Goal: Task Accomplishment & Management: Use online tool/utility

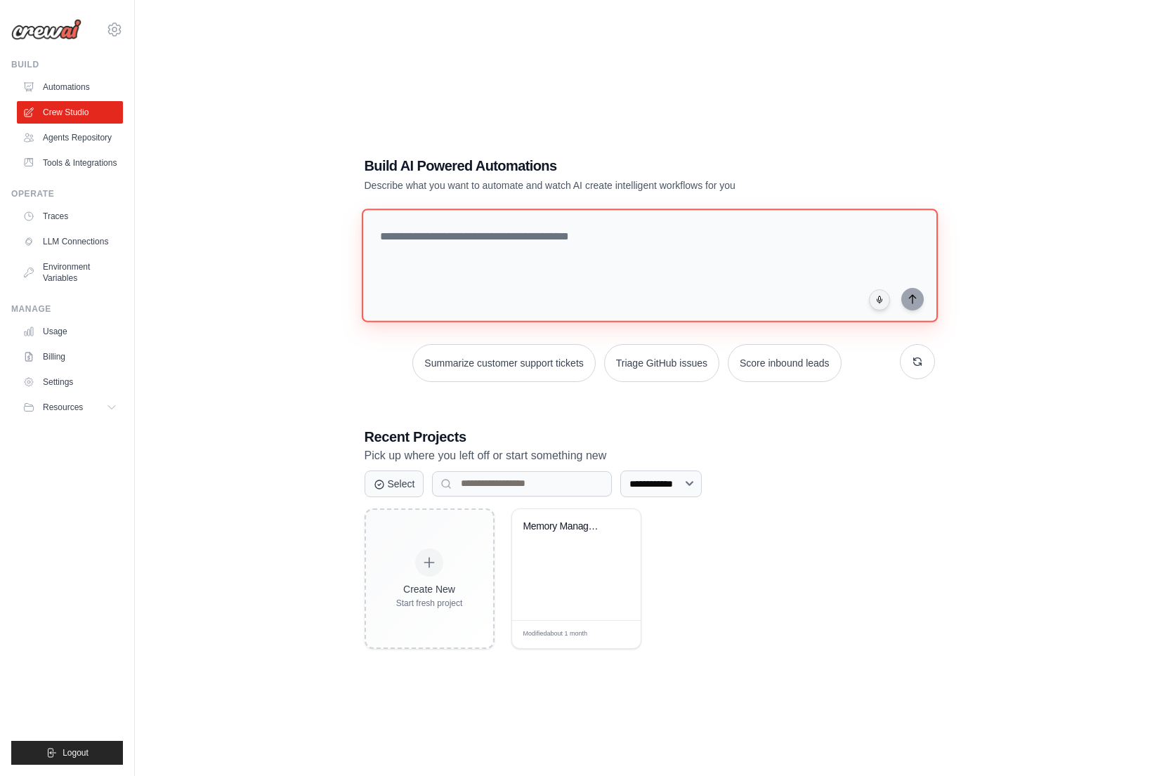
click at [556, 252] on textarea at bounding box center [649, 266] width 576 height 114
type textarea "*****"
click at [590, 300] on textarea at bounding box center [652, 265] width 582 height 114
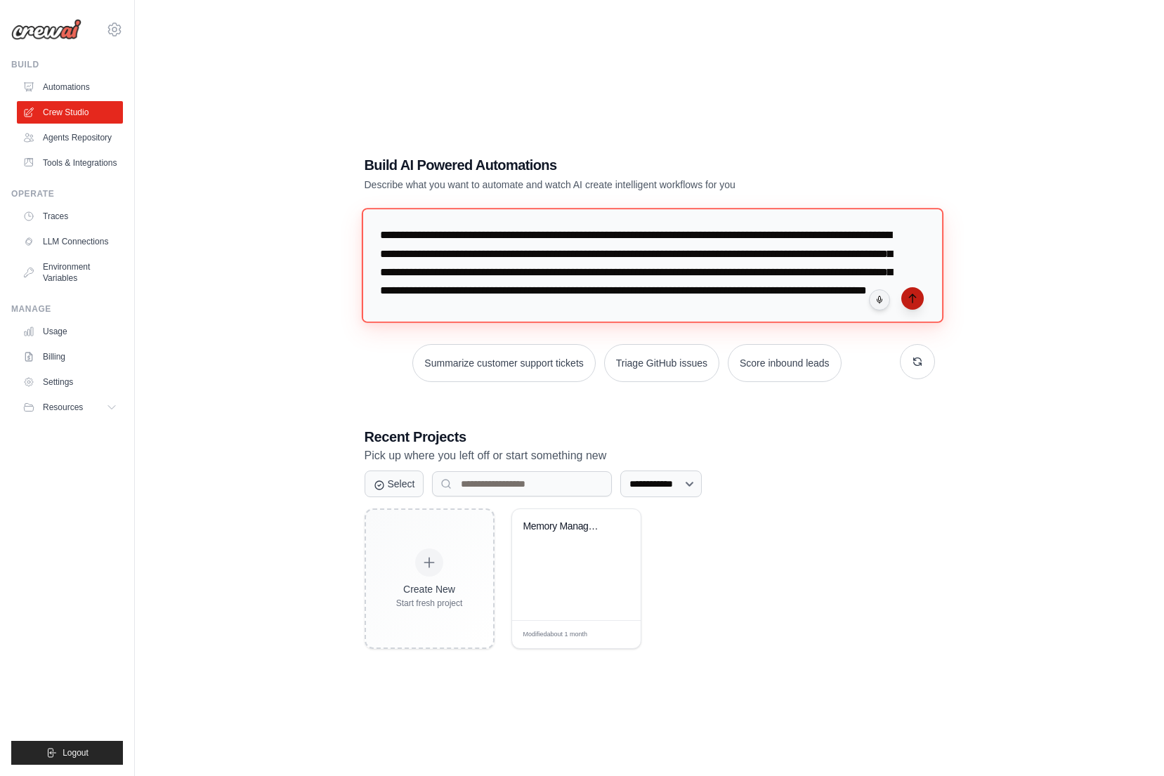
type textarea "**********"
click at [916, 305] on button "submit" at bounding box center [912, 298] width 22 height 22
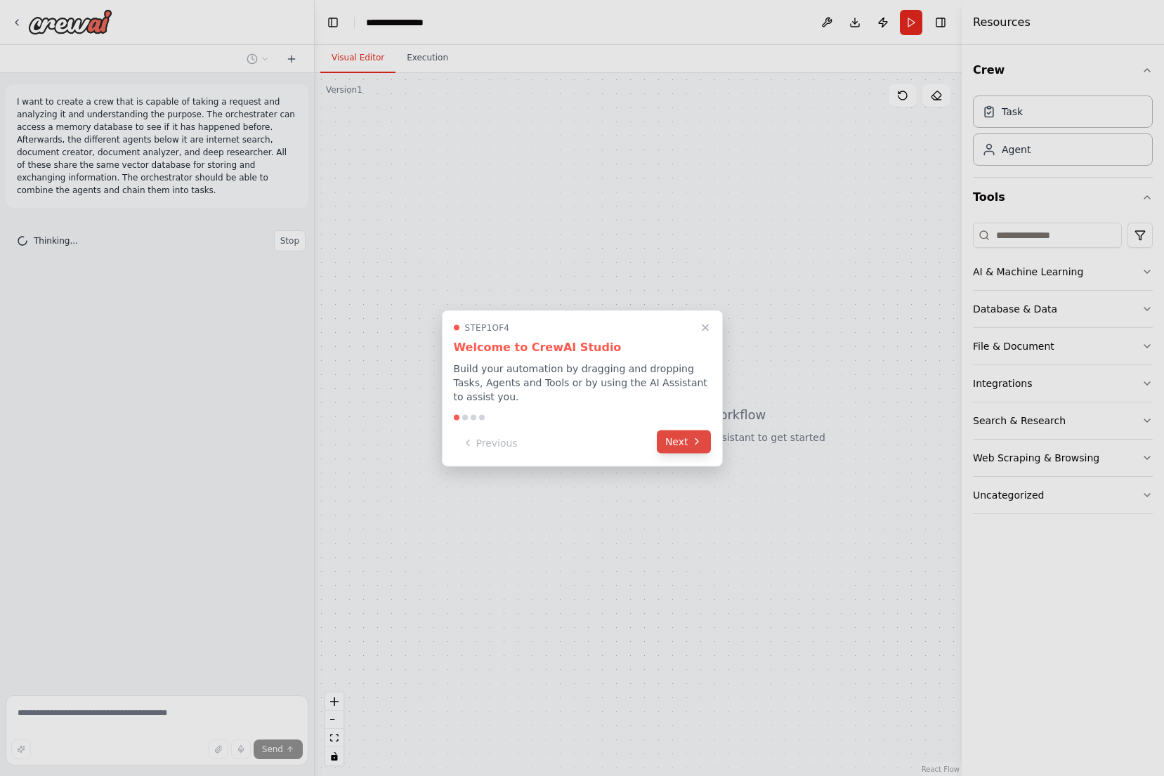
click at [688, 442] on button "Next" at bounding box center [684, 441] width 54 height 23
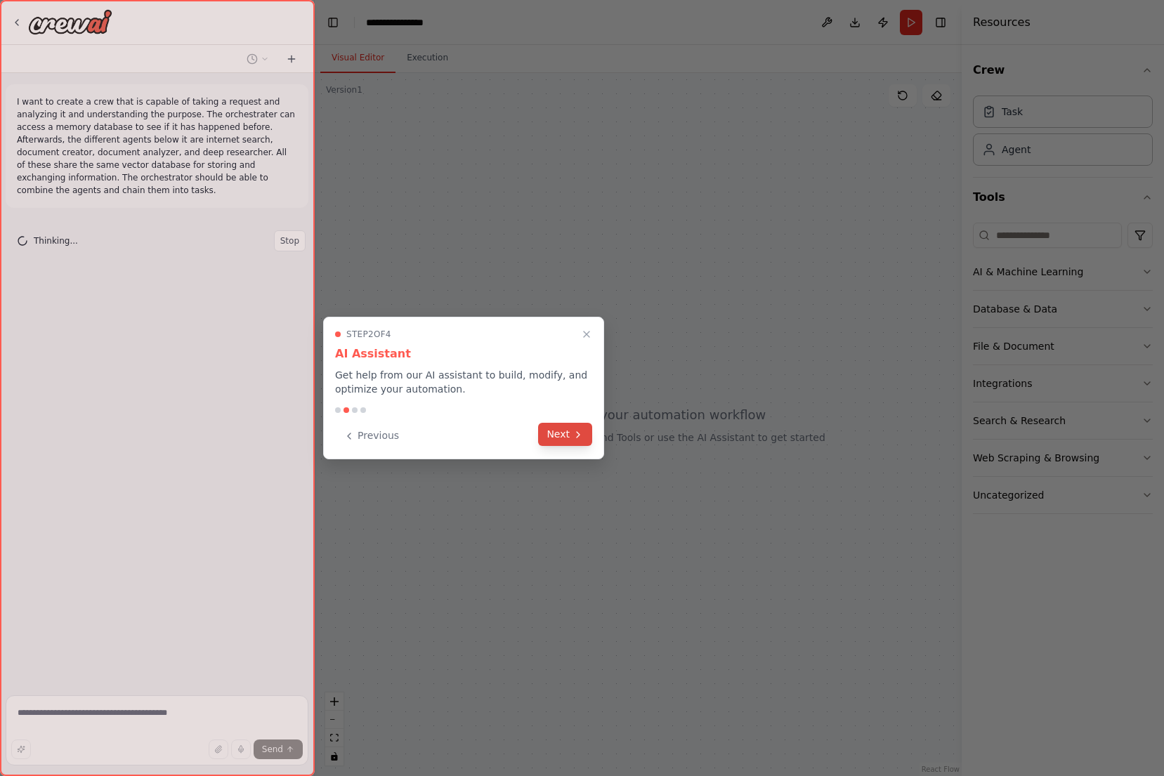
click at [572, 445] on button "Next" at bounding box center [565, 434] width 54 height 23
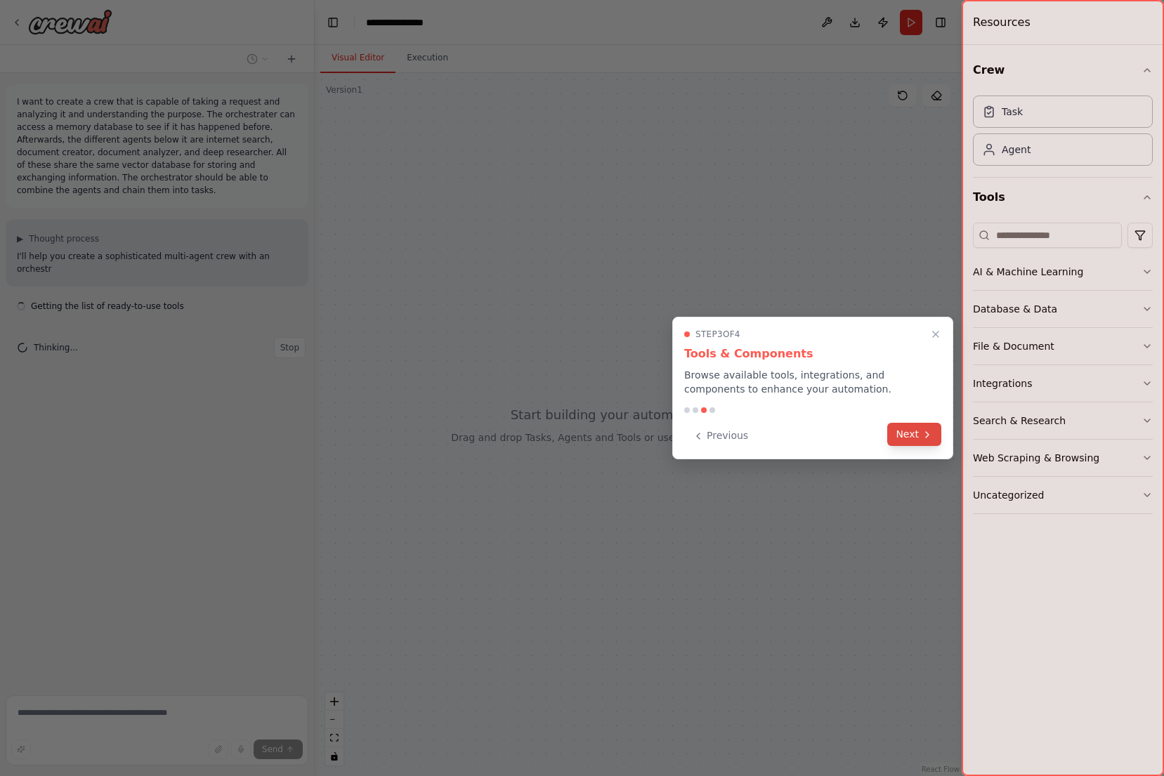
click at [926, 435] on icon at bounding box center [926, 434] width 11 height 11
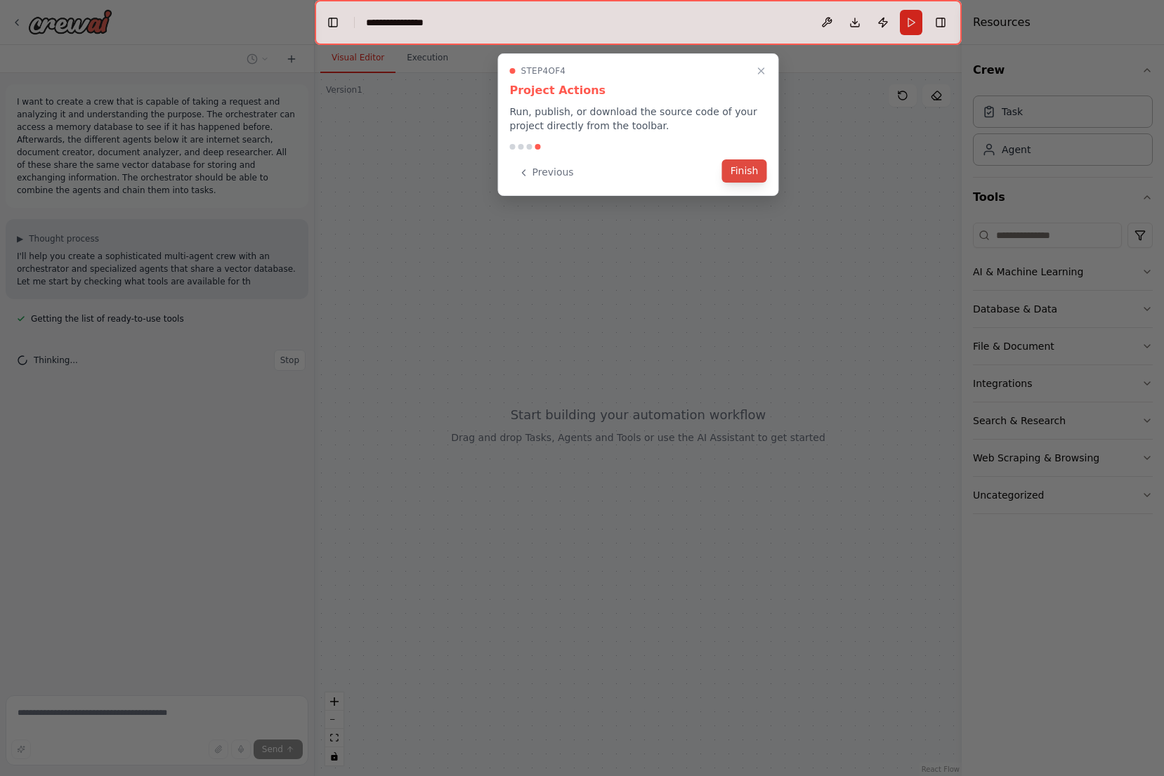
click at [760, 171] on button "Finish" at bounding box center [744, 170] width 45 height 23
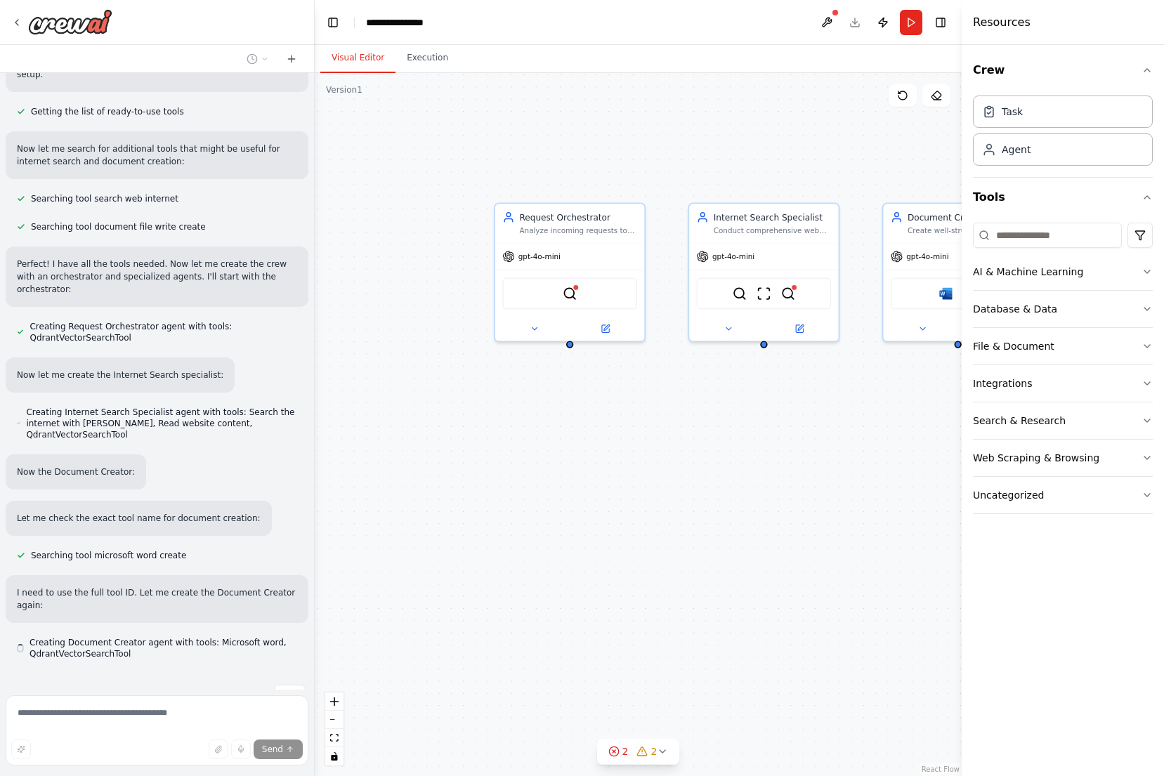
scroll to position [232, 0]
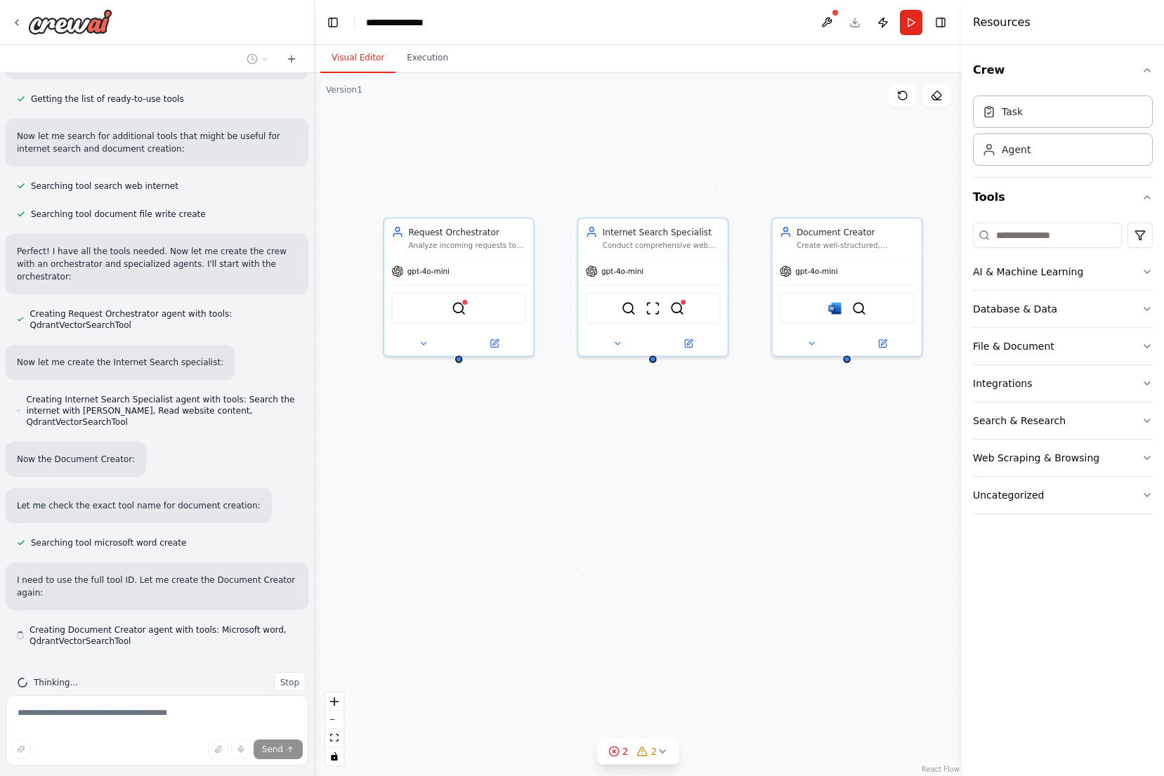
drag, startPoint x: 803, startPoint y: 457, endPoint x: 577, endPoint y: 485, distance: 228.5
click at [577, 485] on div "Request Orchestrator Analyze incoming requests to understand their purpose and …" at bounding box center [638, 424] width 647 height 703
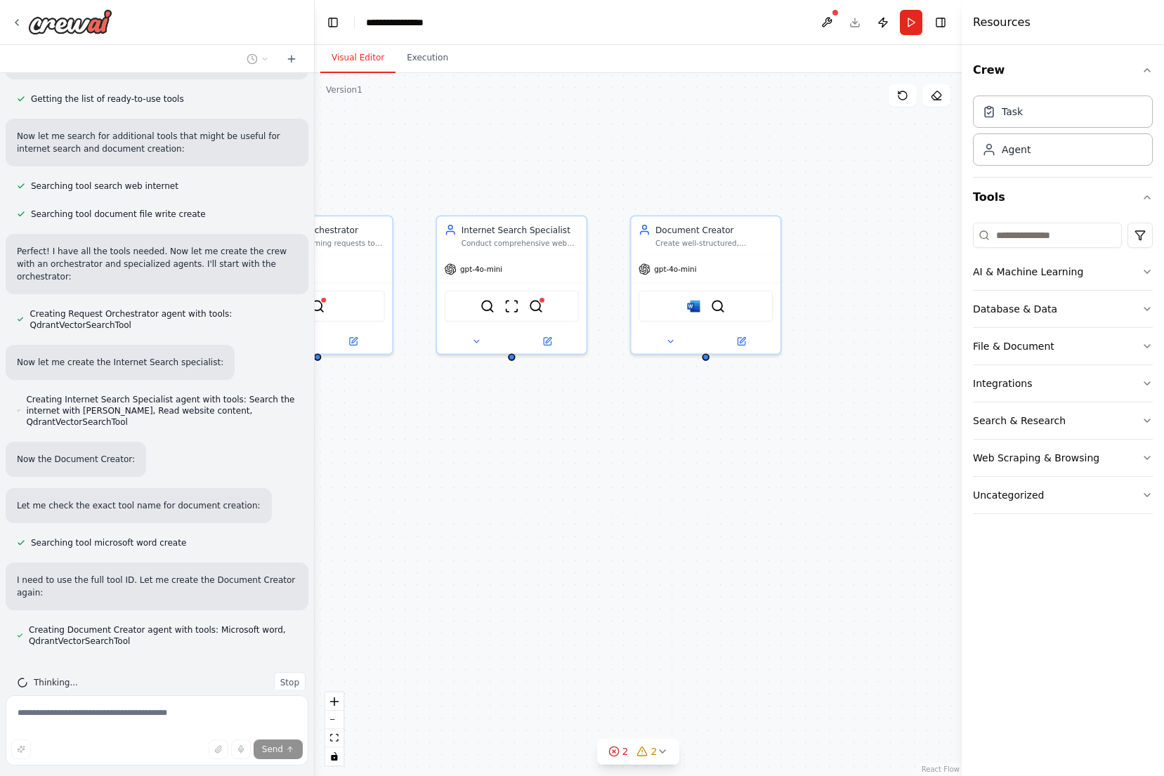
drag, startPoint x: 831, startPoint y: 477, endPoint x: 692, endPoint y: 475, distance: 139.1
click at [692, 475] on div "Request Orchestrator Analyze incoming requests to understand their purpose and …" at bounding box center [638, 424] width 647 height 703
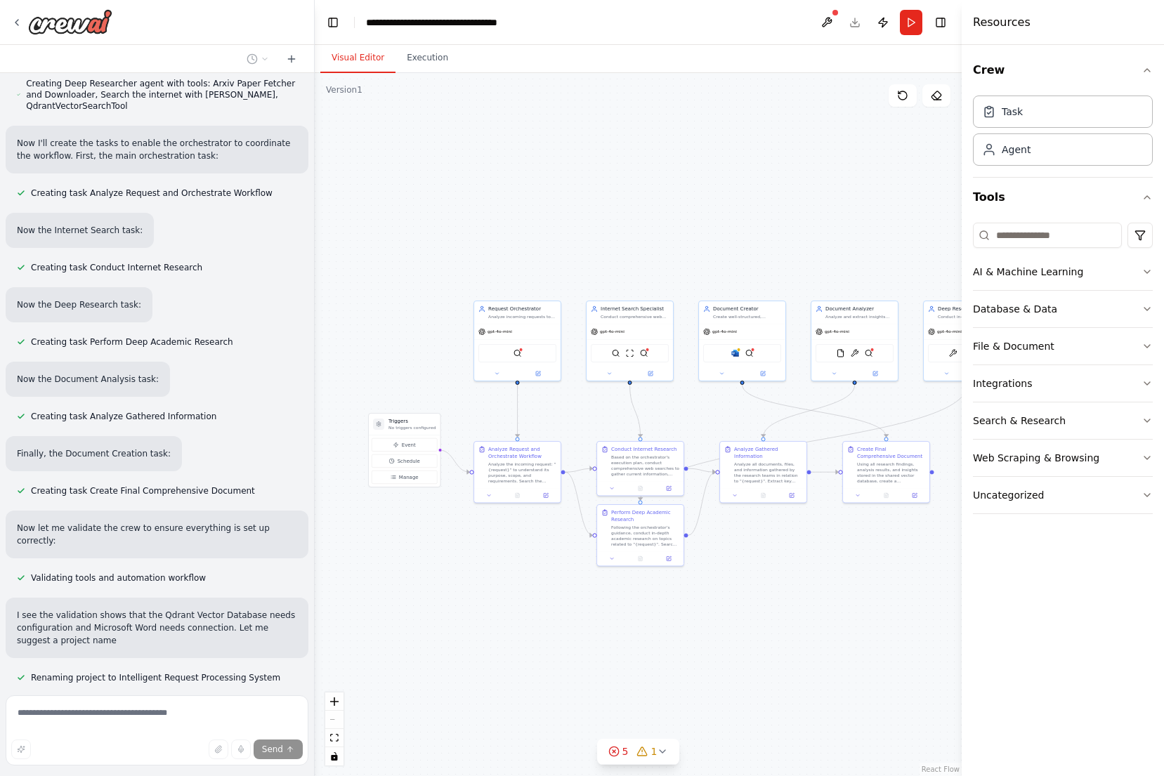
scroll to position [974, 0]
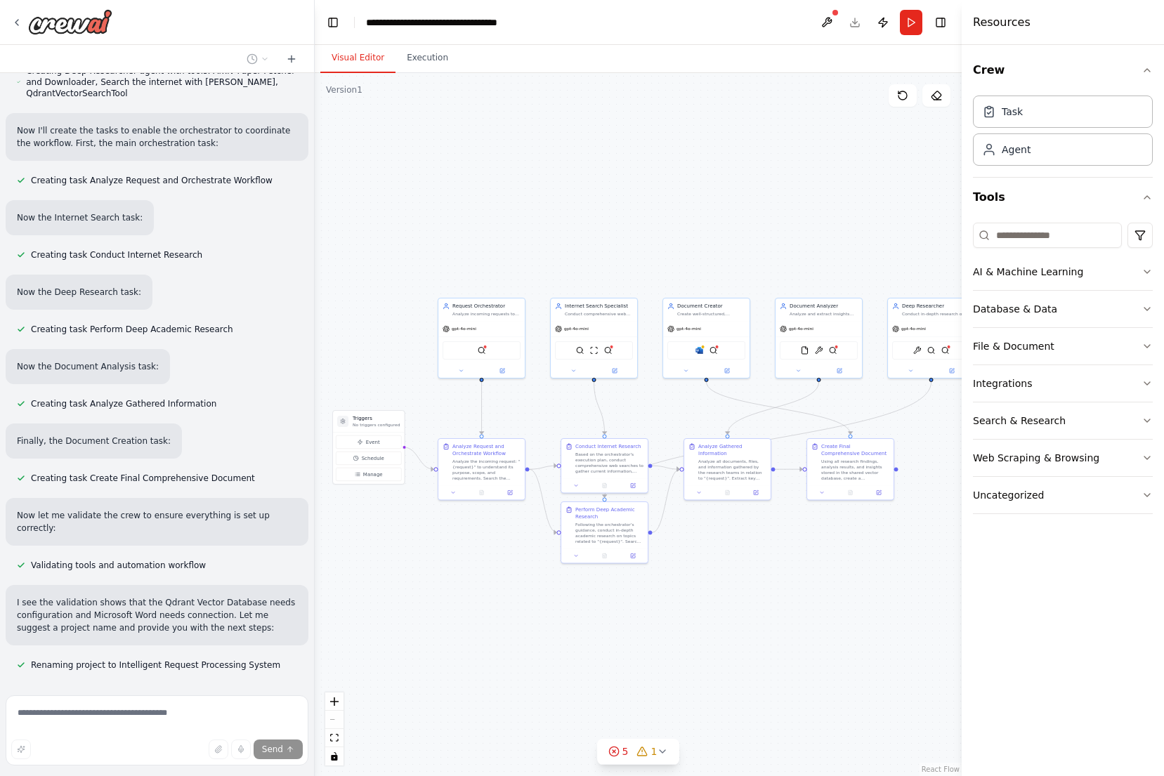
drag, startPoint x: 864, startPoint y: 567, endPoint x: 829, endPoint y: 564, distance: 35.2
click at [829, 564] on div ".deletable-edge-delete-btn { width: 20px; height: 20px; border: 0px solid #ffff…" at bounding box center [638, 424] width 647 height 703
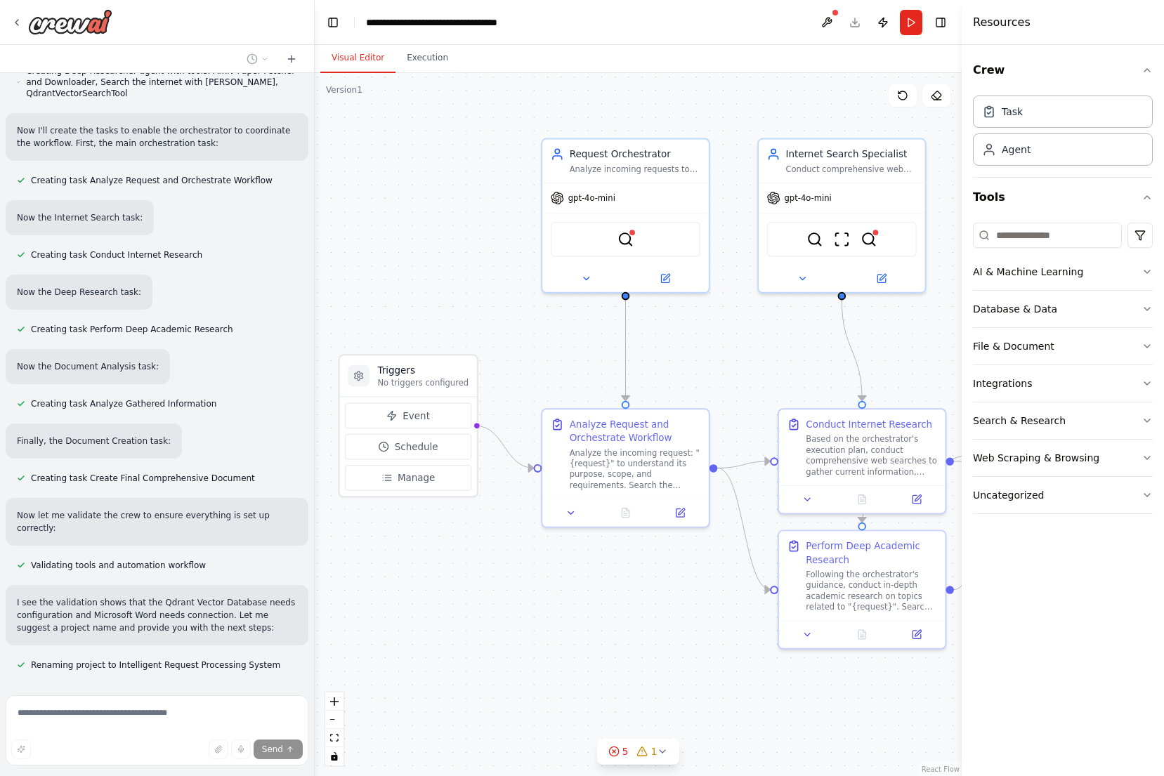
drag, startPoint x: 435, startPoint y: 485, endPoint x: 494, endPoint y: 548, distance: 86.5
click at [494, 548] on div ".deletable-edge-delete-btn { width: 20px; height: 20px; border: 0px solid #ffff…" at bounding box center [638, 424] width 647 height 703
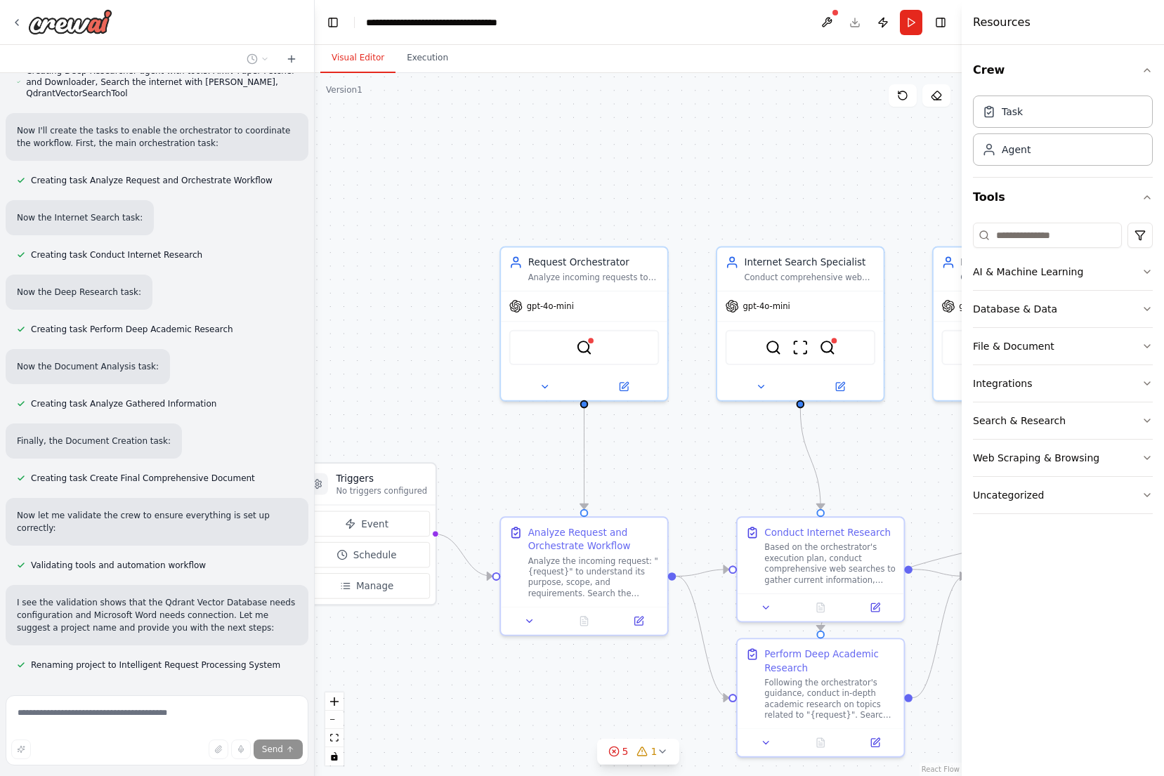
drag, startPoint x: 435, startPoint y: 236, endPoint x: 395, endPoint y: 343, distance: 114.9
click at [395, 343] on div ".deletable-edge-delete-btn { width: 20px; height: 20px; border: 0px solid #ffff…" at bounding box center [638, 424] width 647 height 703
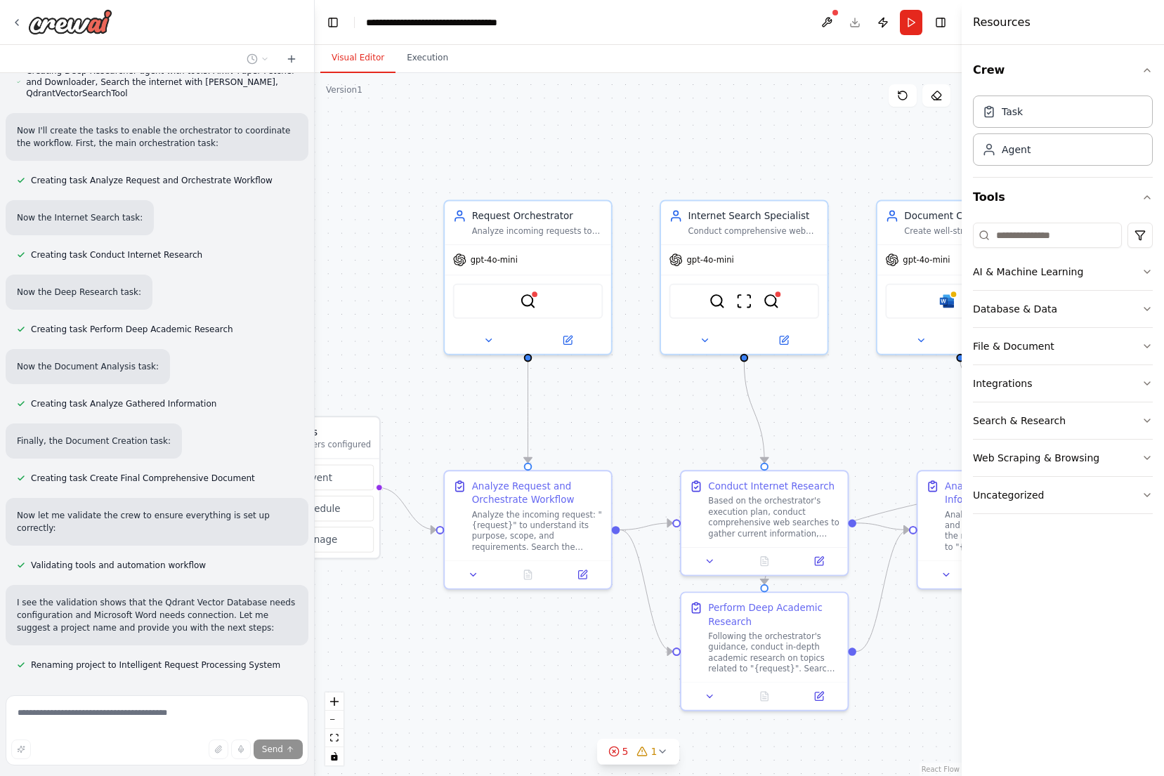
drag, startPoint x: 452, startPoint y: 391, endPoint x: 301, endPoint y: 305, distance: 173.4
click at [301, 305] on div "I want to create a crew that is capable of taking a request and analyzing it an…" at bounding box center [582, 388] width 1164 height 776
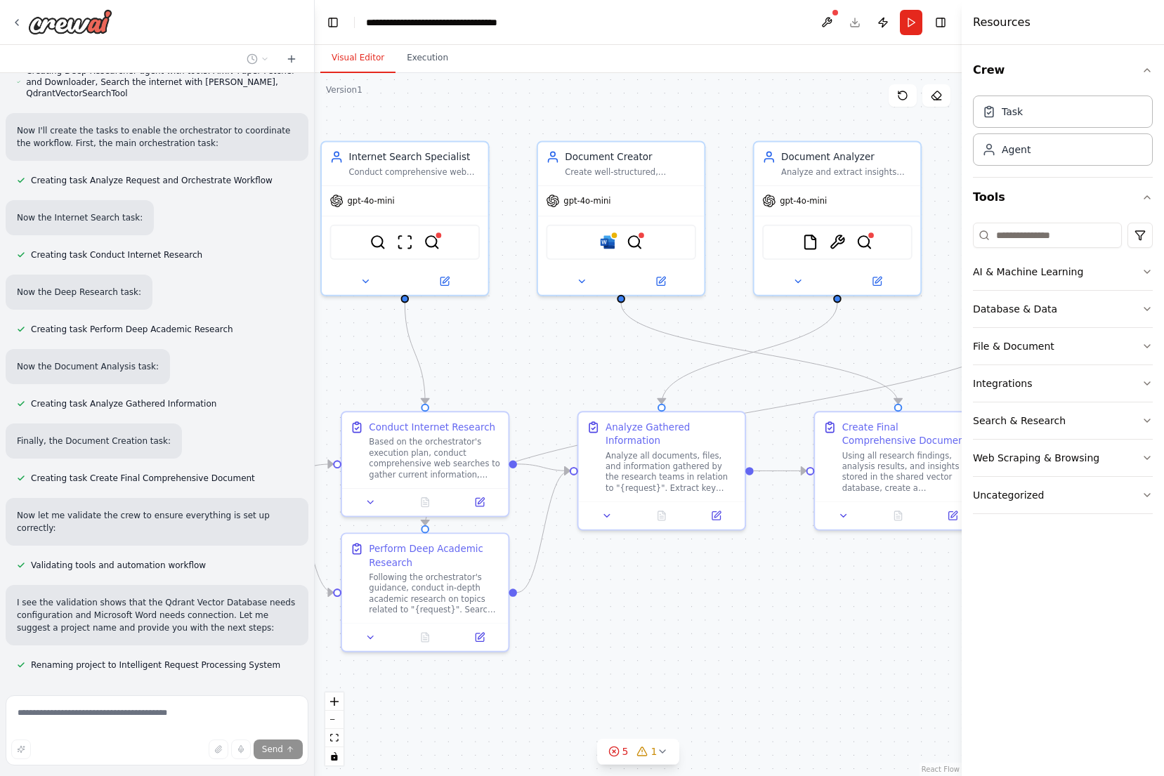
drag, startPoint x: 756, startPoint y: 377, endPoint x: 483, endPoint y: 356, distance: 274.0
click at [484, 356] on div ".deletable-edge-delete-btn { width: 20px; height: 20px; border: 0px solid #ffff…" at bounding box center [638, 424] width 647 height 703
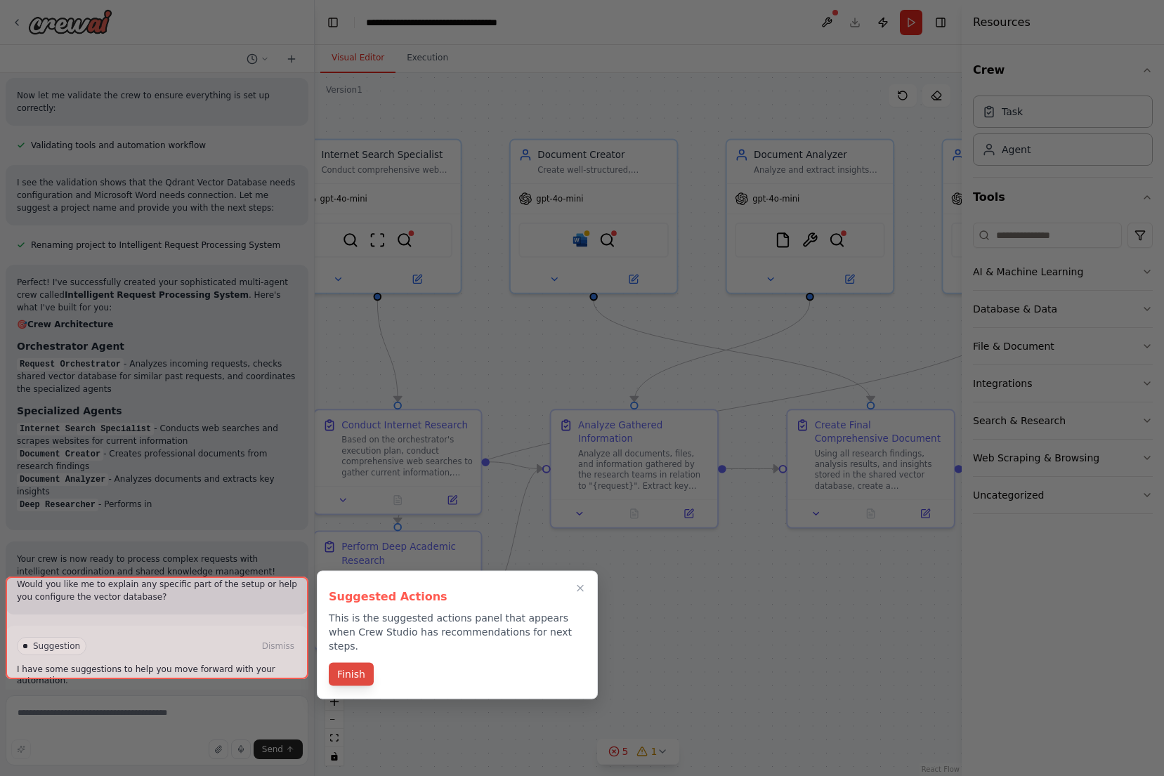
click at [356, 669] on button "Finish" at bounding box center [351, 674] width 45 height 23
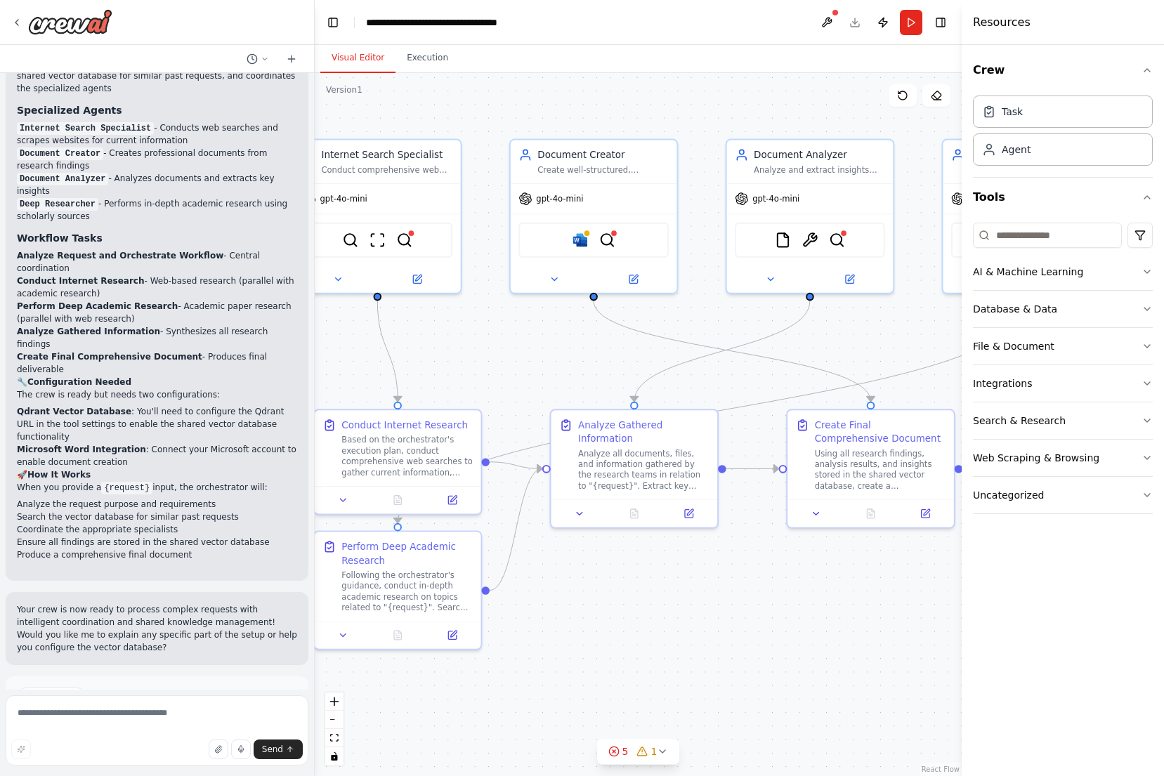
scroll to position [0, 0]
click at [167, 751] on span "Run Automation" at bounding box center [163, 756] width 68 height 11
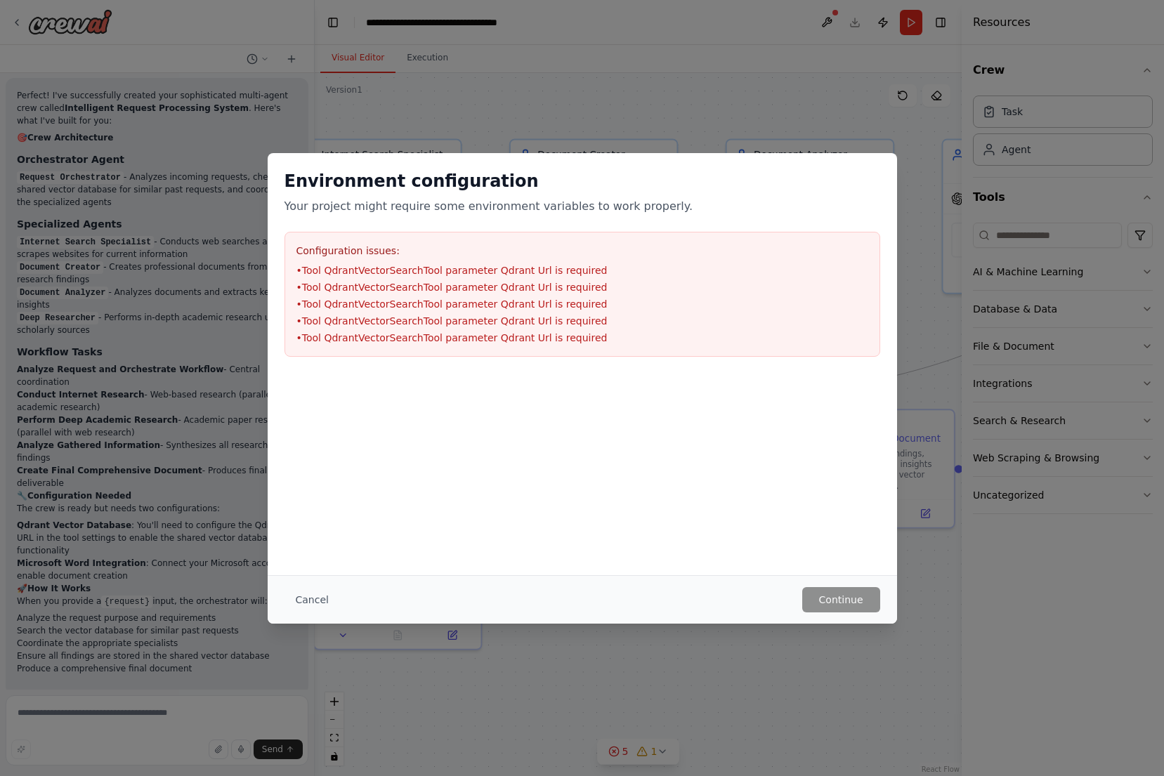
click at [194, 708] on div "Environment configuration Your project might require some environment variables…" at bounding box center [582, 388] width 1164 height 776
click at [320, 605] on button "Cancel" at bounding box center [311, 599] width 55 height 25
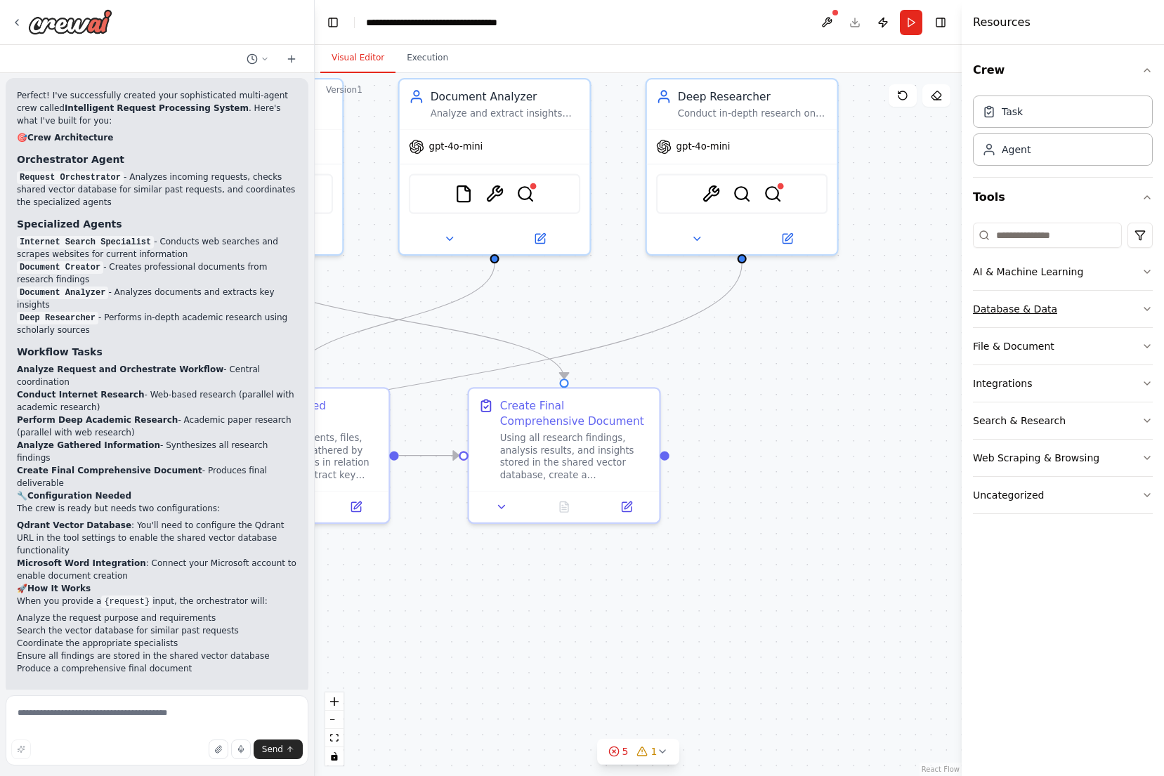
drag, startPoint x: 869, startPoint y: 273, endPoint x: 1103, endPoint y: 316, distance: 237.1
click at [1096, 315] on div "I want to create a crew that is capable of taking a request and analyzing it an…" at bounding box center [582, 388] width 1164 height 776
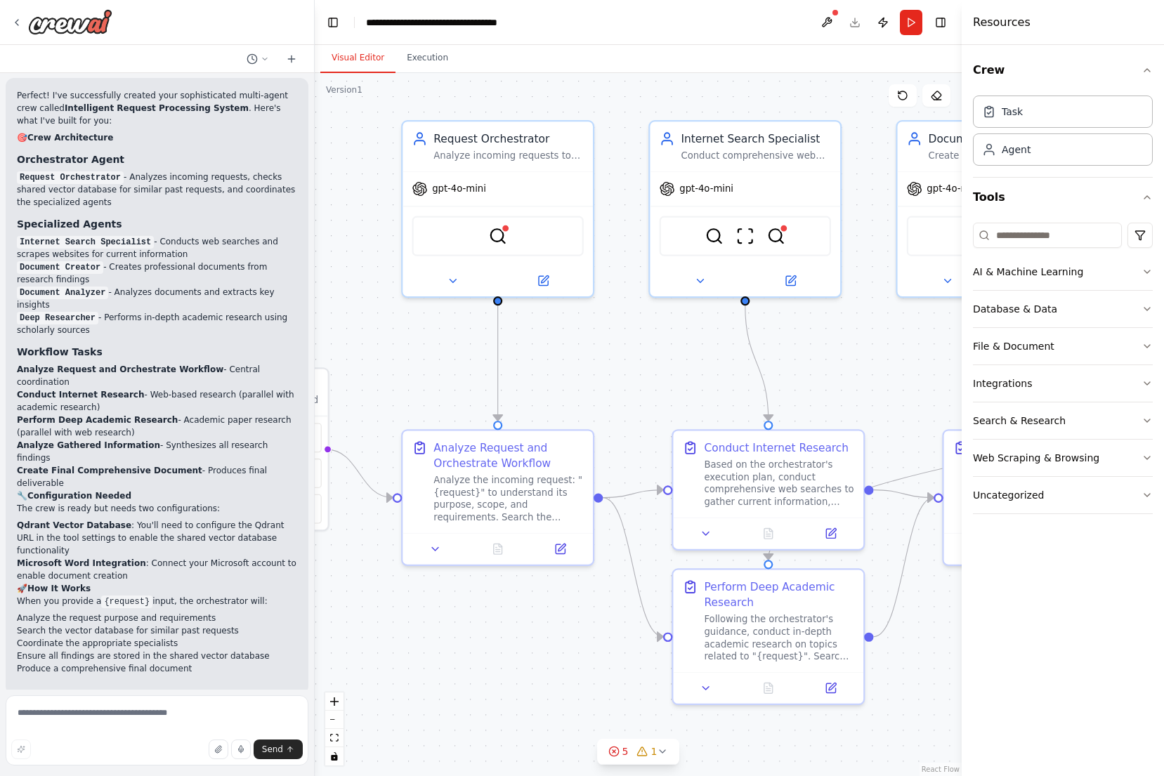
drag, startPoint x: 708, startPoint y: 350, endPoint x: 901, endPoint y: 355, distance: 193.2
click at [901, 355] on div ".deletable-edge-delete-btn { width: 20px; height: 20px; border: 0px solid #ffff…" at bounding box center [638, 424] width 647 height 703
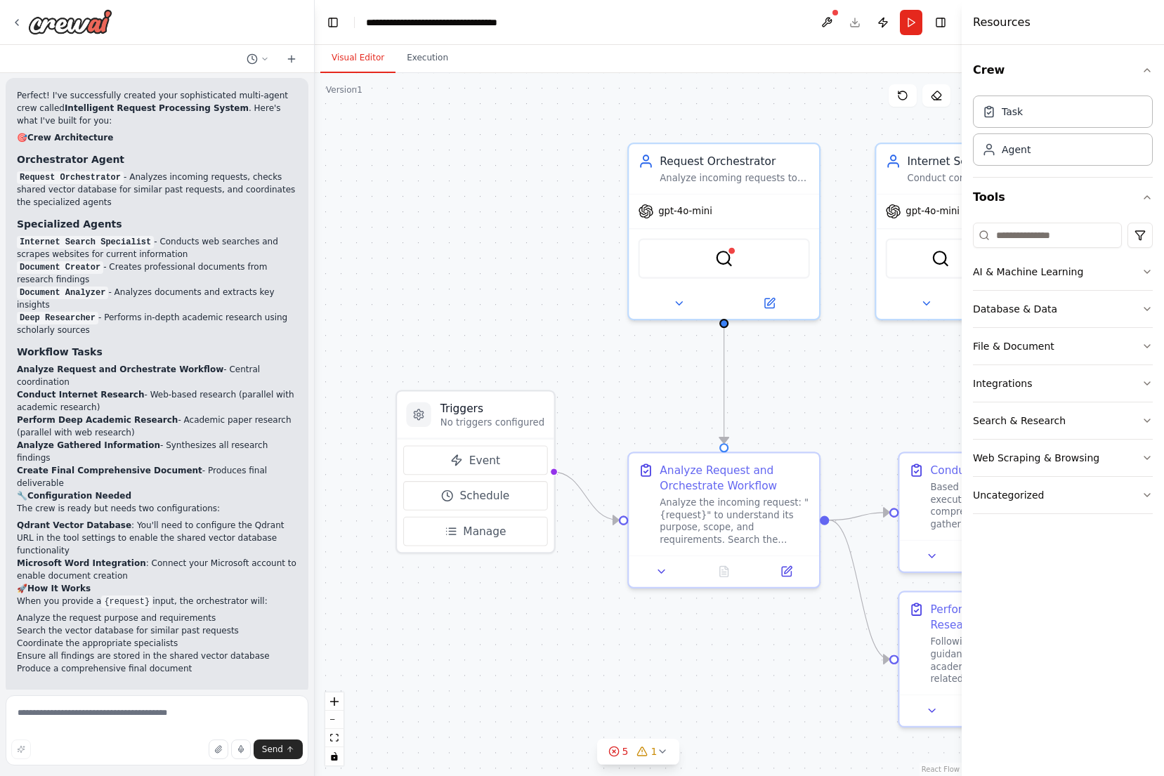
drag, startPoint x: 596, startPoint y: 355, endPoint x: 812, endPoint y: 375, distance: 216.6
click at [812, 375] on div ".deletable-edge-delete-btn { width: 20px; height: 20px; border: 0px solid #ffff…" at bounding box center [638, 424] width 647 height 703
click at [191, 702] on textarea at bounding box center [157, 730] width 303 height 70
type textarea "**********"
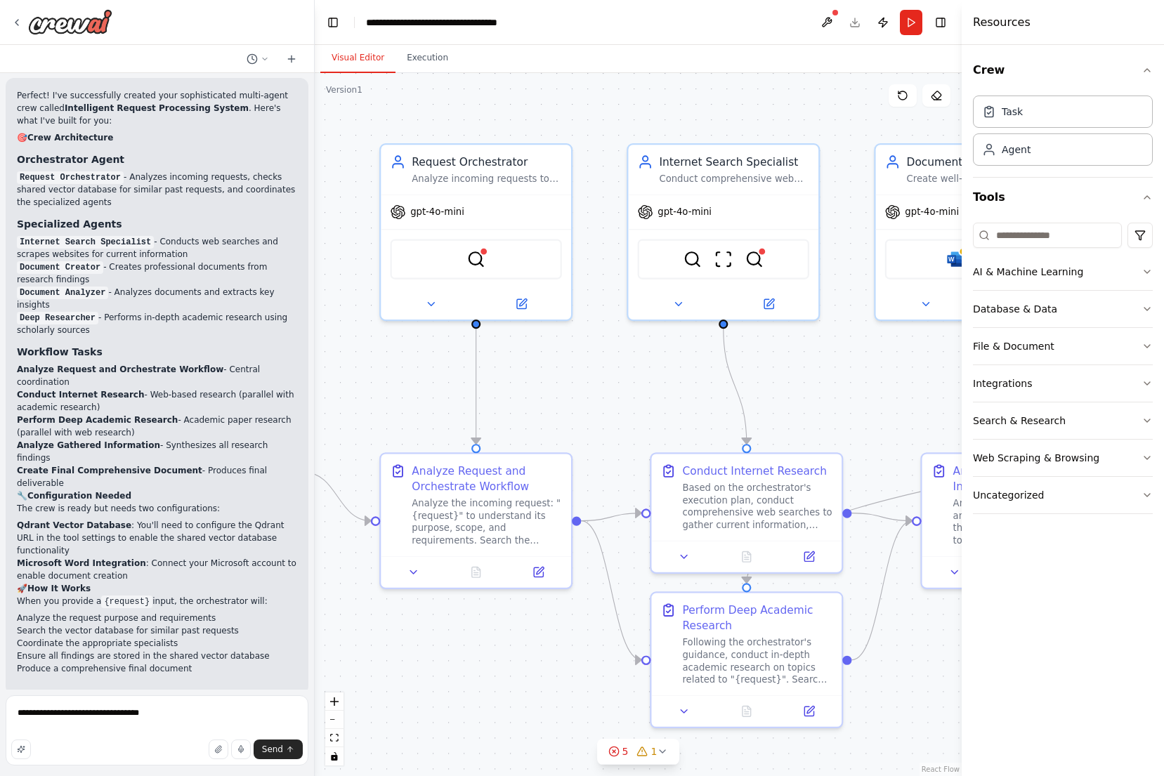
drag, startPoint x: 727, startPoint y: 408, endPoint x: 535, endPoint y: 419, distance: 192.1
click at [543, 416] on div ".deletable-edge-delete-btn { width: 20px; height: 20px; border: 0px solid #ffff…" at bounding box center [638, 424] width 647 height 703
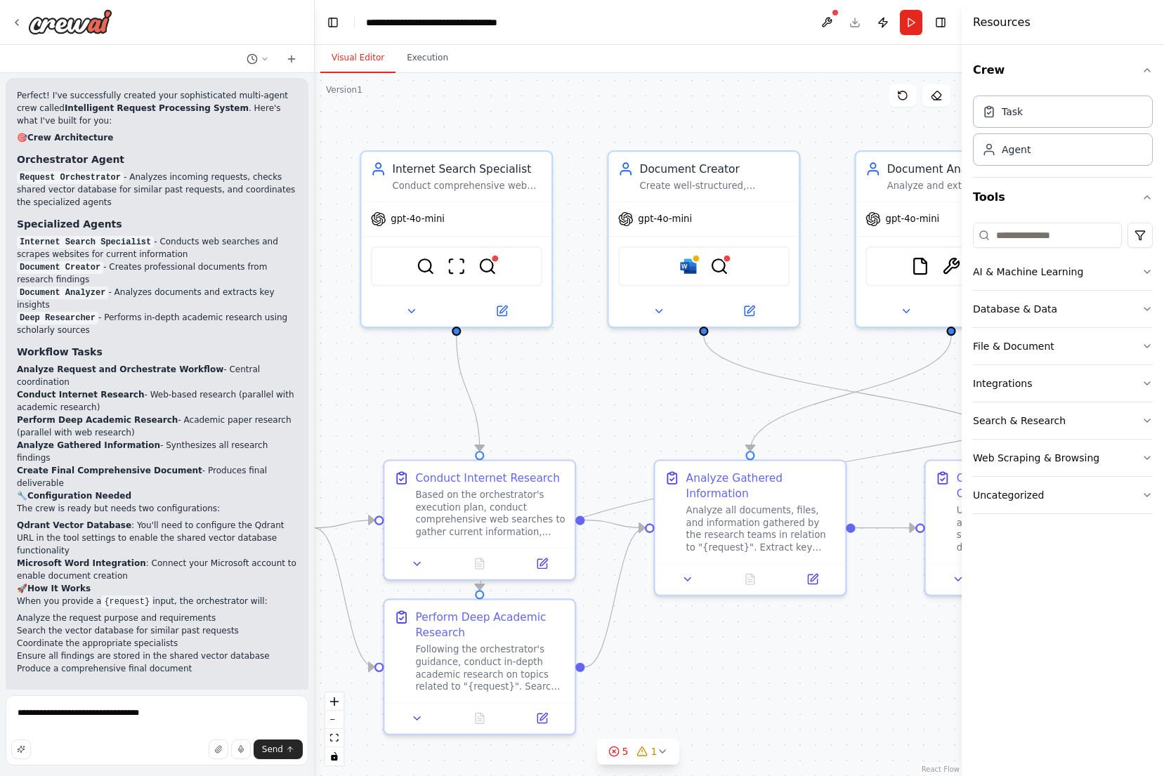
drag, startPoint x: 837, startPoint y: 380, endPoint x: 576, endPoint y: 382, distance: 261.3
click at [577, 382] on div ".deletable-edge-delete-btn { width: 20px; height: 20px; border: 0px solid #ffff…" at bounding box center [638, 424] width 647 height 703
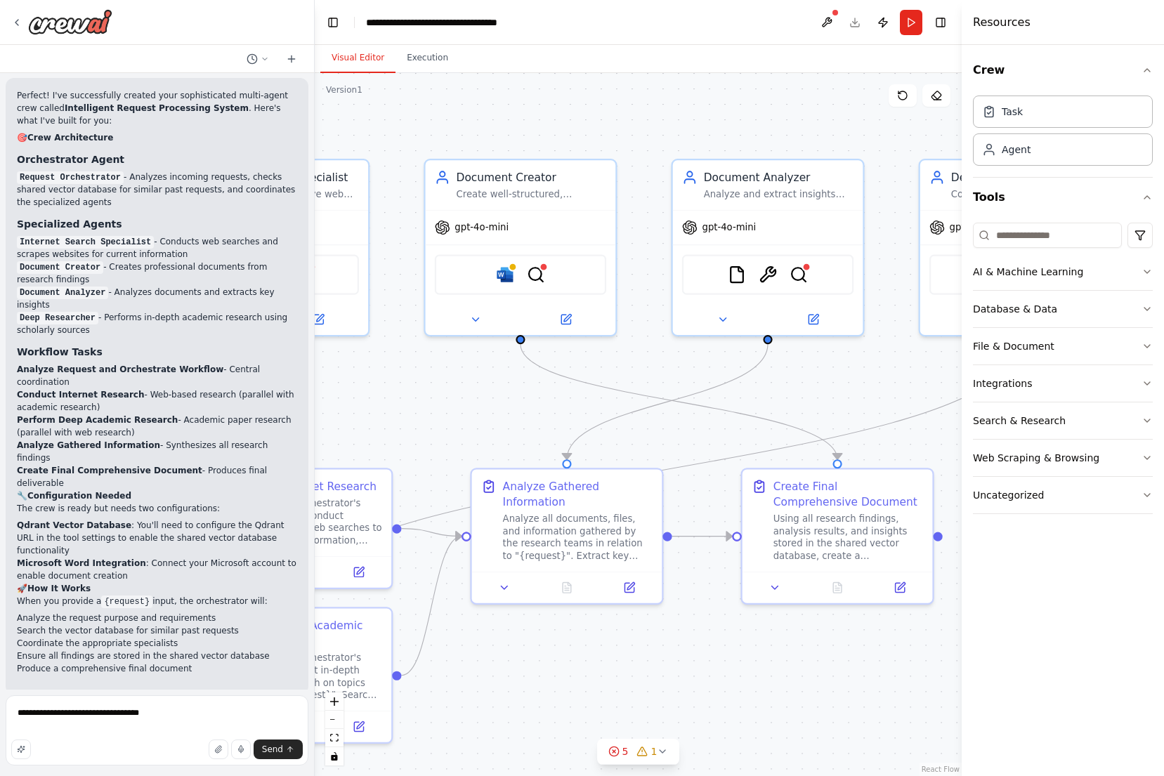
drag, startPoint x: 671, startPoint y: 400, endPoint x: 530, endPoint y: 407, distance: 141.3
click at [530, 407] on div ".deletable-edge-delete-btn { width: 20px; height: 20px; border: 0px solid #ffff…" at bounding box center [638, 424] width 647 height 703
click at [178, 717] on textarea "**********" at bounding box center [157, 730] width 303 height 70
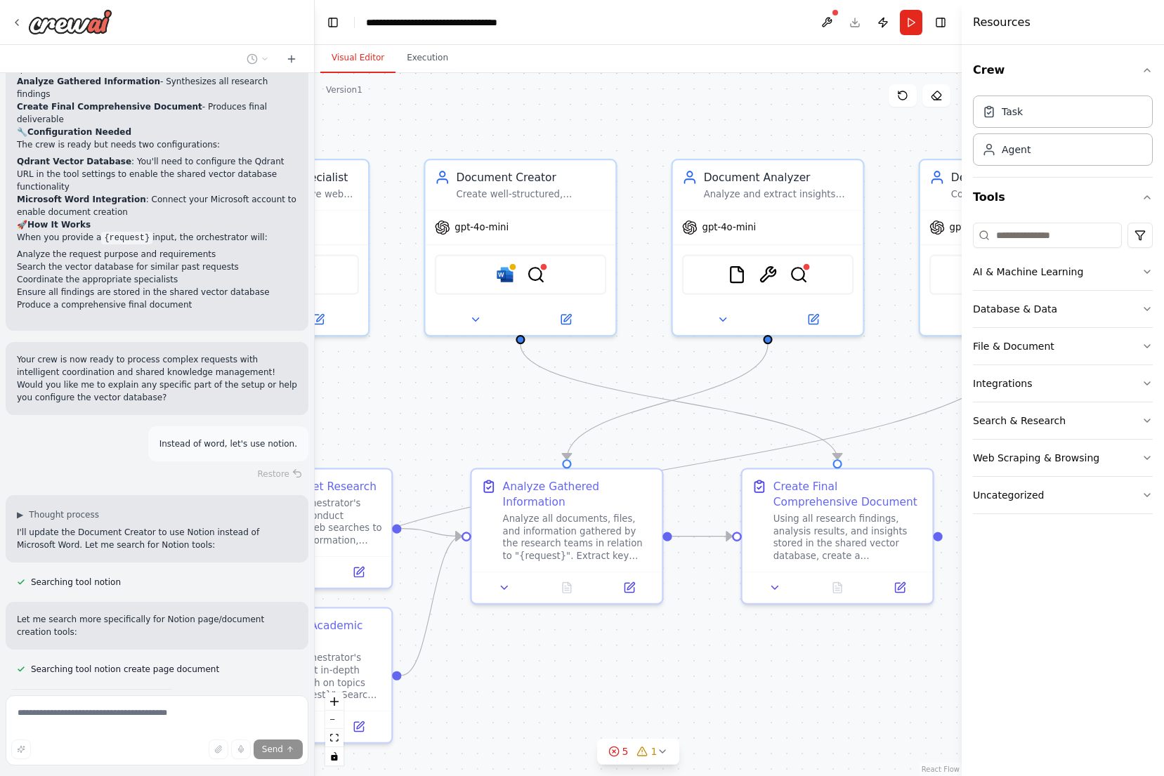
scroll to position [1973, 0]
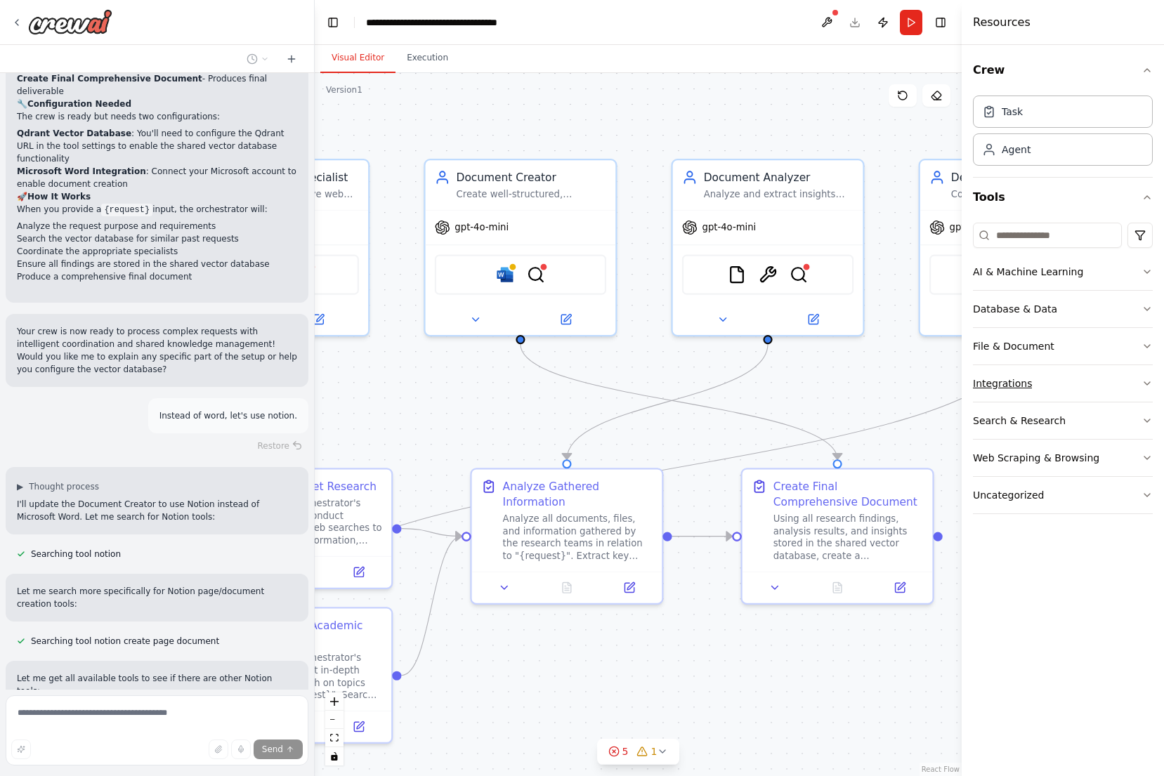
click at [1073, 387] on button "Integrations" at bounding box center [1063, 383] width 180 height 37
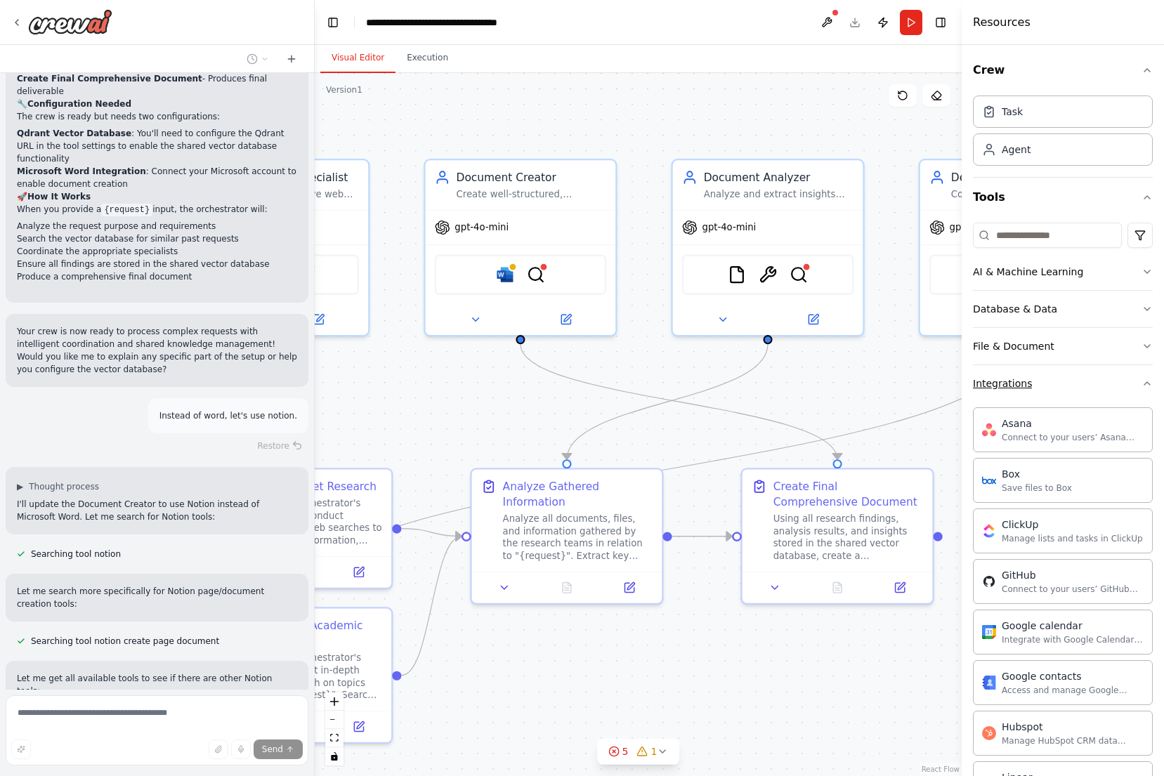
click at [1073, 386] on button "Integrations" at bounding box center [1063, 383] width 180 height 37
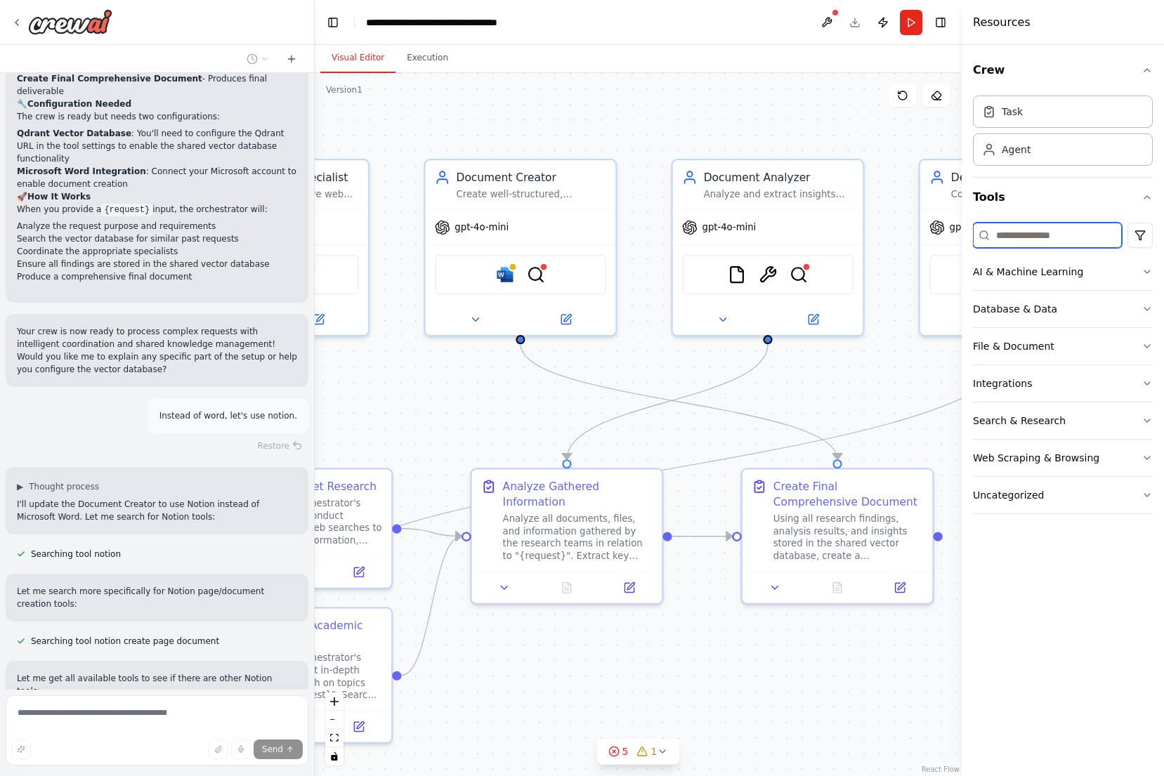
click at [1049, 242] on input at bounding box center [1047, 235] width 149 height 25
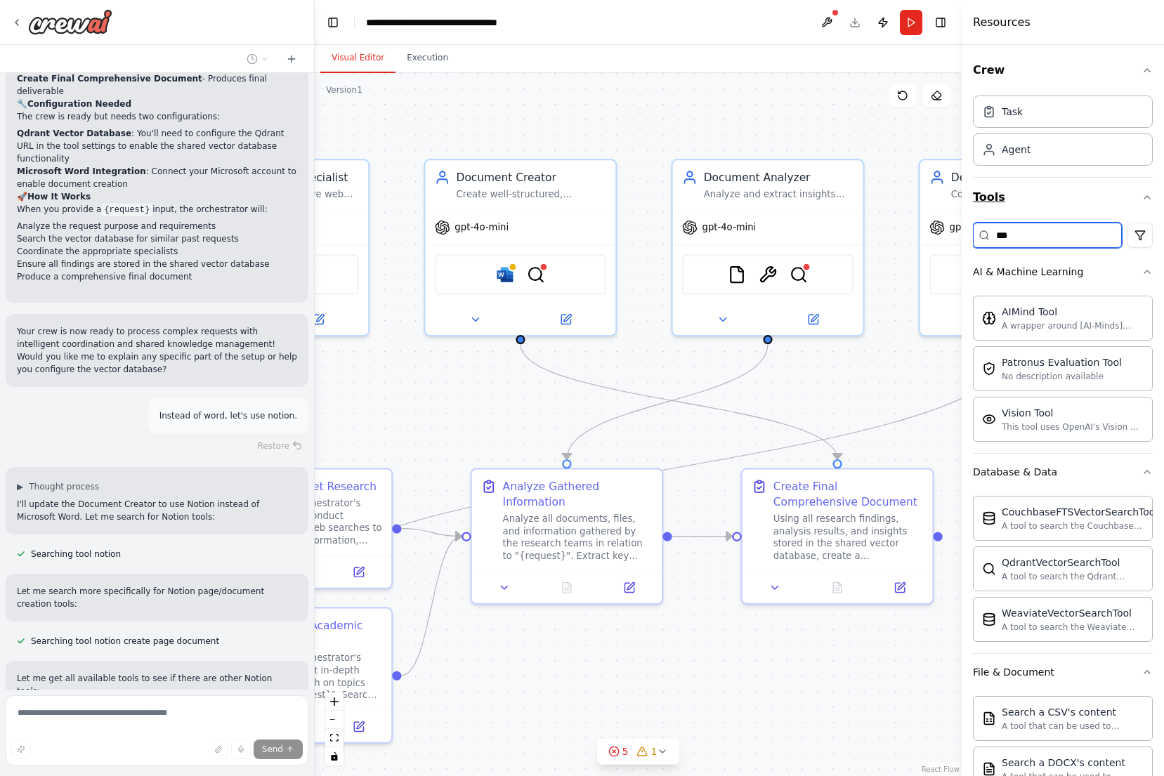
type input "****"
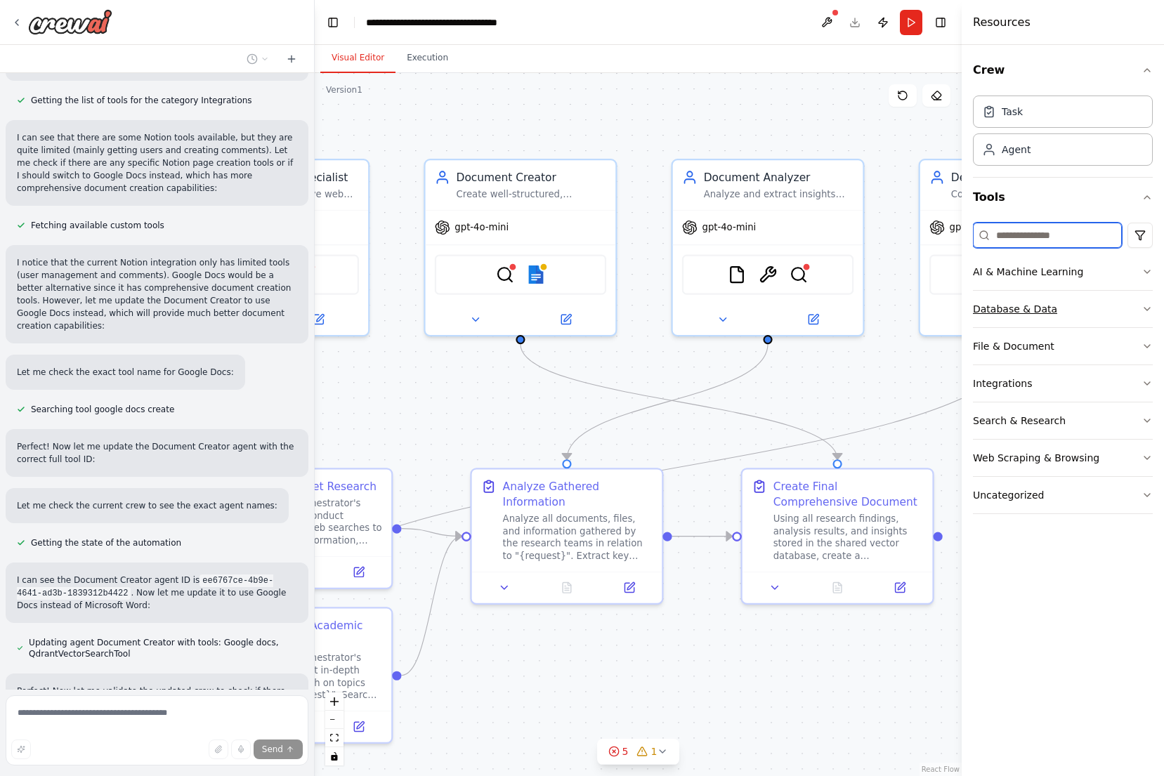
scroll to position [2613, 0]
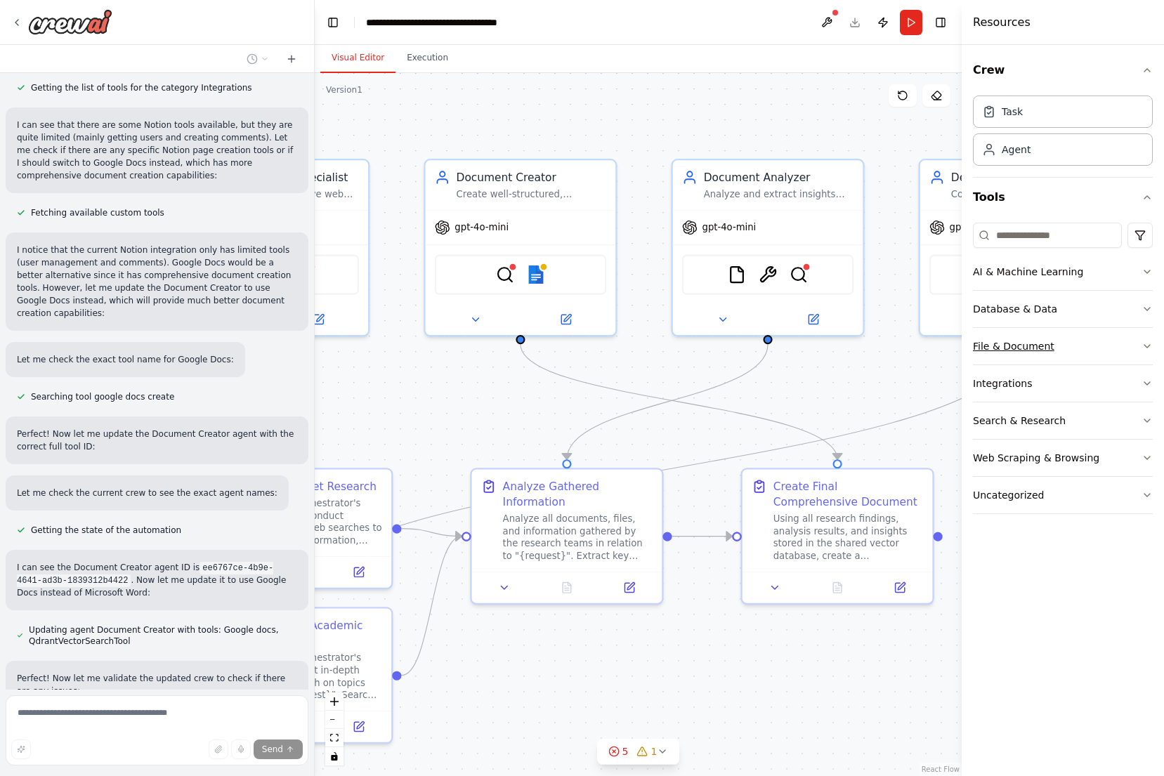
click at [1047, 330] on button "File & Document" at bounding box center [1063, 346] width 180 height 37
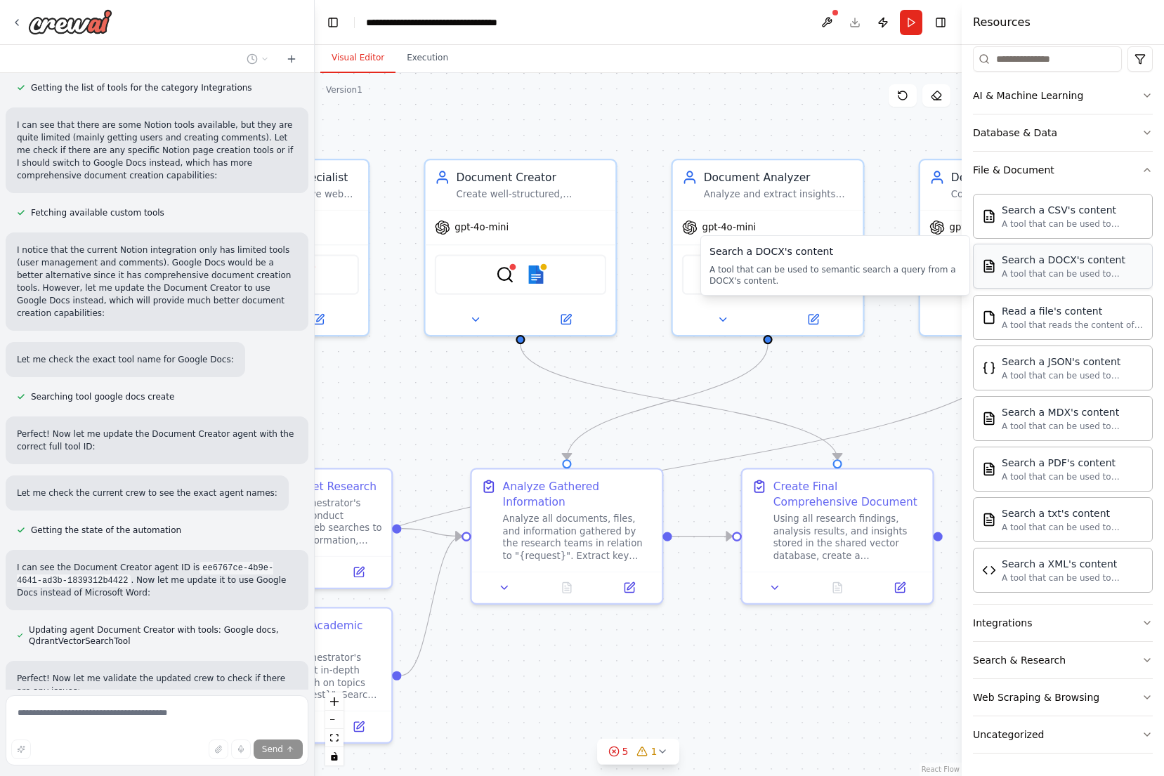
scroll to position [176, 0]
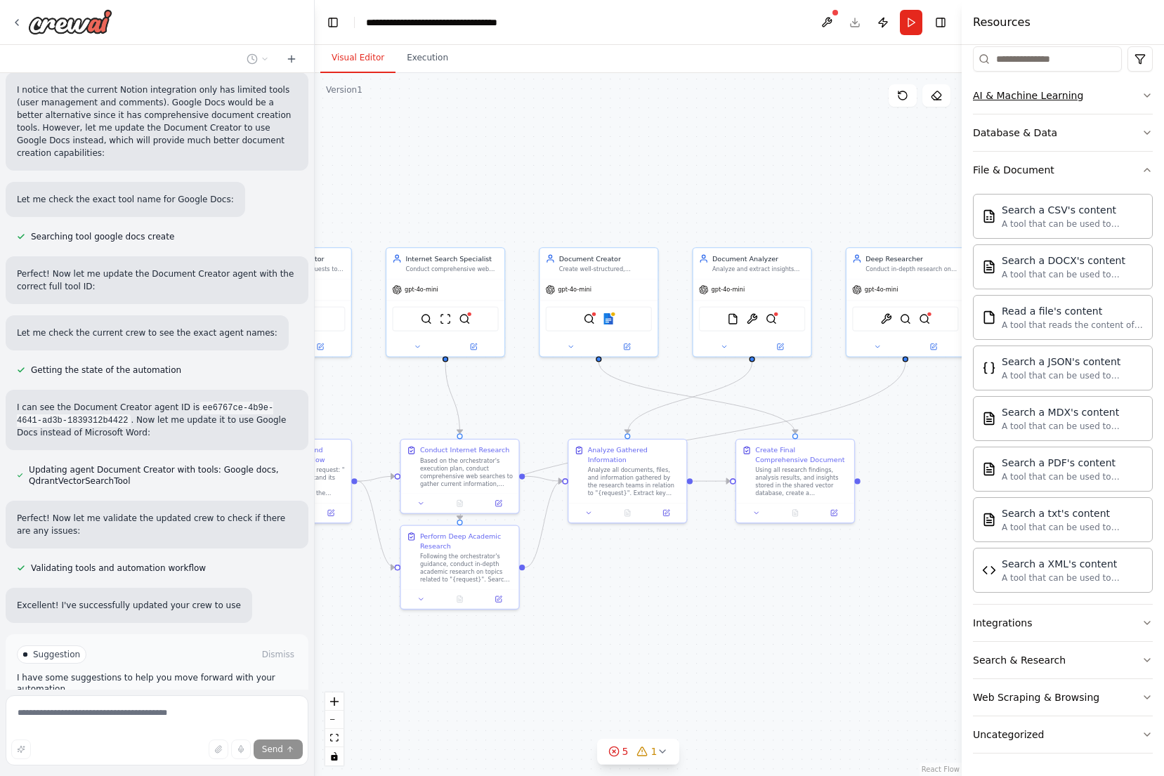
click at [1136, 100] on button "AI & Machine Learning" at bounding box center [1063, 95] width 180 height 37
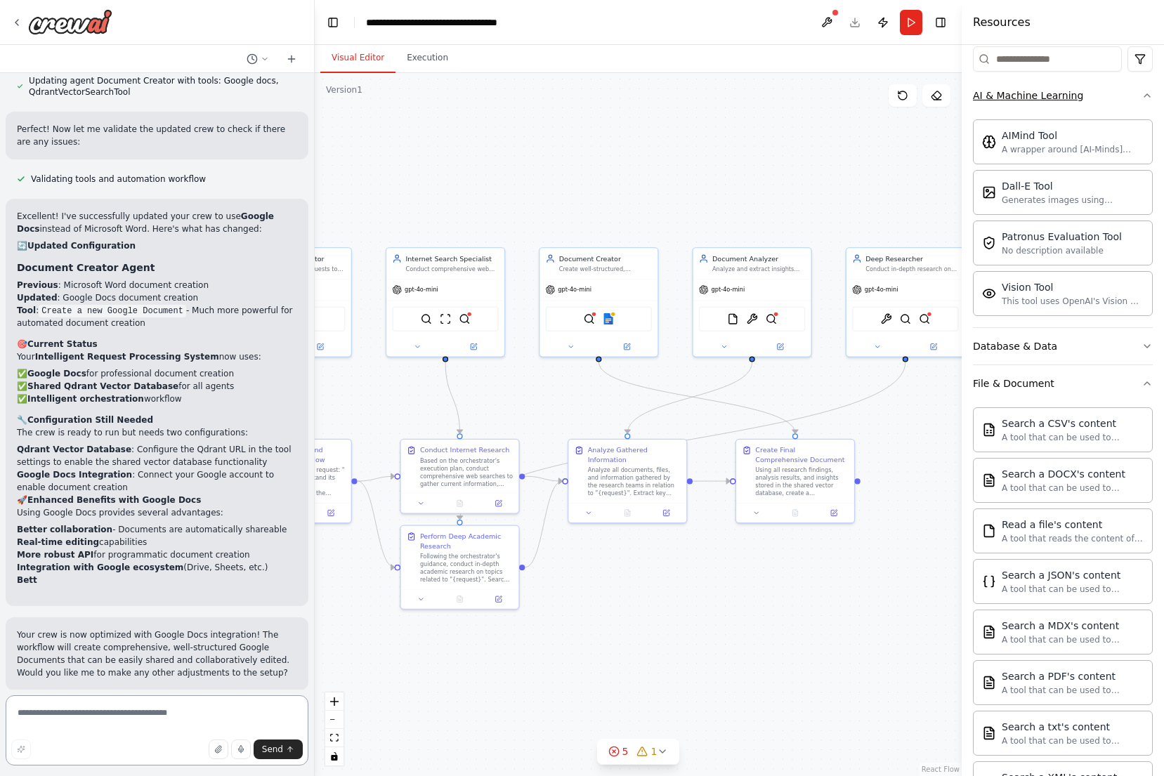
scroll to position [3175, 0]
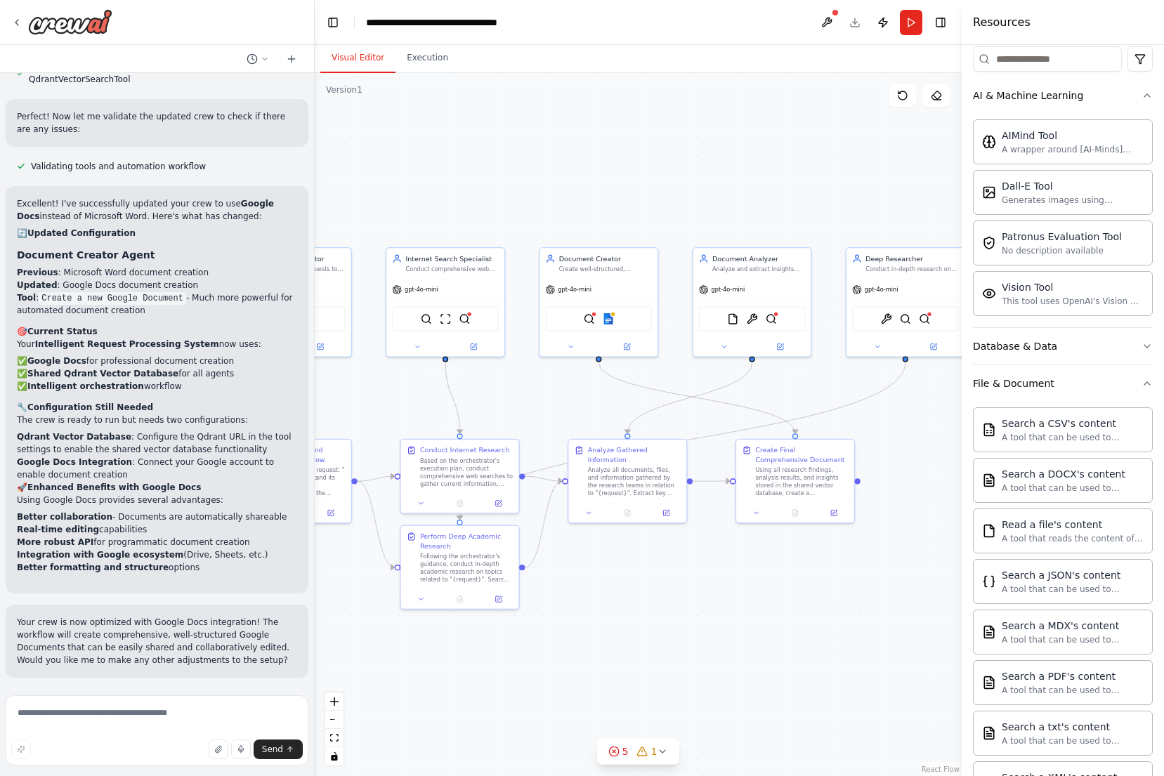
click at [143, 763] on span "Run Automation" at bounding box center [163, 768] width 68 height 11
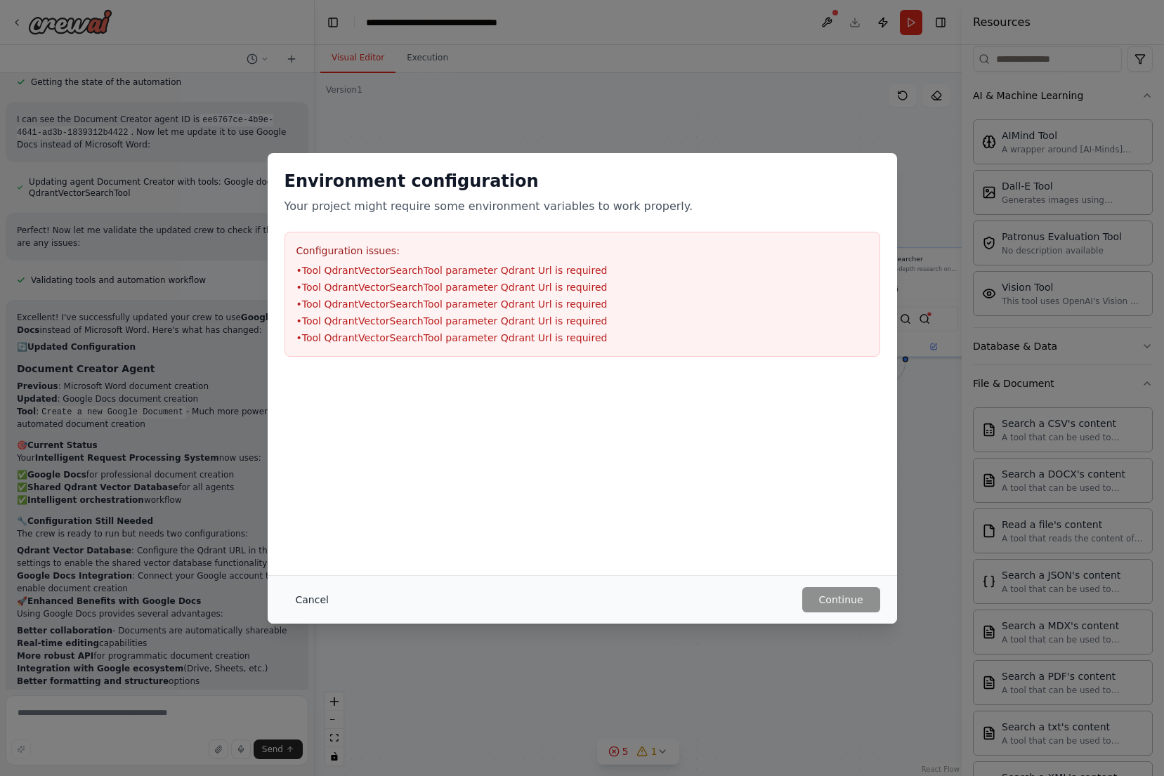
click at [313, 600] on button "Cancel" at bounding box center [311, 599] width 55 height 25
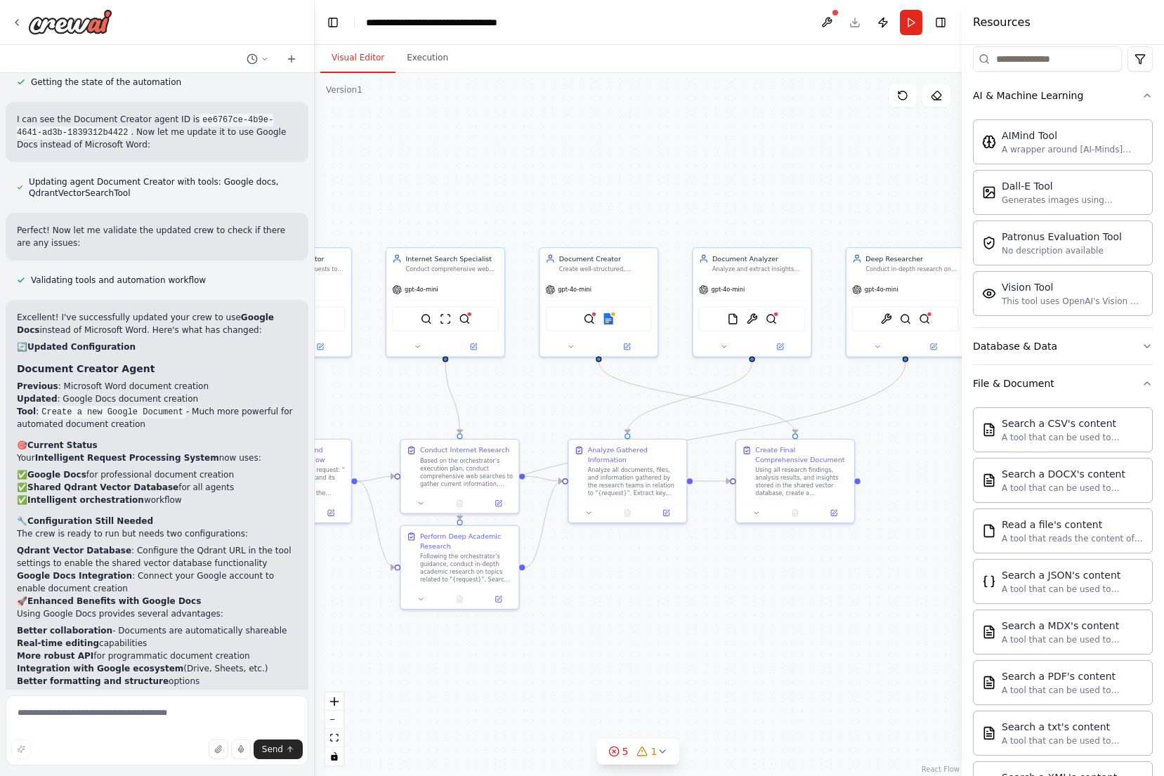
scroll to position [0, 0]
click at [155, 721] on textarea at bounding box center [157, 730] width 303 height 70
type textarea "**********"
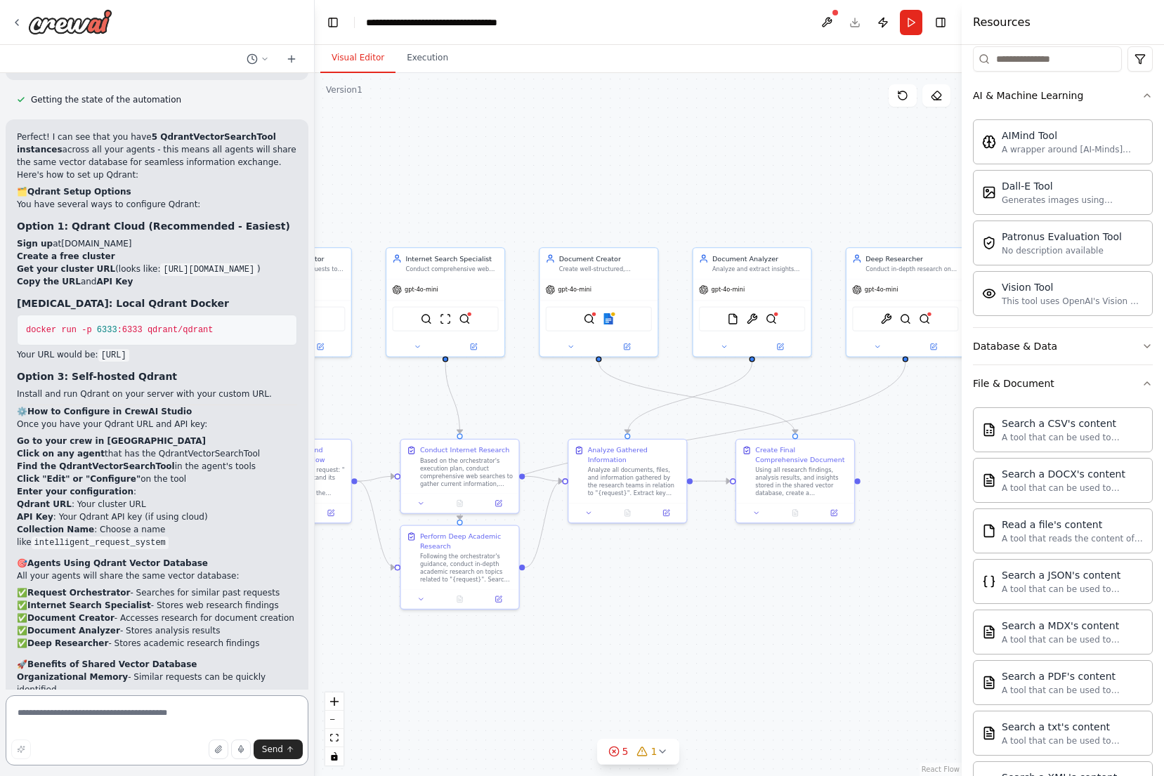
scroll to position [3946, 0]
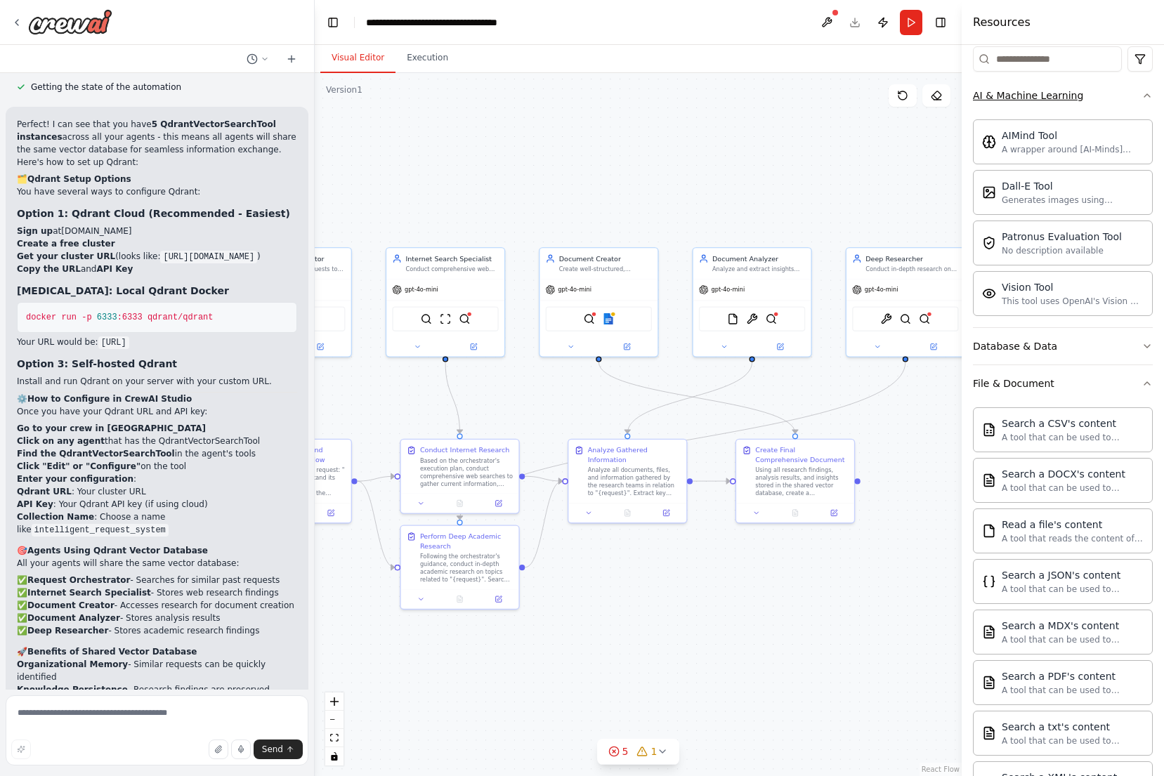
click at [1135, 94] on button "AI & Machine Learning" at bounding box center [1063, 95] width 180 height 37
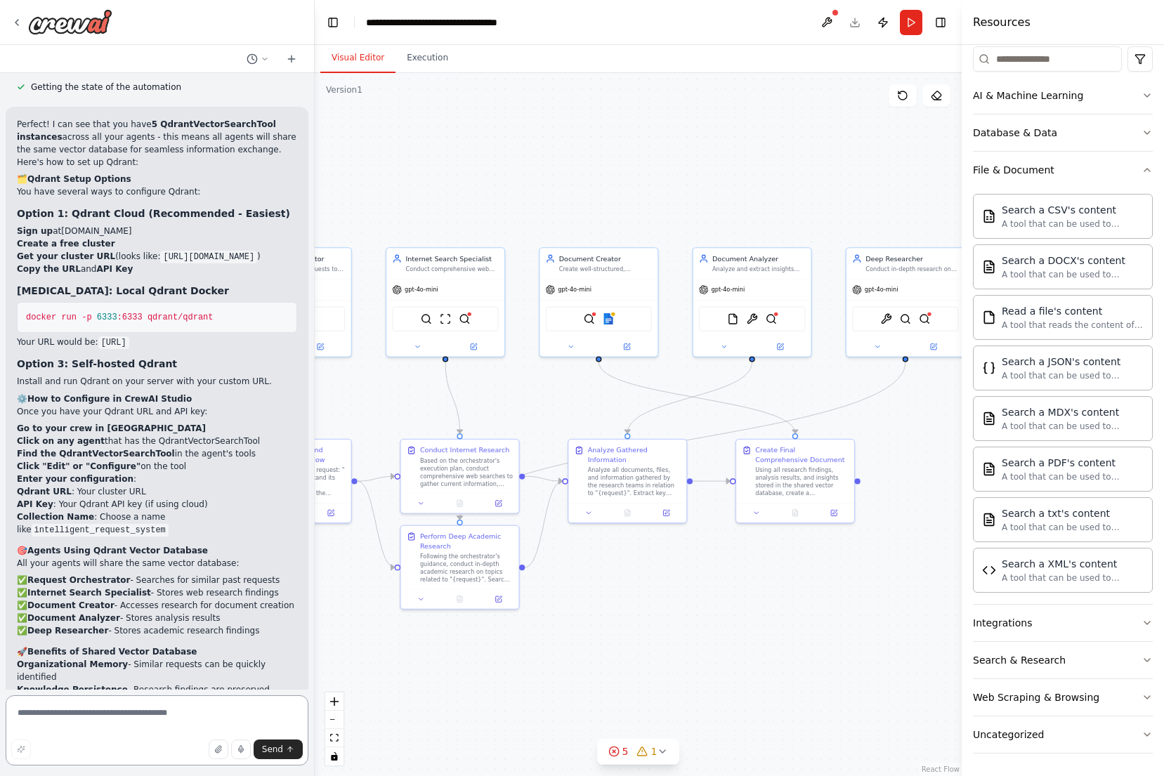
click at [120, 723] on textarea at bounding box center [157, 730] width 303 height 70
paste textarea "**********"
type textarea "**********"
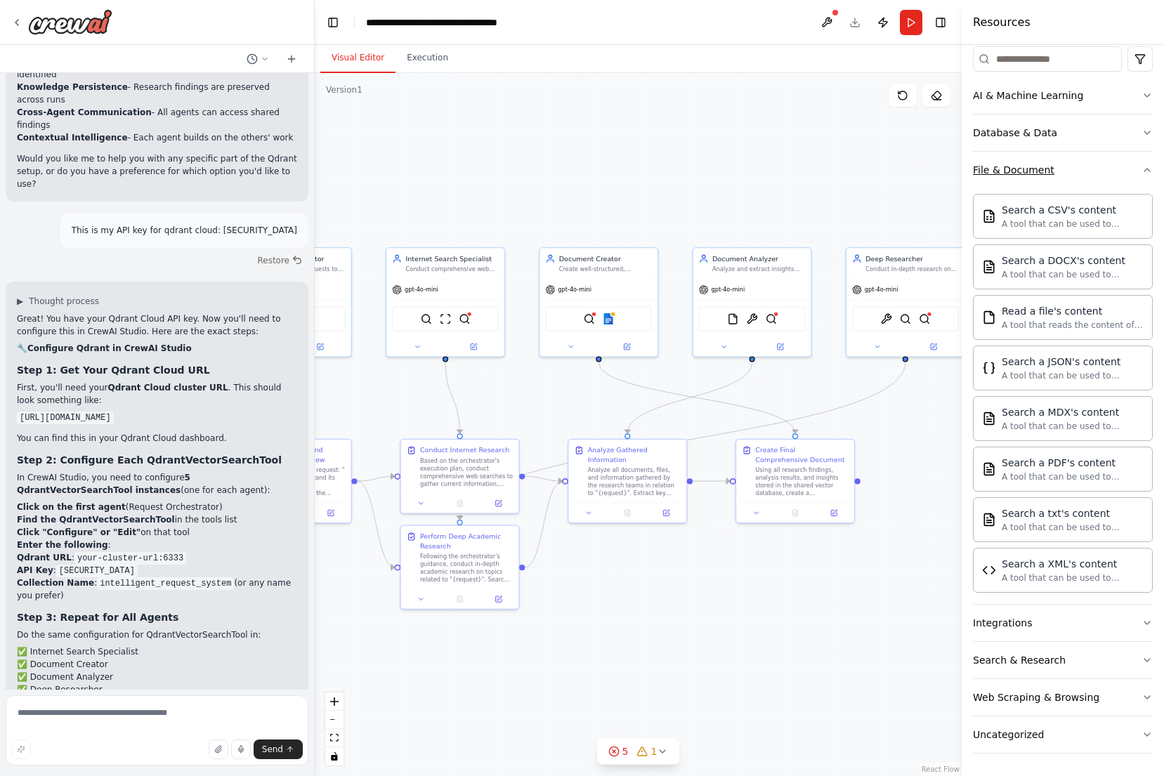
scroll to position [4565, 0]
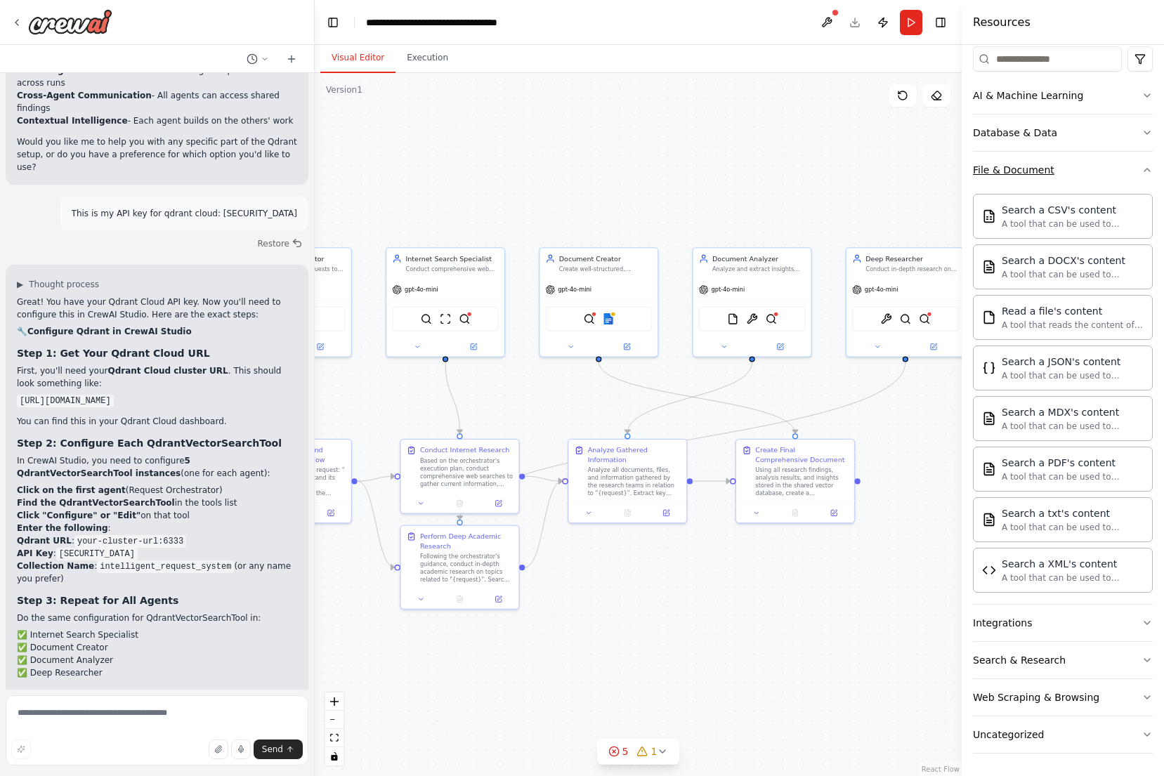
click at [1086, 176] on button "File & Document" at bounding box center [1063, 170] width 180 height 37
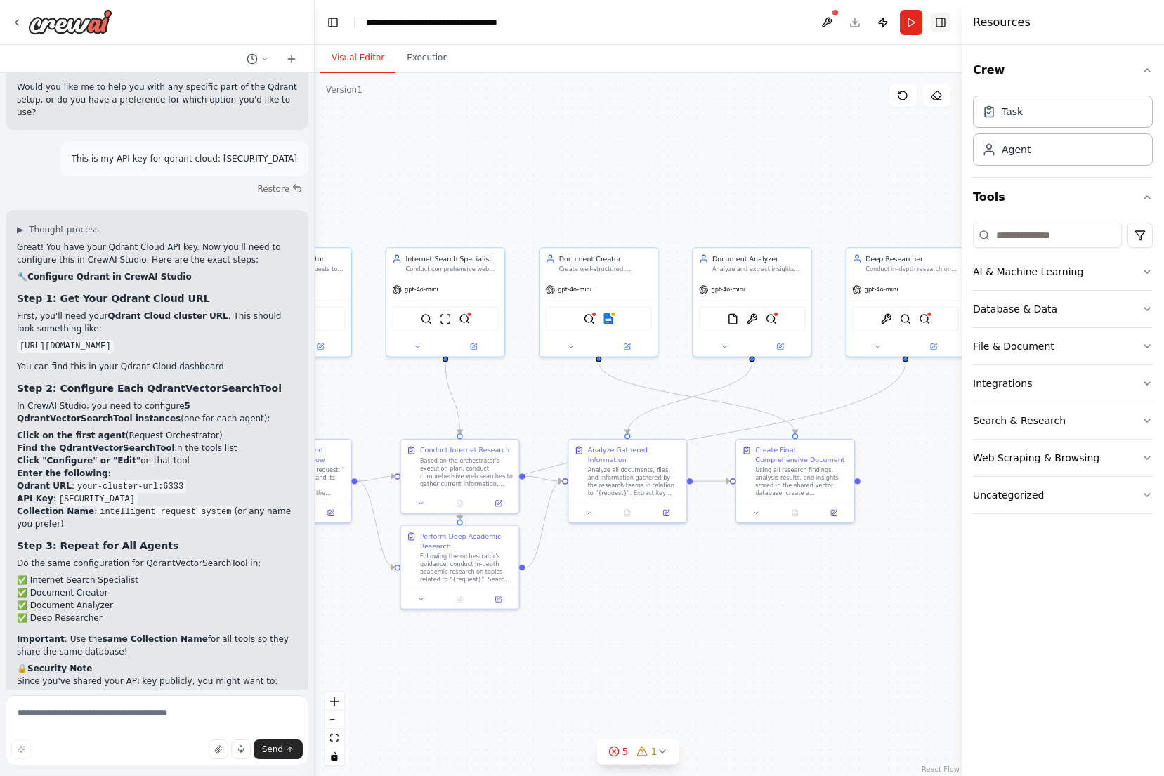
click at [939, 26] on button "Toggle Right Sidebar" at bounding box center [941, 23] width 20 height 20
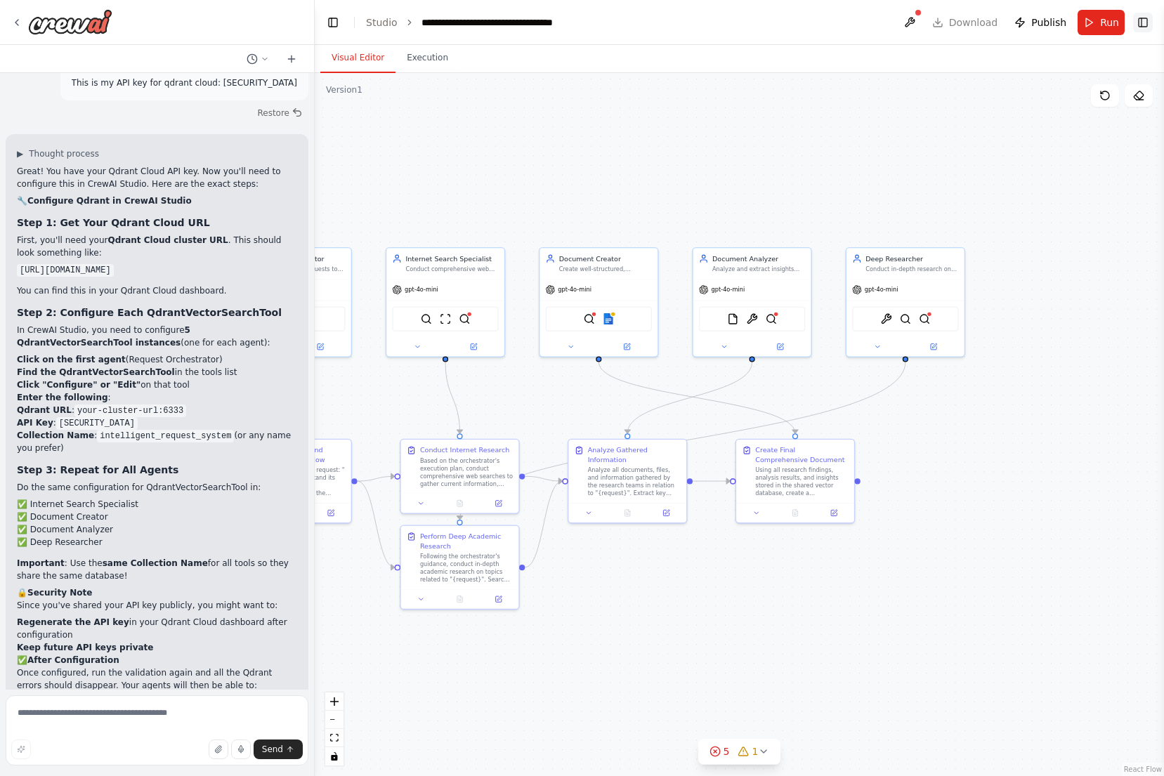
click at [1139, 14] on button "Toggle Right Sidebar" at bounding box center [1143, 23] width 20 height 20
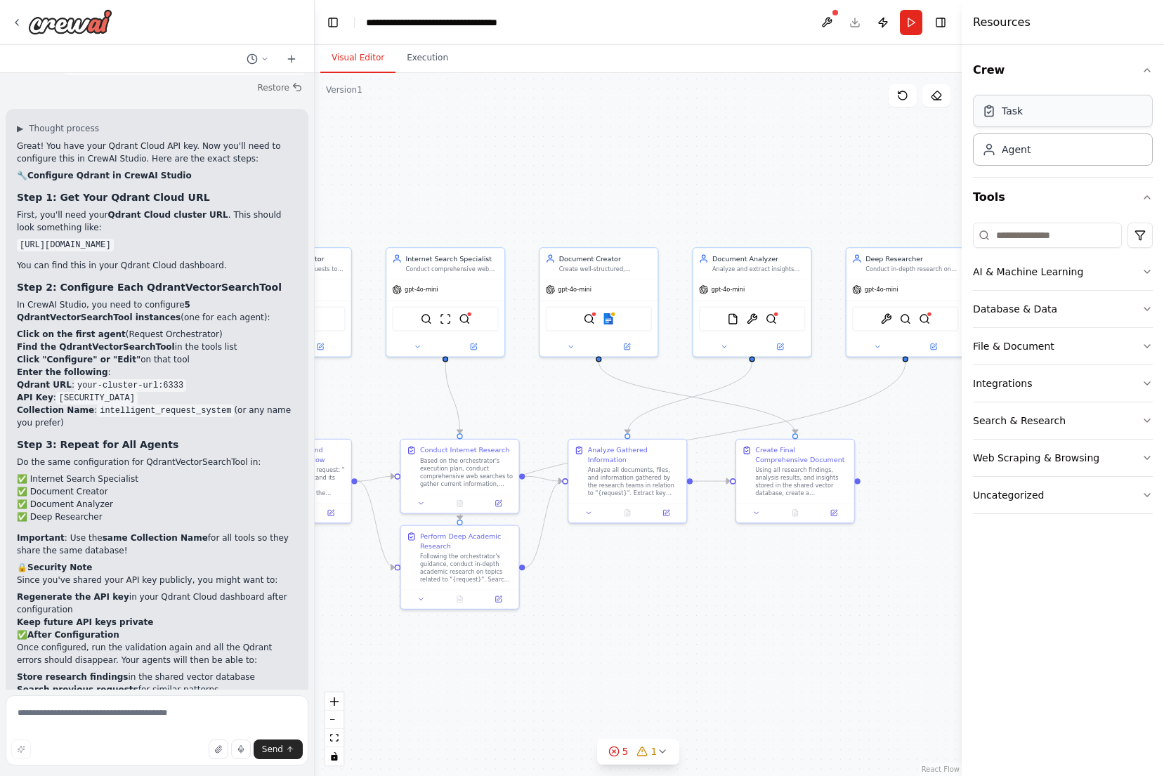
scroll to position [4734, 0]
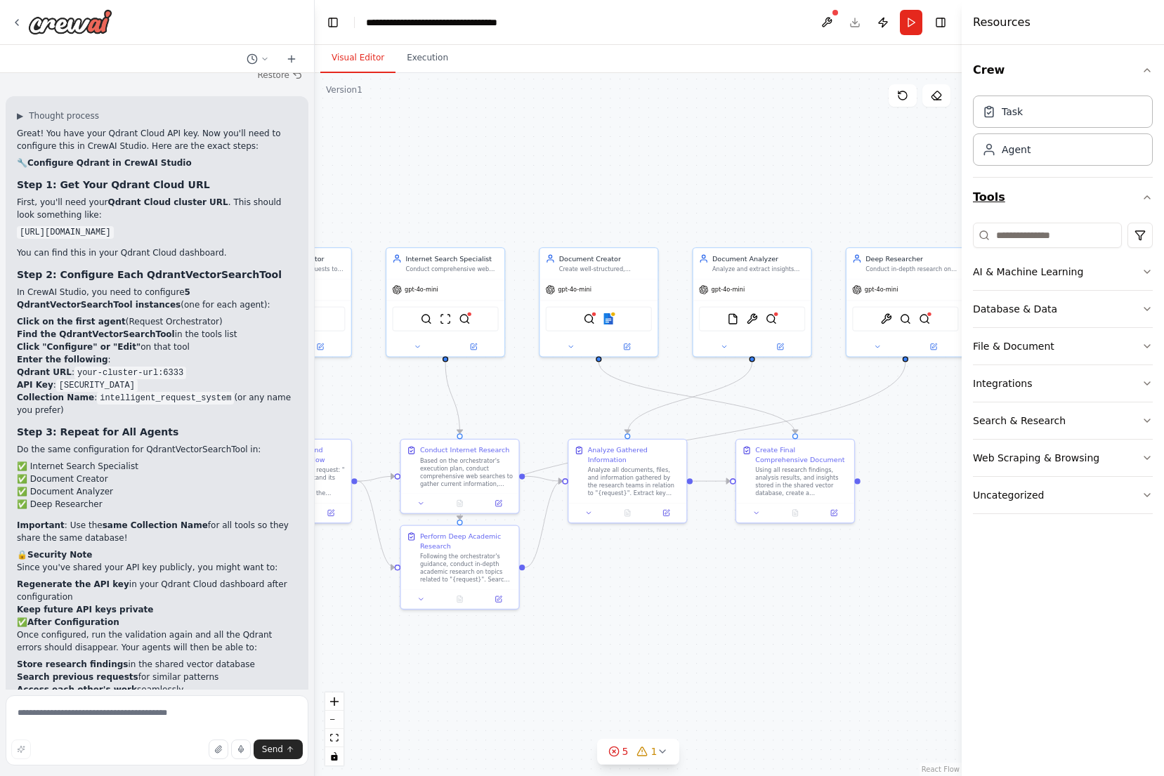
click at [1141, 201] on button "Tools" at bounding box center [1063, 197] width 180 height 39
click at [1143, 197] on icon "button" at bounding box center [1146, 197] width 11 height 11
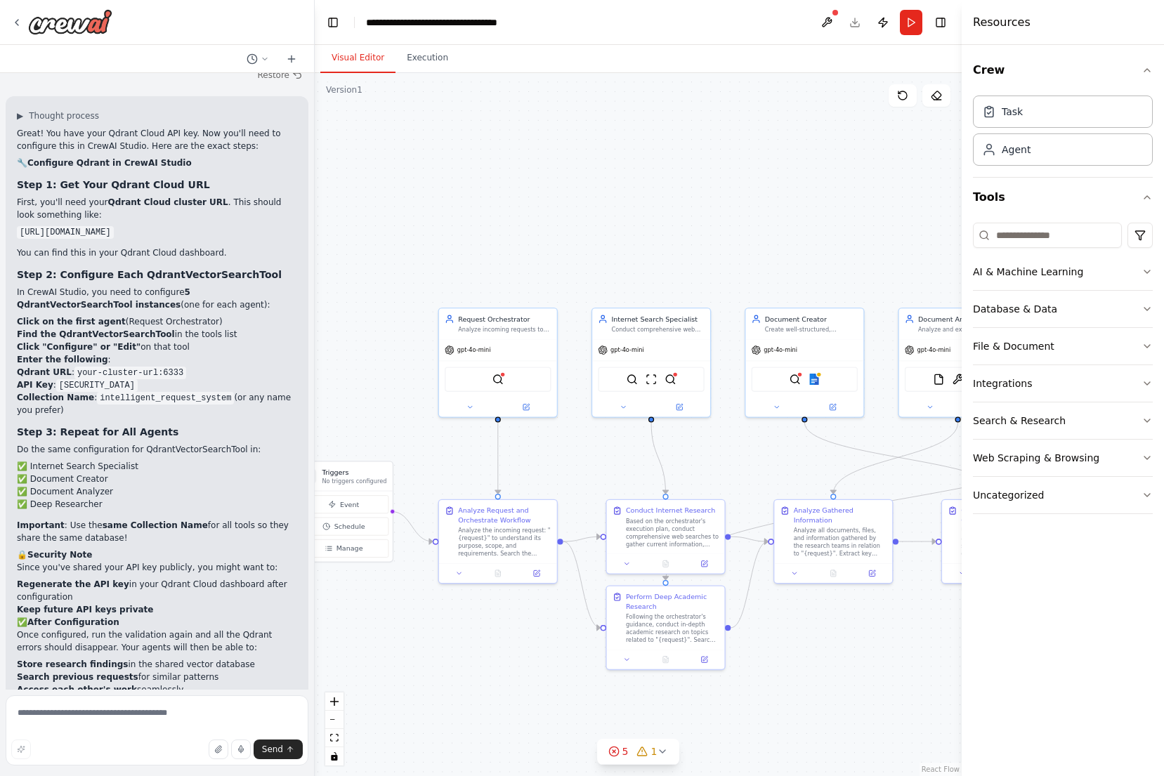
drag, startPoint x: 390, startPoint y: 393, endPoint x: 595, endPoint y: 452, distance: 213.6
click at [595, 452] on div ".deletable-edge-delete-btn { width: 20px; height: 20px; border: 0px solid #ffff…" at bounding box center [638, 424] width 647 height 703
click at [428, 63] on button "Execution" at bounding box center [427, 58] width 64 height 29
click at [356, 58] on button "Visual Editor" at bounding box center [357, 58] width 75 height 29
click at [497, 381] on img at bounding box center [497, 377] width 11 height 11
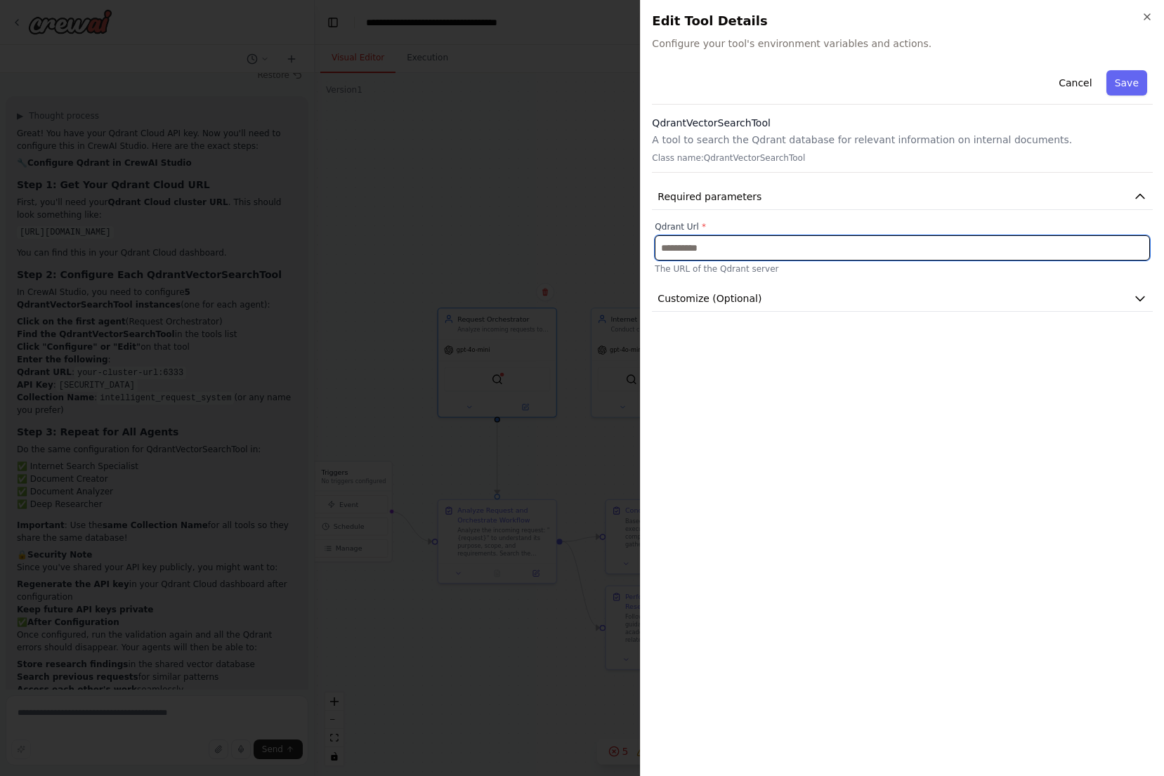
click at [754, 244] on input "text" at bounding box center [902, 247] width 495 height 25
paste input "**********"
type input "**********"
click at [796, 299] on button "Customize (Optional)" at bounding box center [902, 299] width 501 height 26
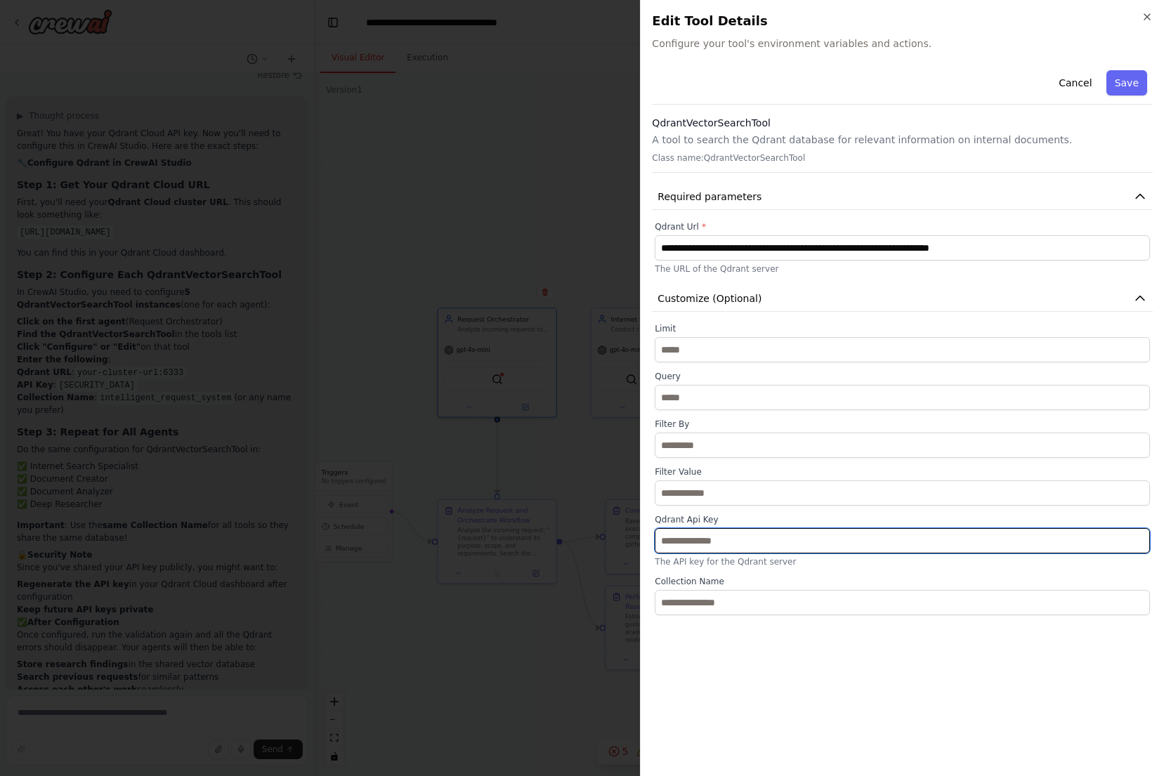
click at [768, 541] on input "text" at bounding box center [902, 540] width 495 height 25
paste input "**********"
type input "**********"
click at [914, 664] on div "**********" at bounding box center [902, 415] width 501 height 700
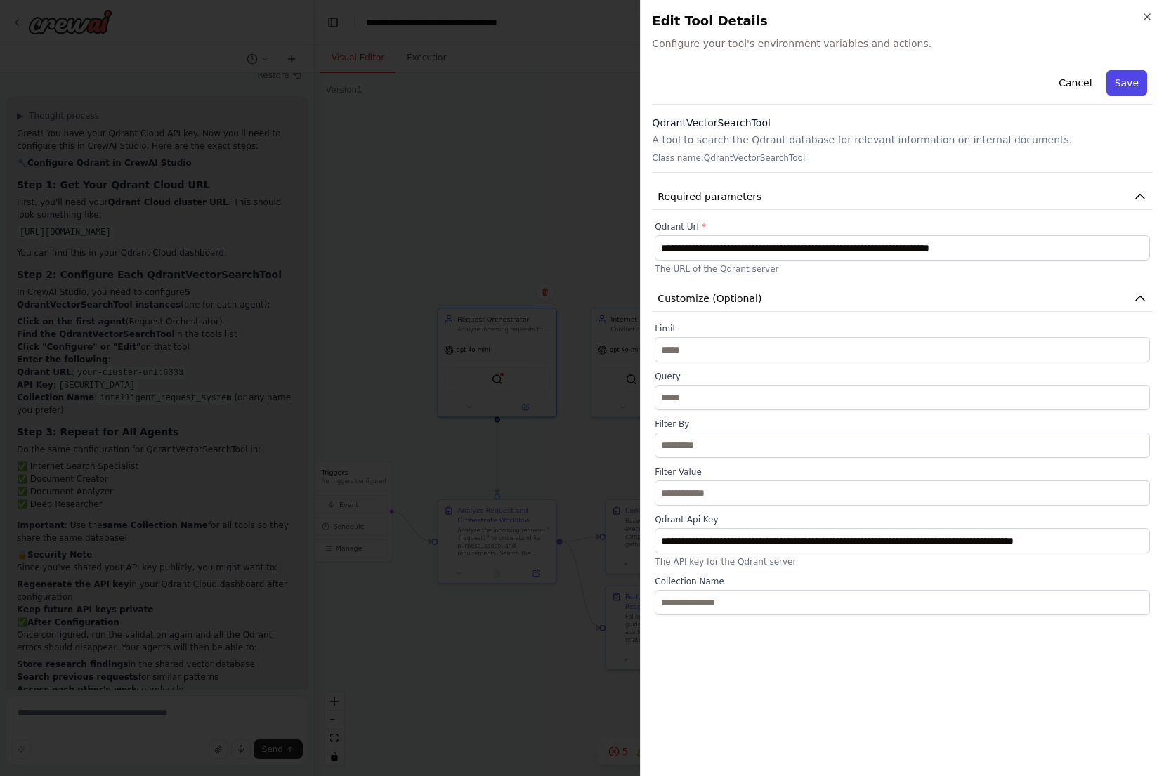
click at [1120, 81] on button "Save" at bounding box center [1126, 82] width 41 height 25
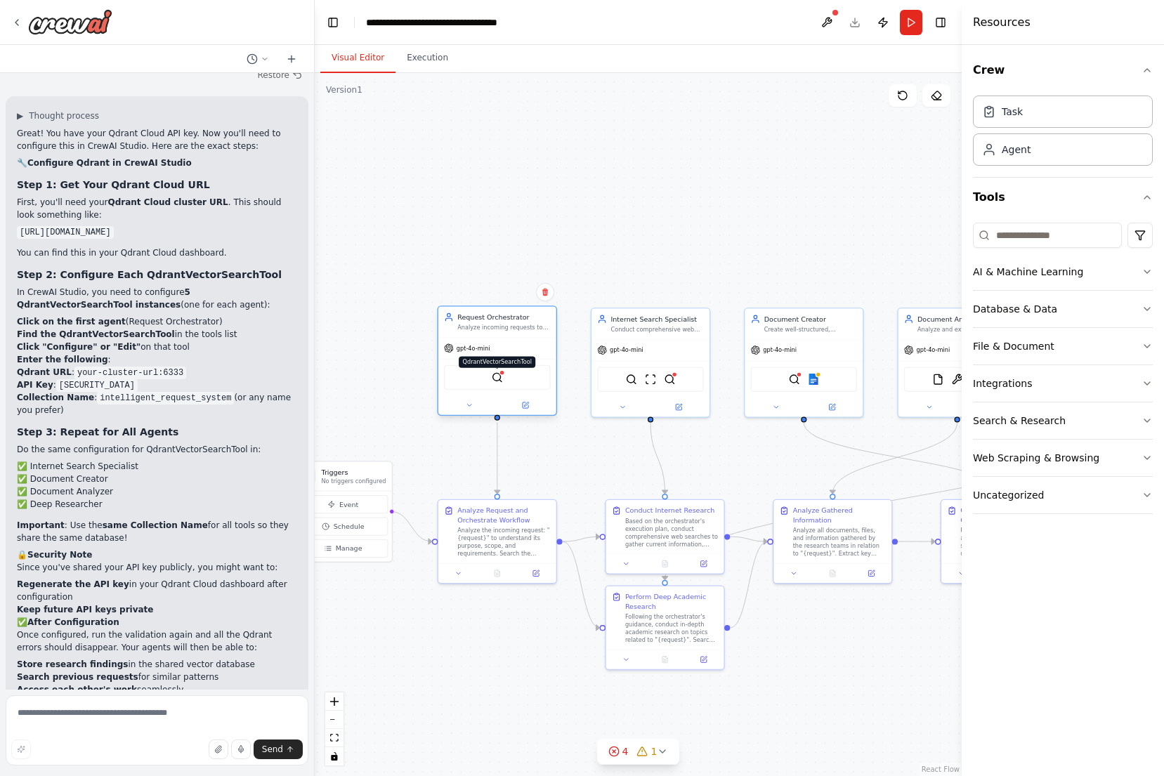
click at [497, 378] on img at bounding box center [497, 377] width 11 height 11
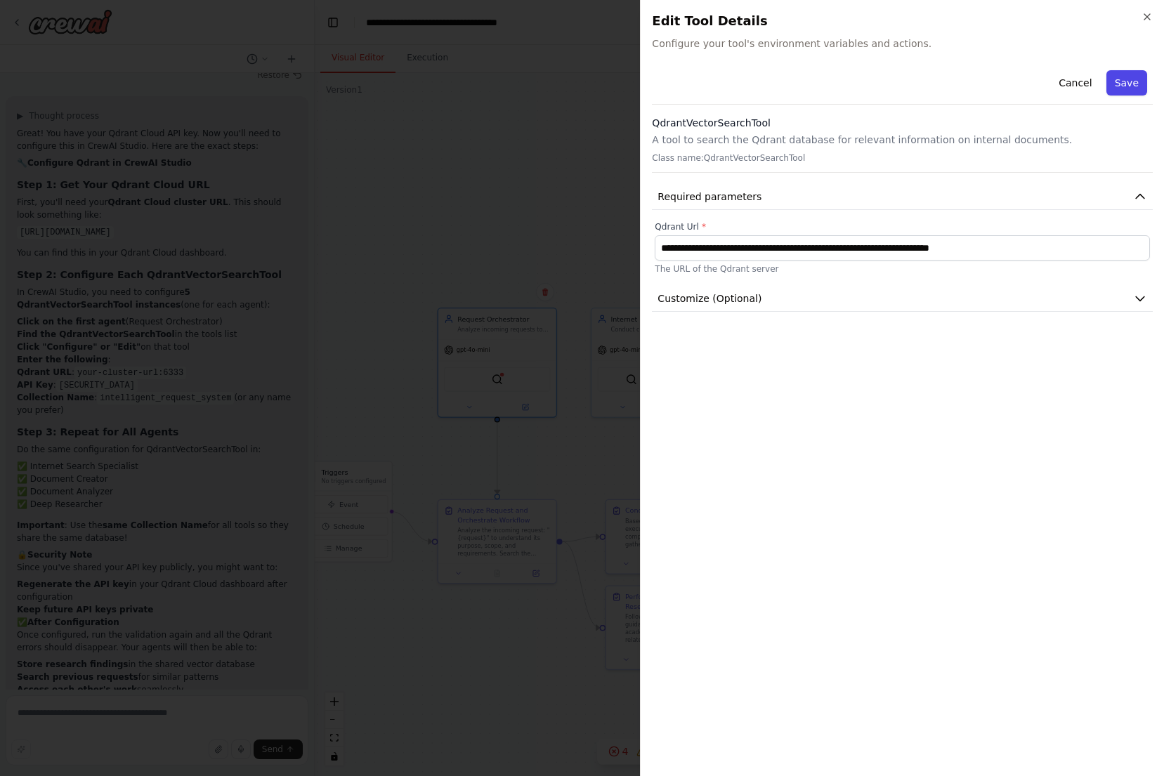
click at [1122, 86] on button "Save" at bounding box center [1126, 82] width 41 height 25
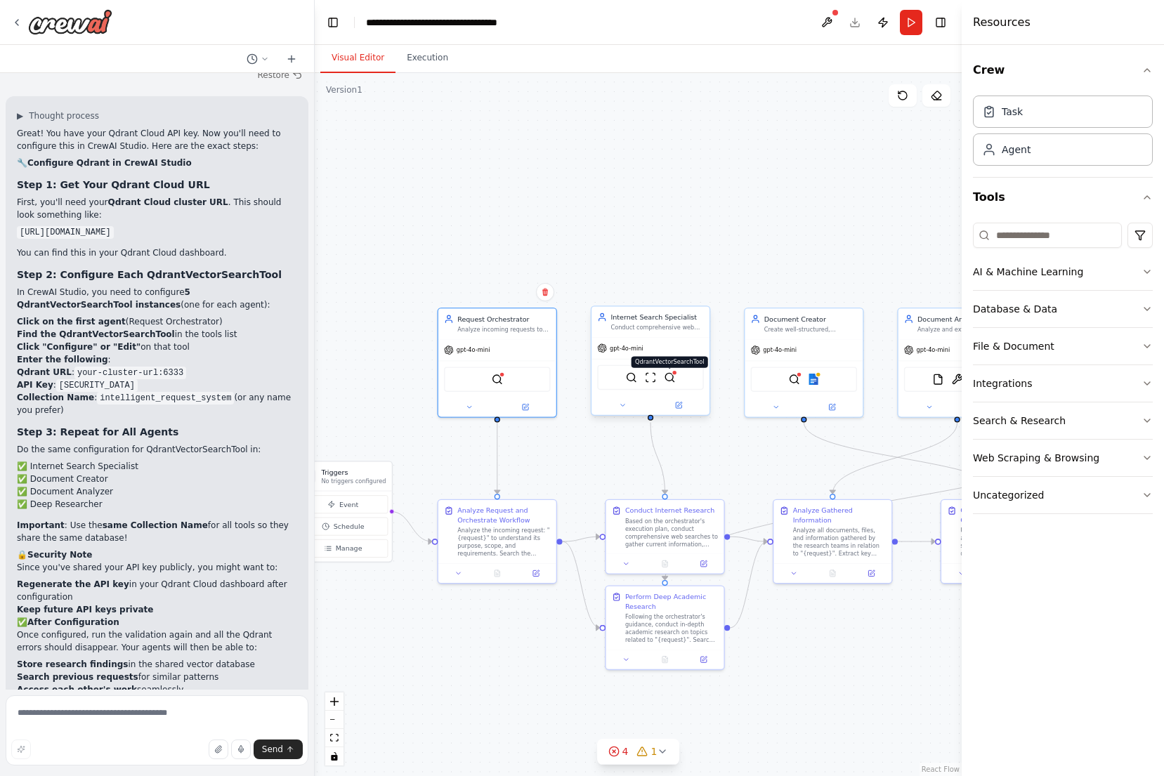
click at [675, 383] on img at bounding box center [669, 377] width 11 height 11
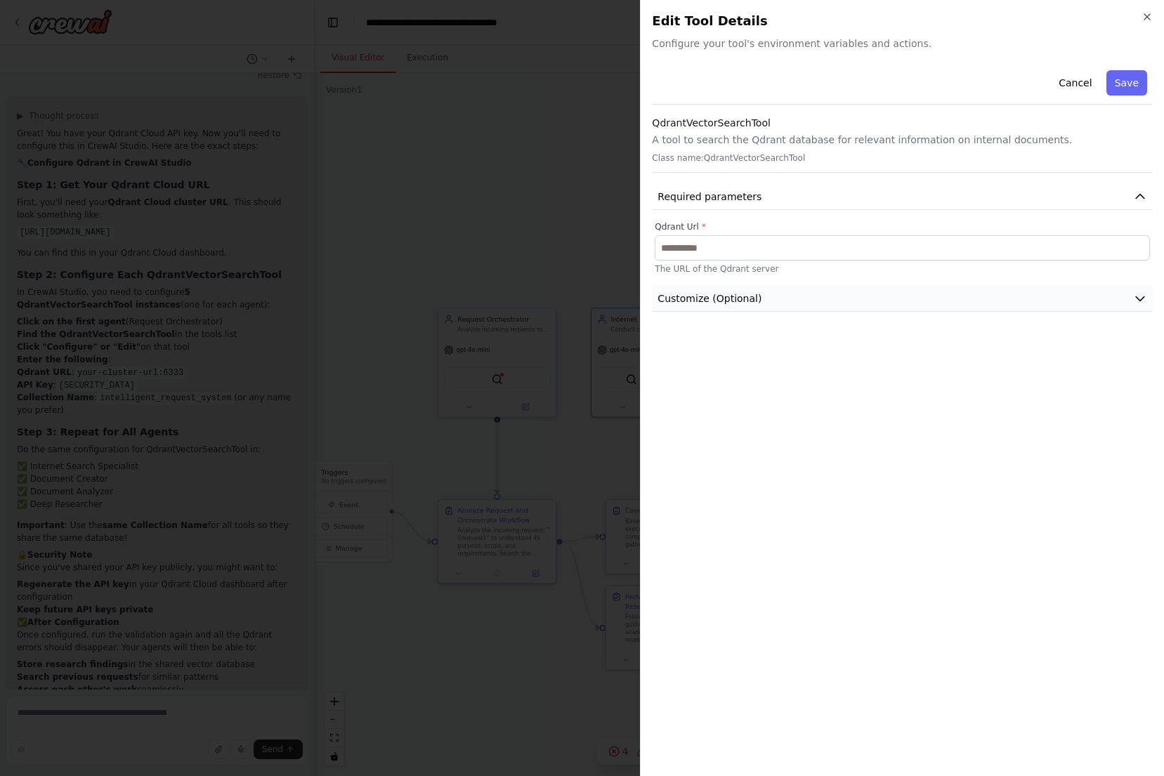
click at [799, 298] on button "Customize (Optional)" at bounding box center [902, 299] width 501 height 26
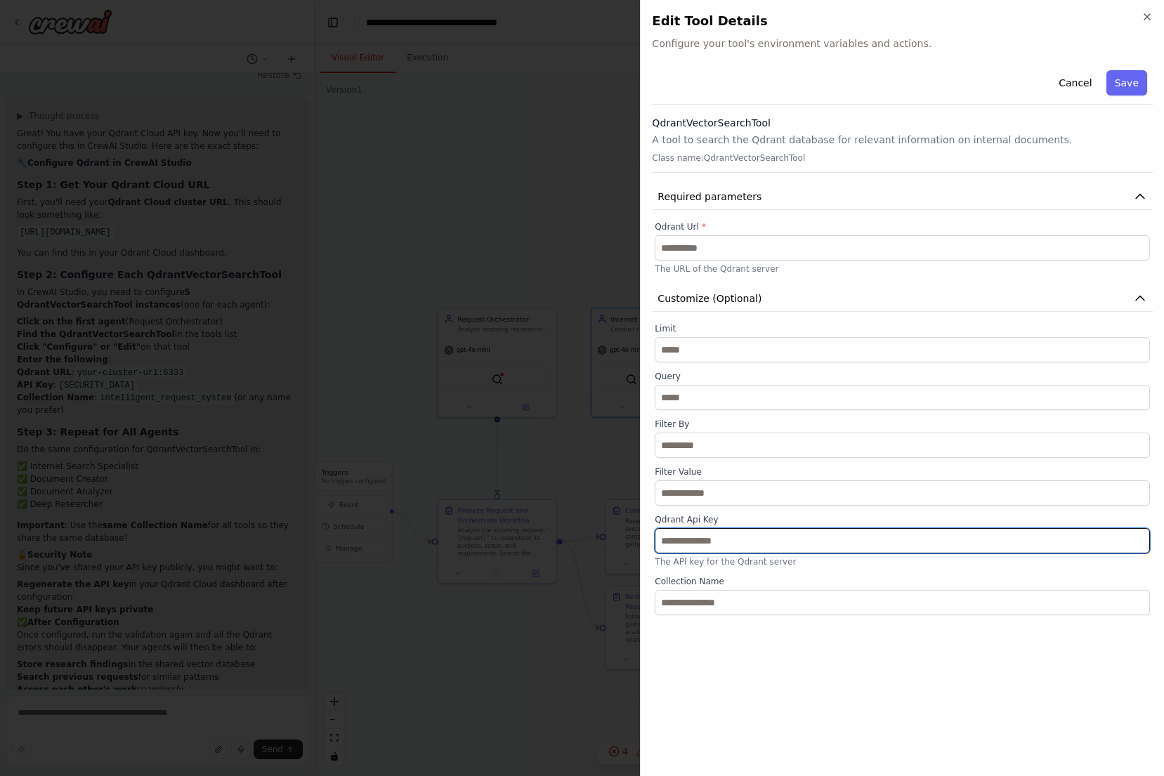
click at [780, 540] on input "text" at bounding box center [902, 540] width 495 height 25
paste input "**********"
type input "**********"
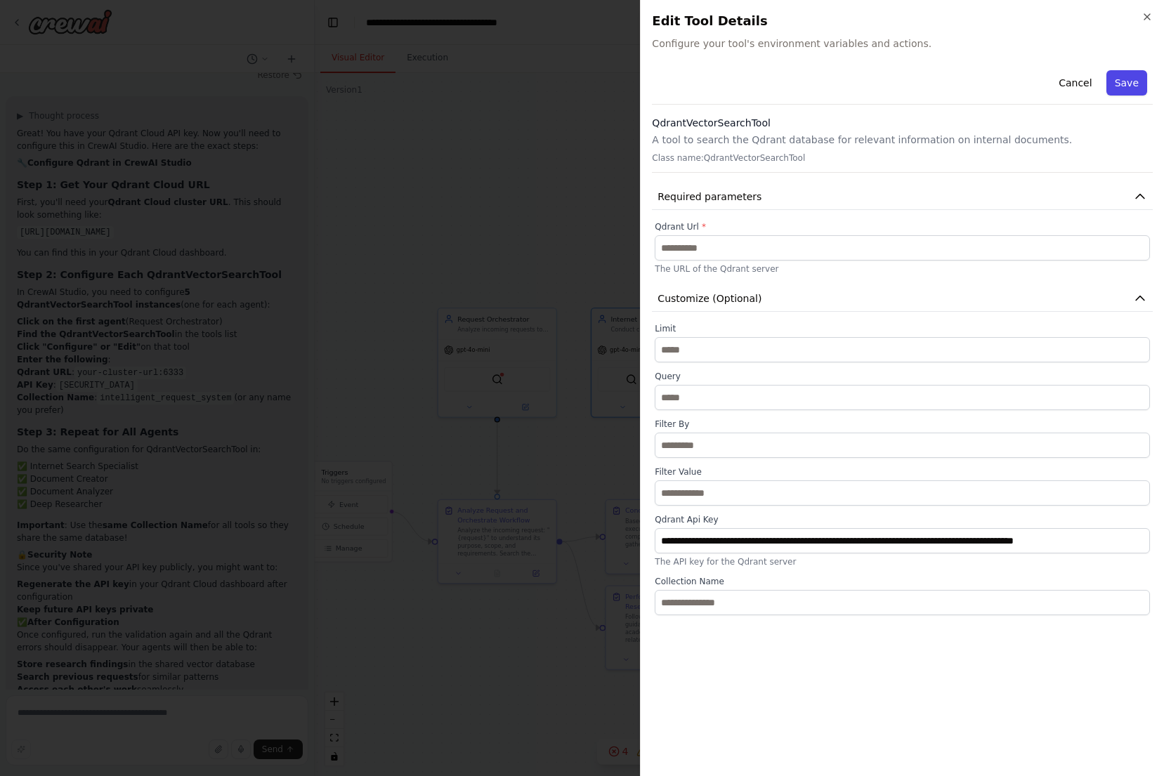
click at [1122, 91] on button "Save" at bounding box center [1126, 82] width 41 height 25
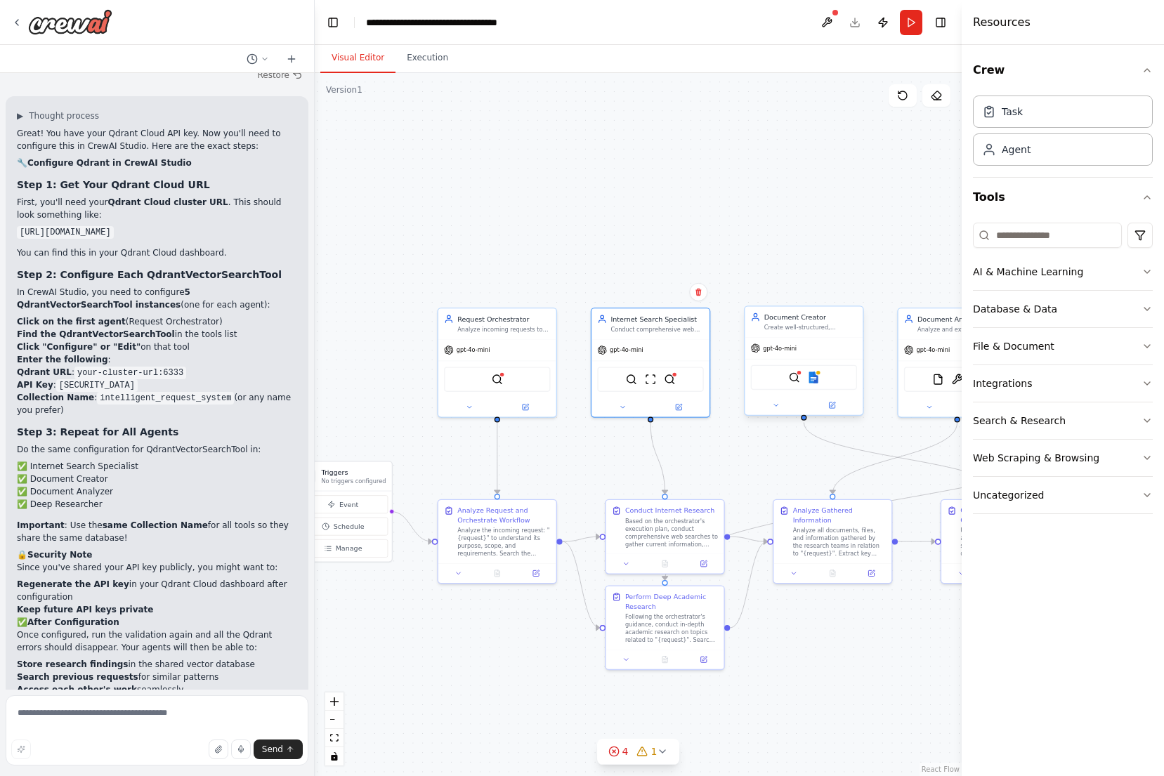
click at [794, 384] on div "QdrantVectorSearchTool Google docs" at bounding box center [804, 377] width 106 height 25
click at [798, 384] on div "QdrantVectorSearchTool Google docs" at bounding box center [804, 377] width 106 height 25
click at [799, 381] on img at bounding box center [793, 377] width 11 height 11
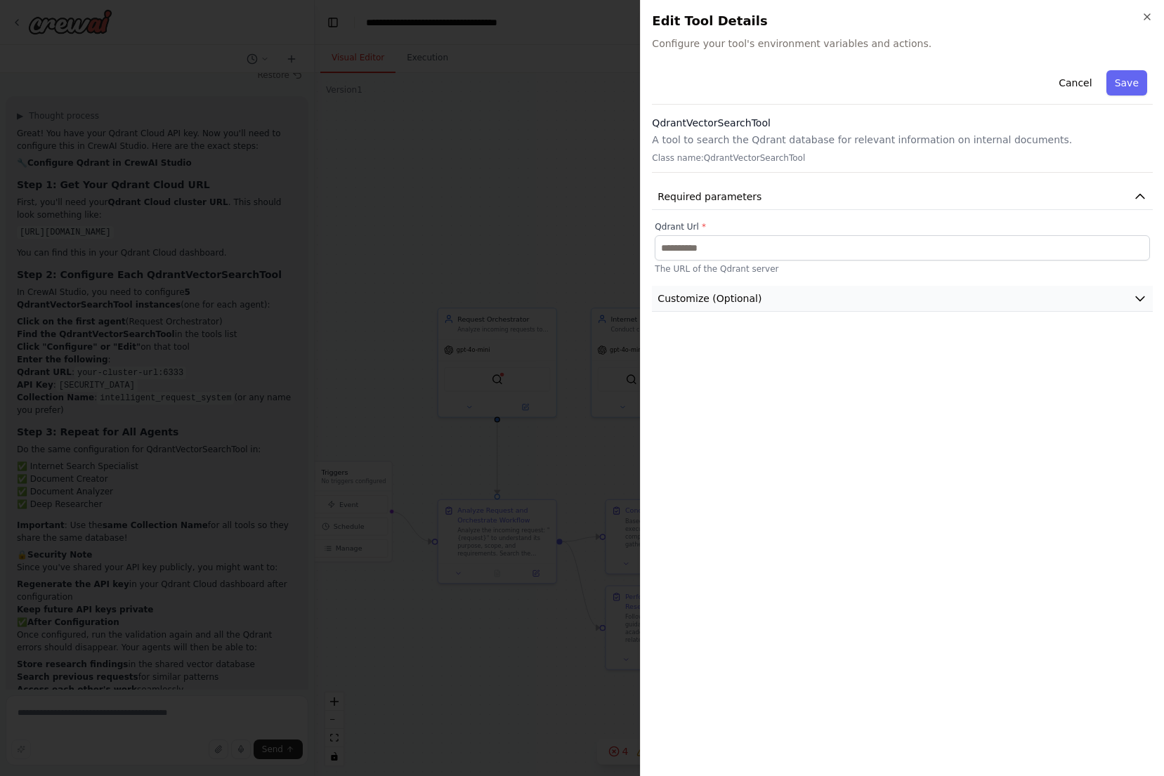
click at [856, 294] on button "Customize (Optional)" at bounding box center [902, 299] width 501 height 26
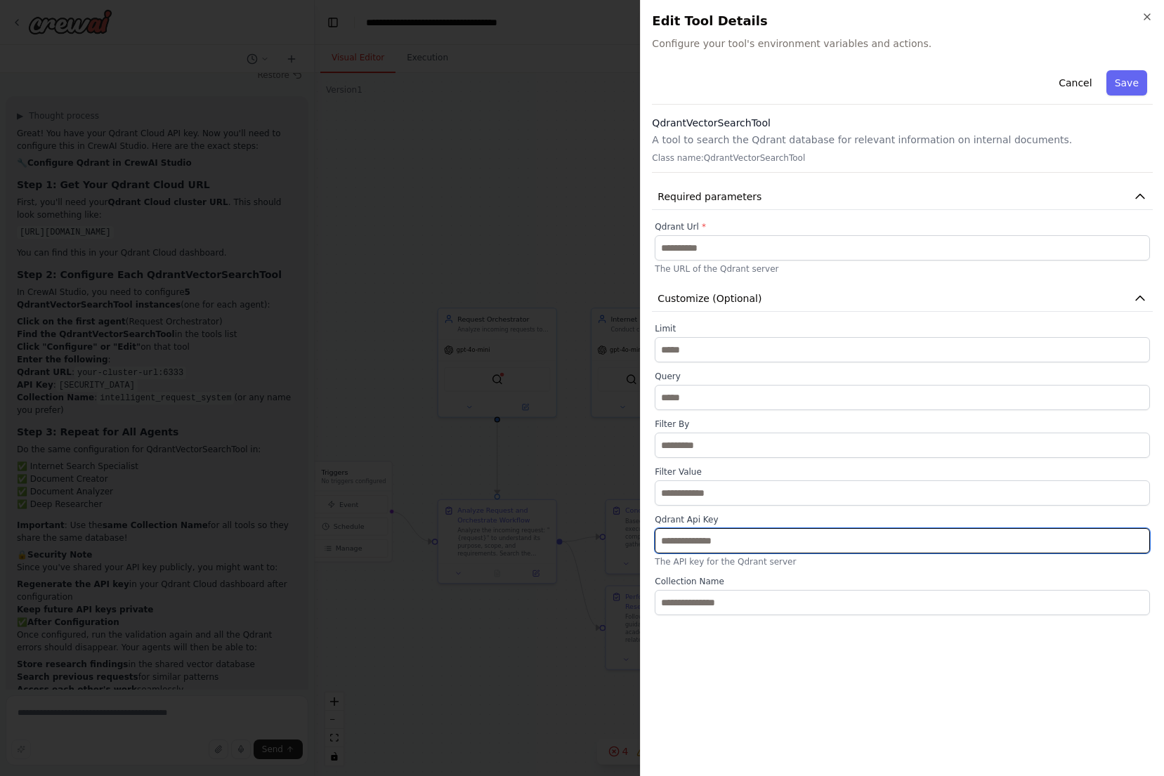
click at [733, 547] on input "text" at bounding box center [902, 540] width 495 height 25
paste input "**********"
type input "**********"
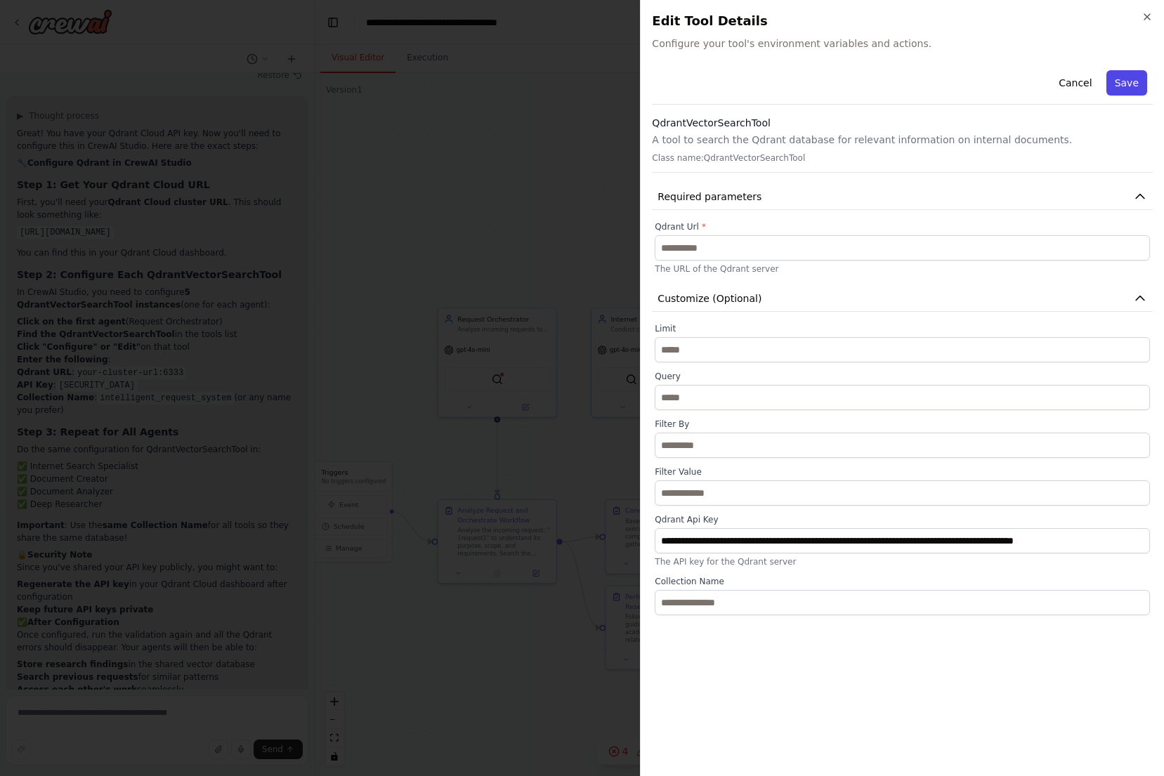
click at [1136, 86] on button "Save" at bounding box center [1126, 82] width 41 height 25
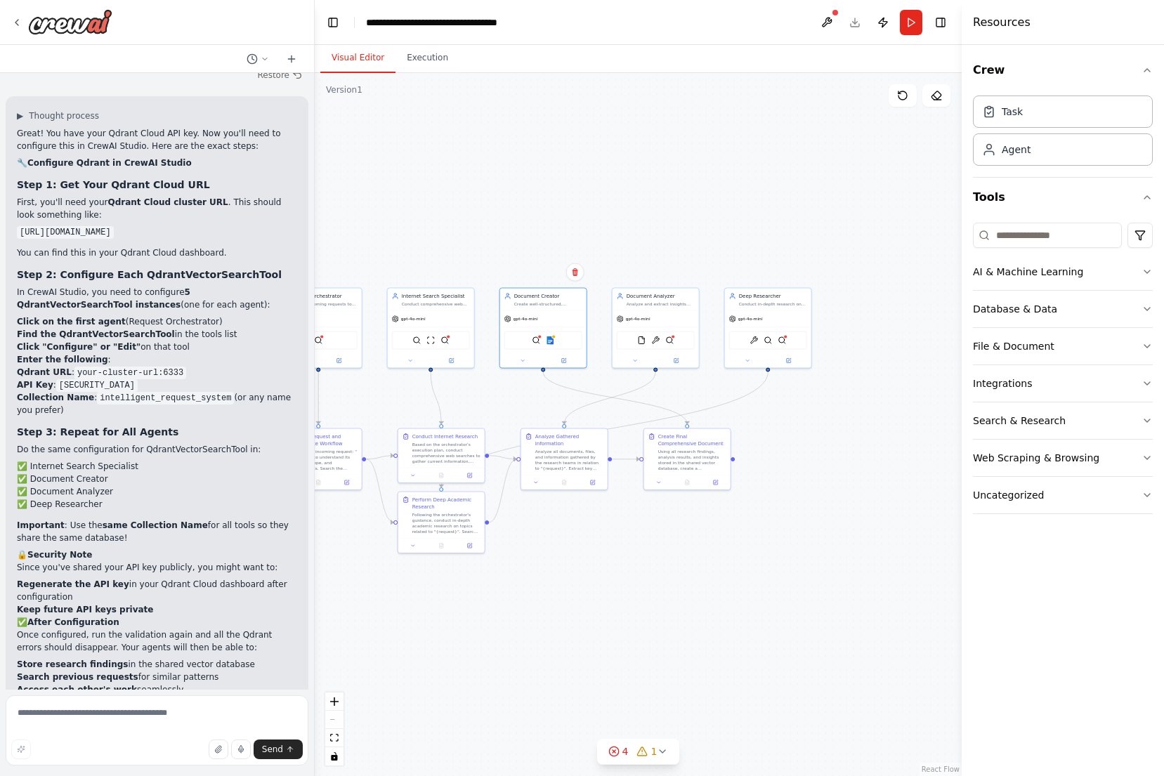
drag, startPoint x: 904, startPoint y: 407, endPoint x: 673, endPoint y: 392, distance: 231.6
click at [673, 392] on div ".deletable-edge-delete-btn { width: 20px; height: 20px; border: 0px solid #ffff…" at bounding box center [638, 424] width 647 height 703
click at [662, 342] on img at bounding box center [659, 339] width 8 height 8
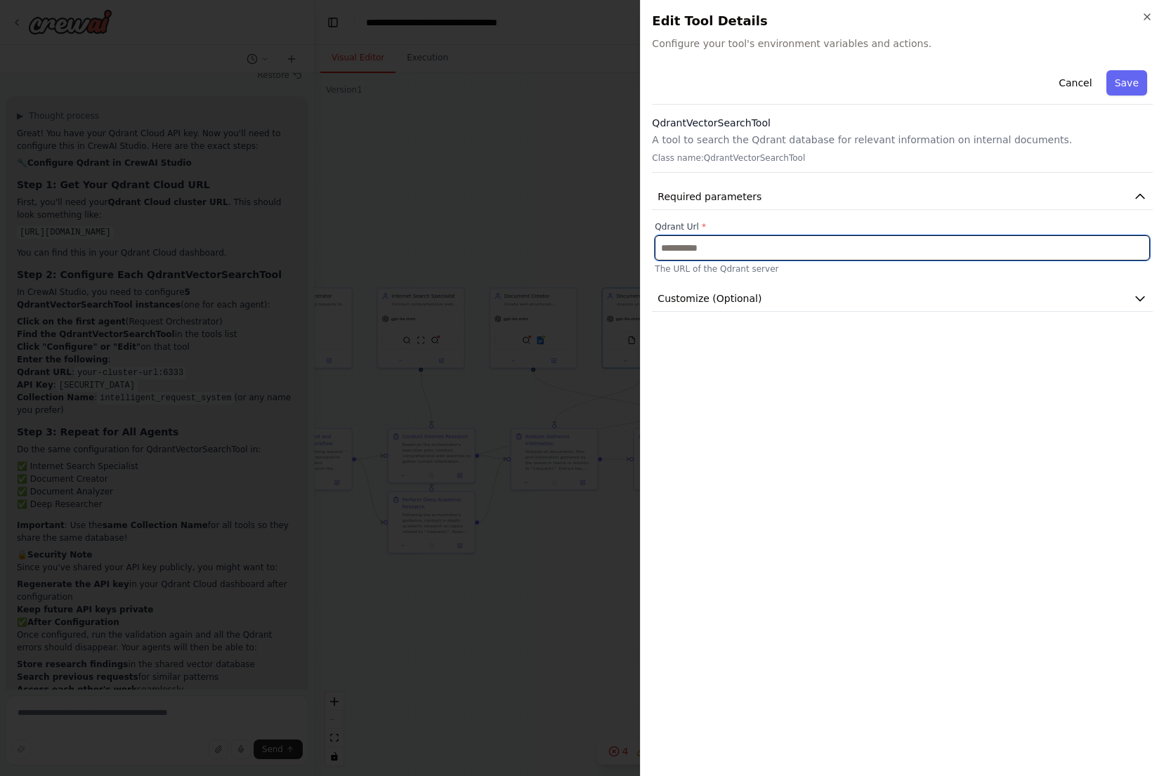
click at [765, 249] on input "text" at bounding box center [902, 247] width 495 height 25
click at [769, 295] on button "Customize (Optional)" at bounding box center [902, 299] width 501 height 26
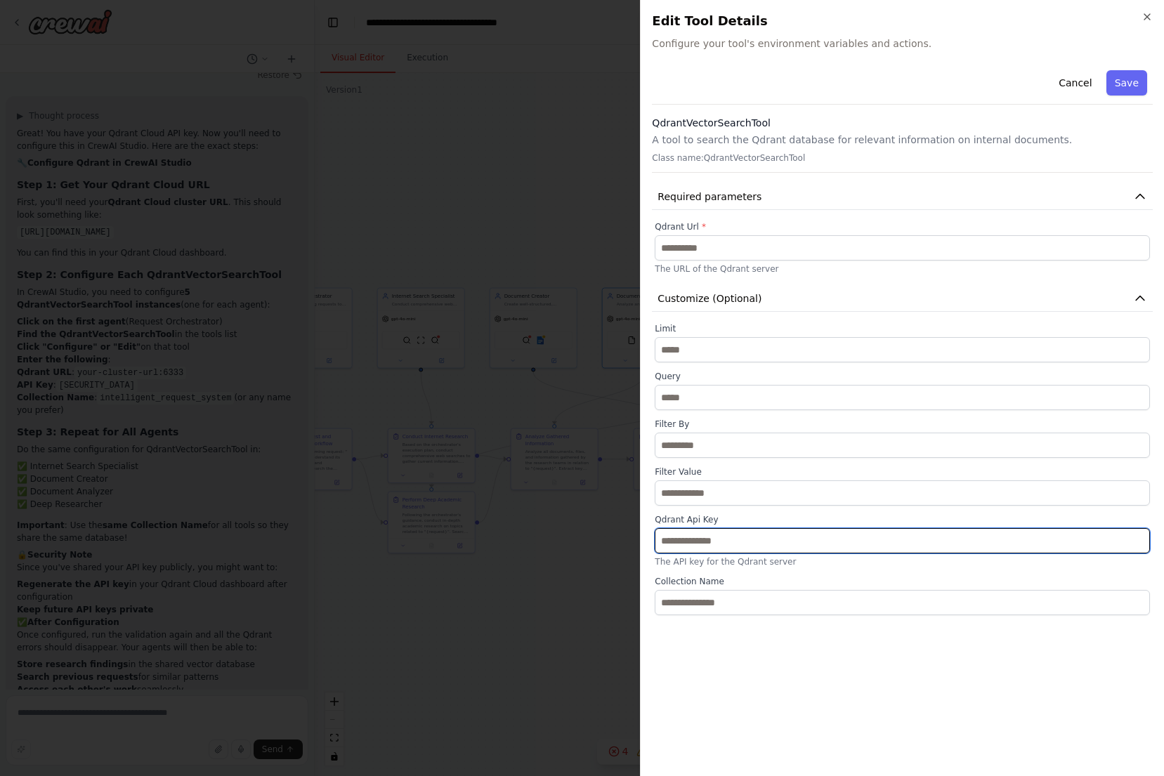
click at [760, 545] on input "text" at bounding box center [902, 540] width 495 height 25
paste input "**********"
type input "**********"
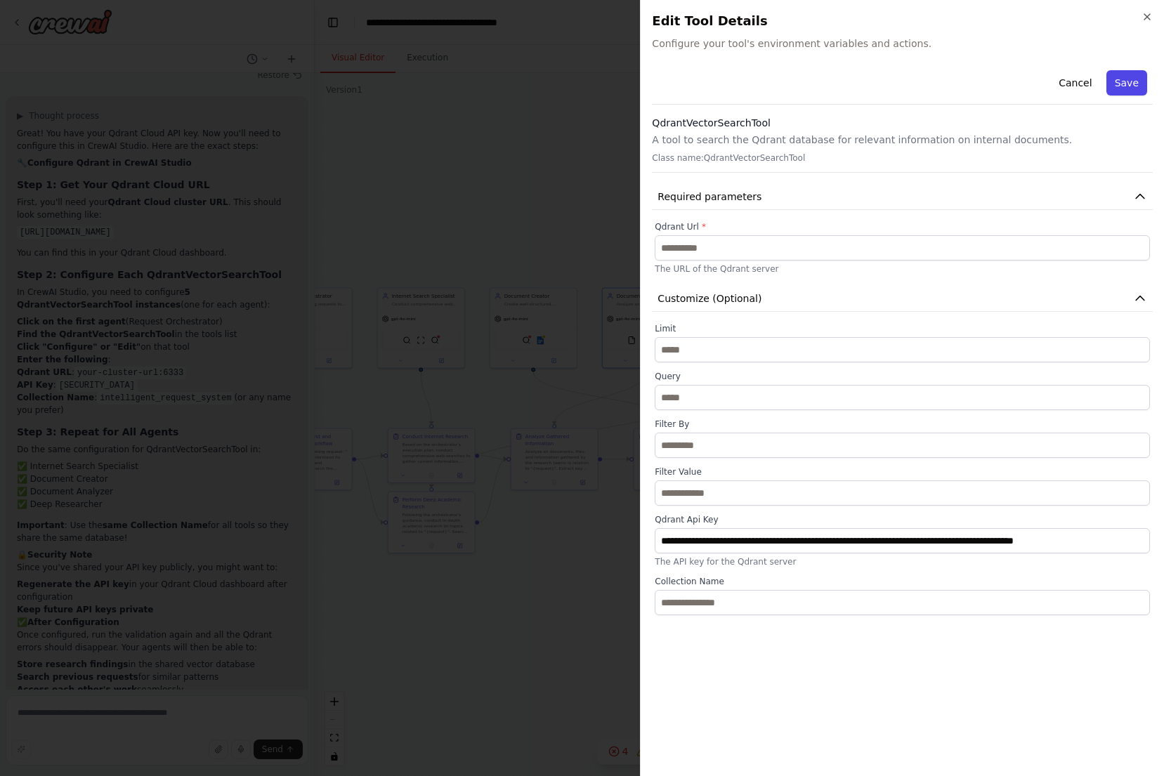
click at [1120, 93] on button "Save" at bounding box center [1126, 82] width 41 height 25
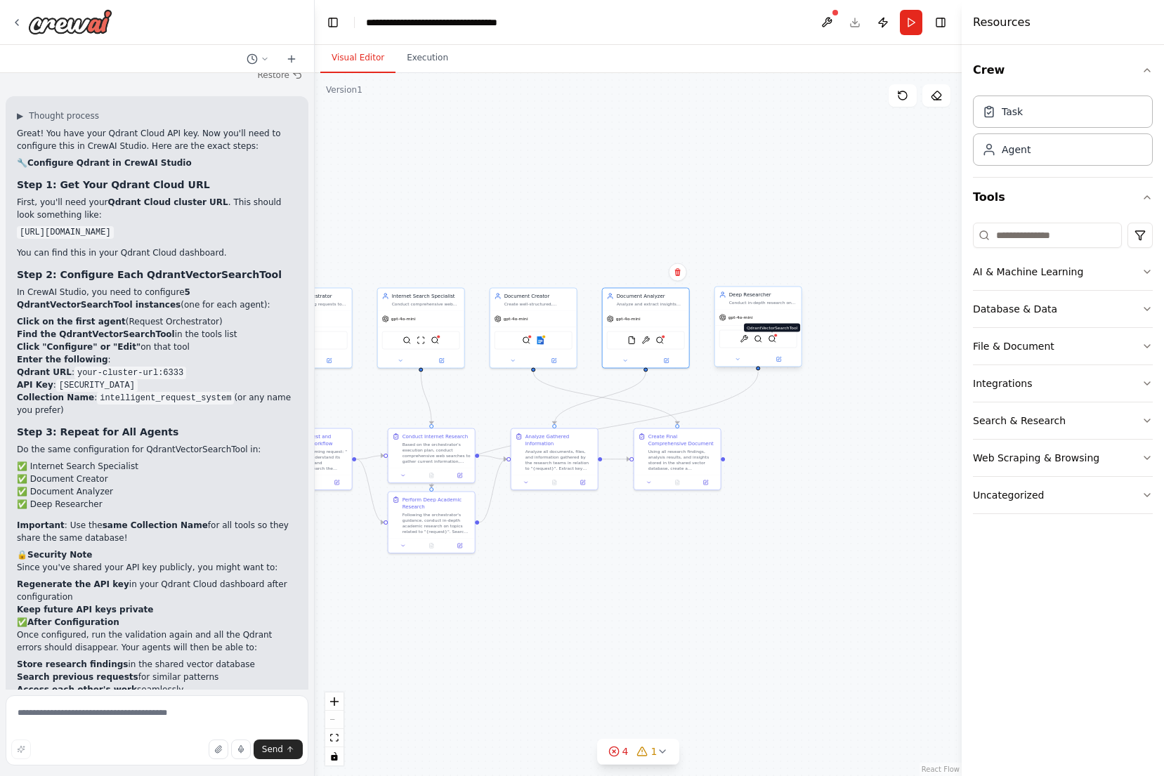
click at [771, 341] on img at bounding box center [772, 339] width 8 height 8
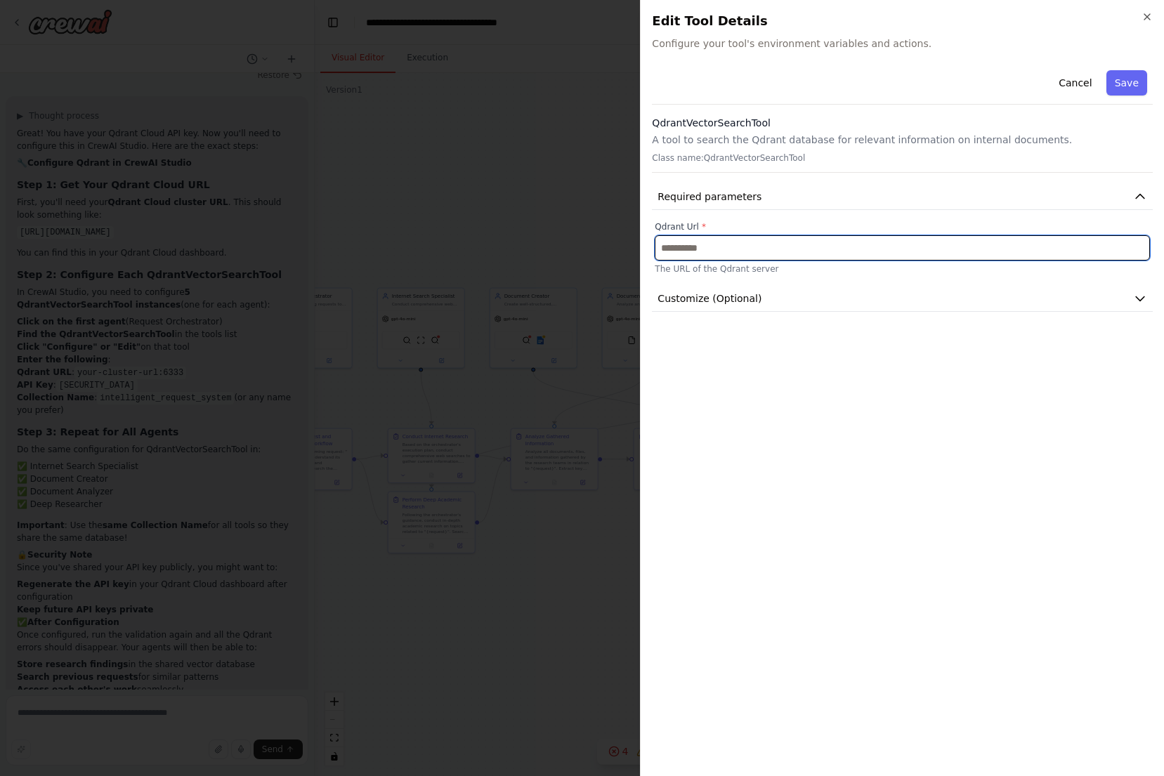
click at [811, 246] on input "text" at bounding box center [902, 247] width 495 height 25
paste input "**********"
type input "**********"
click at [821, 296] on button "Customize (Optional)" at bounding box center [902, 299] width 501 height 26
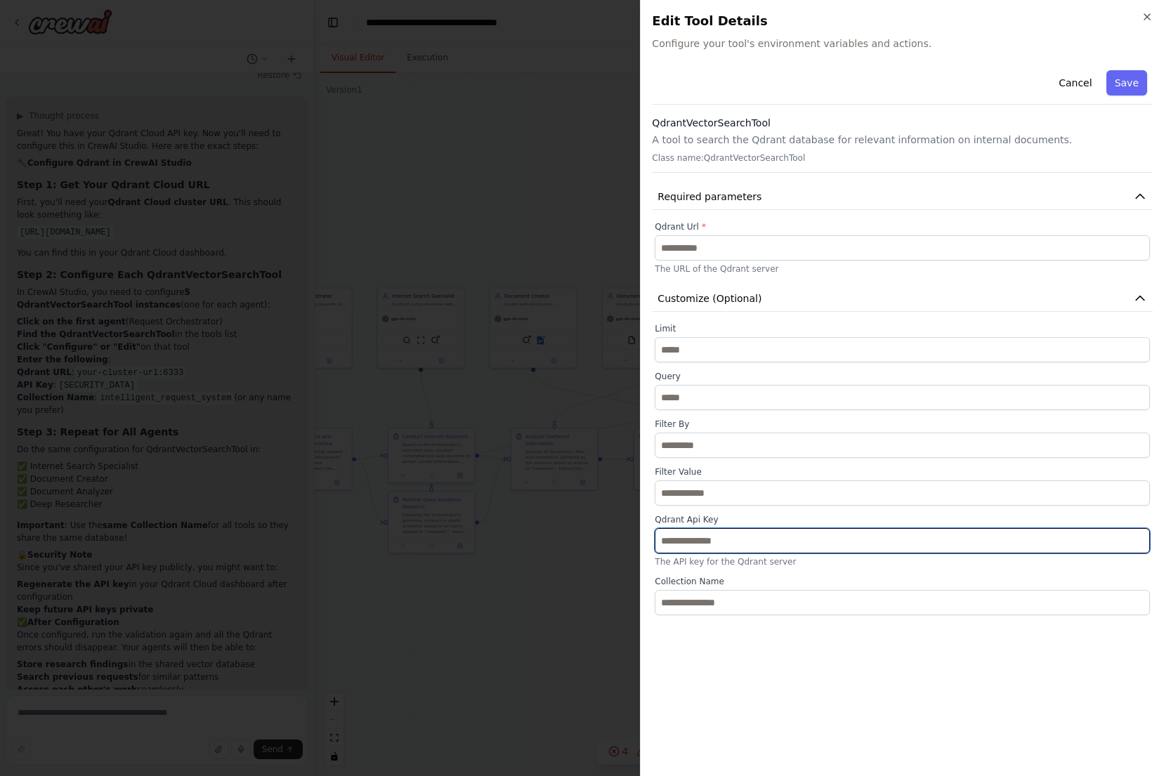
click at [782, 544] on input "text" at bounding box center [902, 540] width 495 height 25
paste input "**********"
type input "**********"
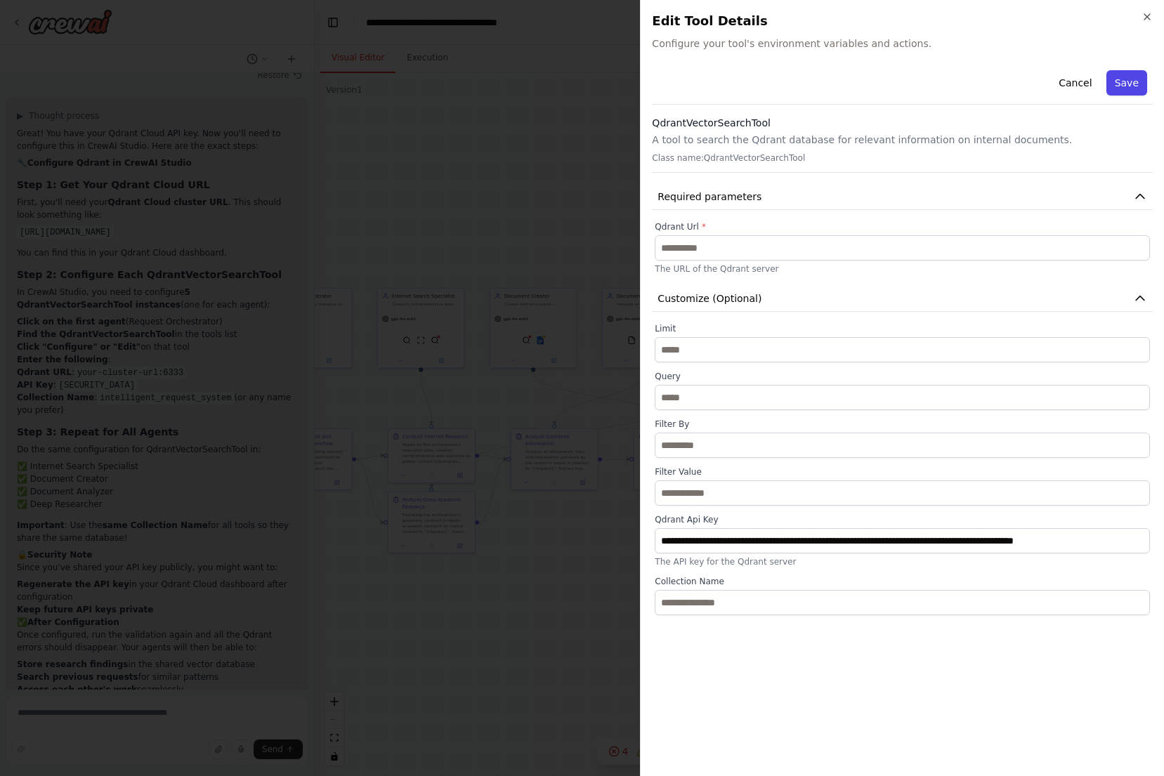
click at [1120, 85] on button "Save" at bounding box center [1126, 82] width 41 height 25
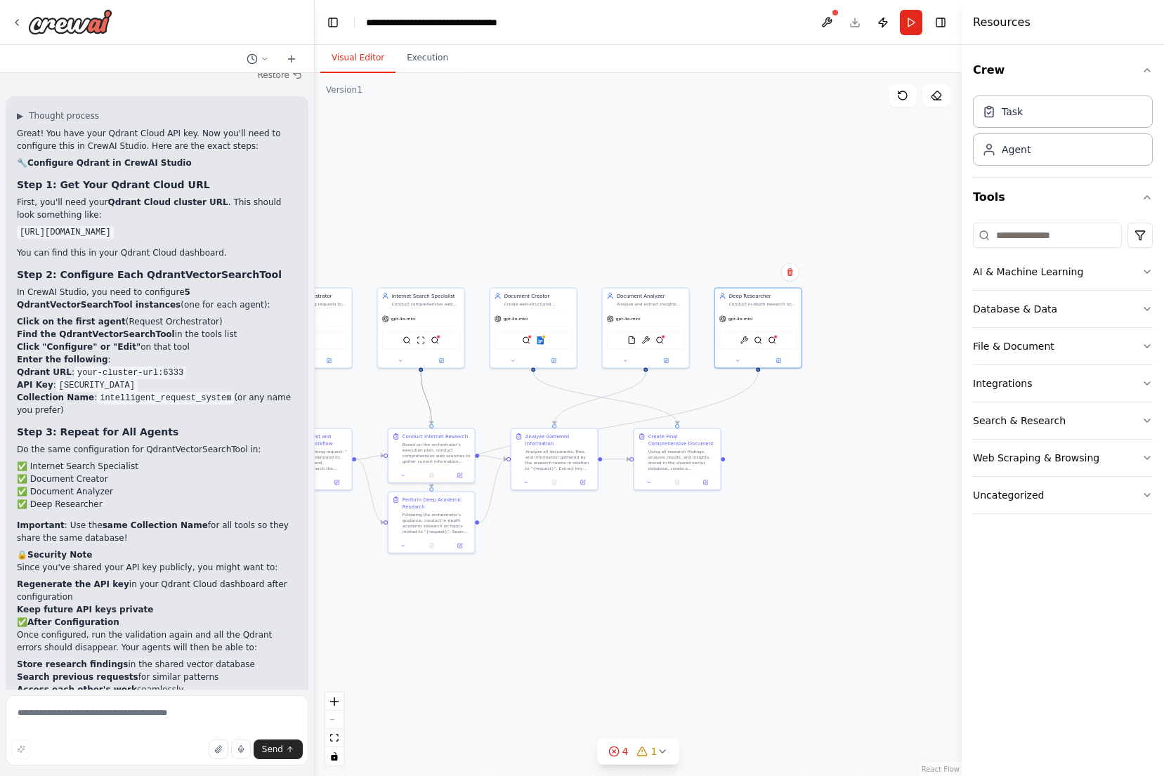
drag, startPoint x: 430, startPoint y: 390, endPoint x: 594, endPoint y: 390, distance: 164.3
click at [594, 390] on div ".deletable-edge-delete-btn { width: 20px; height: 20px; border: 0px solid #ffff…" at bounding box center [638, 424] width 647 height 703
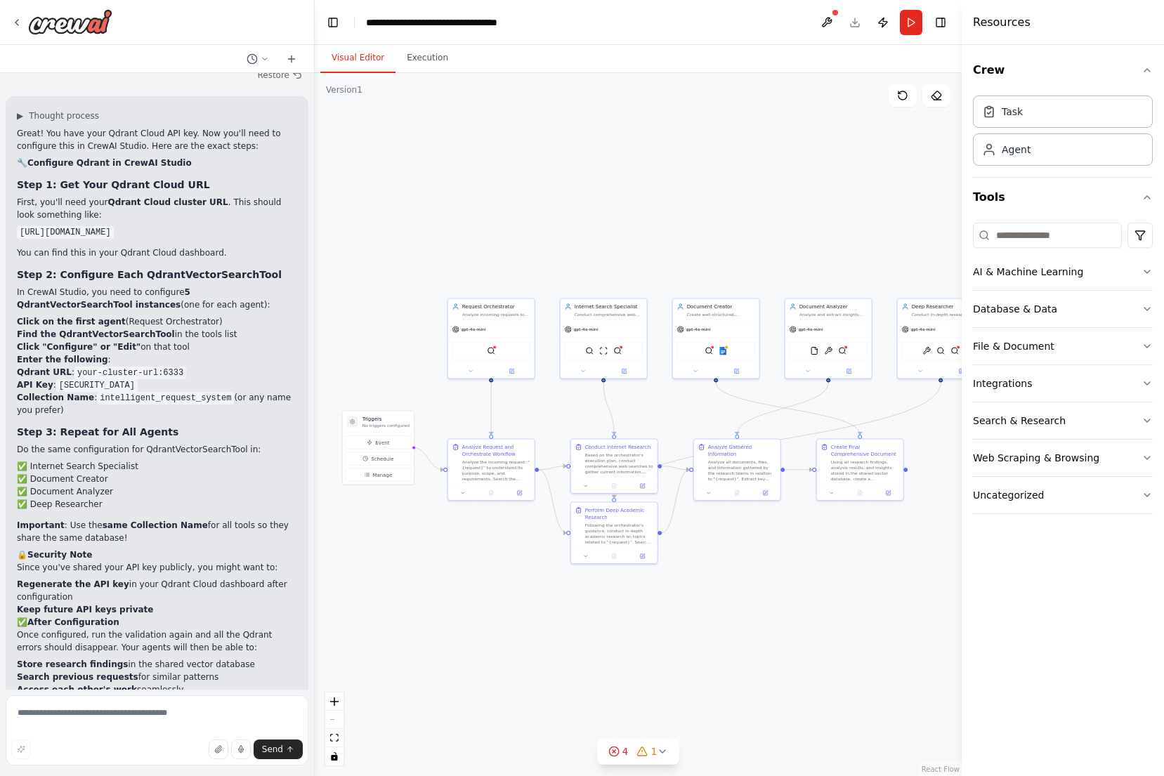
drag, startPoint x: 496, startPoint y: 396, endPoint x: 678, endPoint y: 407, distance: 182.9
click at [678, 407] on div ".deletable-edge-delete-btn { width: 20px; height: 20px; border: 0px solid #ffff…" at bounding box center [638, 424] width 647 height 703
click at [494, 353] on img at bounding box center [491, 350] width 8 height 8
click at [617, 350] on img at bounding box center [617, 350] width 8 height 8
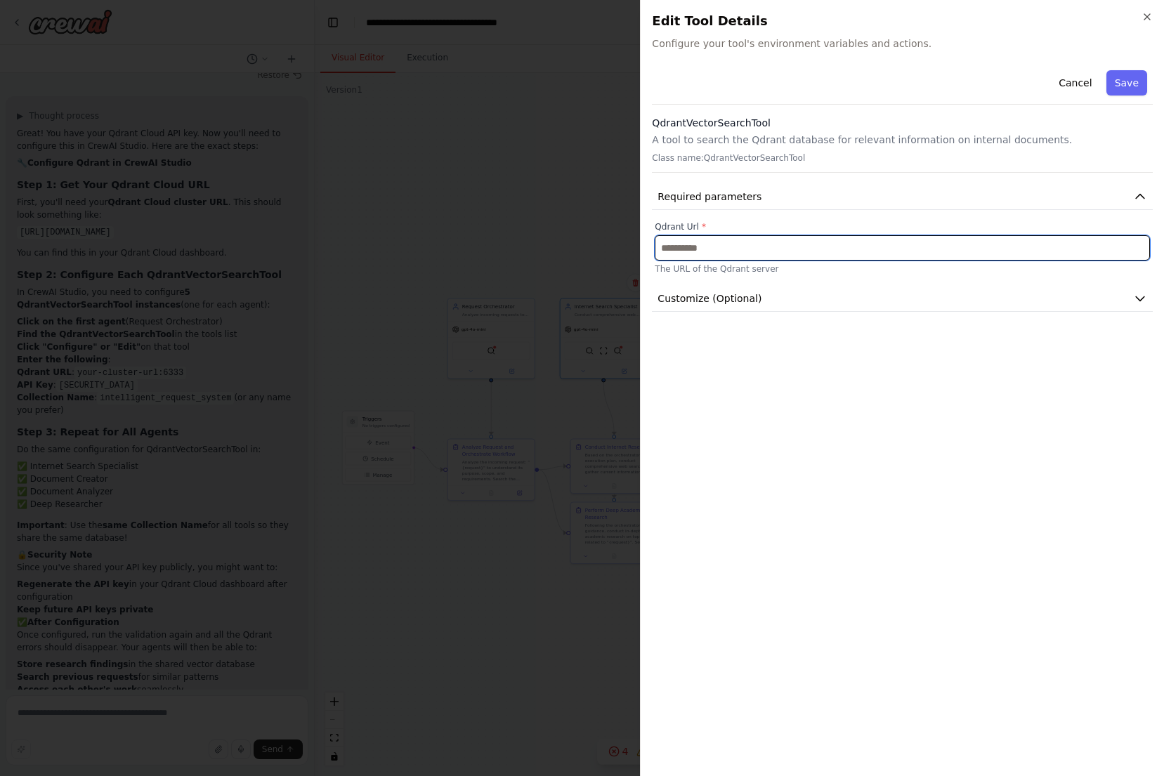
click at [740, 243] on input "text" at bounding box center [902, 247] width 495 height 25
paste input "**********"
type input "**********"
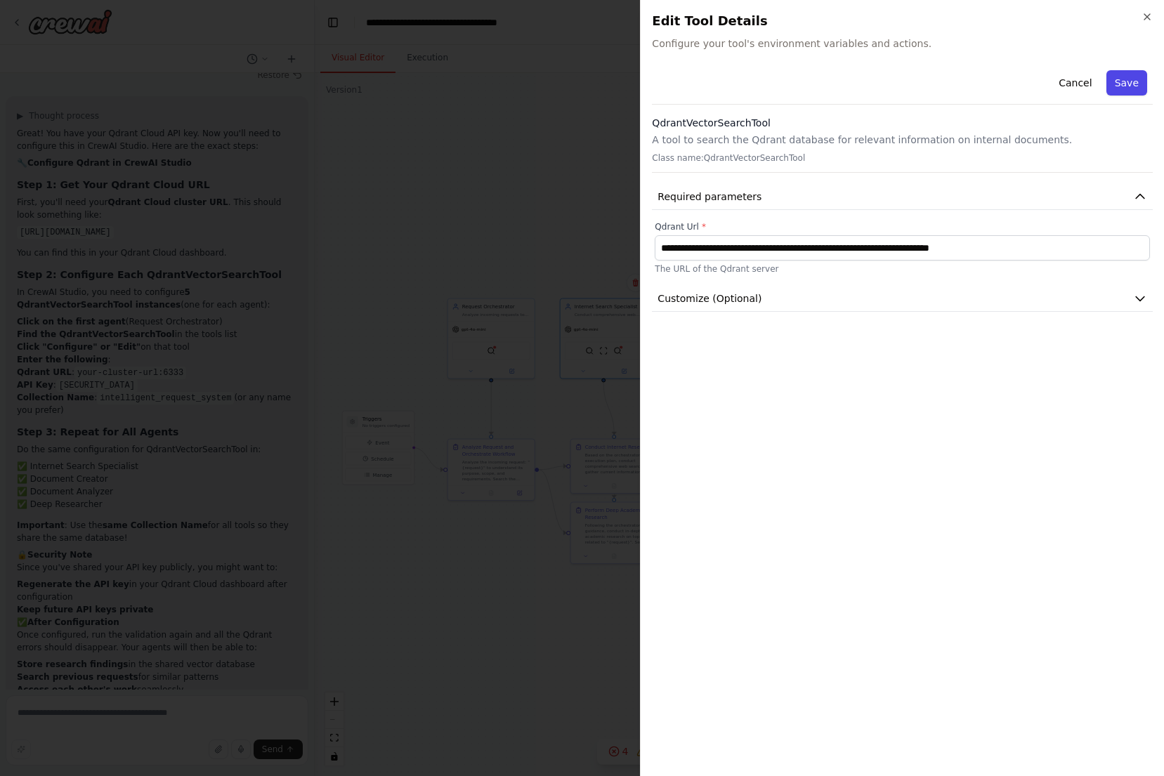
click at [1119, 87] on button "Save" at bounding box center [1126, 82] width 41 height 25
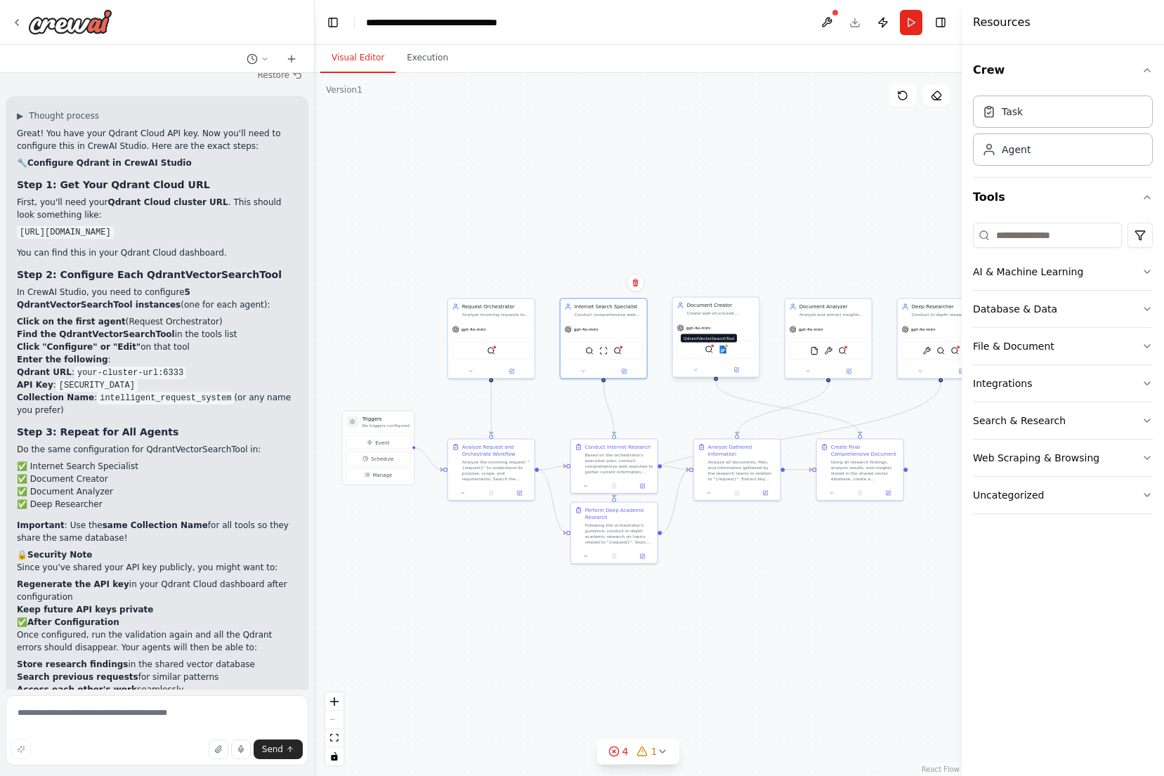
click at [712, 351] on img at bounding box center [708, 350] width 8 height 8
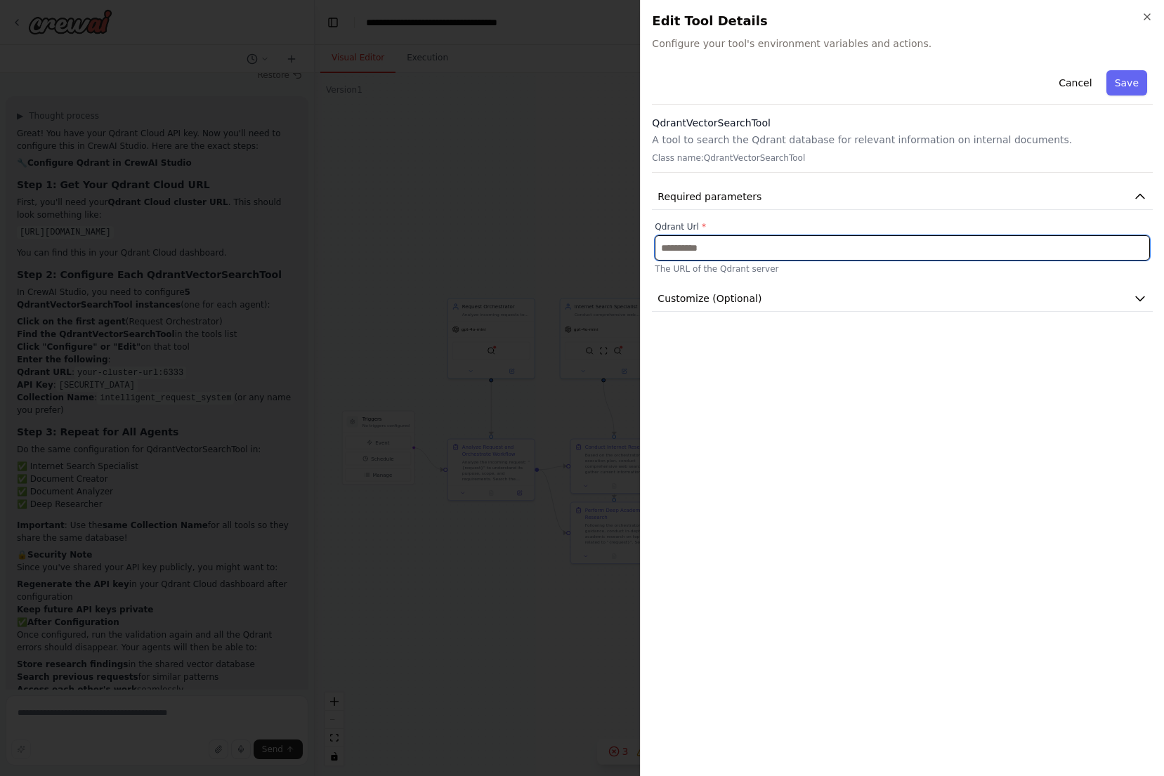
click at [739, 253] on input "text" at bounding box center [902, 247] width 495 height 25
paste input "**********"
type input "**********"
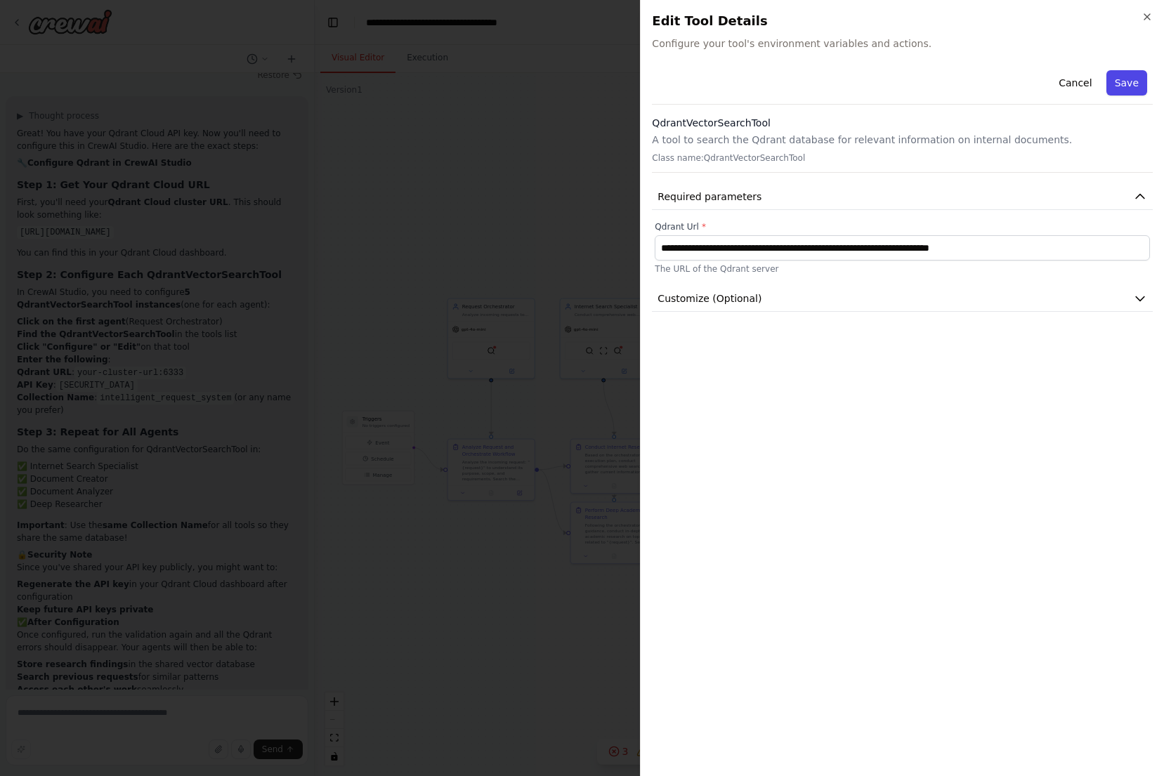
click at [1136, 88] on button "Save" at bounding box center [1126, 82] width 41 height 25
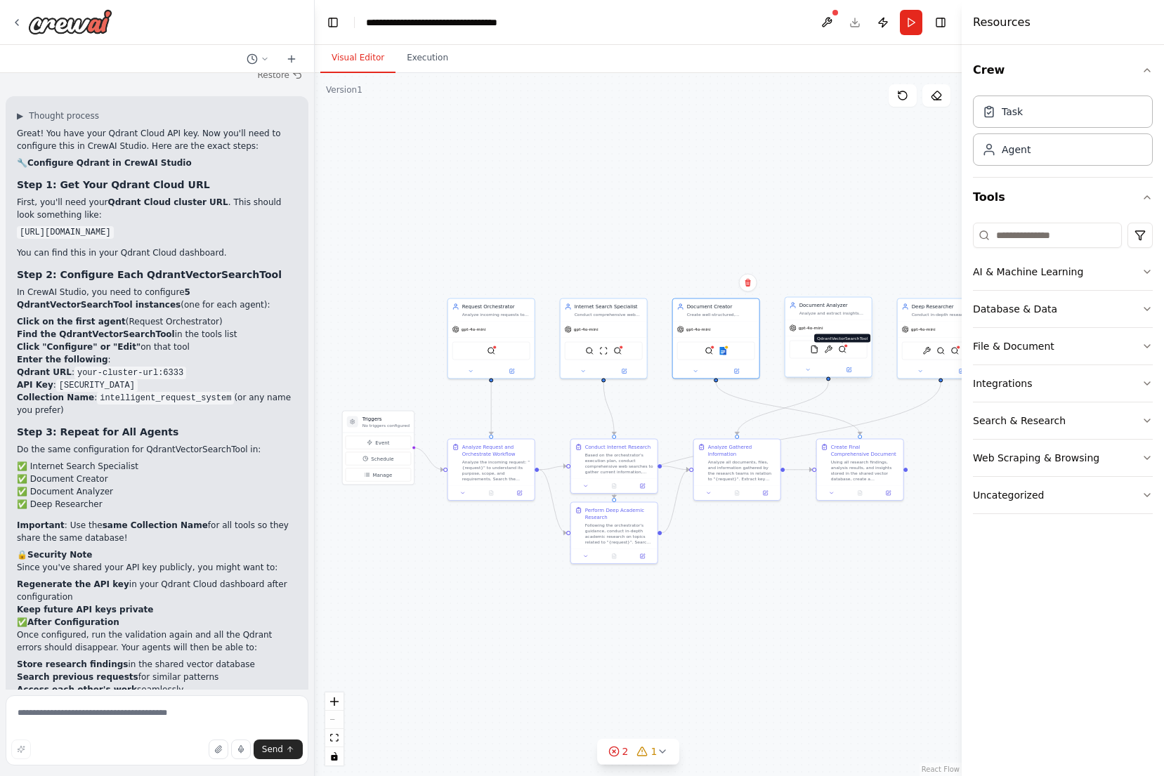
click at [843, 352] on img at bounding box center [842, 350] width 8 height 8
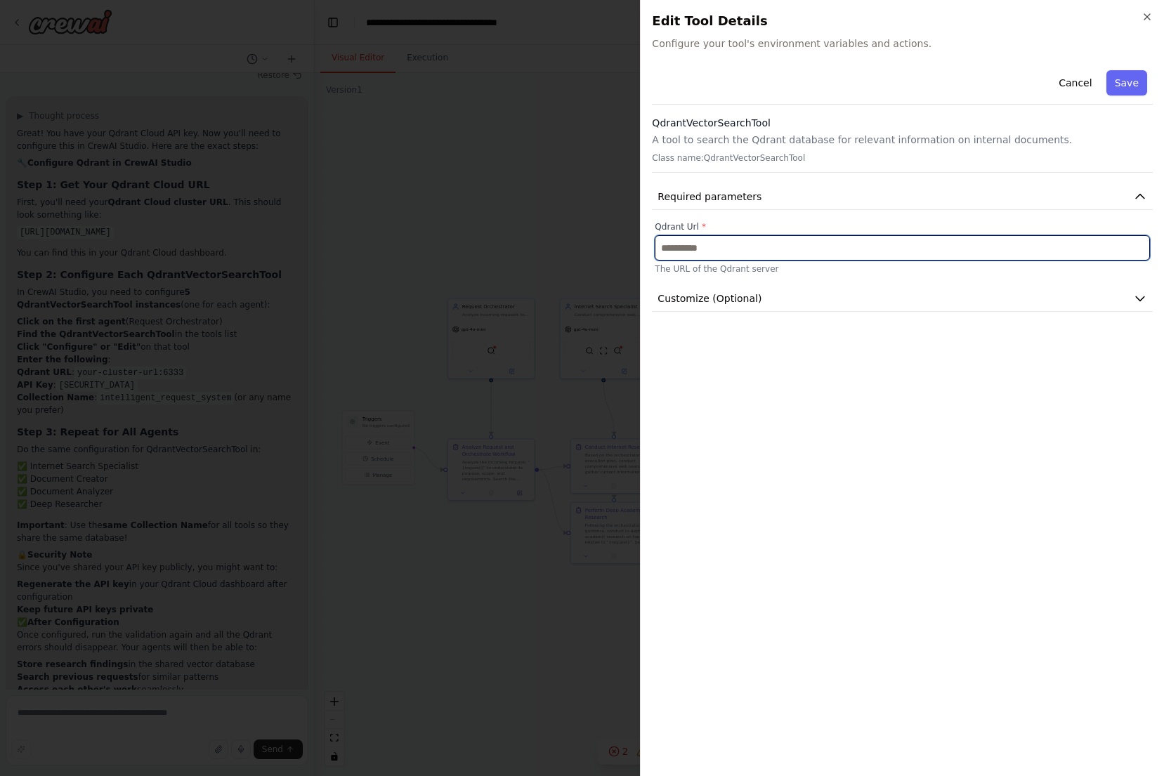
click at [750, 244] on input "text" at bounding box center [902, 247] width 495 height 25
paste input "**********"
type input "**********"
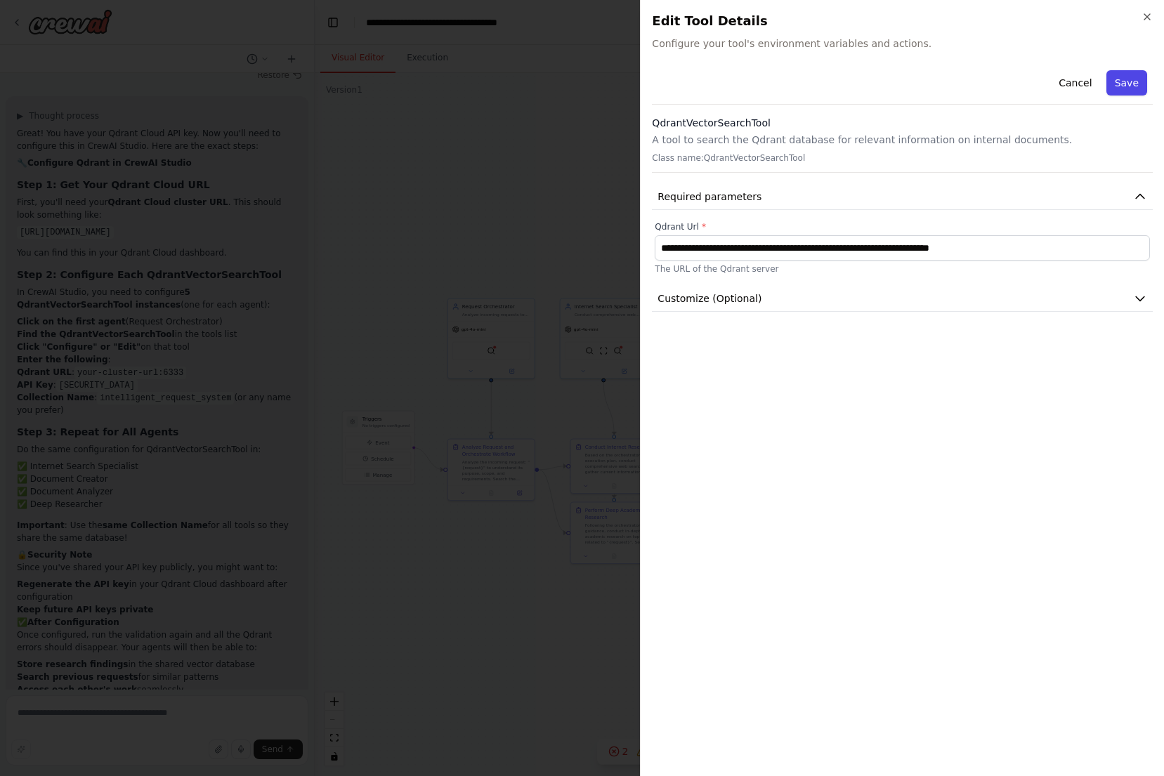
click at [1121, 84] on button "Save" at bounding box center [1126, 82] width 41 height 25
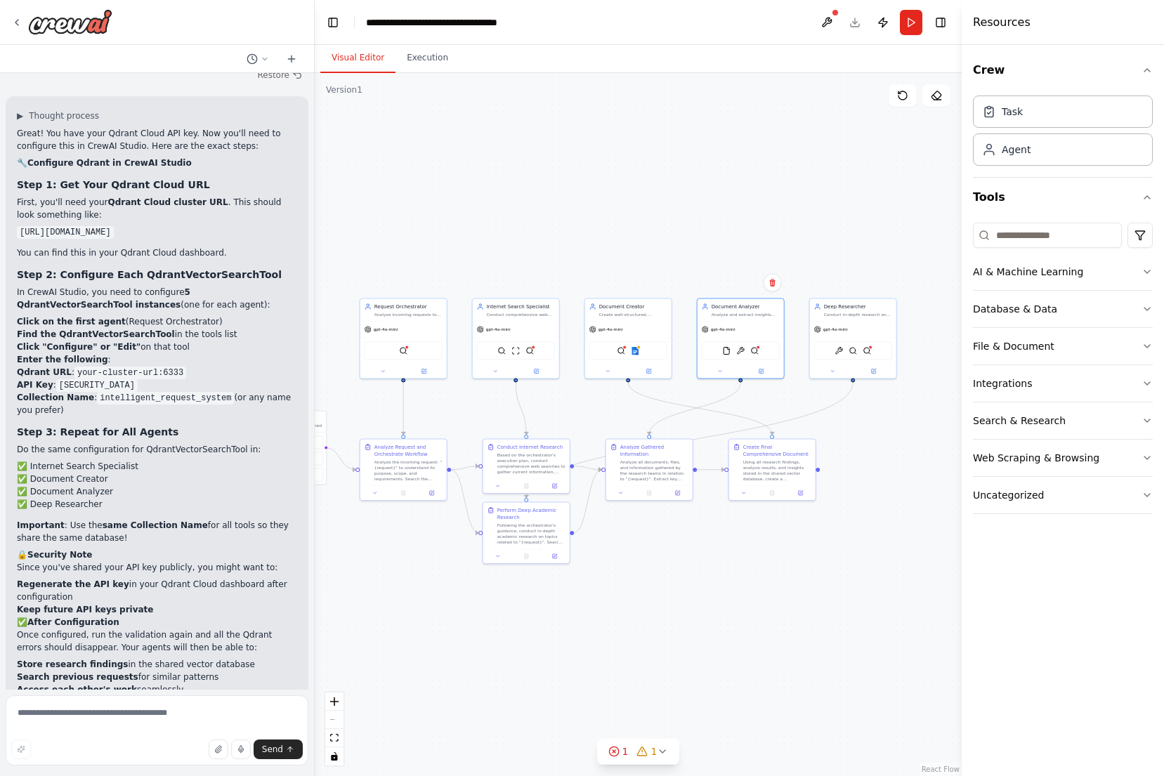
drag, startPoint x: 717, startPoint y: 209, endPoint x: 586, endPoint y: 209, distance: 130.6
click at [586, 209] on div ".deletable-edge-delete-btn { width: 20px; height: 20px; border: 0px solid #ffff…" at bounding box center [638, 424] width 647 height 703
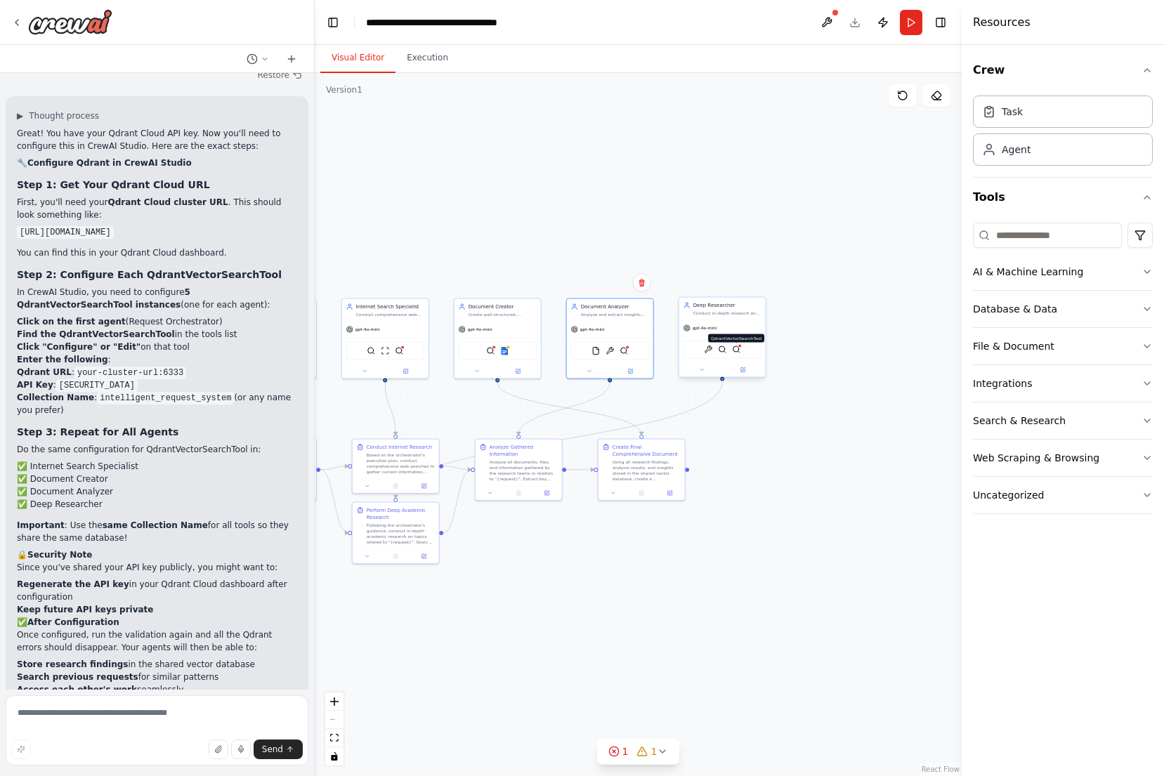
click at [738, 353] on img at bounding box center [736, 350] width 8 height 8
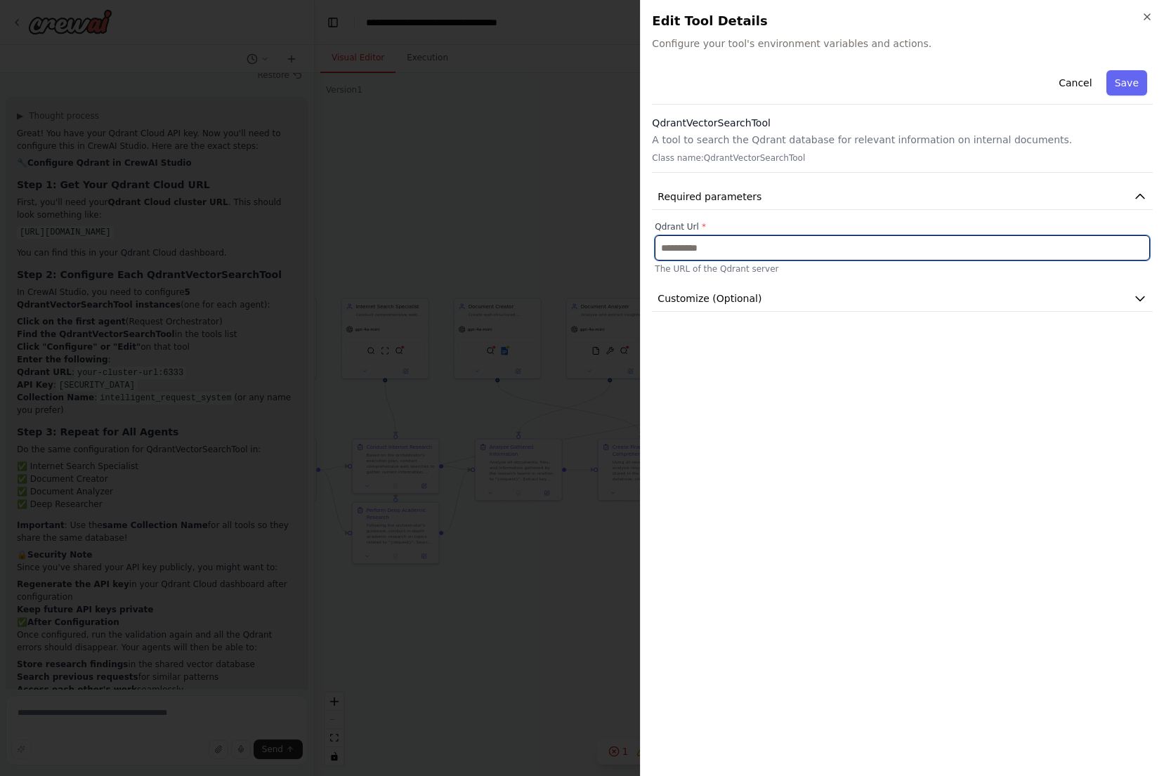
click at [794, 251] on input "text" at bounding box center [902, 247] width 495 height 25
paste input "**********"
type input "**********"
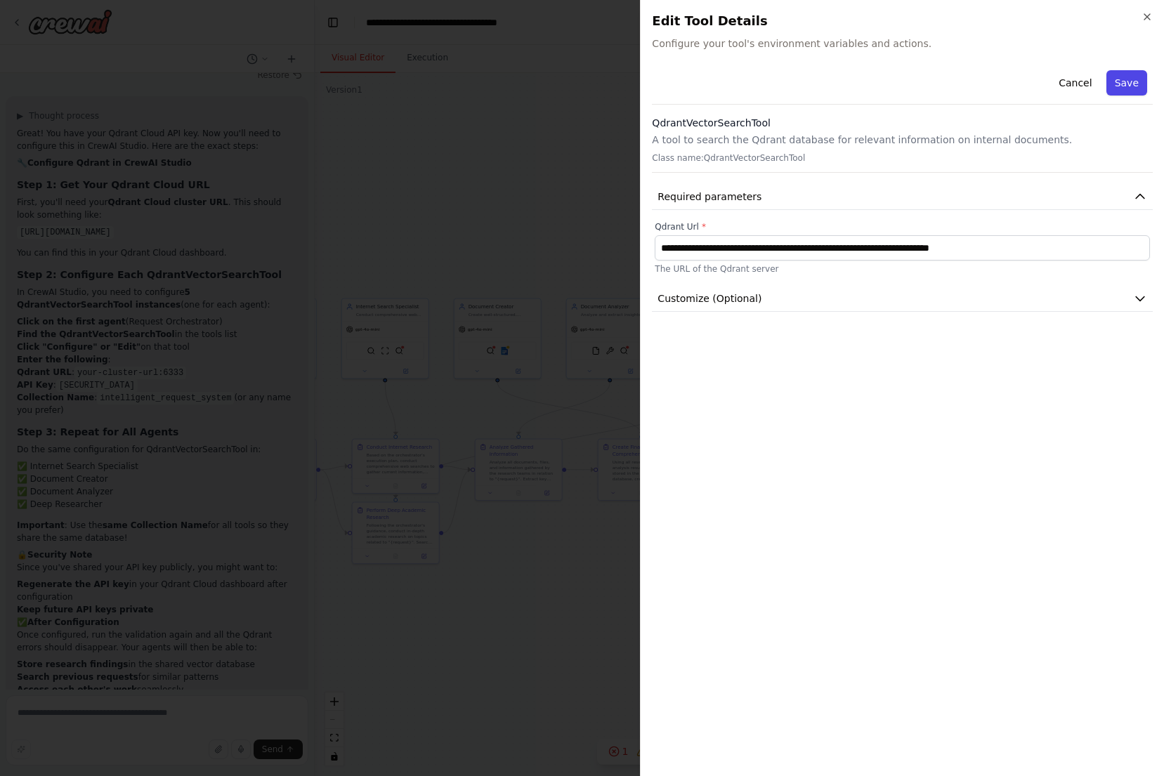
click at [1121, 91] on button "Save" at bounding box center [1126, 82] width 41 height 25
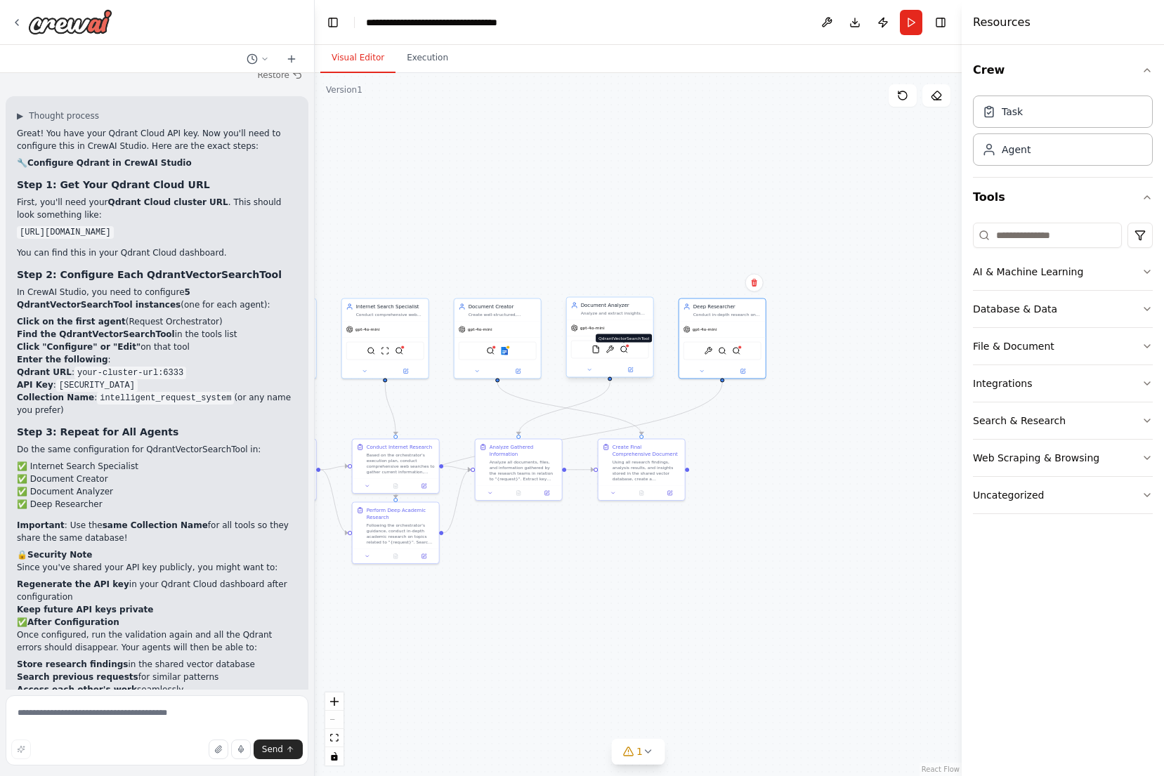
click at [626, 348] on img at bounding box center [623, 350] width 8 height 8
click at [489, 348] on img at bounding box center [490, 350] width 8 height 8
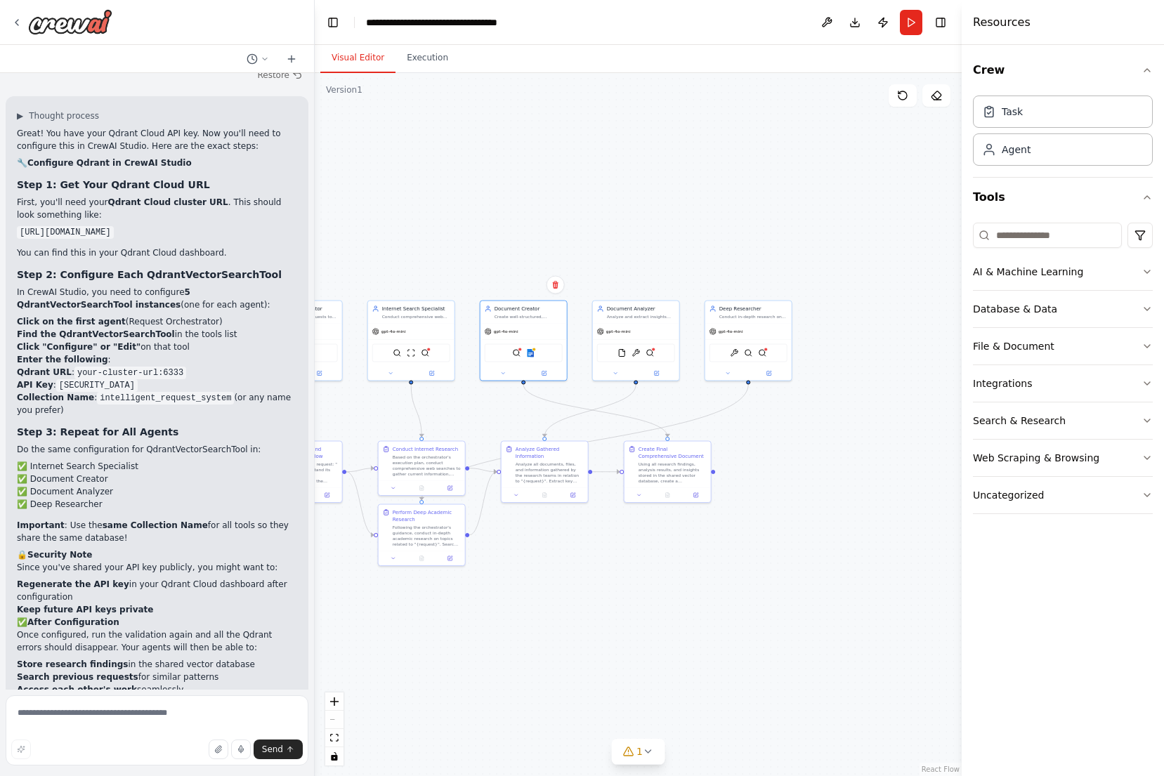
drag, startPoint x: 465, startPoint y: 179, endPoint x: 770, endPoint y: 206, distance: 306.7
click at [770, 206] on div ".deletable-edge-delete-btn { width: 20px; height: 20px; border: 0px solid #ffff…" at bounding box center [638, 424] width 647 height 703
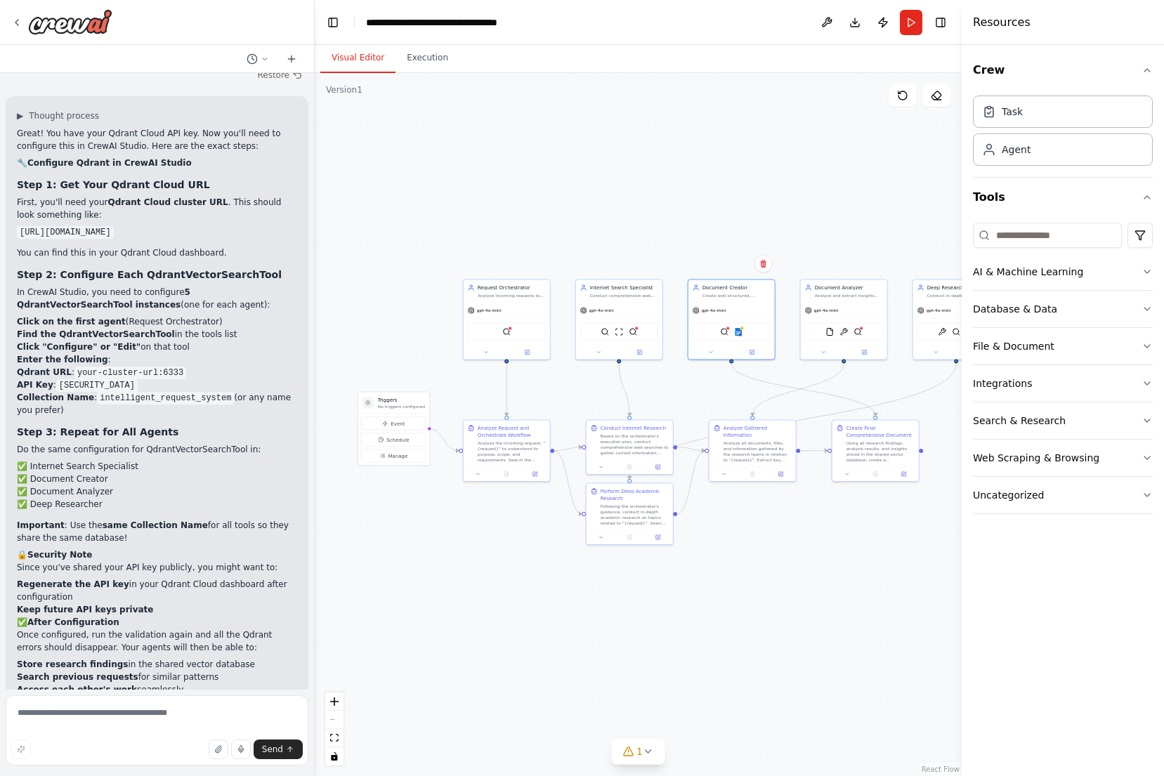
drag, startPoint x: 770, startPoint y: 206, endPoint x: 692, endPoint y: 157, distance: 93.1
click at [692, 157] on div ".deletable-edge-delete-btn { width: 20px; height: 20px; border: 0px solid #ffff…" at bounding box center [638, 424] width 647 height 703
click at [116, 392] on code "intelligent_request_system" at bounding box center [165, 398] width 137 height 13
drag, startPoint x: 116, startPoint y: 336, endPoint x: 160, endPoint y: 336, distance: 44.2
click at [160, 392] on code "intelligent_request_system" at bounding box center [165, 398] width 137 height 13
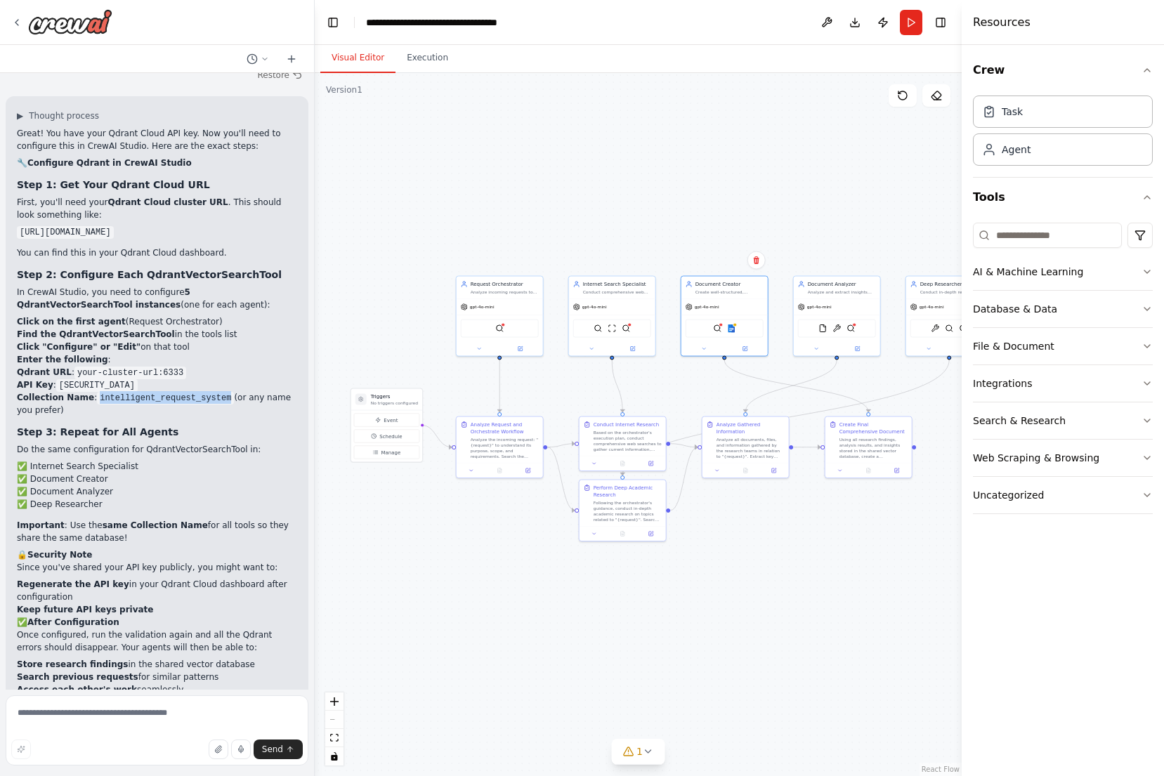
copy code "intelligent_request_system"
click at [501, 327] on img at bounding box center [499, 327] width 8 height 8
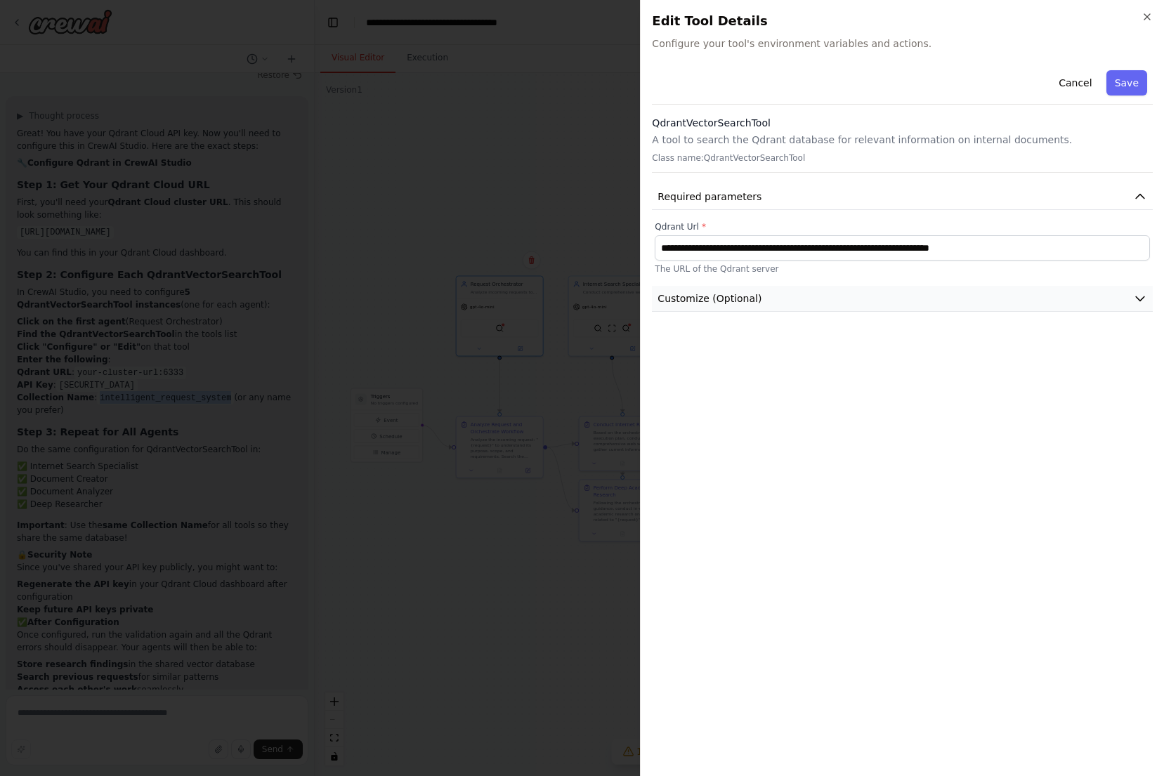
click at [816, 296] on button "Customize (Optional)" at bounding box center [902, 299] width 501 height 26
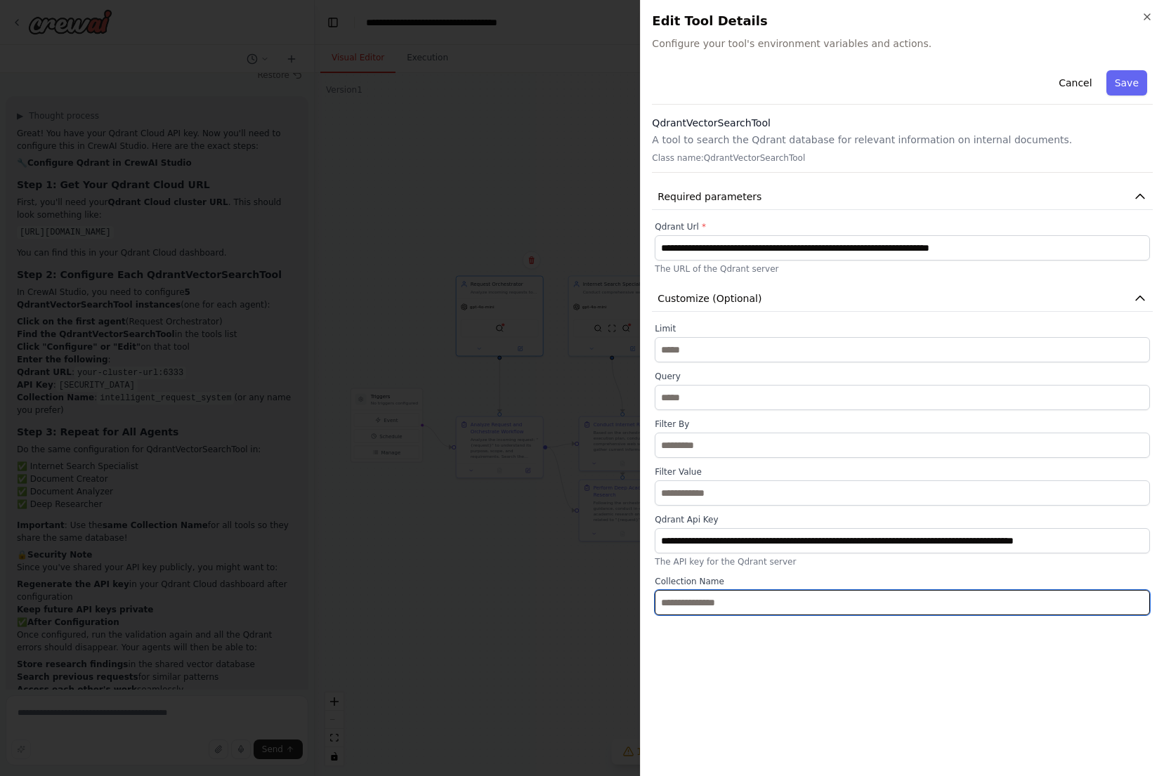
click at [735, 599] on input "text" at bounding box center [902, 602] width 495 height 25
paste input "**********"
type input "**********"
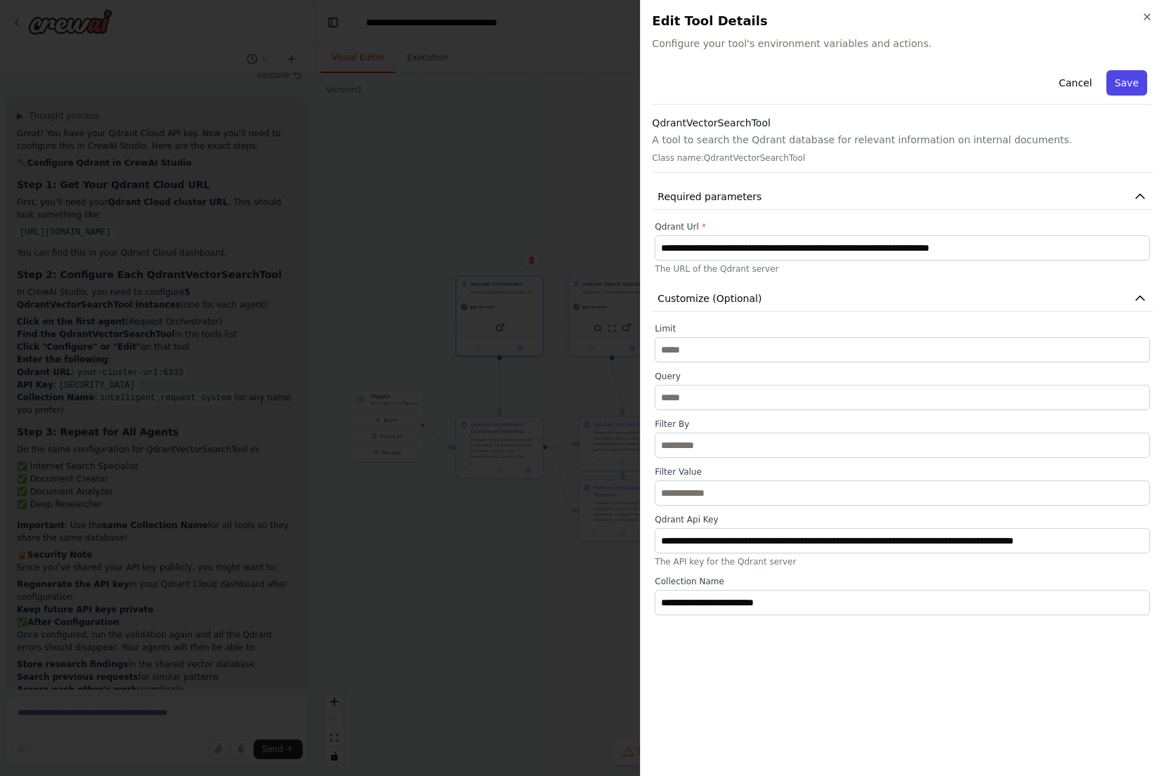
click at [1125, 80] on button "Save" at bounding box center [1126, 82] width 41 height 25
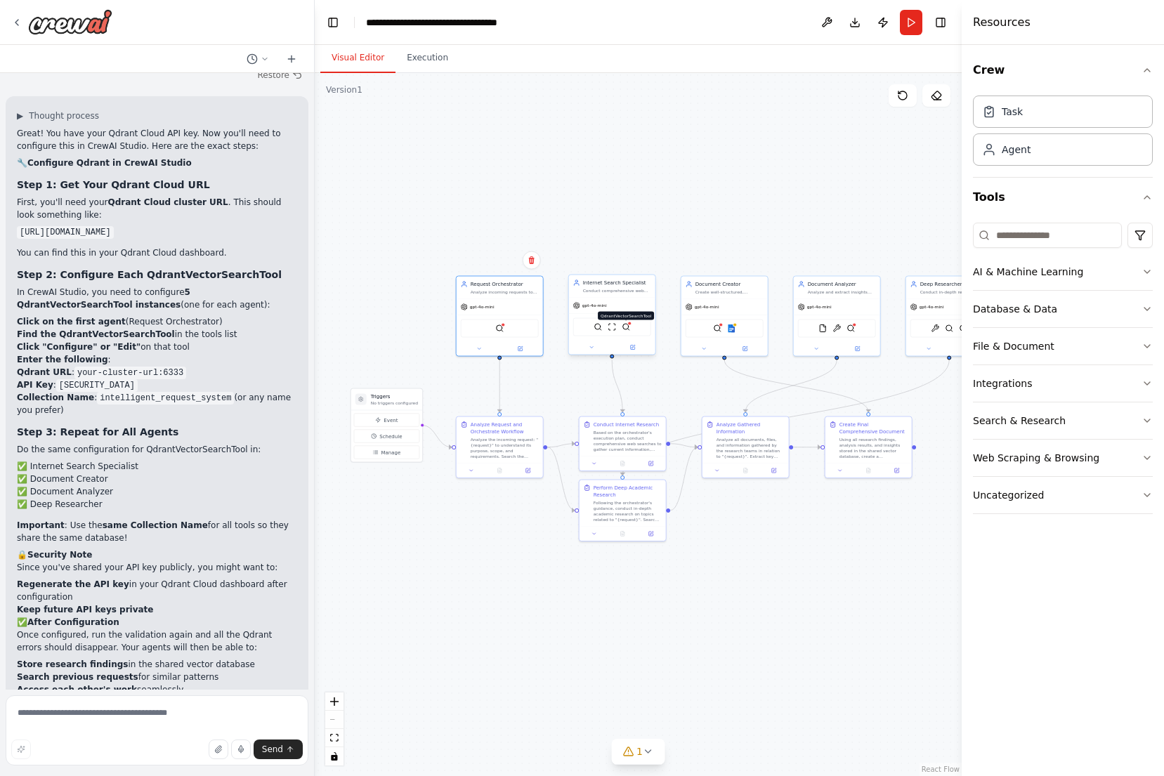
click at [626, 326] on img at bounding box center [626, 327] width 8 height 8
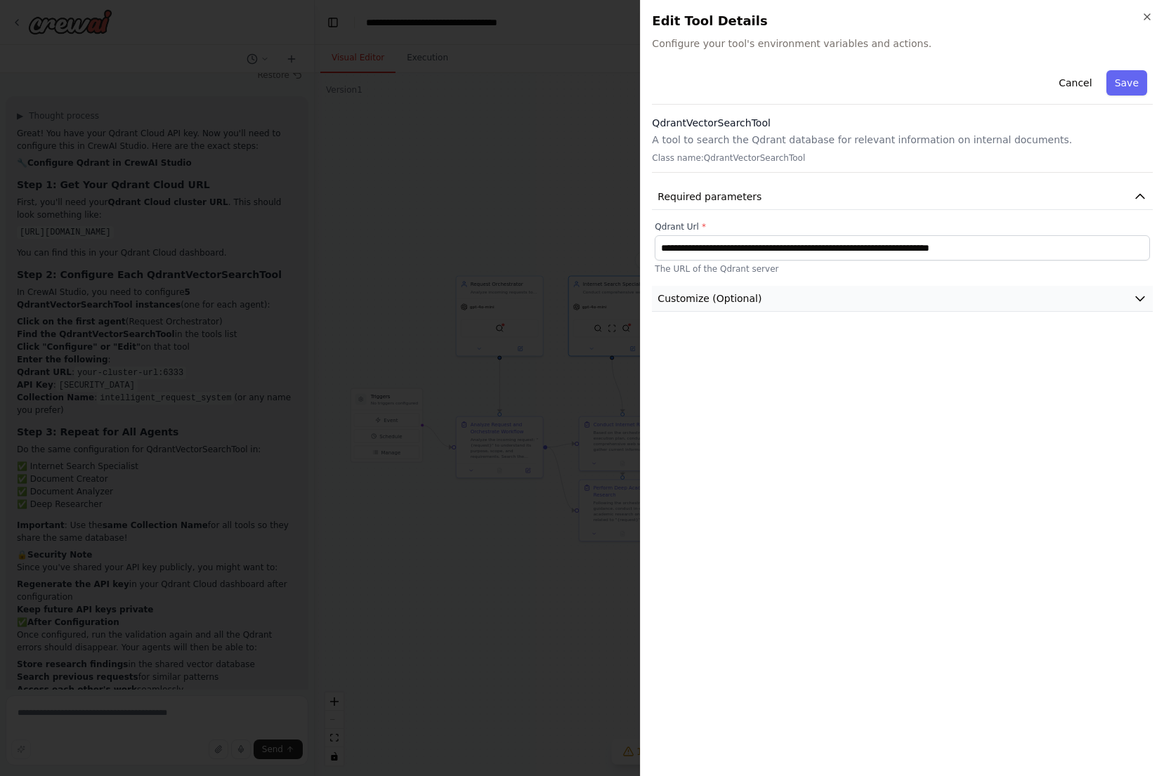
click at [794, 297] on button "Customize (Optional)" at bounding box center [902, 299] width 501 height 26
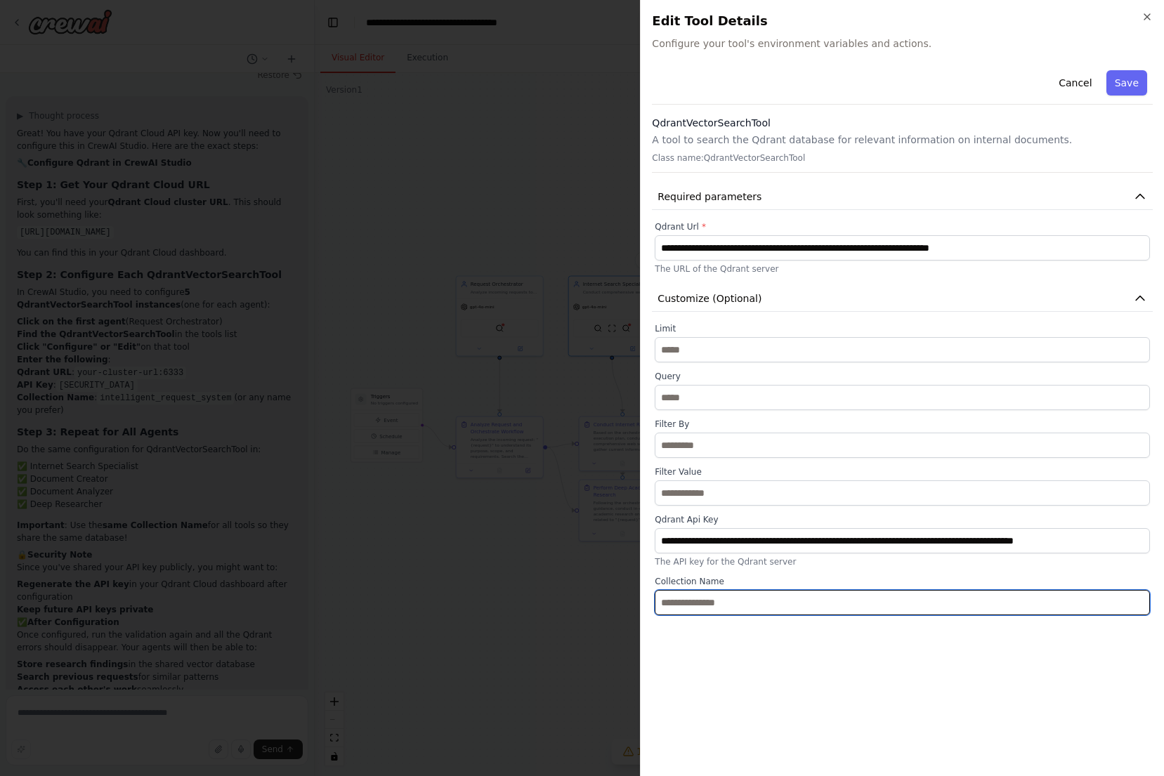
click at [749, 606] on input "text" at bounding box center [902, 602] width 495 height 25
paste input "**********"
type input "**********"
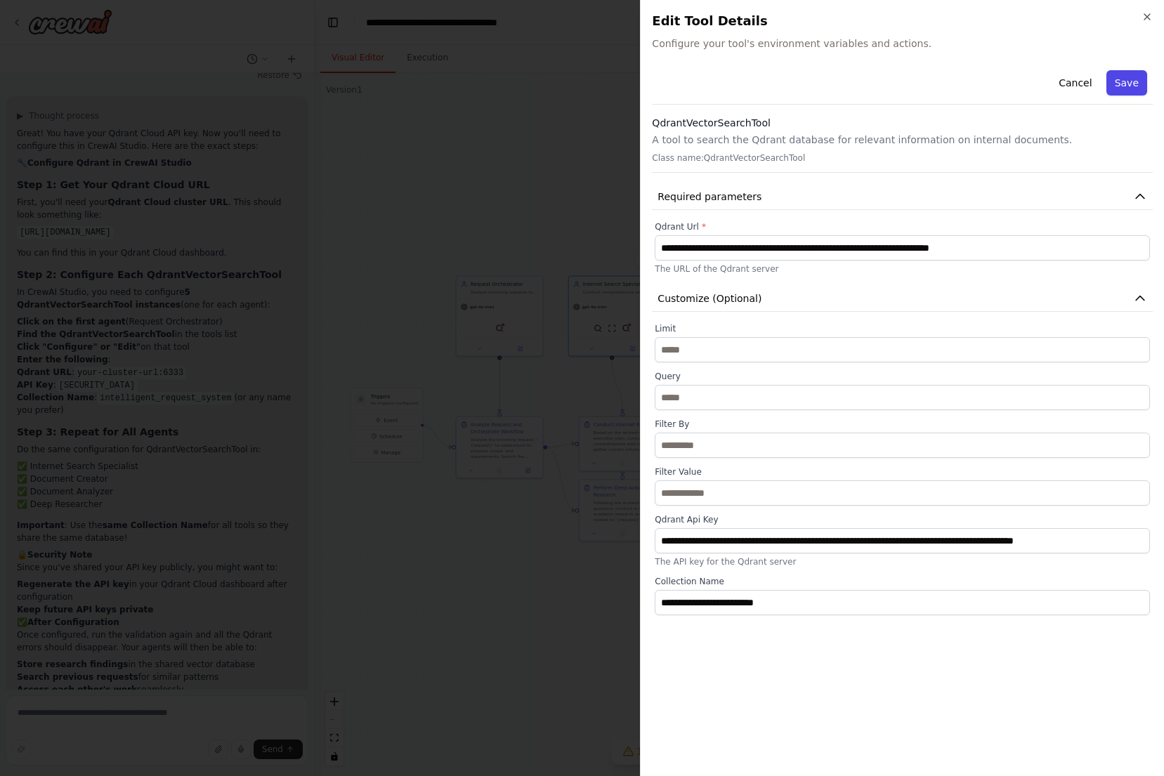
click at [1131, 87] on button "Save" at bounding box center [1126, 82] width 41 height 25
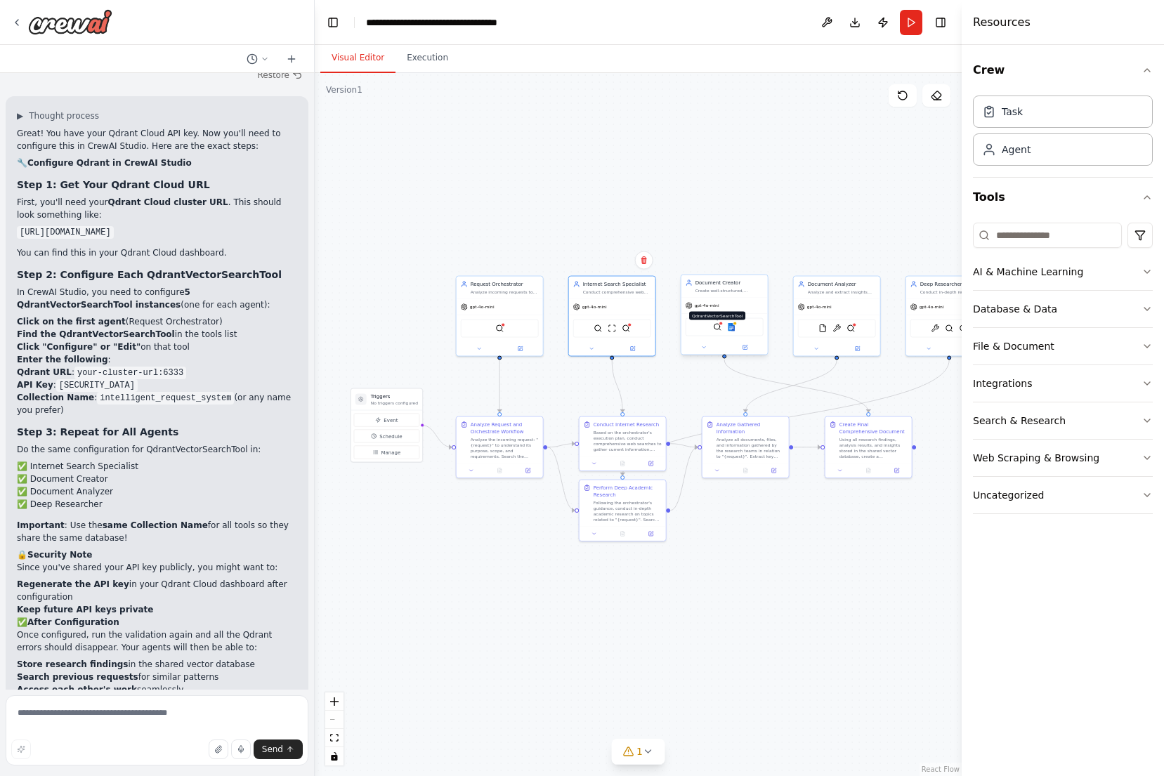
click at [717, 327] on img at bounding box center [717, 327] width 8 height 8
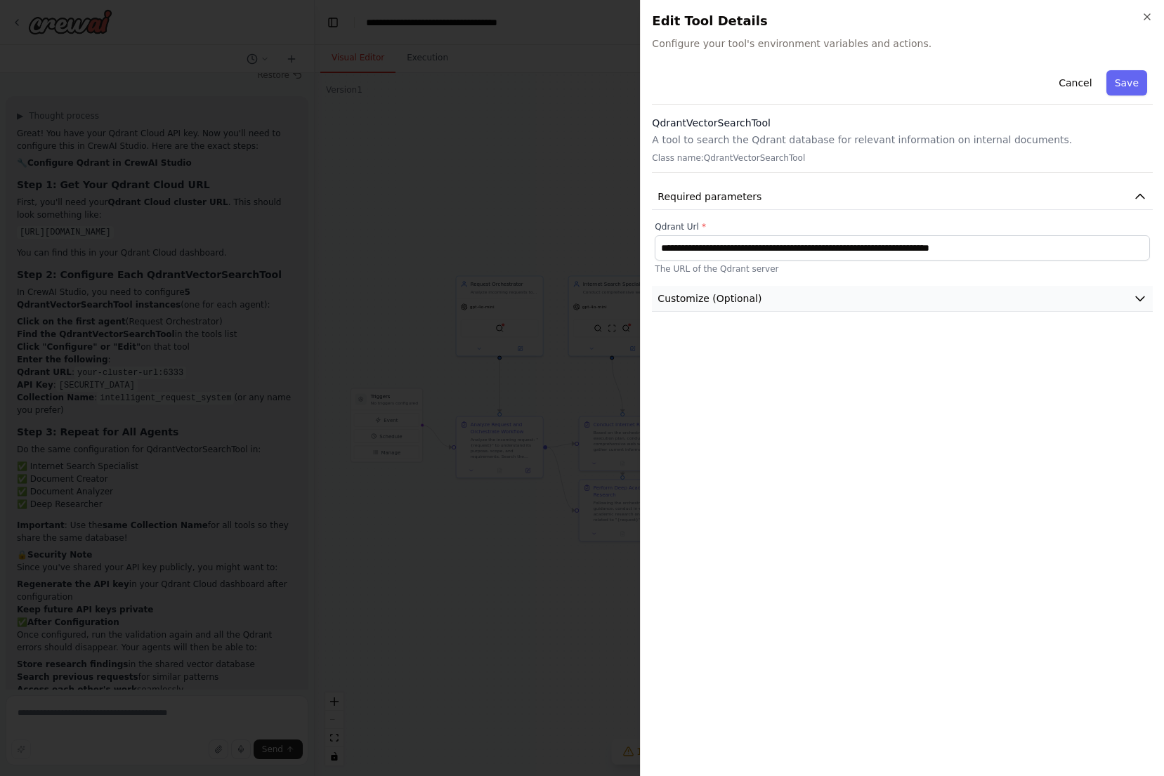
click at [902, 308] on button "Customize (Optional)" at bounding box center [902, 299] width 501 height 26
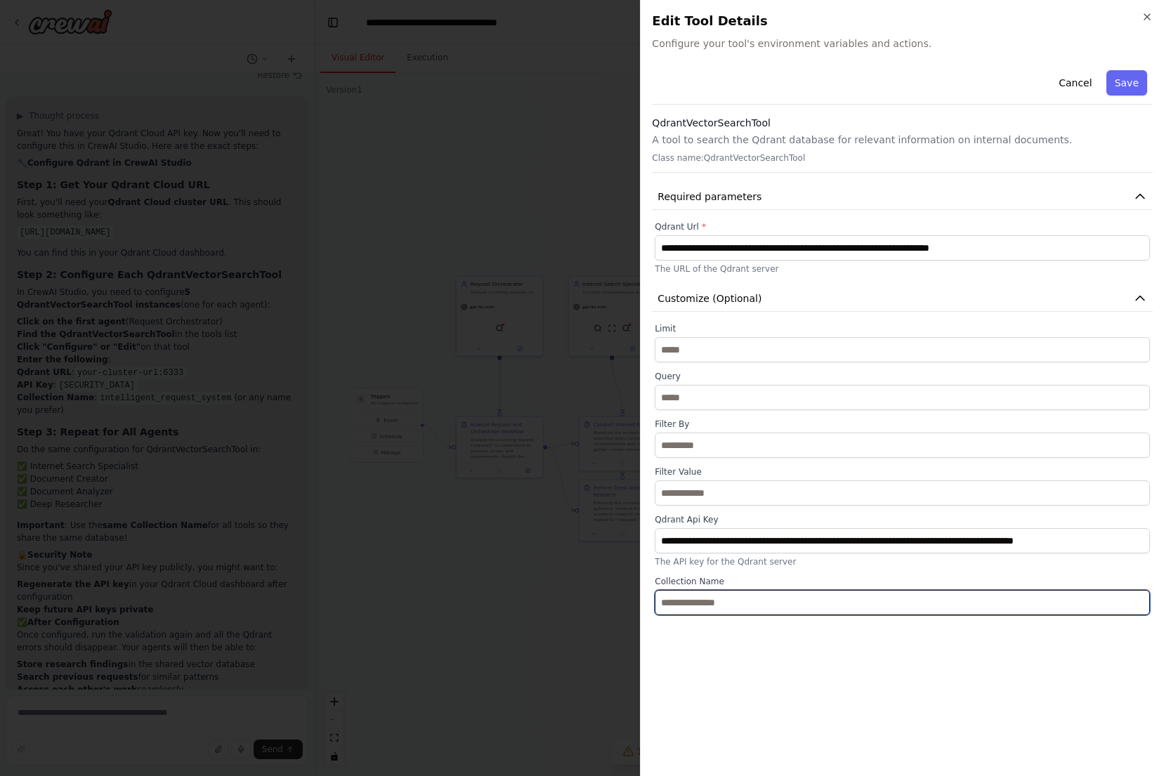
click at [756, 596] on input "text" at bounding box center [902, 602] width 495 height 25
paste input "**********"
type input "**********"
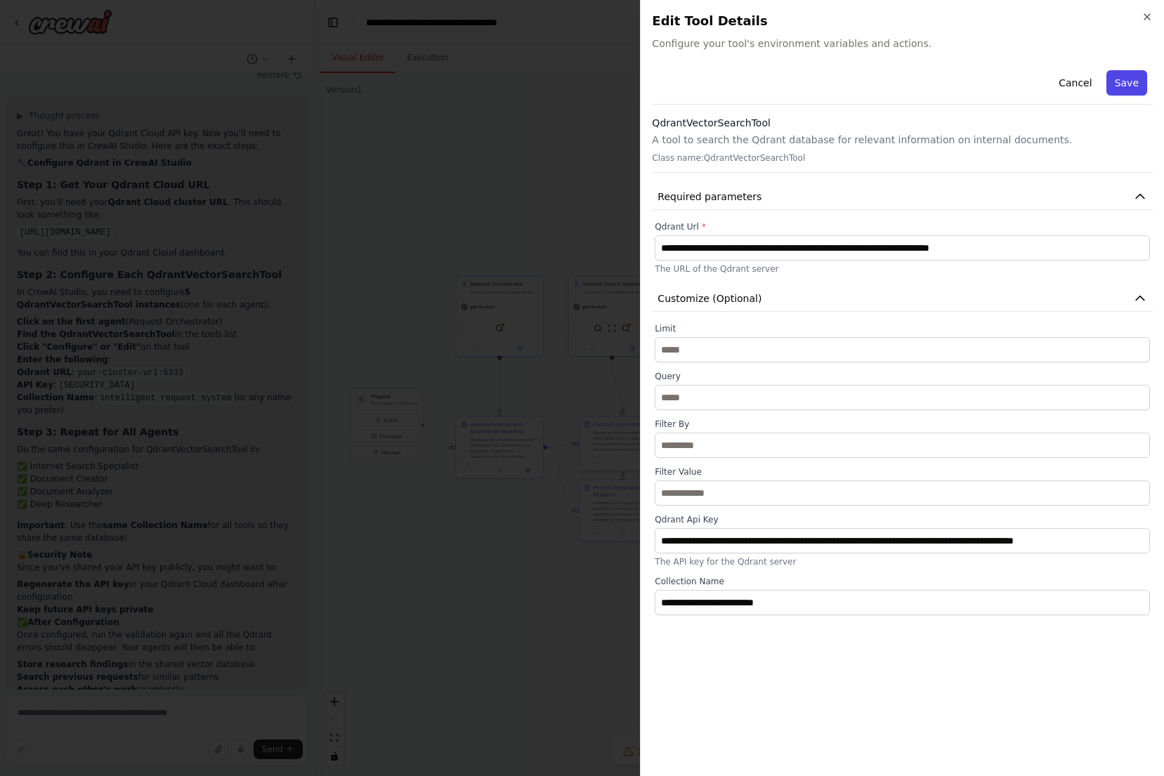
click at [1132, 85] on button "Save" at bounding box center [1126, 82] width 41 height 25
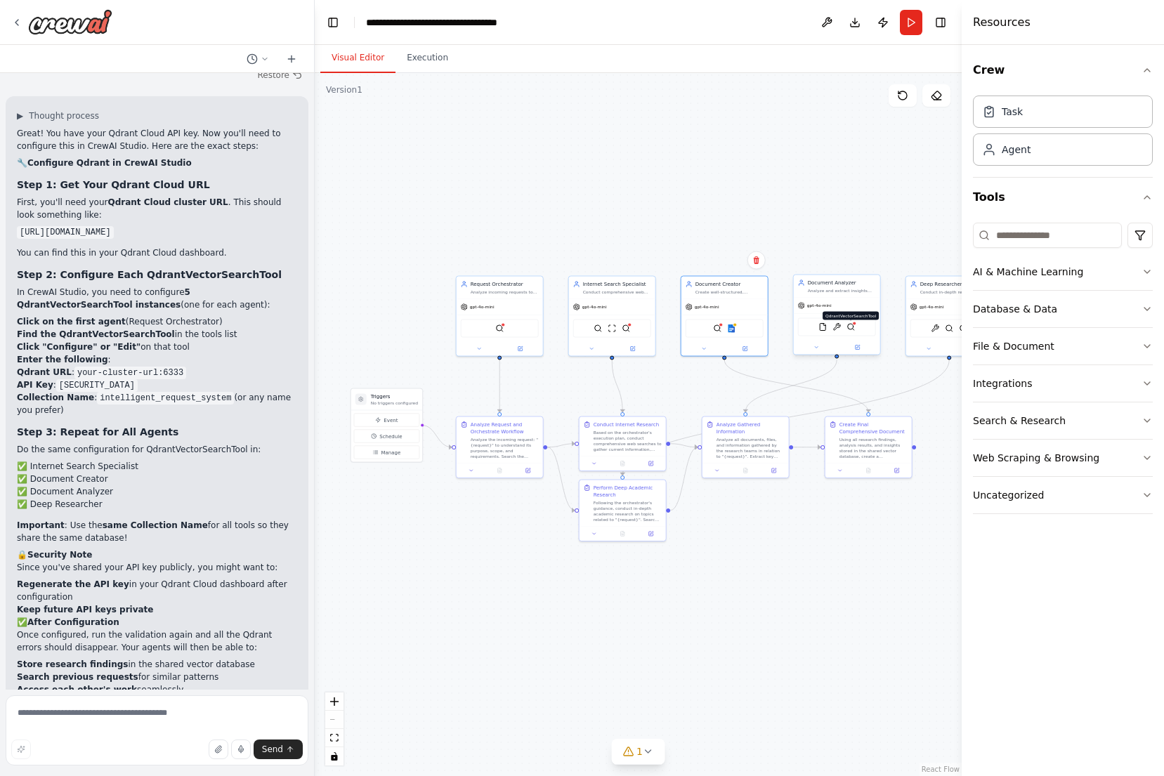
click at [853, 329] on img at bounding box center [850, 327] width 8 height 8
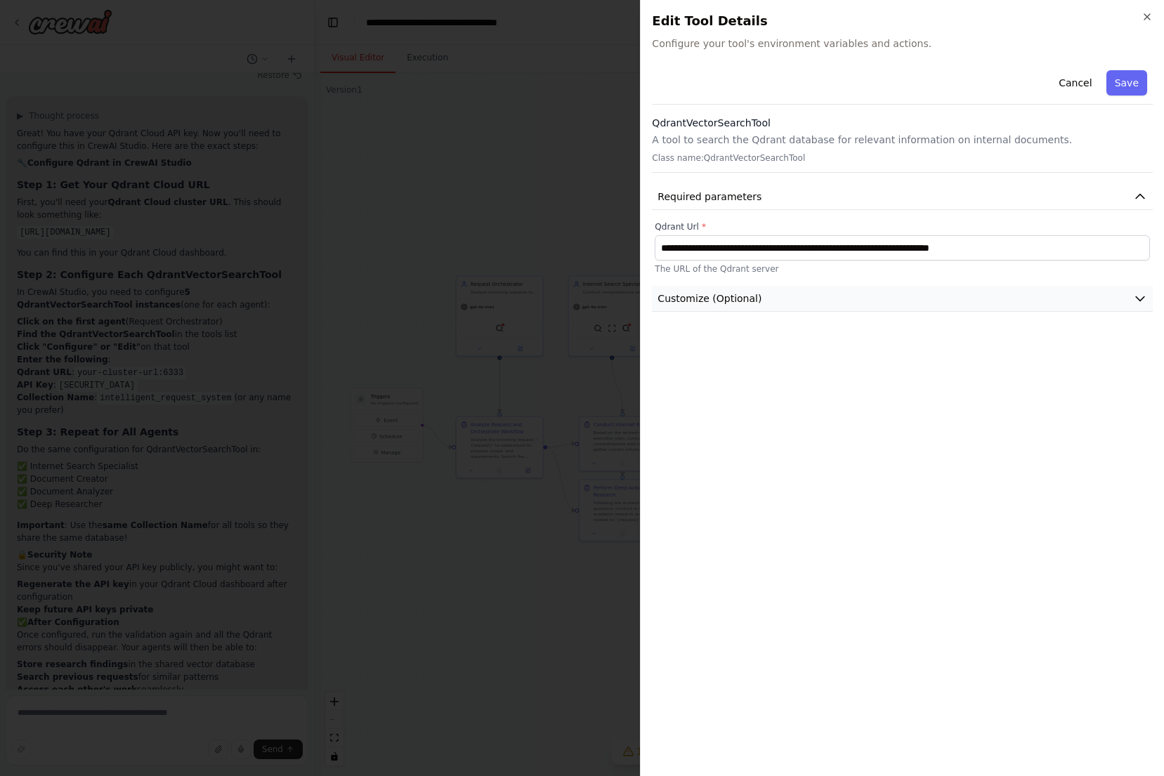
click at [790, 296] on button "Customize (Optional)" at bounding box center [902, 299] width 501 height 26
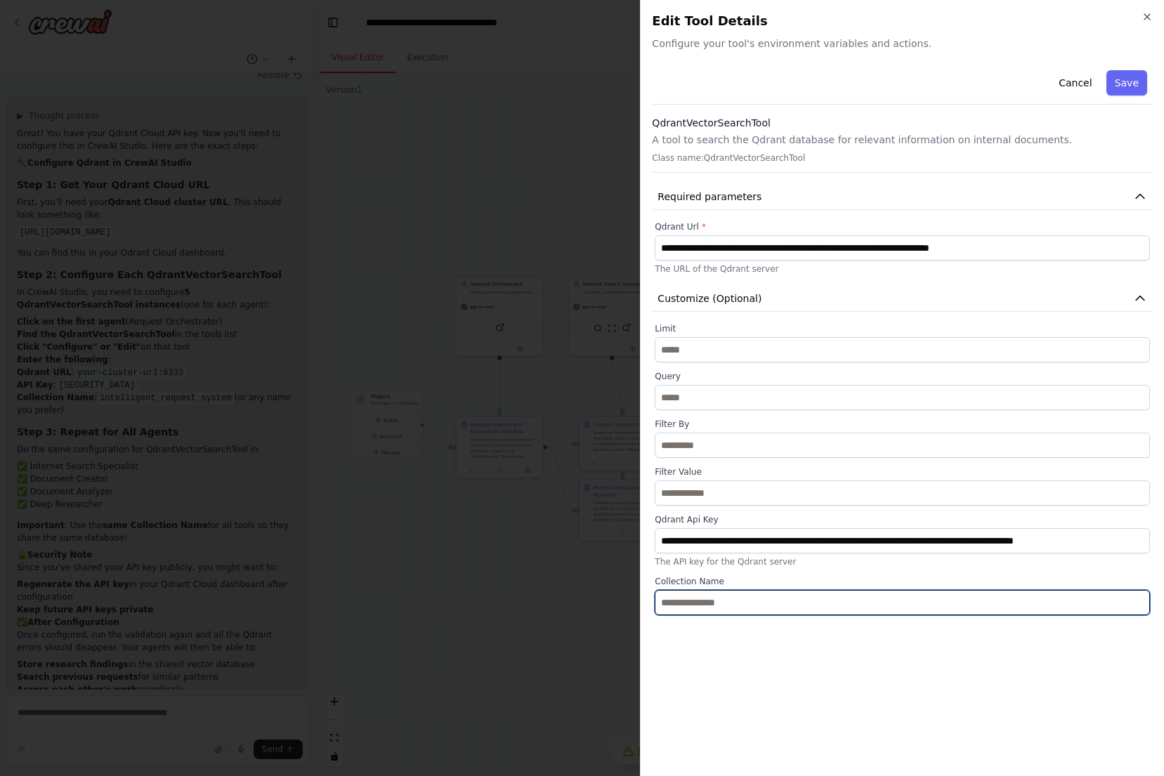
click at [745, 604] on input "text" at bounding box center [902, 602] width 495 height 25
paste input "**********"
type input "**********"
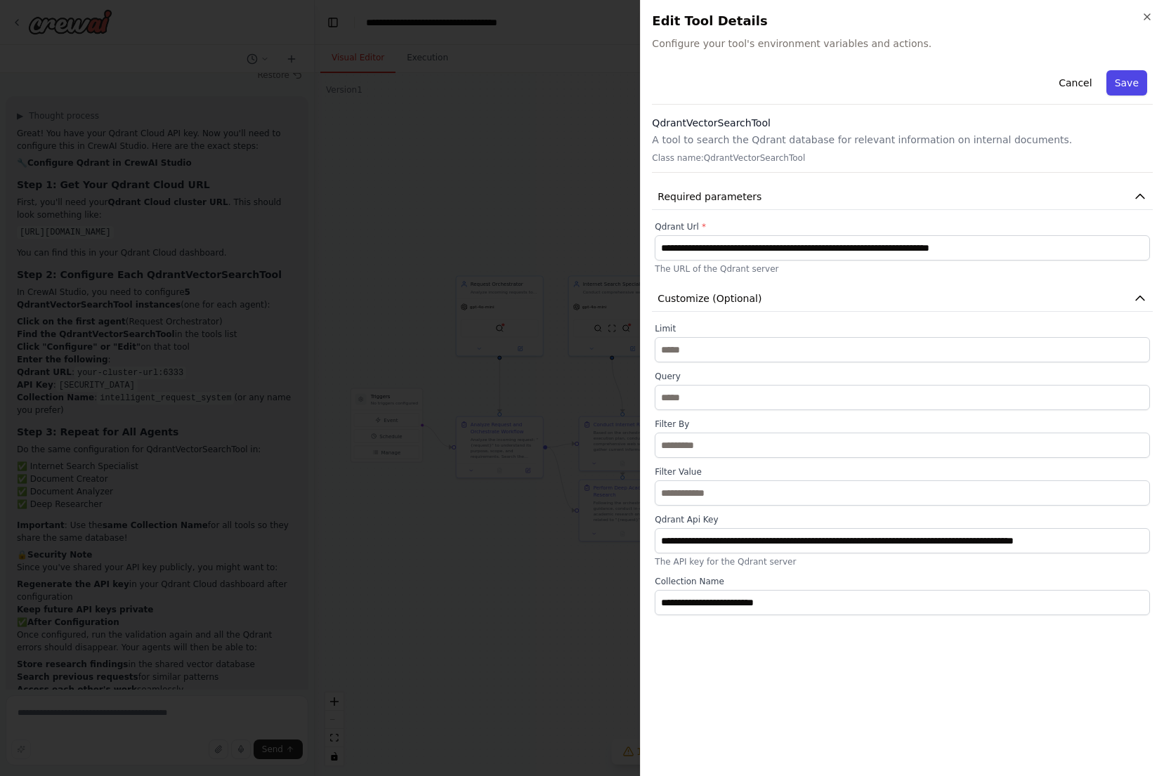
click at [1136, 84] on button "Save" at bounding box center [1126, 82] width 41 height 25
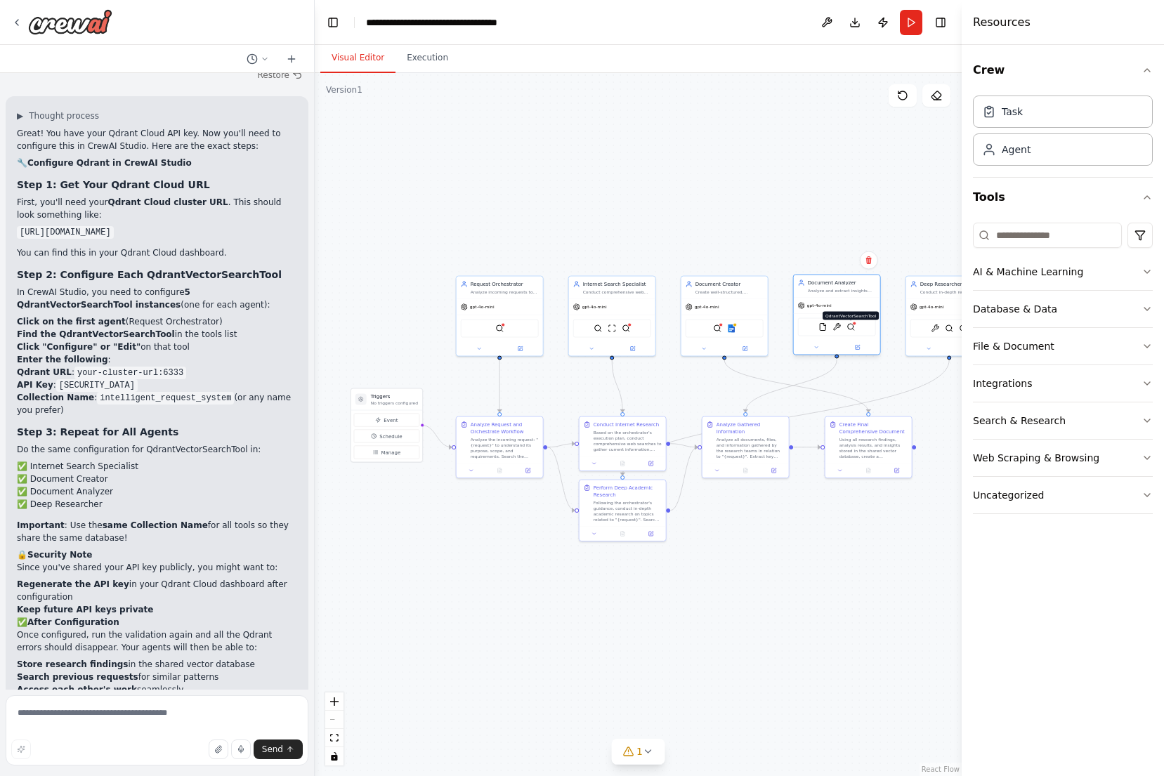
click at [853, 331] on img at bounding box center [850, 327] width 8 height 8
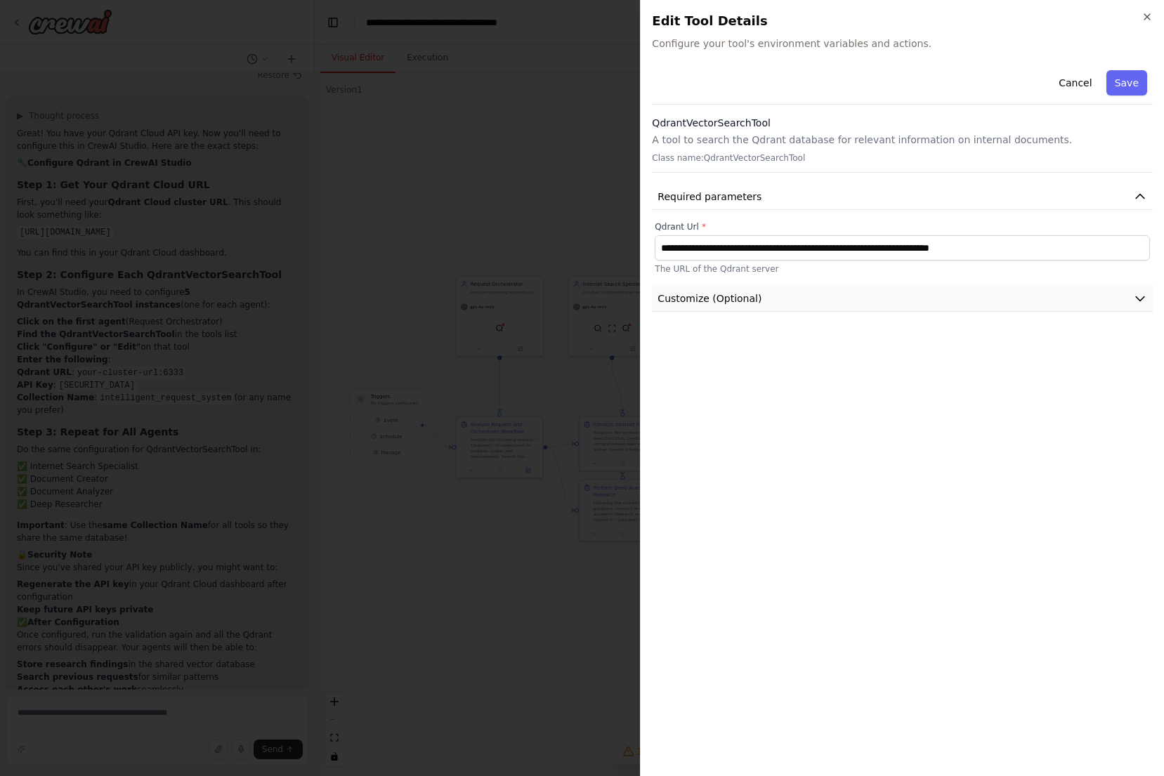
click at [811, 308] on button "Customize (Optional)" at bounding box center [902, 299] width 501 height 26
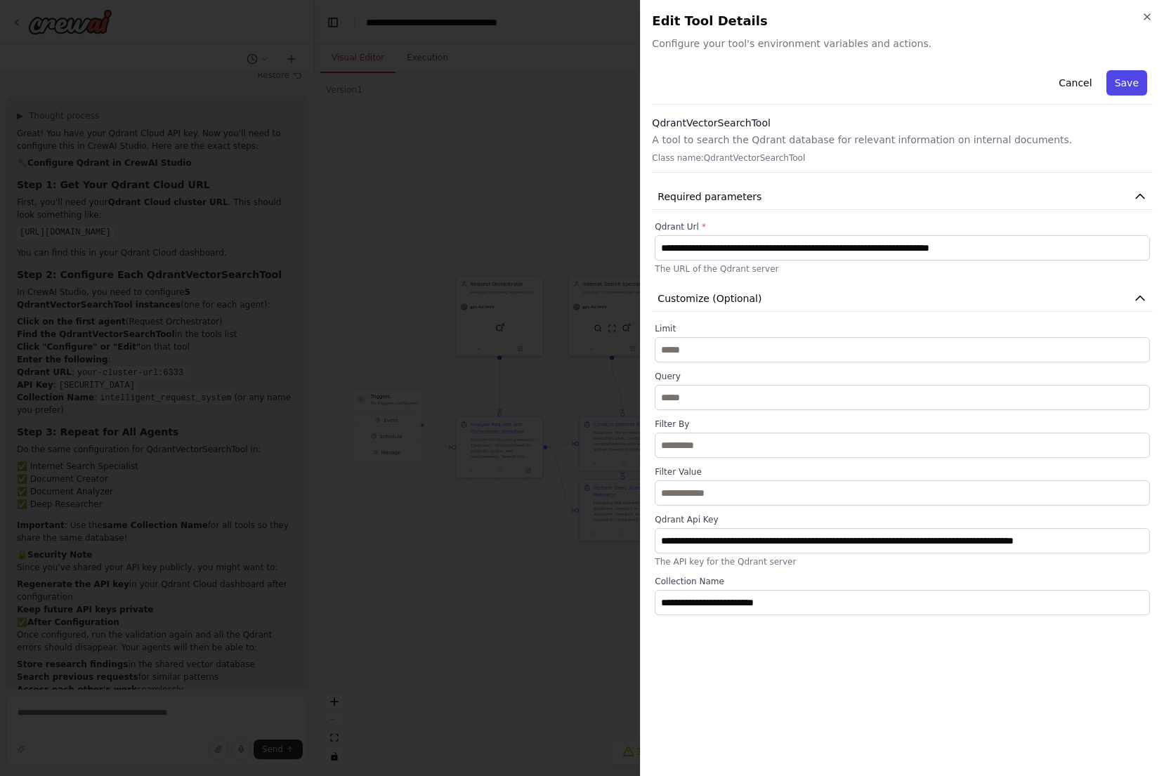
click at [1136, 86] on button "Save" at bounding box center [1126, 82] width 41 height 25
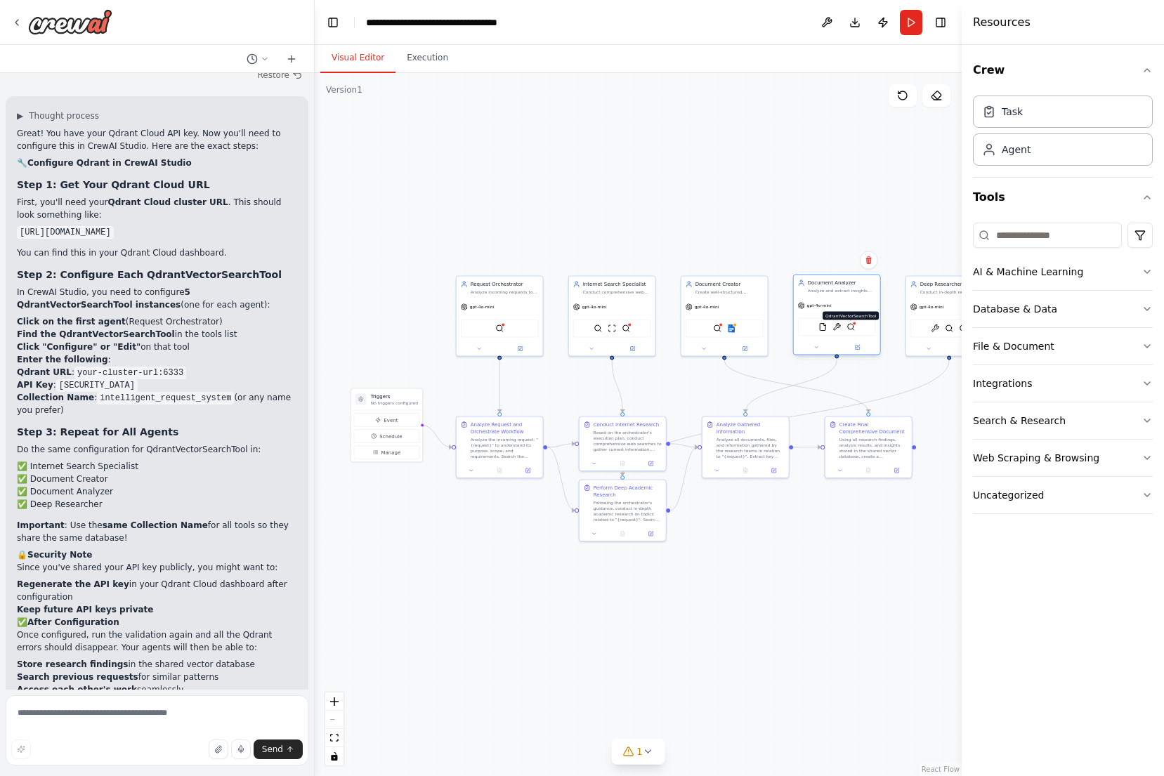
click at [851, 330] on img at bounding box center [850, 327] width 8 height 8
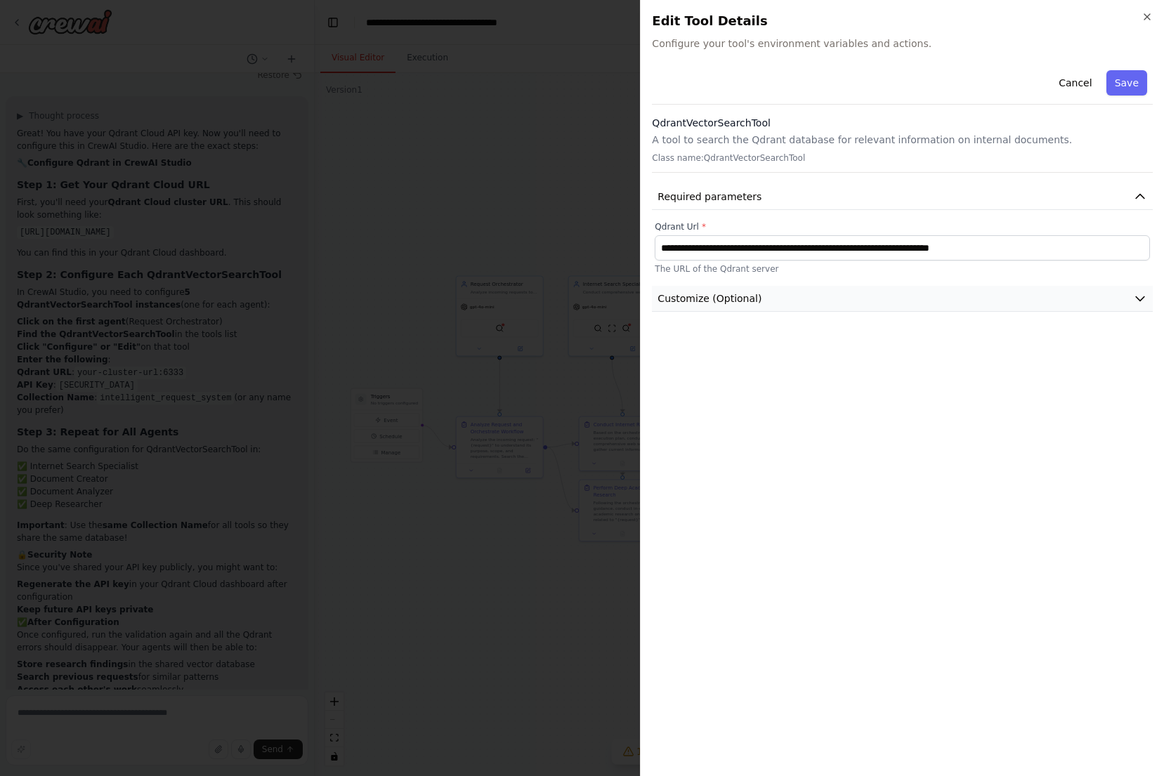
click at [864, 309] on button "Customize (Optional)" at bounding box center [902, 299] width 501 height 26
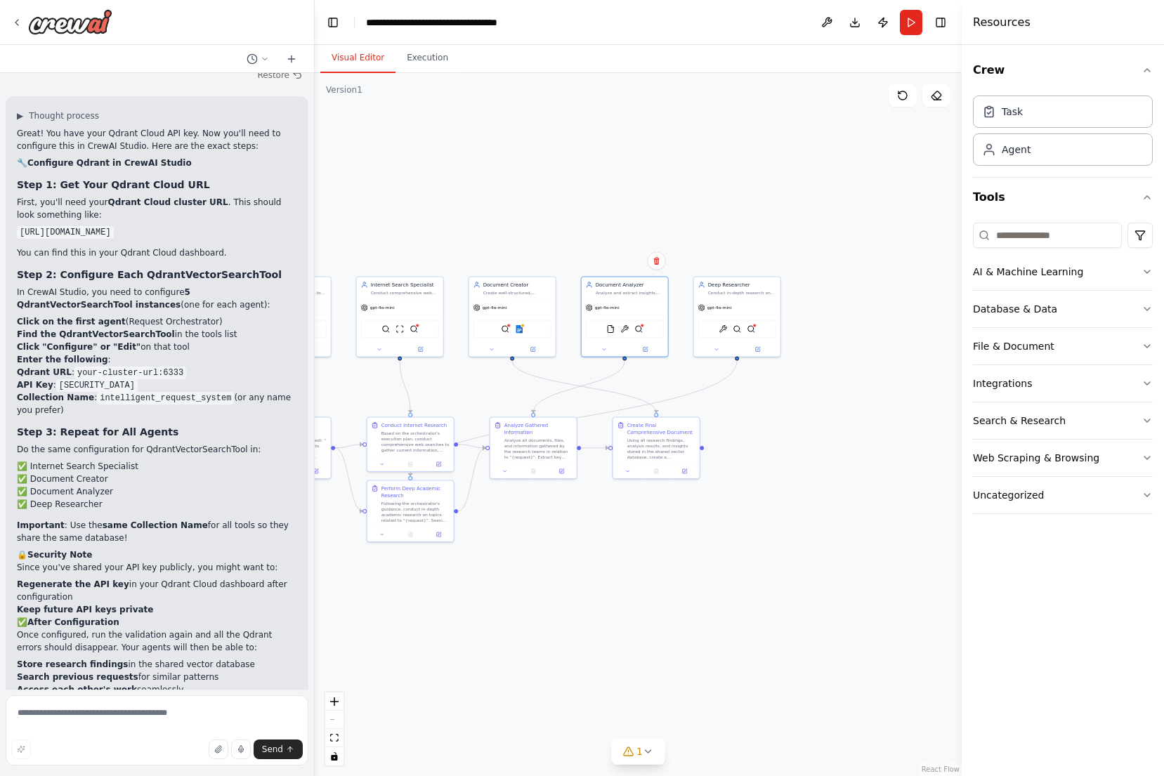
drag, startPoint x: 649, startPoint y: 178, endPoint x: 400, endPoint y: 179, distance: 249.3
click at [400, 179] on div ".deletable-edge-delete-btn { width: 20px; height: 20px; border: 0px solid #ffff…" at bounding box center [638, 424] width 647 height 703
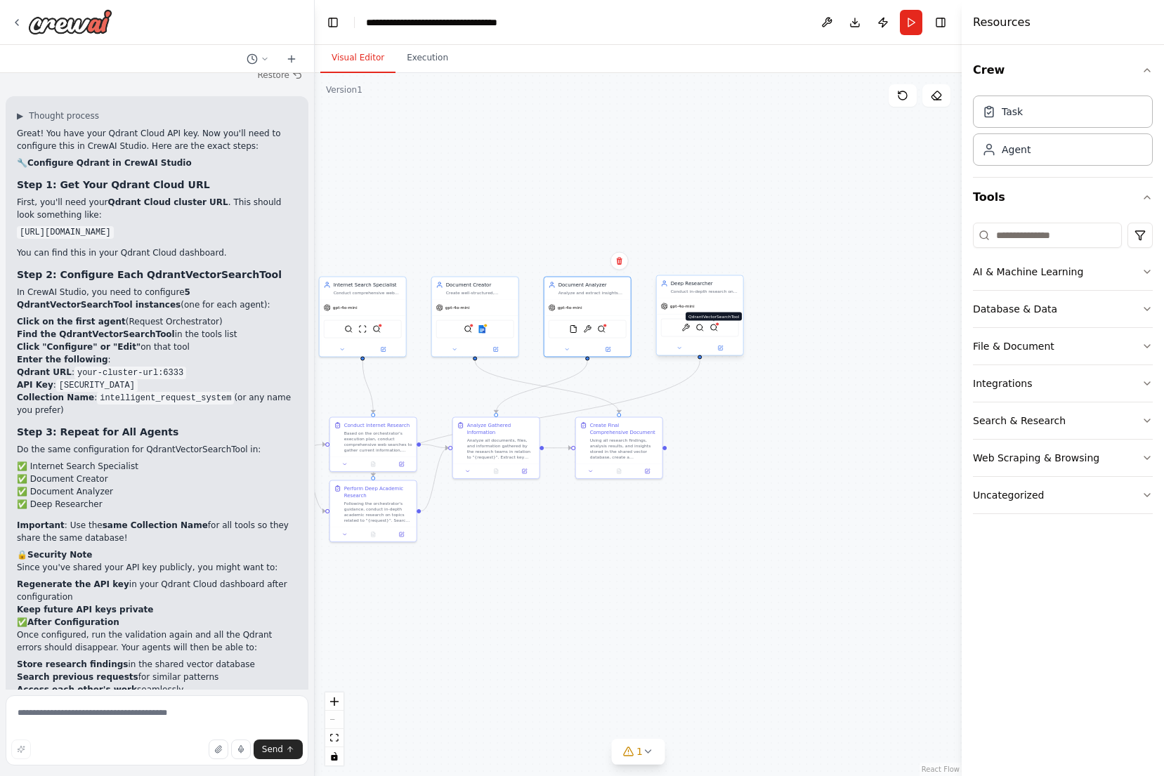
click at [717, 329] on img at bounding box center [713, 328] width 8 height 8
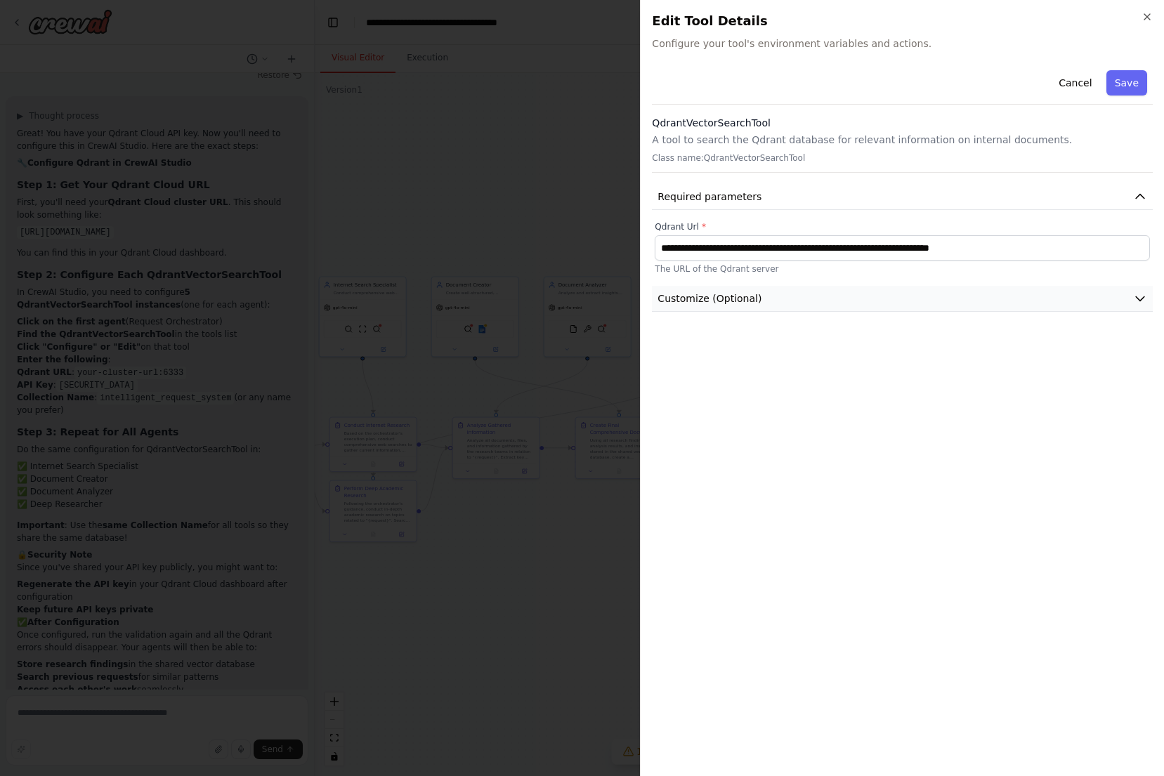
click at [751, 296] on span "Customize (Optional)" at bounding box center [709, 298] width 104 height 14
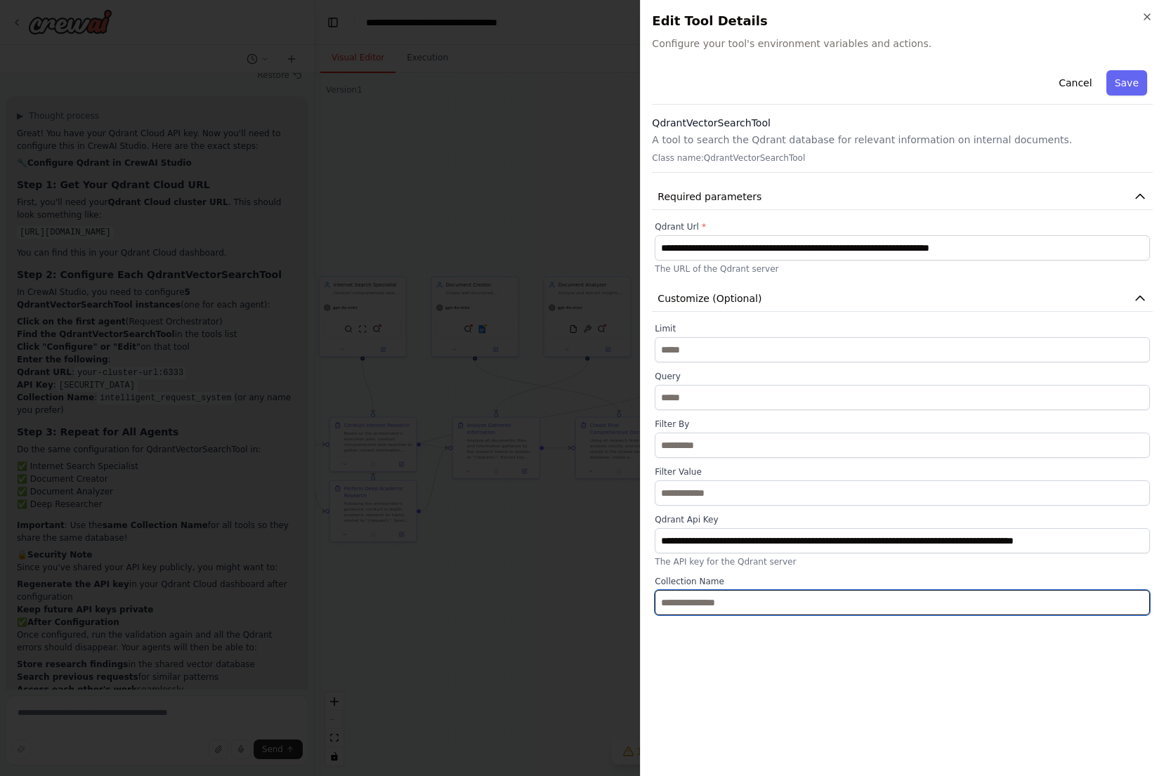
click at [744, 607] on input "text" at bounding box center [902, 602] width 495 height 25
paste input "**********"
type input "**********"
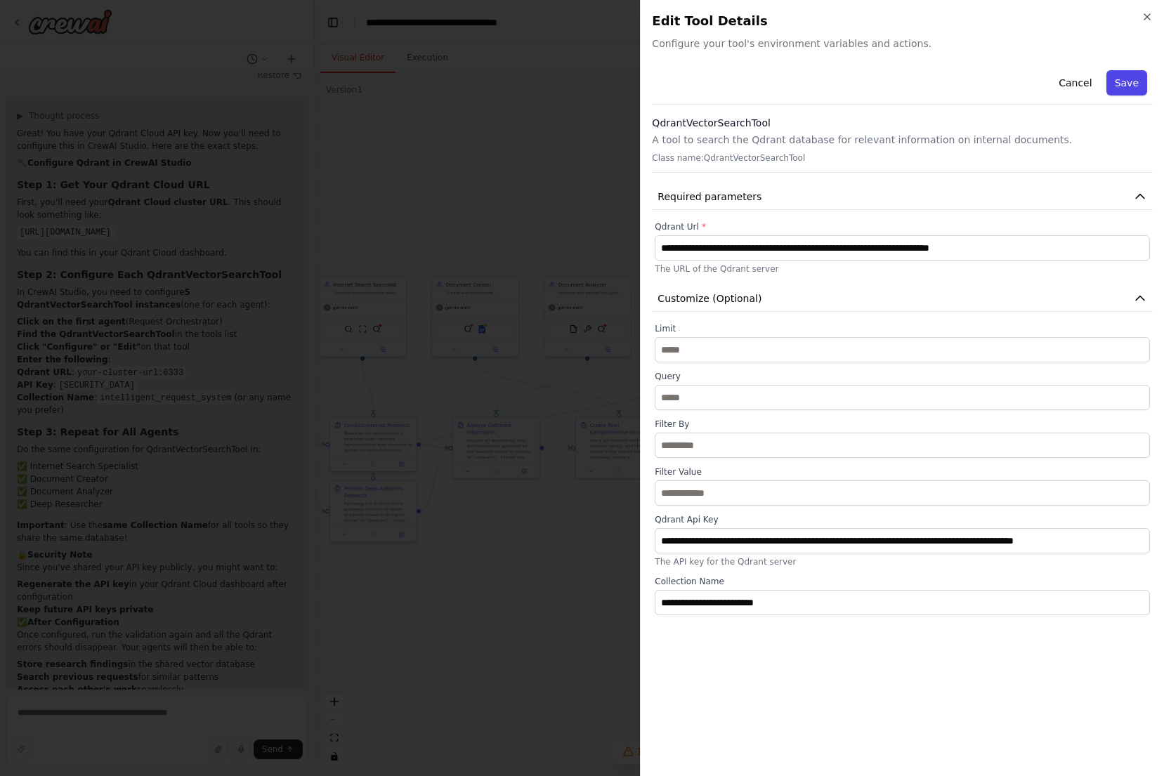
click at [1133, 87] on button "Save" at bounding box center [1126, 82] width 41 height 25
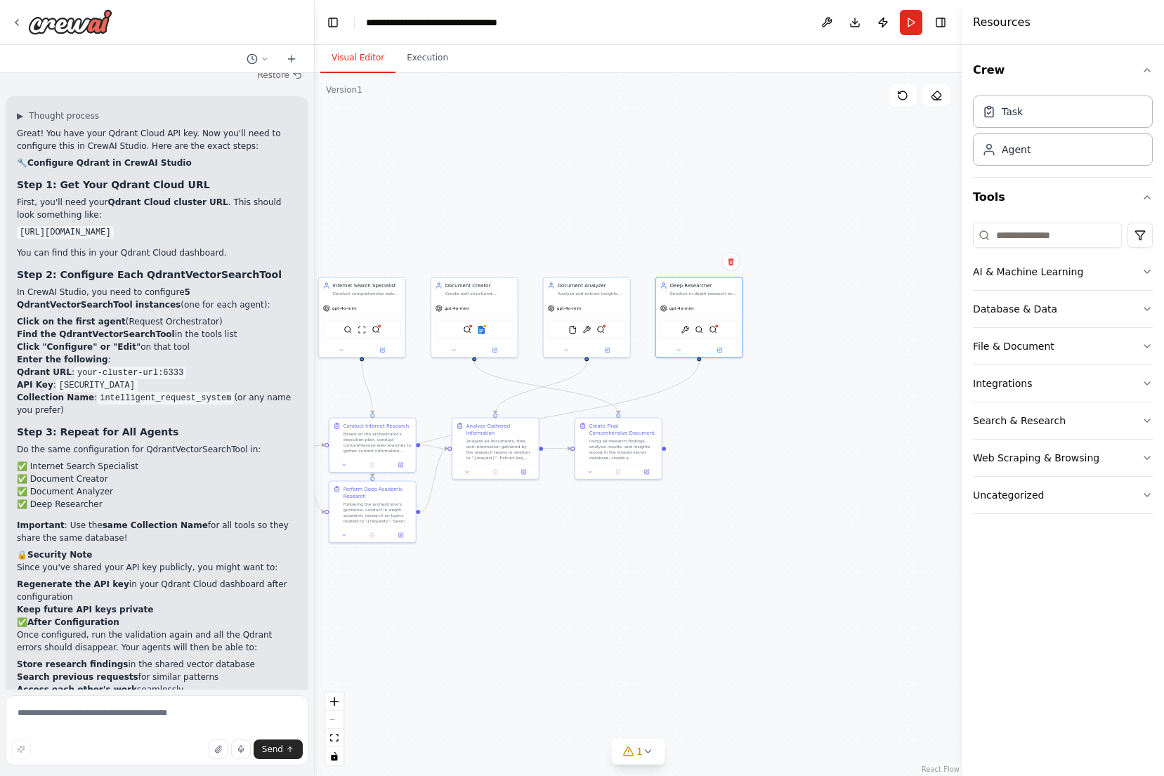
drag, startPoint x: 544, startPoint y: 226, endPoint x: 869, endPoint y: 216, distance: 325.3
click at [869, 216] on div ".deletable-edge-delete-btn { width: 20px; height: 20px; border: 0px solid #ffff…" at bounding box center [638, 424] width 647 height 703
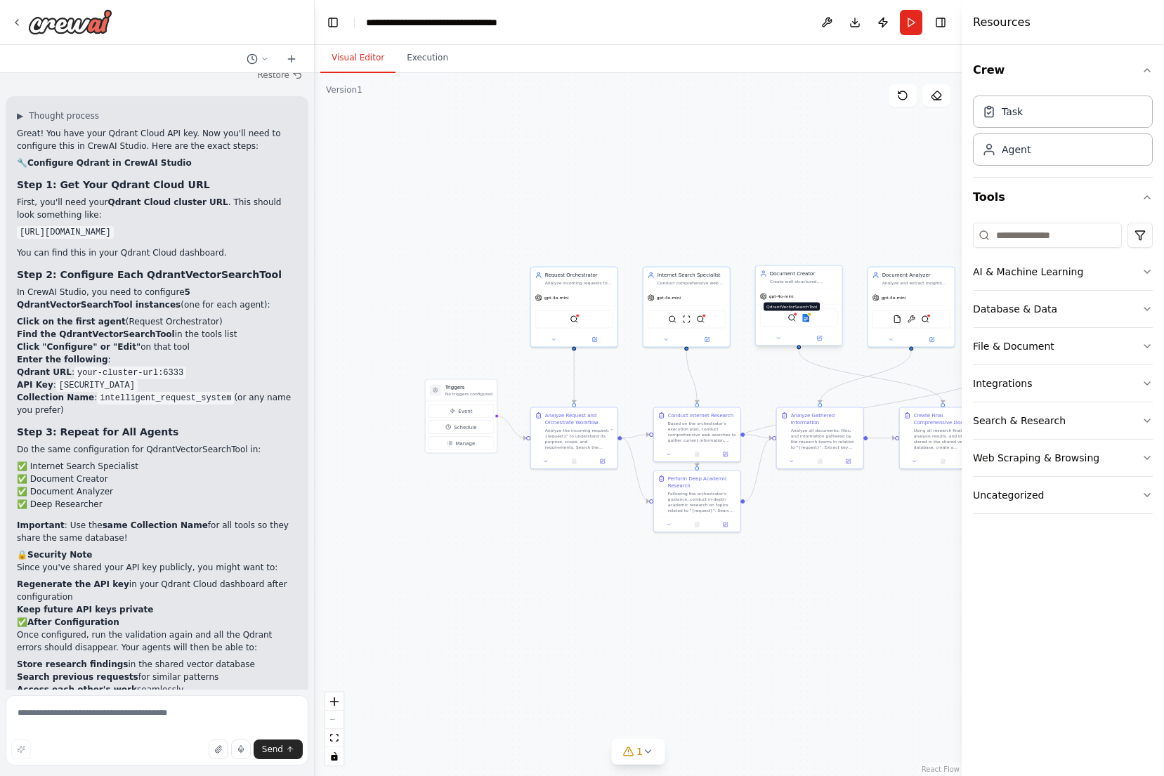
click at [794, 317] on img at bounding box center [791, 318] width 8 height 8
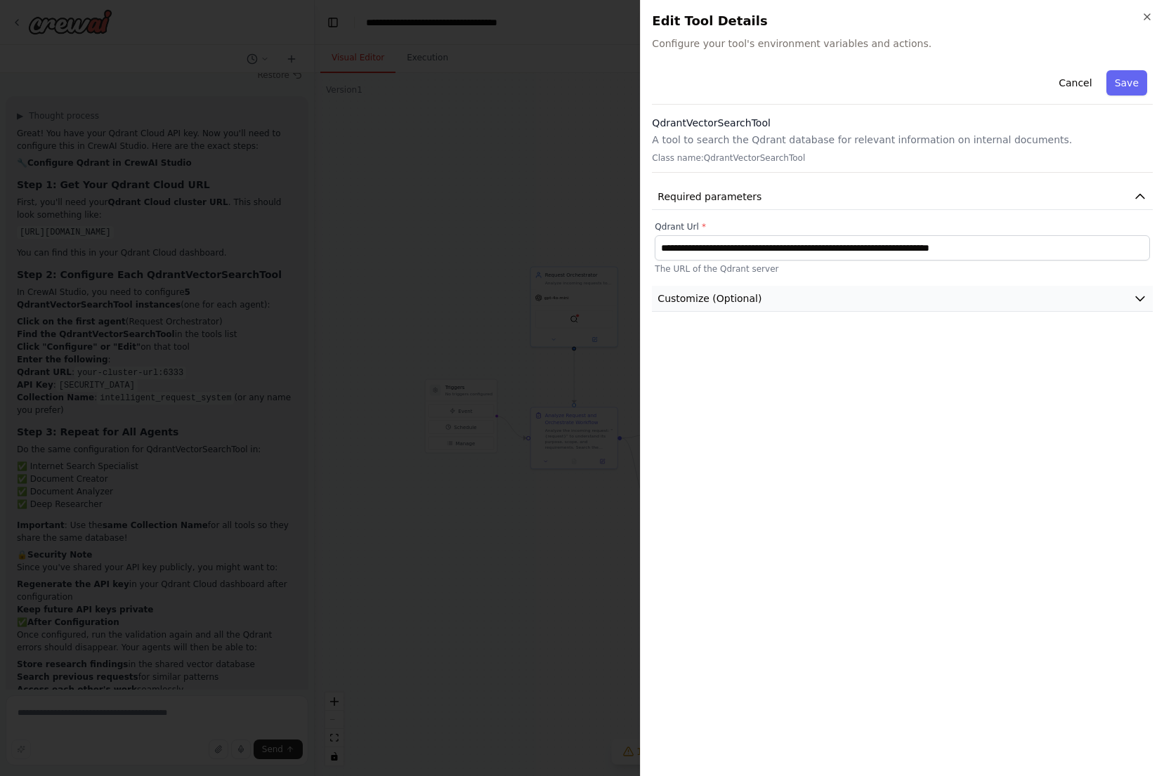
click at [825, 293] on button "Customize (Optional)" at bounding box center [902, 299] width 501 height 26
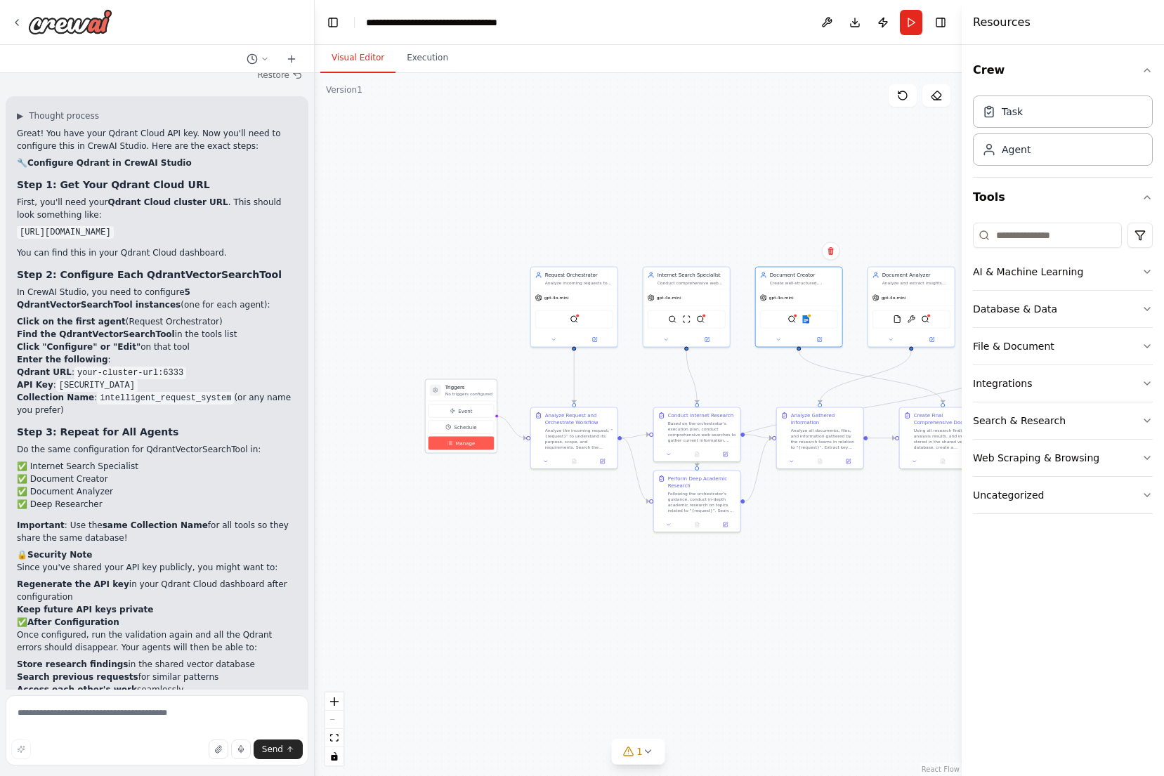
click at [461, 446] on span "Manage" at bounding box center [465, 443] width 20 height 7
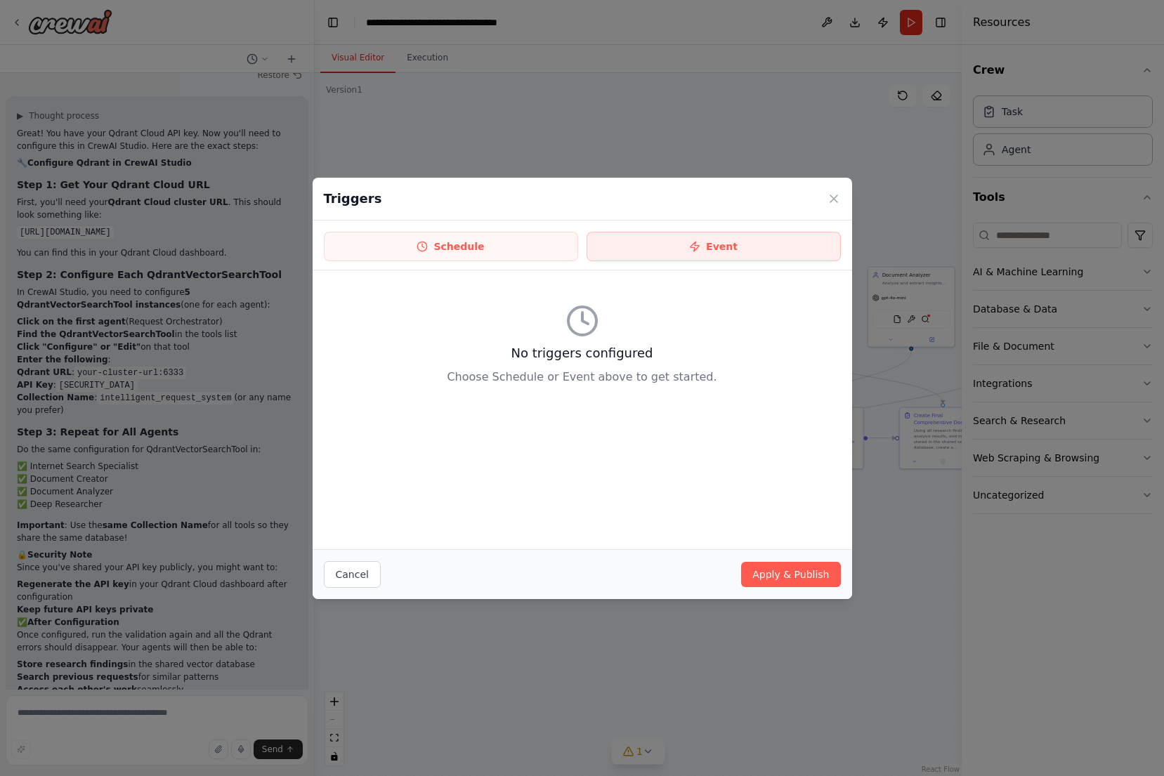
click at [678, 257] on button "Event" at bounding box center [713, 246] width 254 height 29
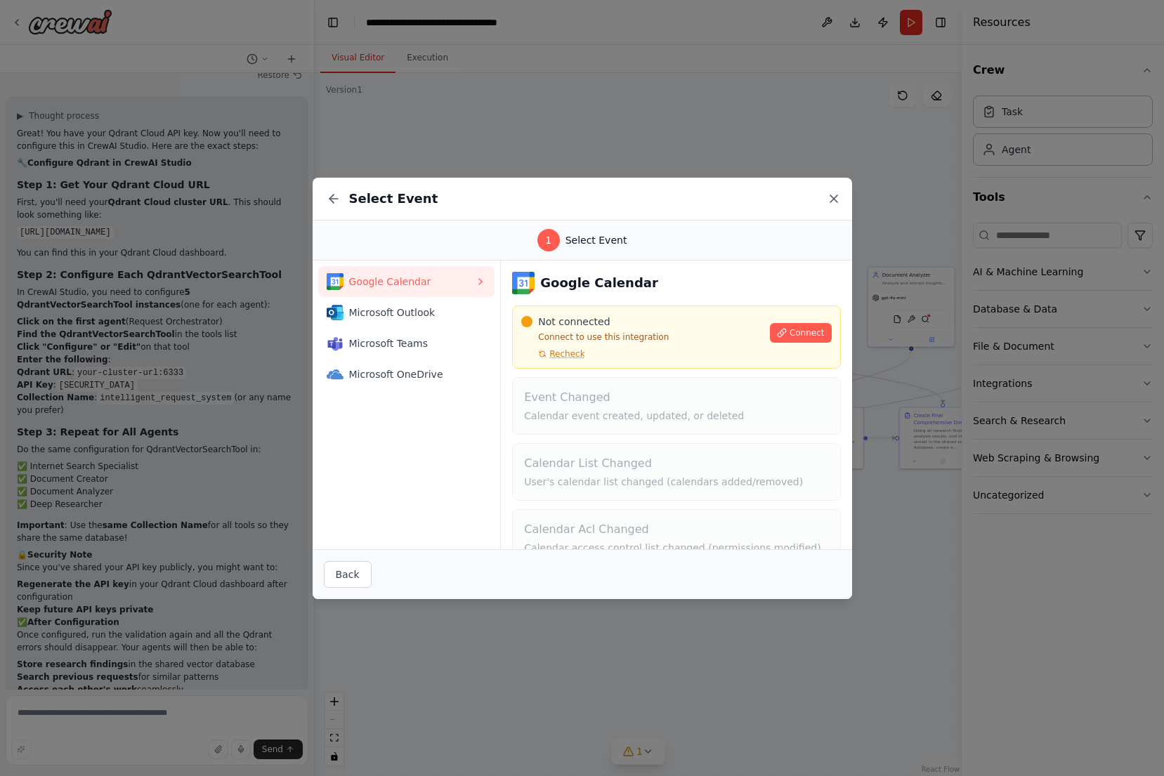
click at [829, 195] on icon at bounding box center [834, 199] width 14 height 14
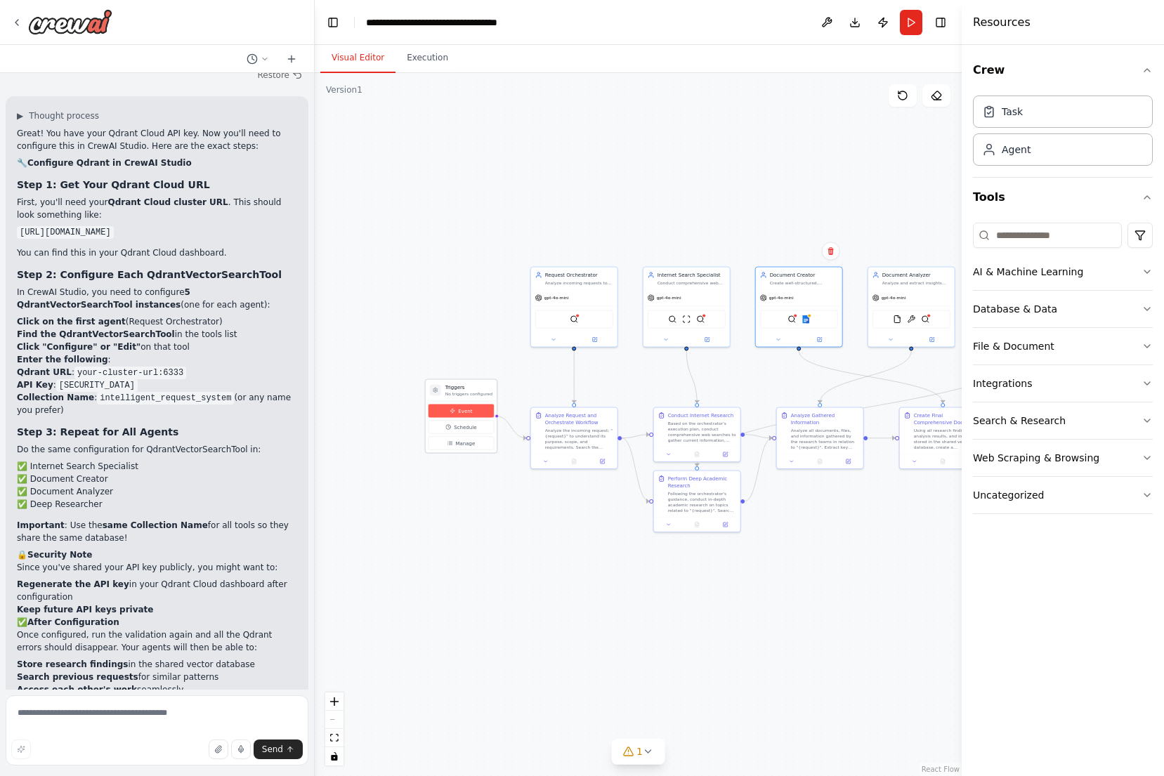
click at [466, 409] on span "Event" at bounding box center [465, 410] width 14 height 7
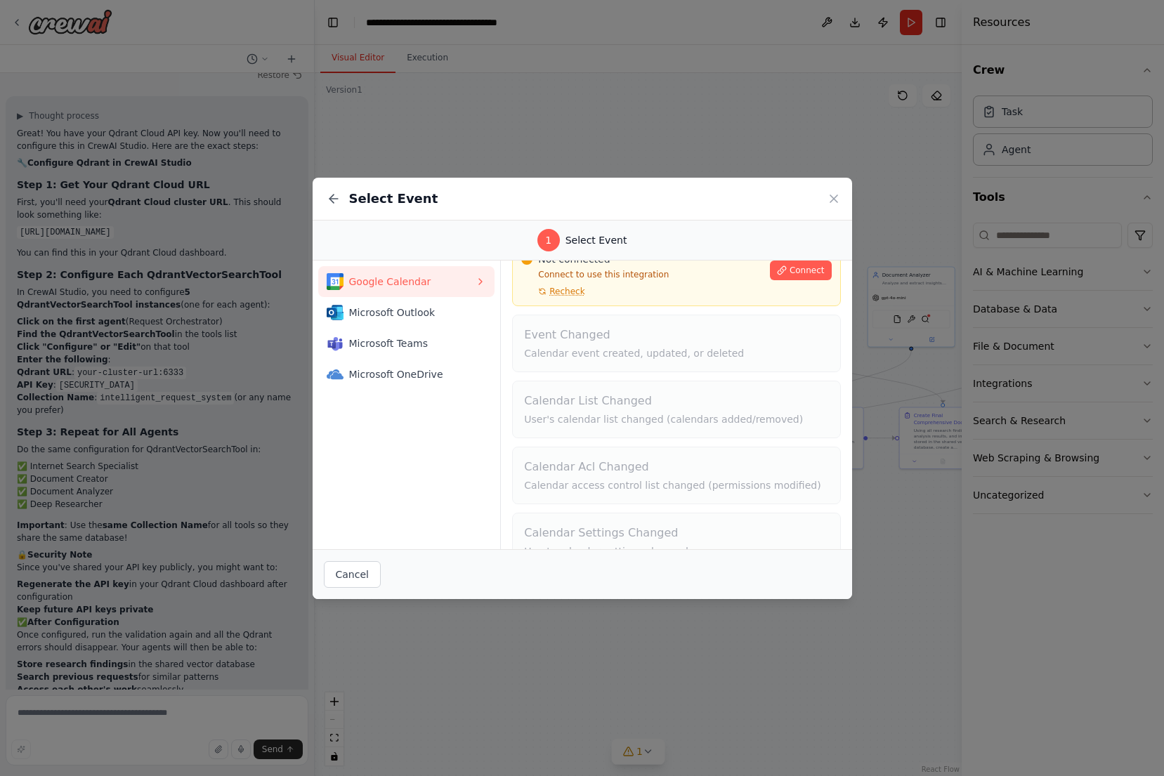
scroll to position [51, 0]
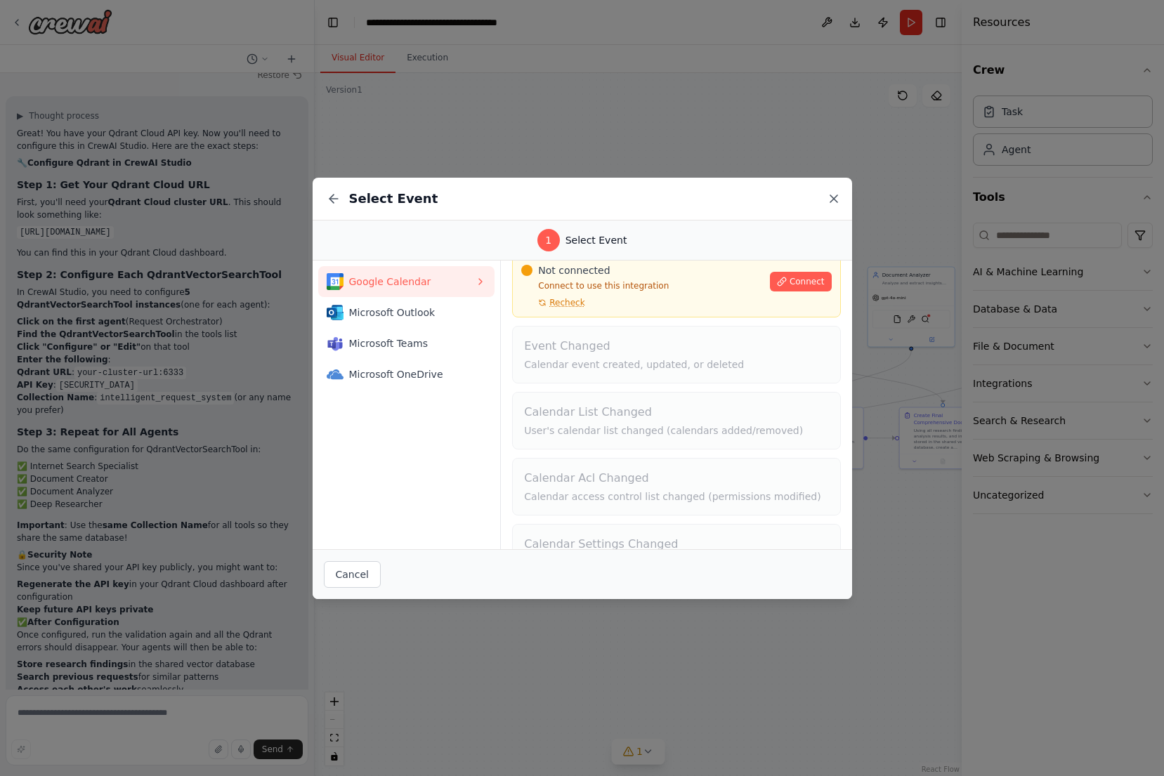
click at [834, 195] on icon at bounding box center [834, 199] width 14 height 14
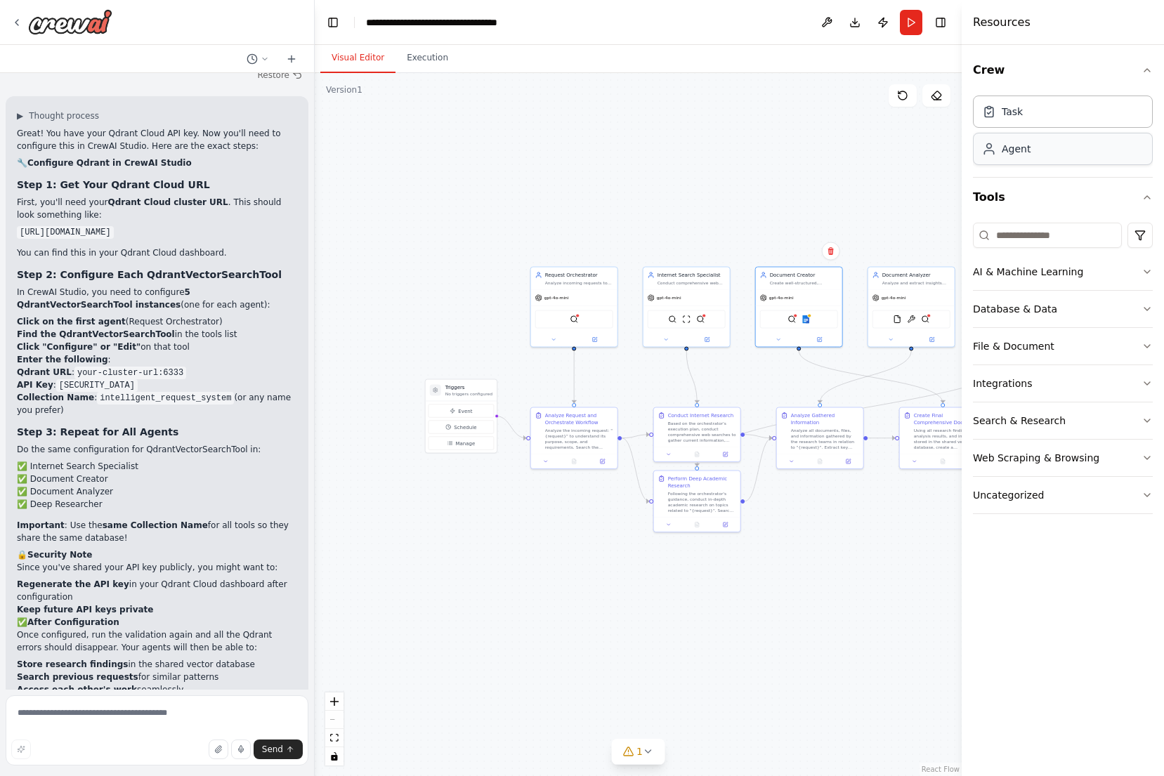
click at [1046, 133] on div "Agent" at bounding box center [1063, 149] width 180 height 32
click at [1055, 118] on div "Task" at bounding box center [1063, 111] width 180 height 32
click at [1031, 114] on div "Task" at bounding box center [1063, 111] width 180 height 32
click at [426, 277] on div "Task description" at bounding box center [424, 275] width 68 height 6
click at [452, 251] on button at bounding box center [451, 246] width 18 height 18
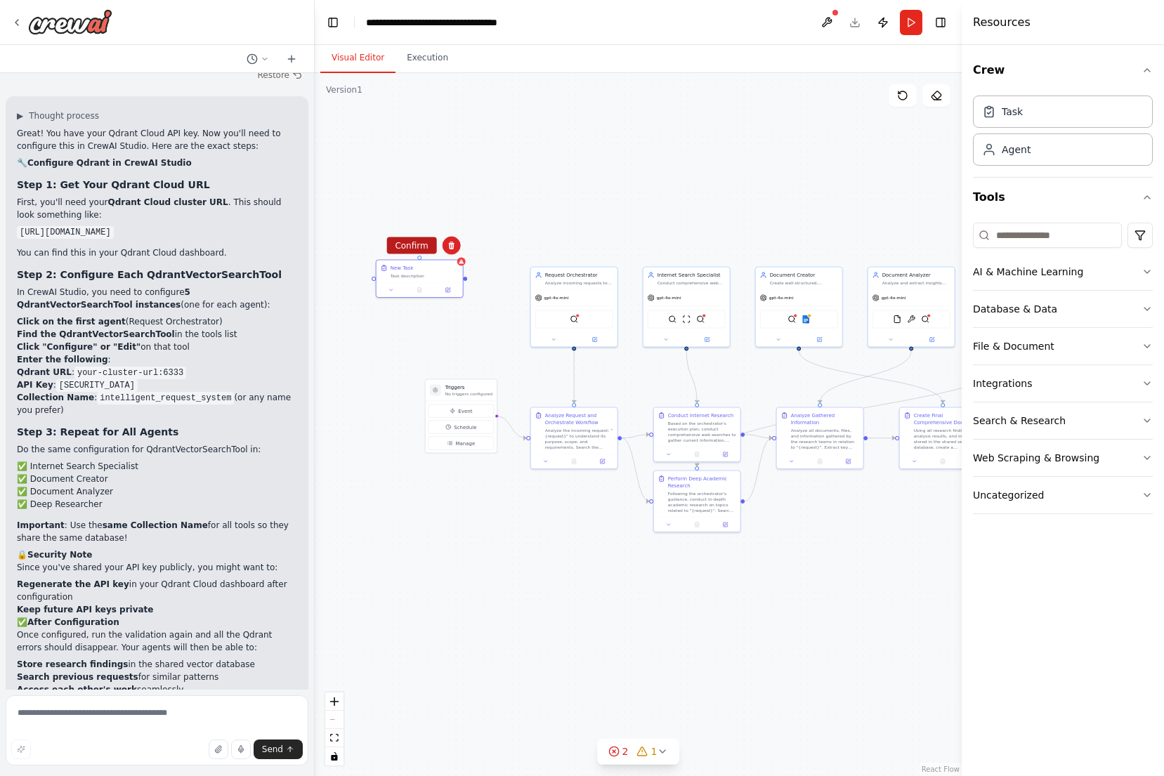
click at [418, 248] on button "Confirm" at bounding box center [411, 245] width 50 height 17
click at [461, 389] on h3 "Triggers" at bounding box center [468, 387] width 47 height 7
click at [458, 392] on p "No triggers configured" at bounding box center [468, 394] width 47 height 6
click at [466, 442] on span "Manage" at bounding box center [465, 443] width 20 height 7
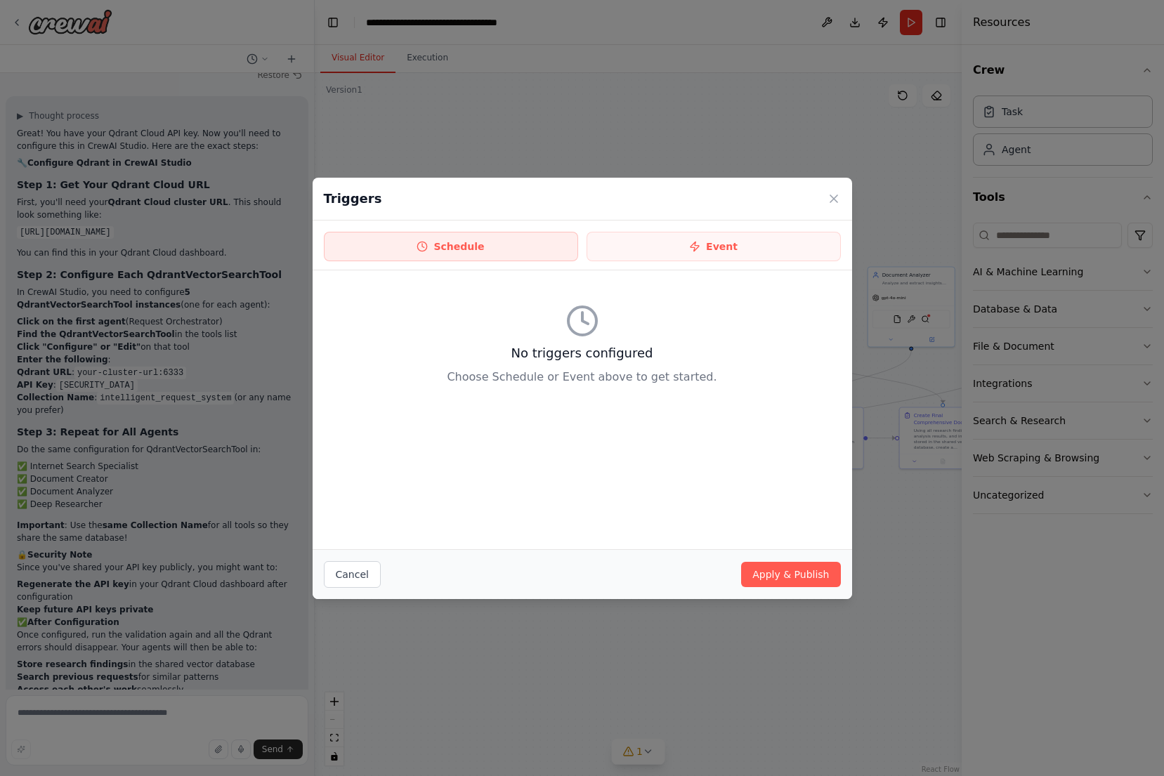
click at [479, 248] on button "Schedule" at bounding box center [451, 246] width 254 height 29
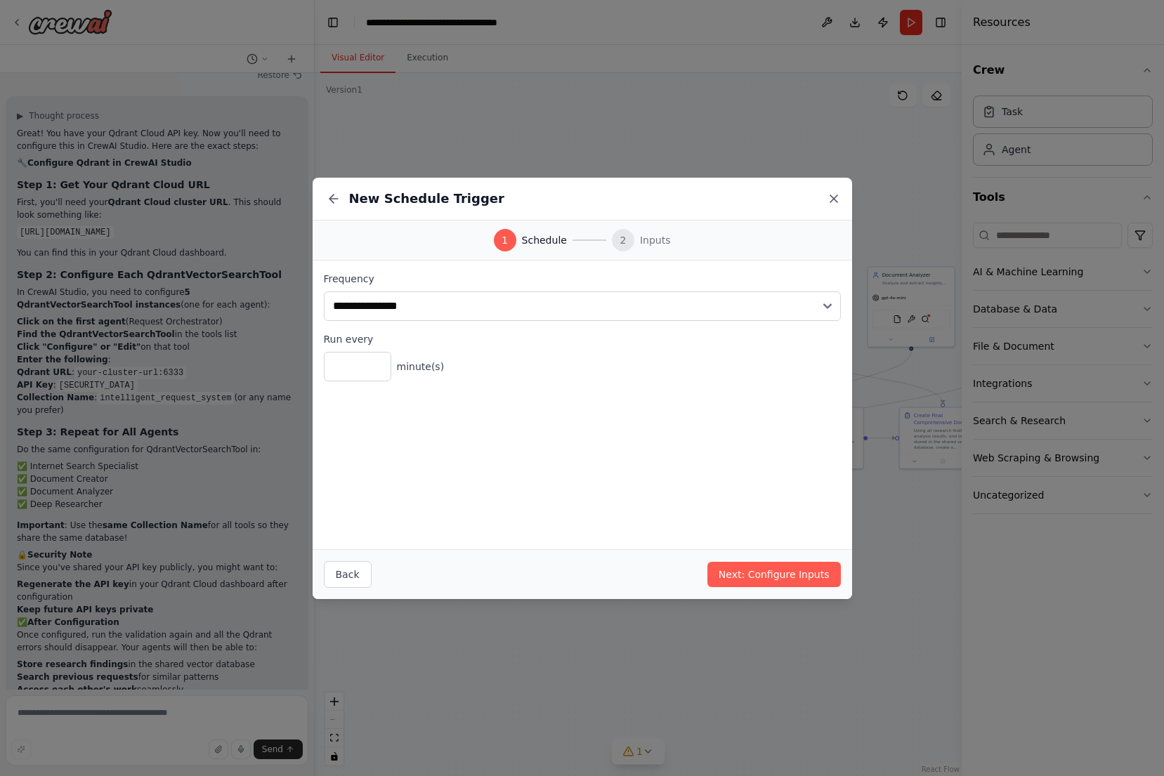
click at [837, 202] on icon at bounding box center [834, 199] width 14 height 14
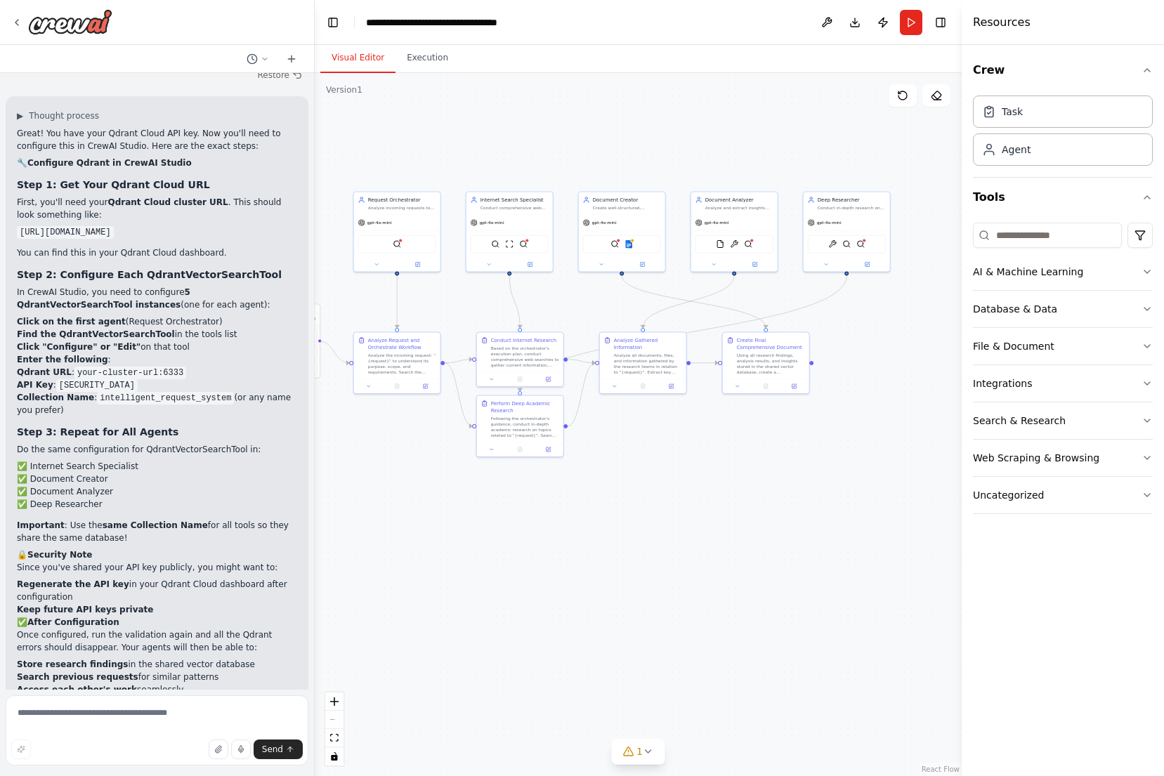
drag, startPoint x: 754, startPoint y: 224, endPoint x: 591, endPoint y: 153, distance: 178.4
click at [591, 153] on div ".deletable-edge-delete-btn { width: 20px; height: 20px; border: 0px solid #ffff…" at bounding box center [638, 424] width 647 height 703
click at [638, 752] on span "1" at bounding box center [639, 751] width 6 height 14
click at [678, 556] on div ".deletable-edge-delete-btn { width: 20px; height: 20px; border: 0px solid #ffff…" at bounding box center [638, 424] width 647 height 703
click at [626, 243] on img at bounding box center [628, 242] width 8 height 8
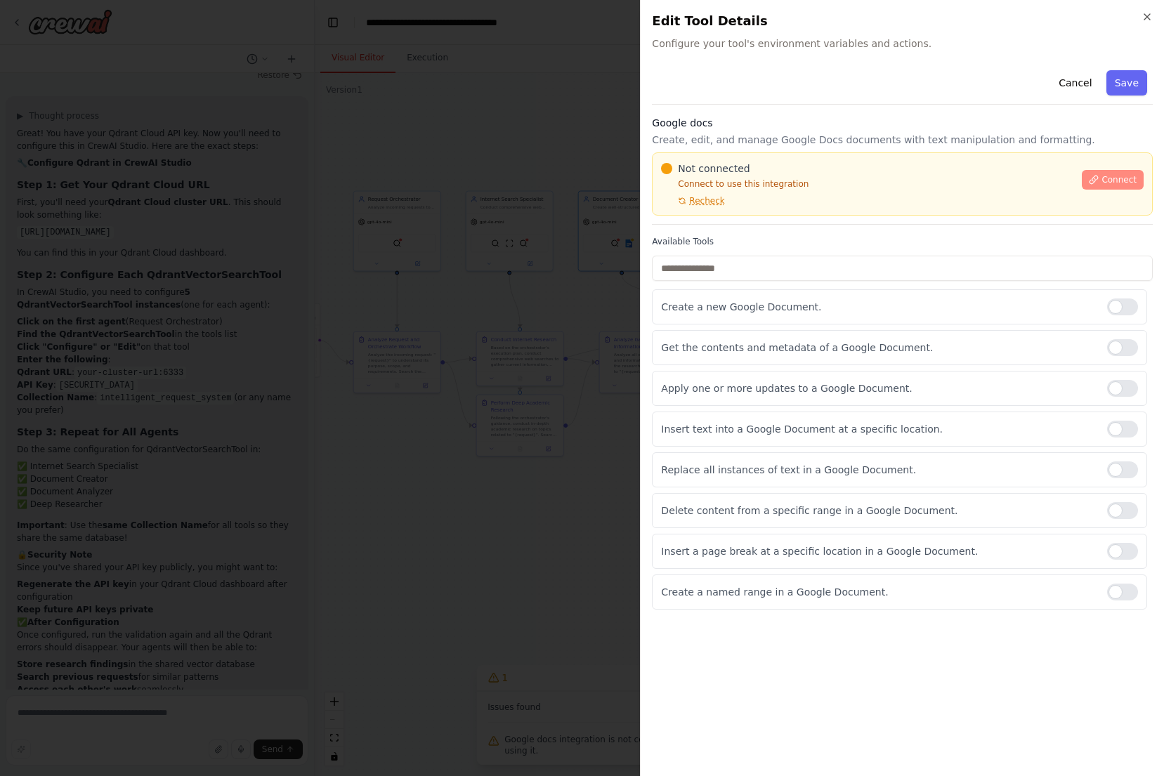
click at [1126, 186] on button "Connect" at bounding box center [1113, 180] width 62 height 20
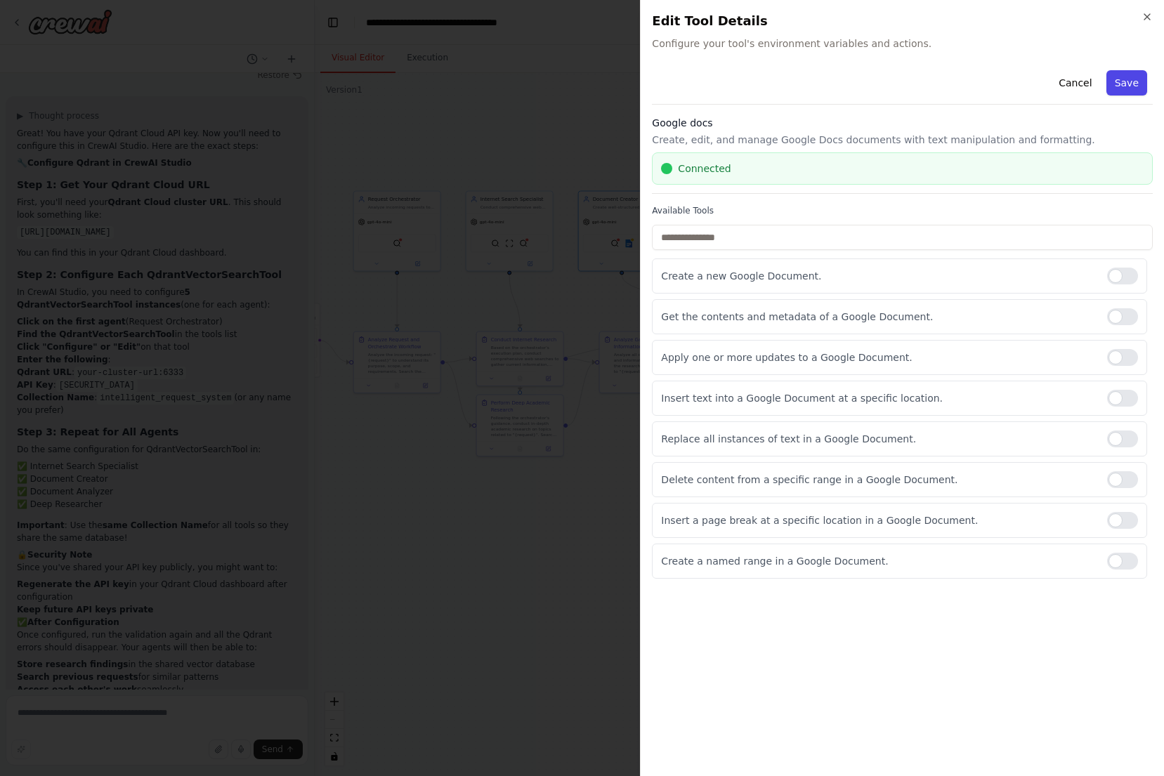
click at [1123, 91] on button "Save" at bounding box center [1126, 82] width 41 height 25
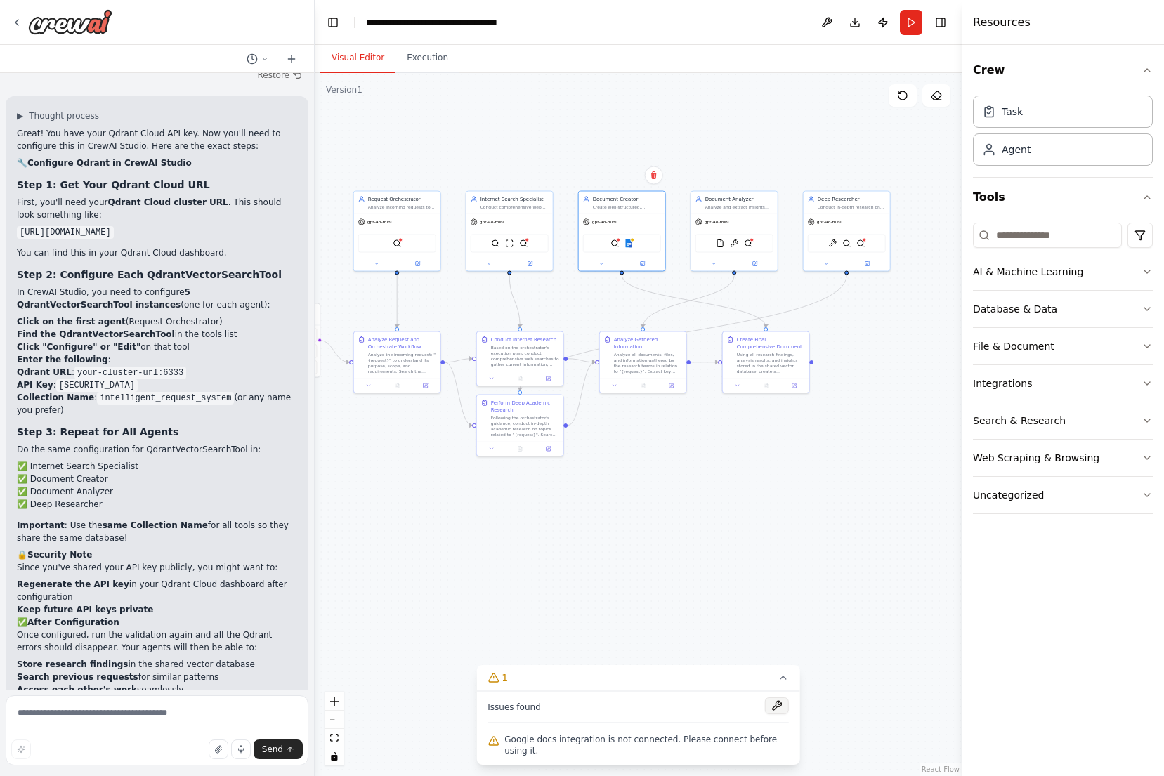
click at [780, 703] on button at bounding box center [777, 705] width 24 height 17
drag, startPoint x: 569, startPoint y: 304, endPoint x: 612, endPoint y: 305, distance: 43.5
click at [612, 305] on div ".deletable-edge-delete-btn { width: 20px; height: 20px; border: 0px solid #ffff…" at bounding box center [638, 424] width 647 height 703
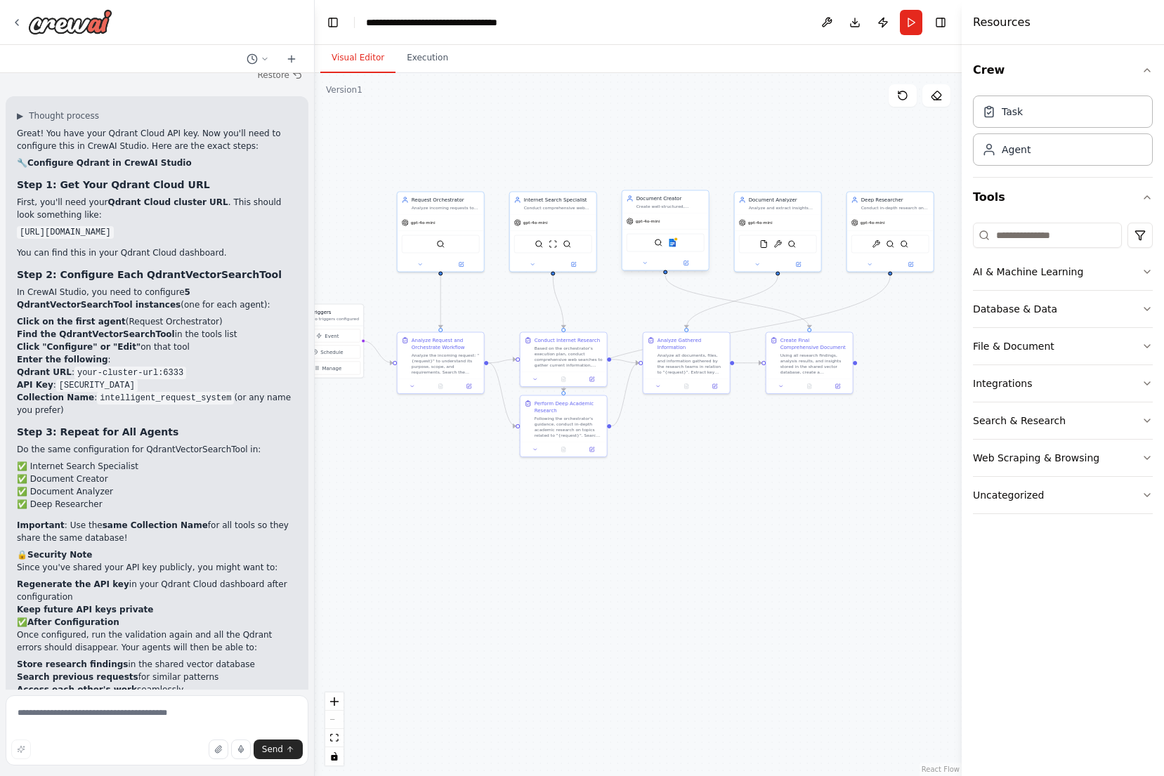
click at [674, 249] on div "QdrantVectorSearchTool Google docs" at bounding box center [665, 243] width 78 height 18
click at [676, 246] on img at bounding box center [672, 243] width 8 height 8
click at [816, 112] on div ".deletable-edge-delete-btn { width: 20px; height: 20px; border: 0px solid #ffff…" at bounding box center [638, 424] width 647 height 703
click at [884, 24] on button "Publish" at bounding box center [883, 22] width 22 height 25
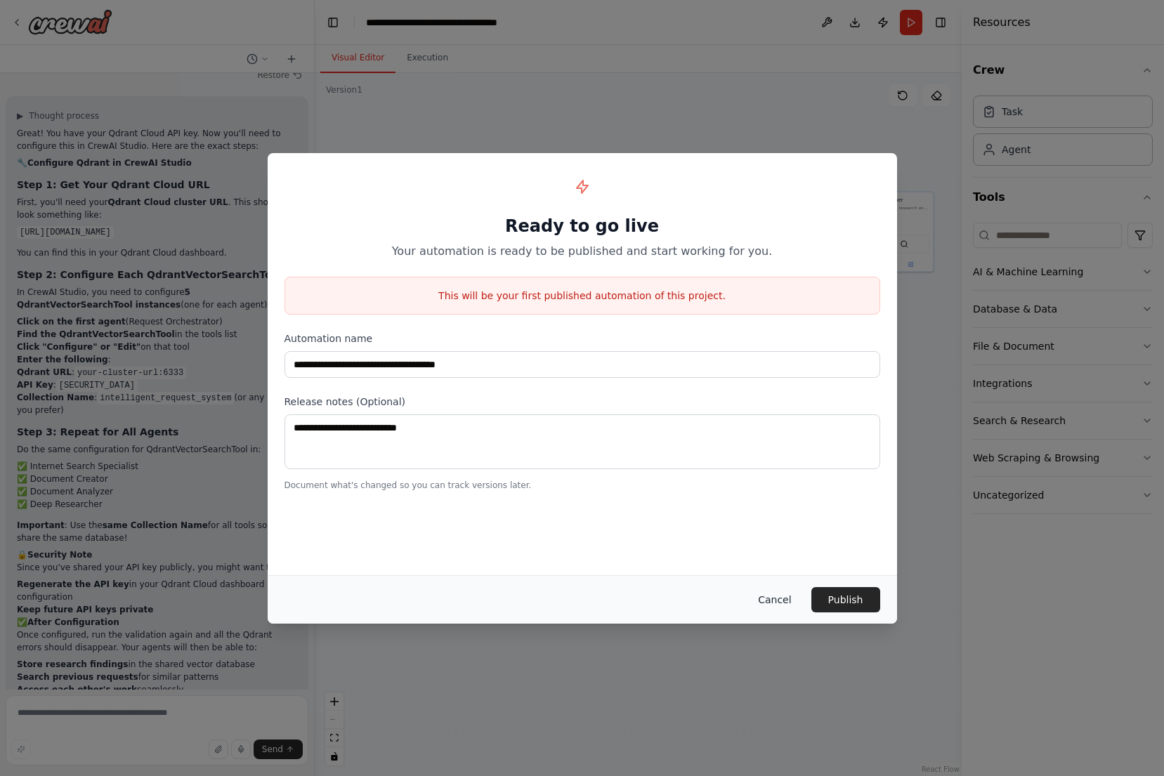
click at [779, 600] on button "Cancel" at bounding box center [774, 599] width 55 height 25
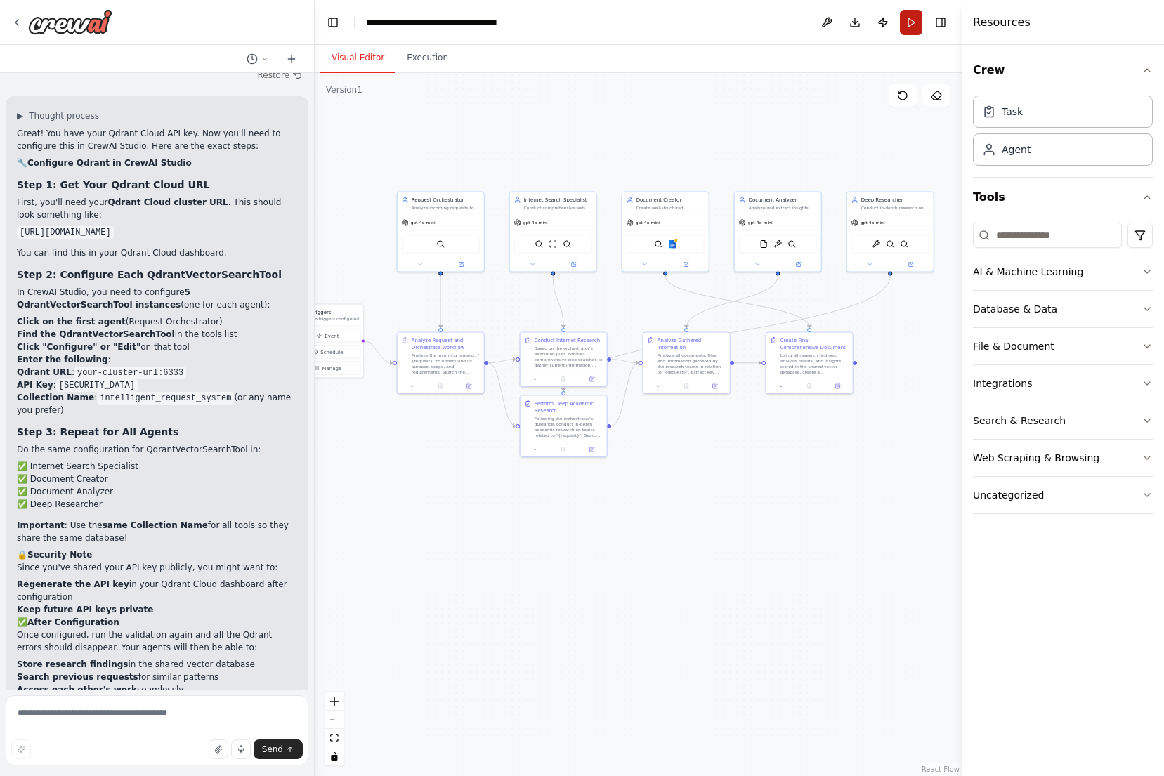
click at [911, 25] on button "Run" at bounding box center [911, 22] width 22 height 25
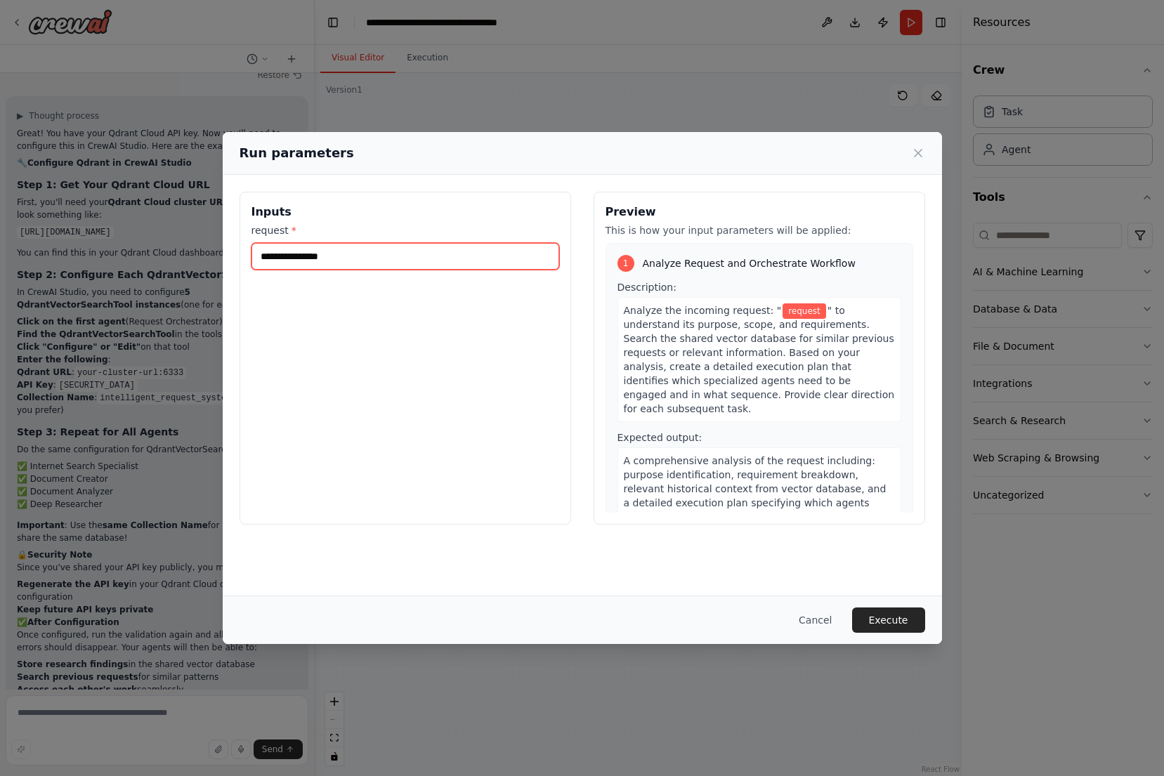
click at [506, 263] on input "request *" at bounding box center [405, 256] width 308 height 27
type input "**********"
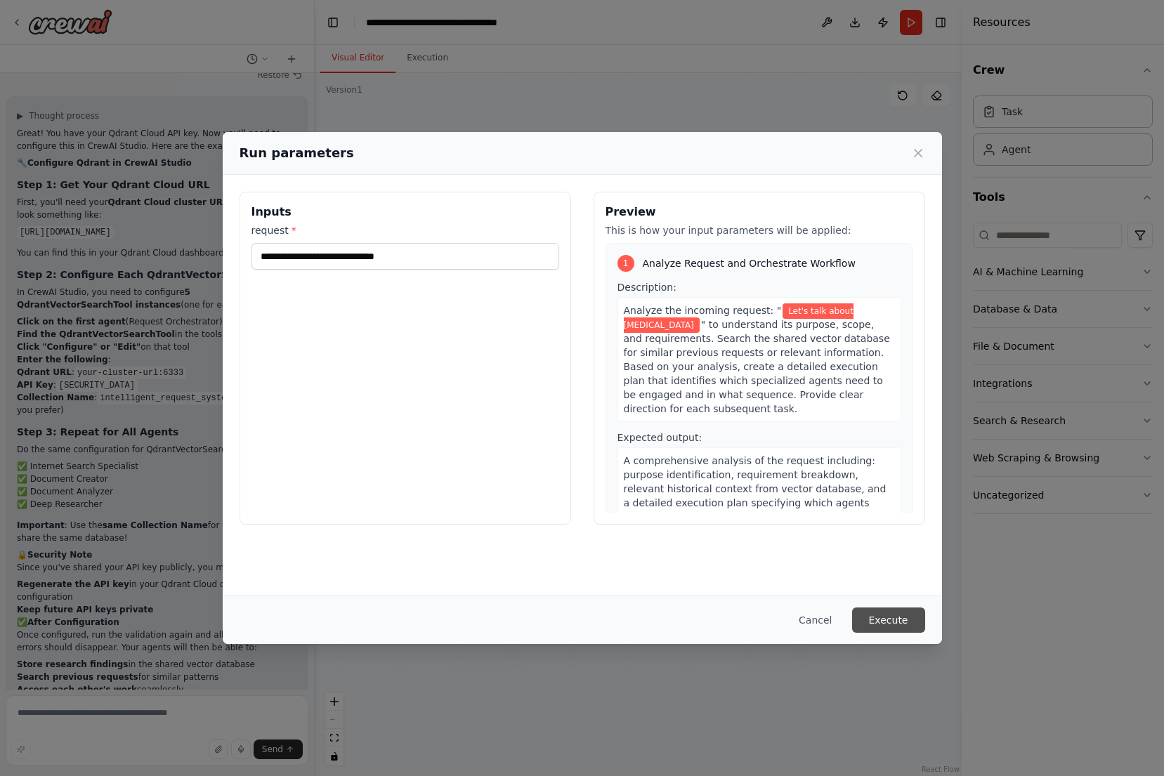
click at [900, 615] on button "Execute" at bounding box center [888, 620] width 73 height 25
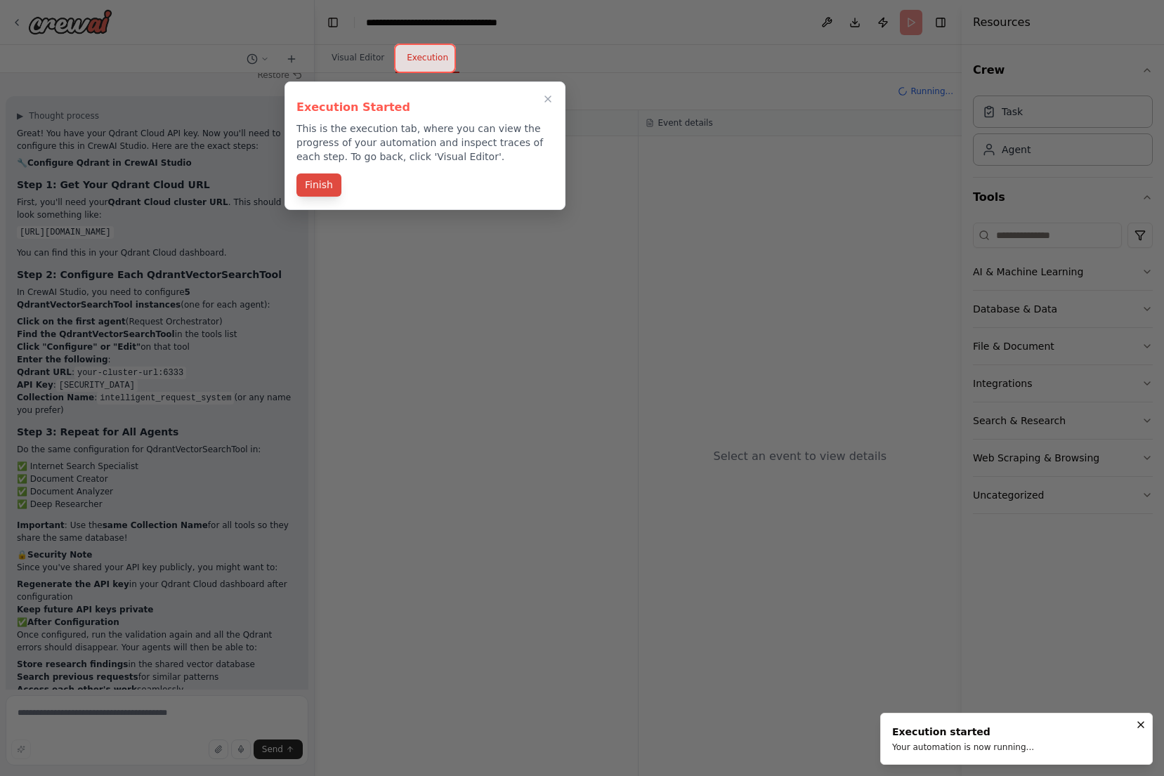
click at [324, 185] on button "Finish" at bounding box center [318, 184] width 45 height 23
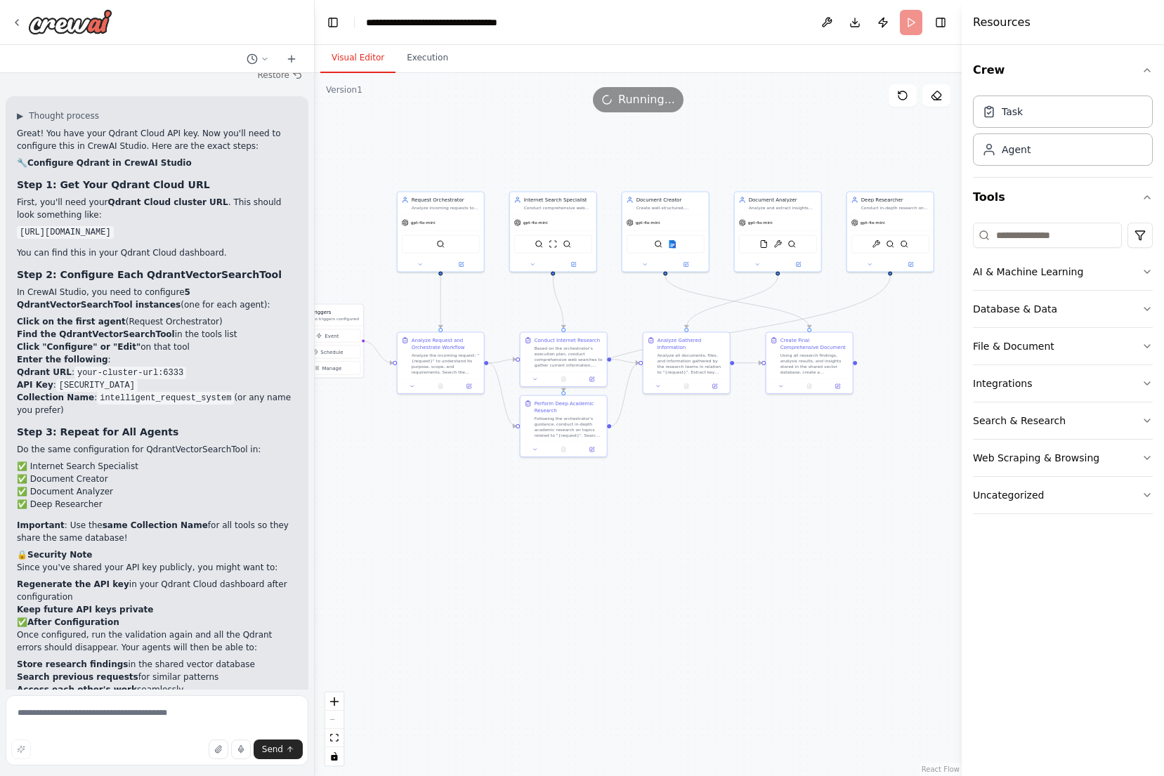
click at [370, 63] on button "Visual Editor" at bounding box center [357, 58] width 75 height 29
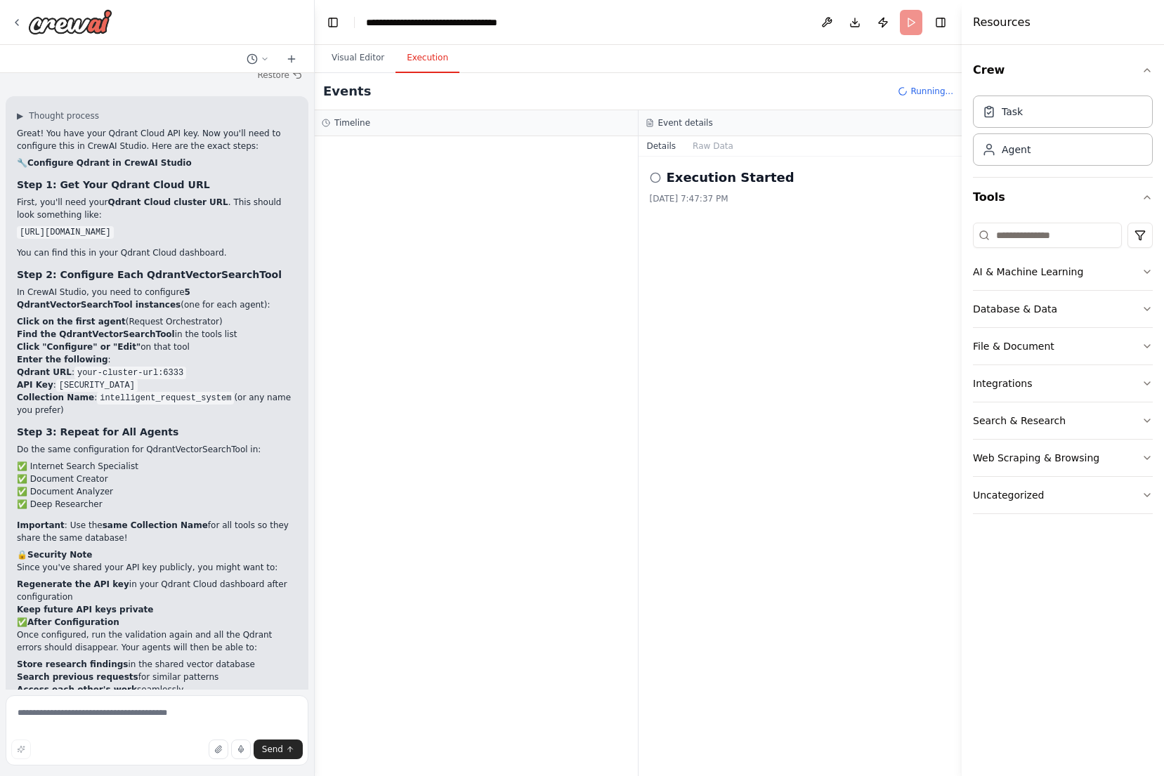
click at [434, 65] on button "Execution" at bounding box center [427, 58] width 64 height 29
click at [705, 180] on h2 "Execution Started" at bounding box center [731, 178] width 128 height 20
click at [654, 179] on icon at bounding box center [655, 177] width 11 height 11
click at [693, 140] on button "Raw Data" at bounding box center [713, 146] width 58 height 20
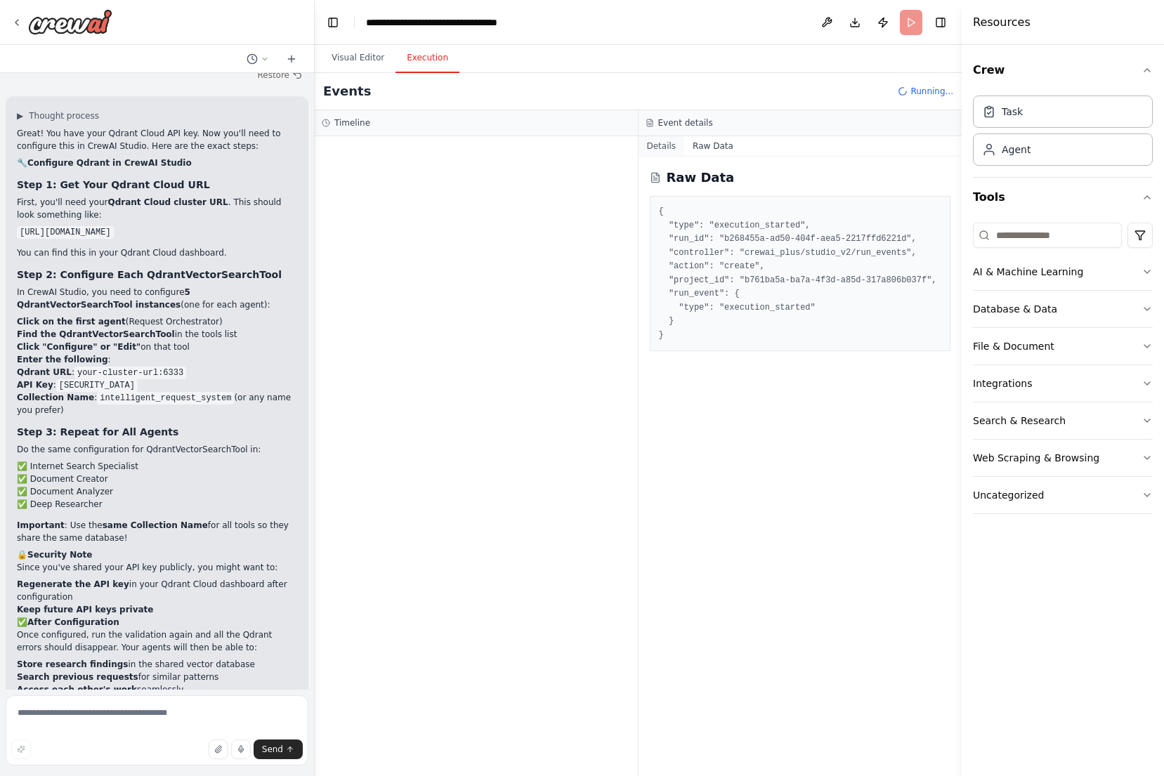
click at [671, 148] on button "Details" at bounding box center [661, 146] width 46 height 20
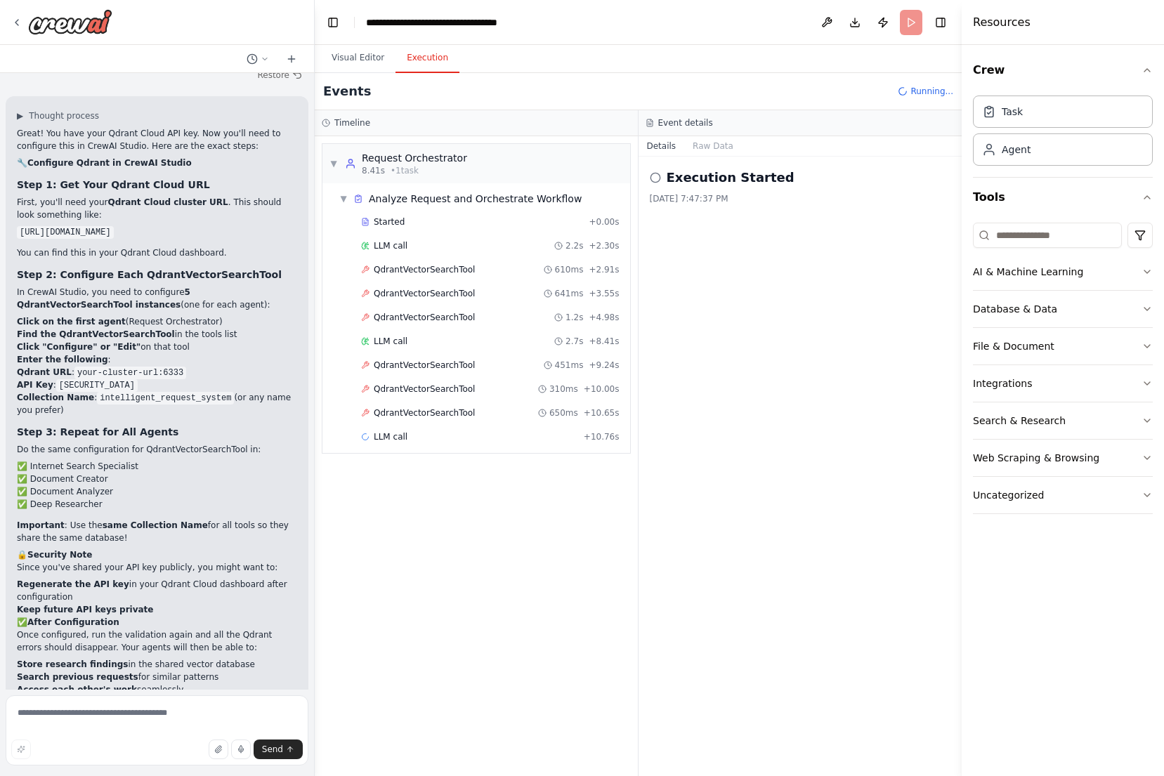
click at [577, 499] on div "▼ Request Orchestrator 8.41s • 1 task ▼ Analyze Request and Orchestrate Workflo…" at bounding box center [476, 456] width 323 height 640
click at [536, 327] on div "QdrantVectorSearchTool 1.2s + 4.98s" at bounding box center [490, 317] width 268 height 21
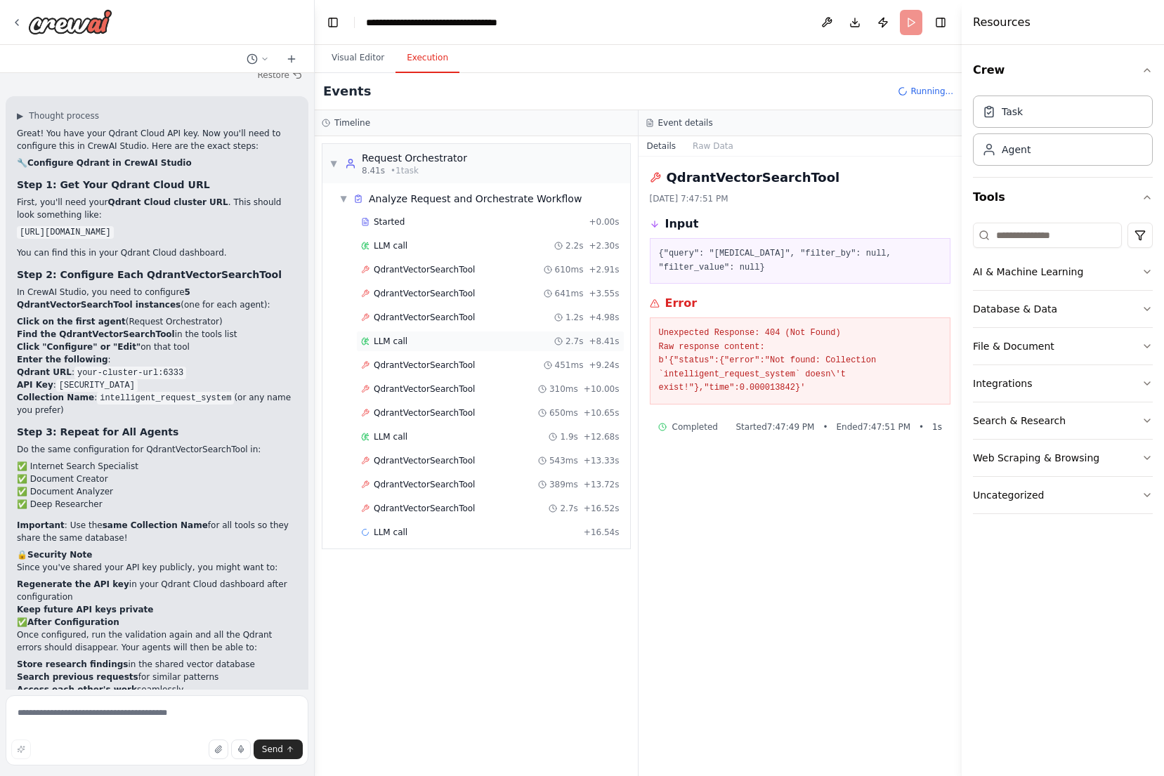
click at [534, 336] on div "LLM call 2.7s + 8.41s" at bounding box center [490, 341] width 258 height 11
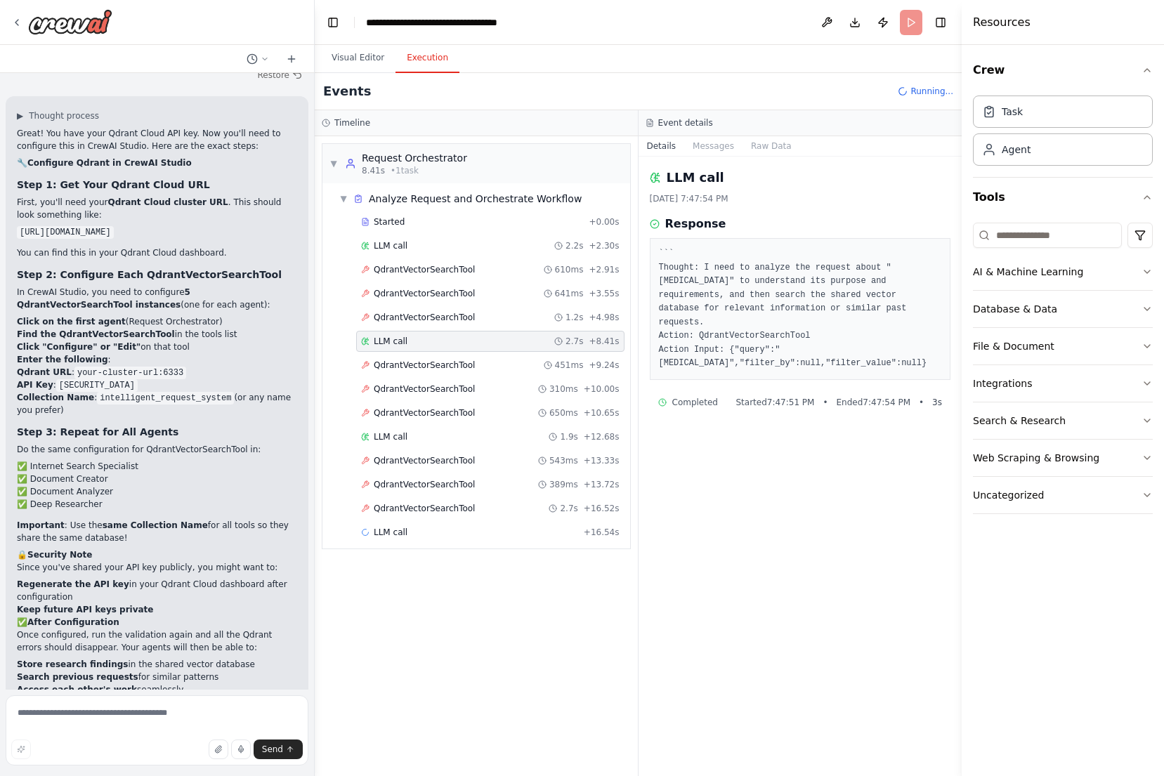
click at [501, 473] on div "Started + 0.00s LLM call 2.2s + 2.30s QdrantVectorSearchTool 610ms + 2.91s Qdra…" at bounding box center [482, 378] width 296 height 334
click at [498, 483] on div "QdrantVectorSearchTool 389ms + 13.72s" at bounding box center [490, 484] width 258 height 11
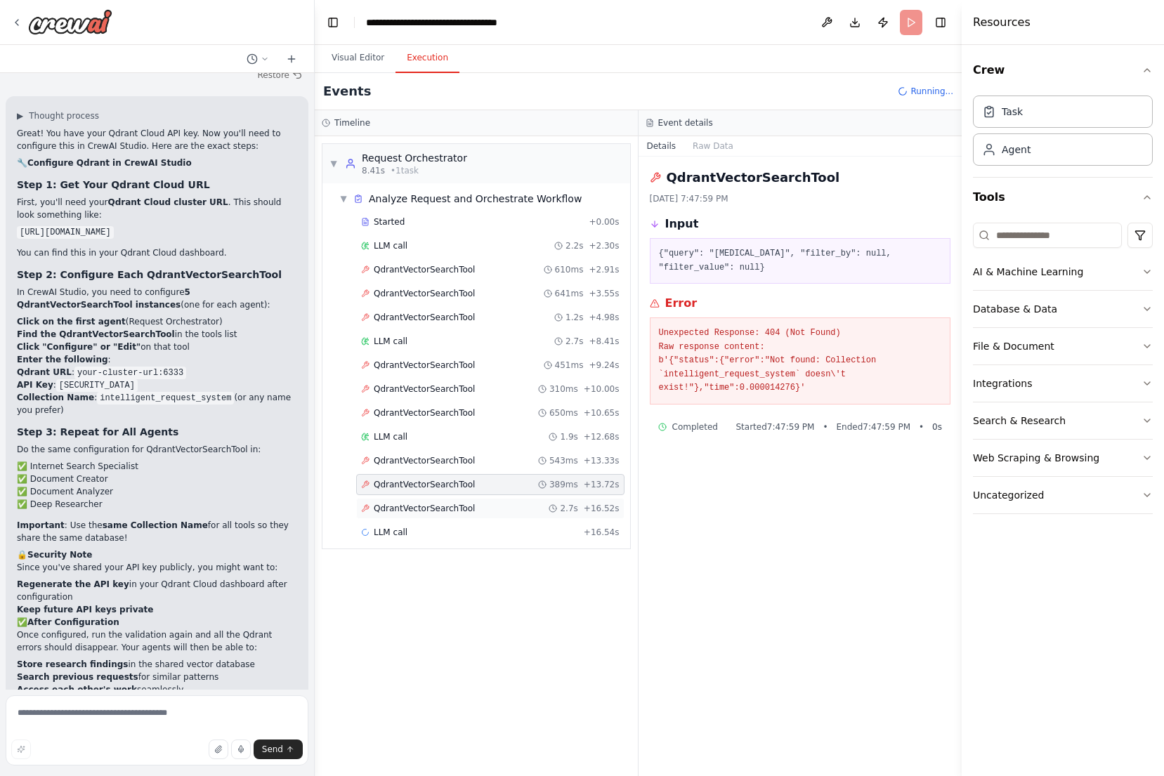
click at [493, 502] on div "QdrantVectorSearchTool 2.7s + 16.52s" at bounding box center [490, 508] width 268 height 21
click at [481, 527] on div "LLM call + 16.54s" at bounding box center [490, 532] width 268 height 21
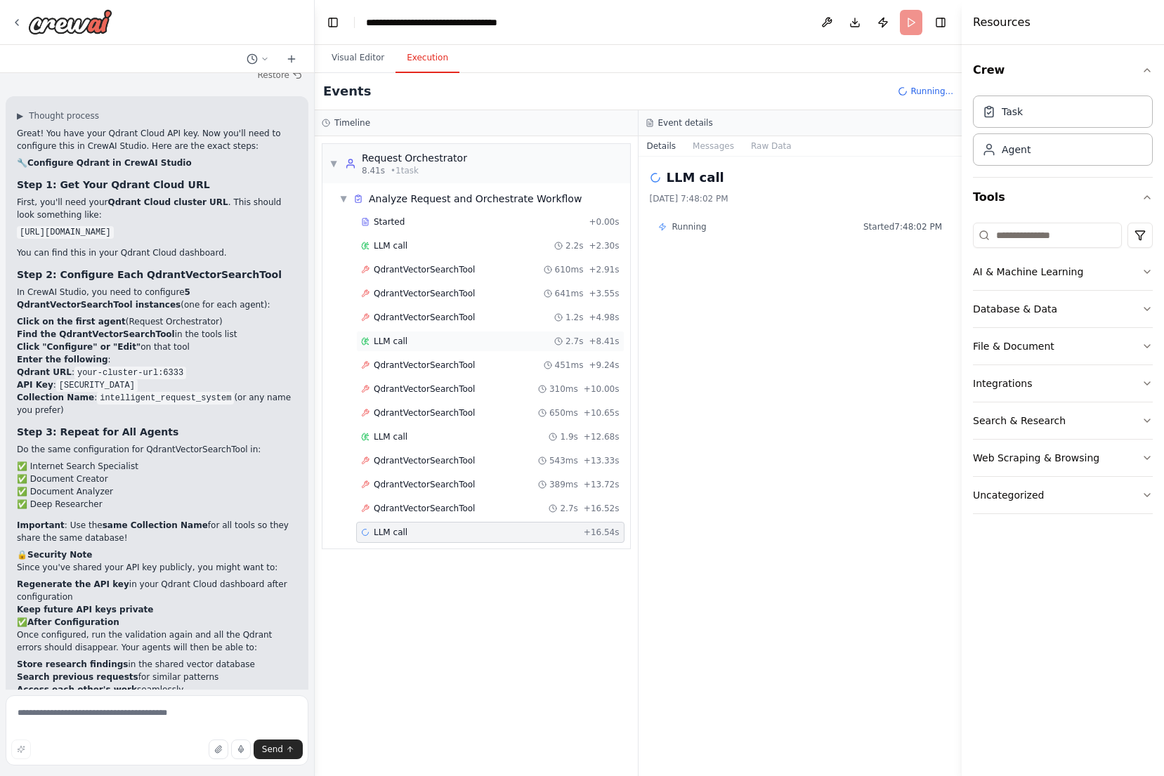
click at [428, 335] on div "LLM call 2.7s + 8.41s" at bounding box center [490, 341] width 268 height 21
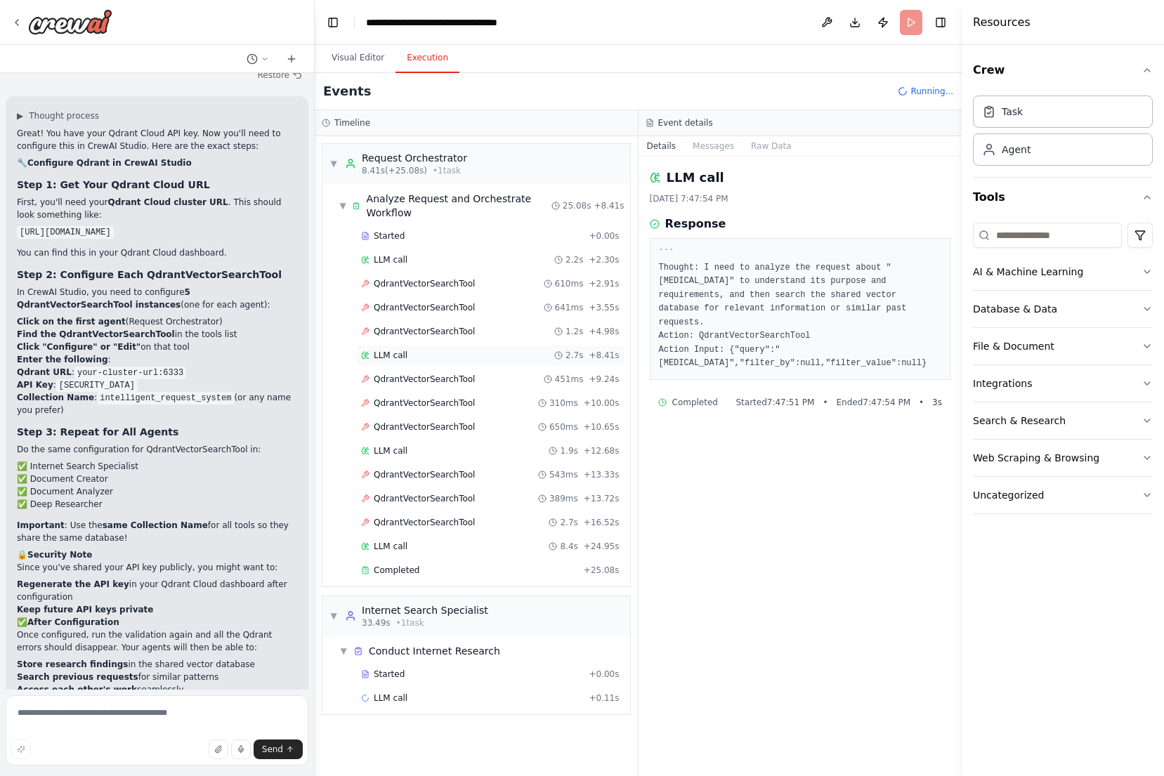
scroll to position [0, 0]
click at [418, 723] on span "Search the internet with Serper" at bounding box center [440, 721] width 133 height 11
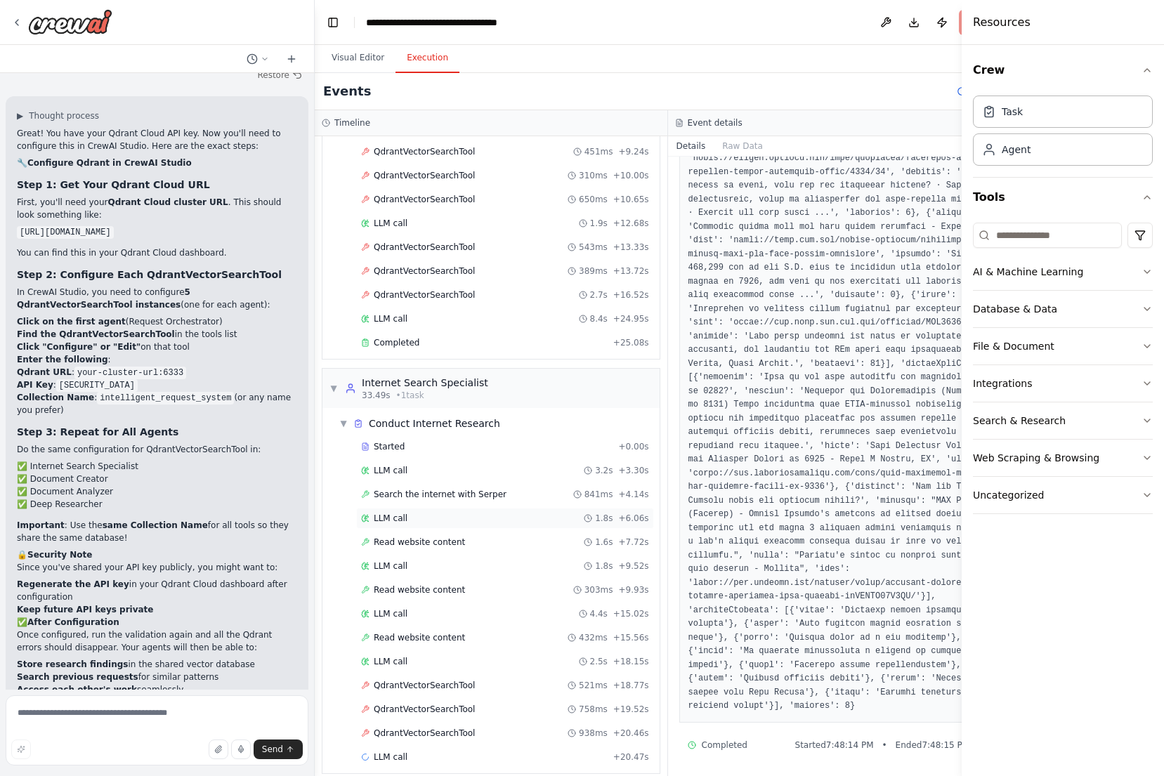
scroll to position [227, 0]
click at [491, 704] on div "QdrantVectorSearchTool 758ms + 19.52s" at bounding box center [505, 709] width 288 height 11
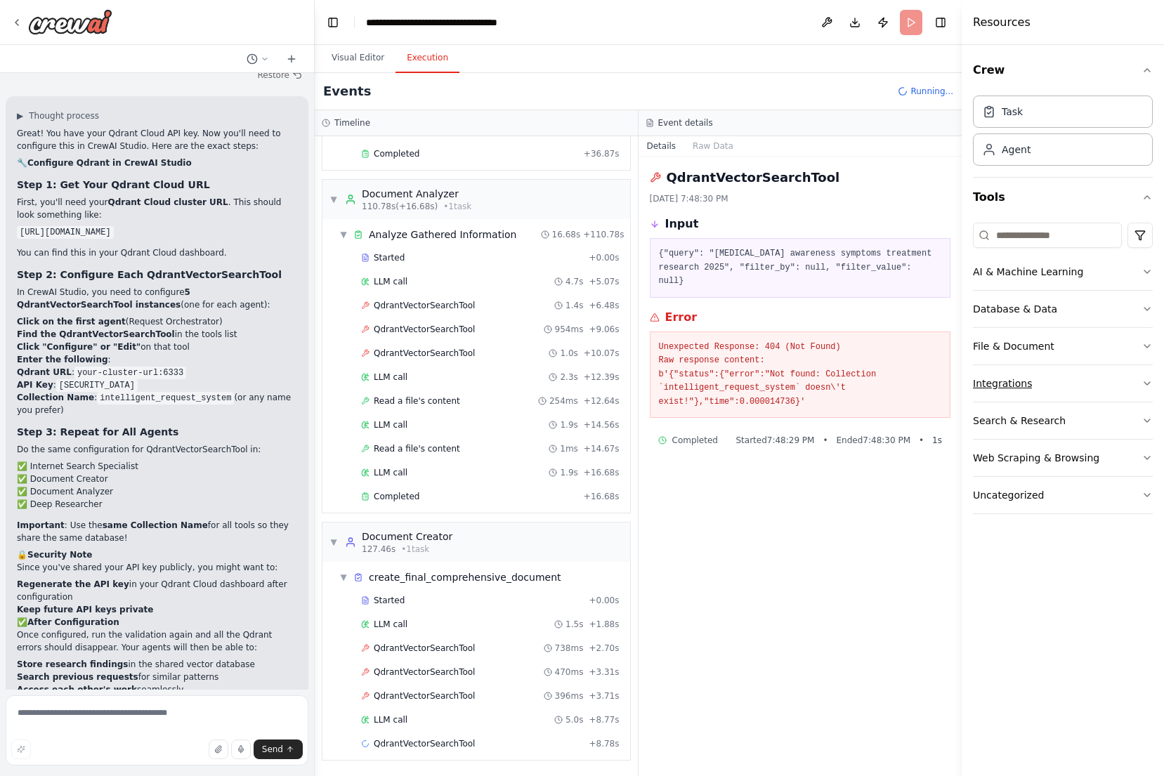
scroll to position [1197, 0]
click at [593, 602] on span "+ 0.00s" at bounding box center [604, 600] width 30 height 11
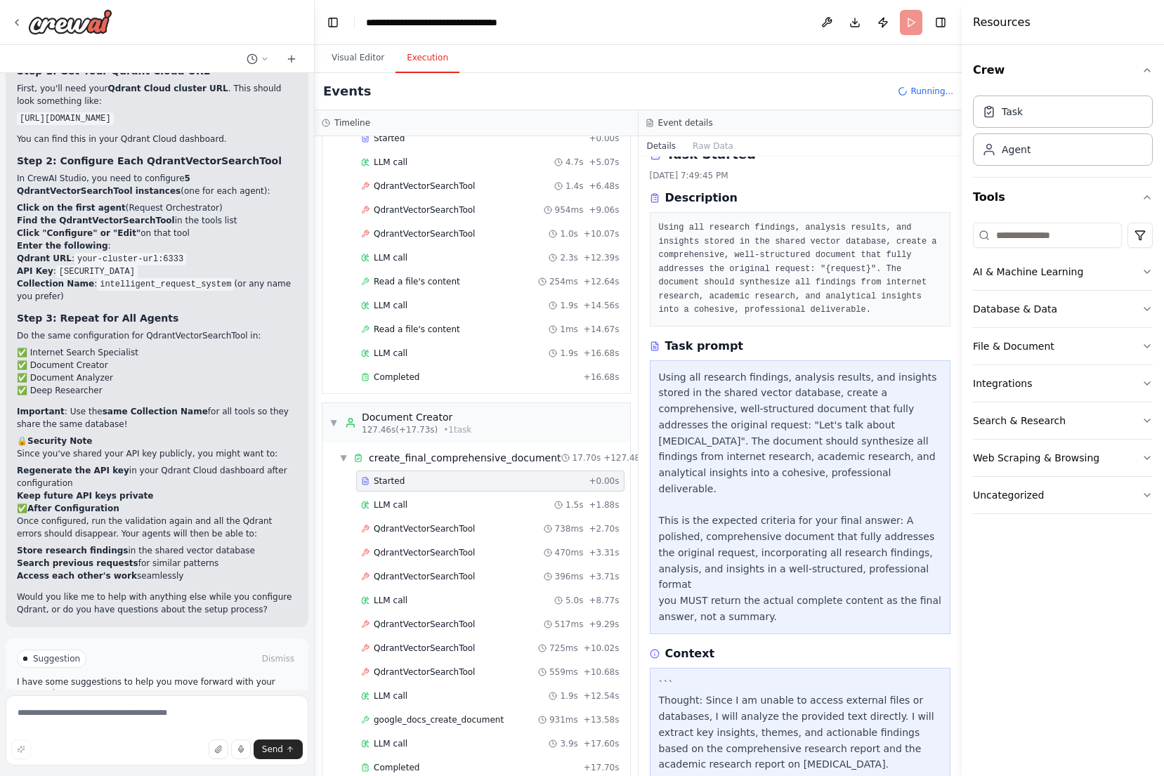
scroll to position [22, 0]
click at [136, 713] on span "Improve automation" at bounding box center [163, 718] width 86 height 11
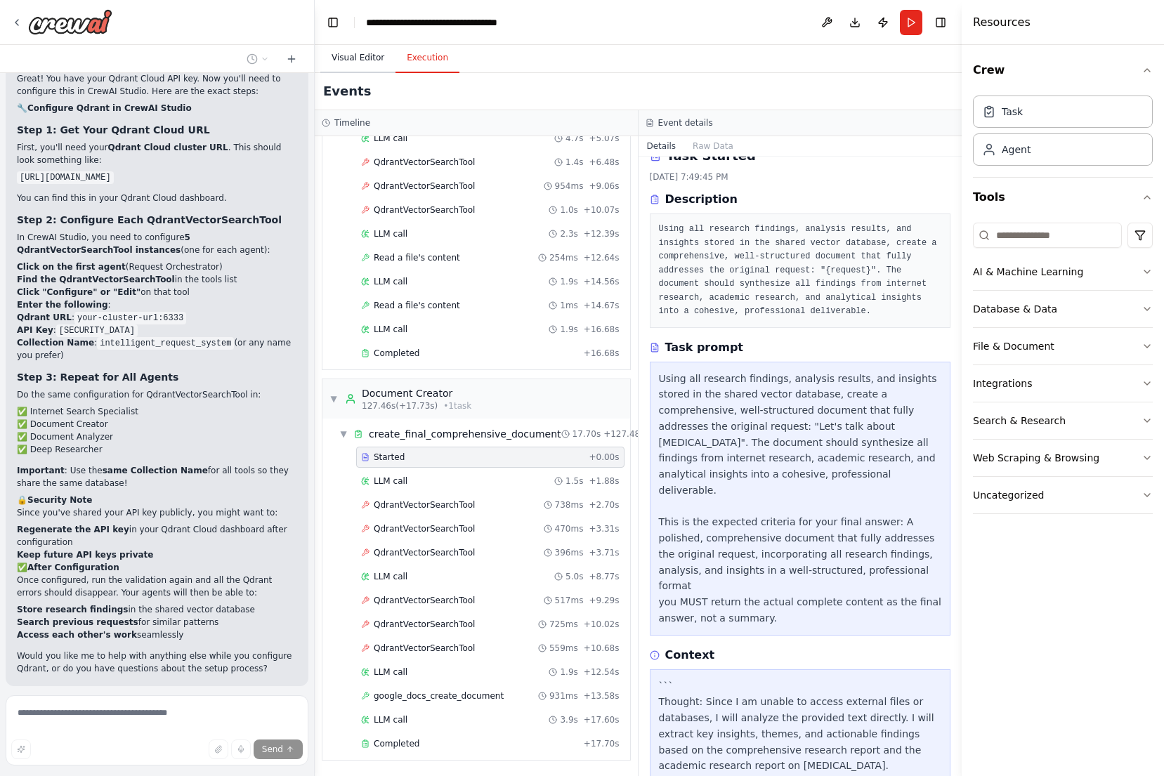
scroll to position [1341, 0]
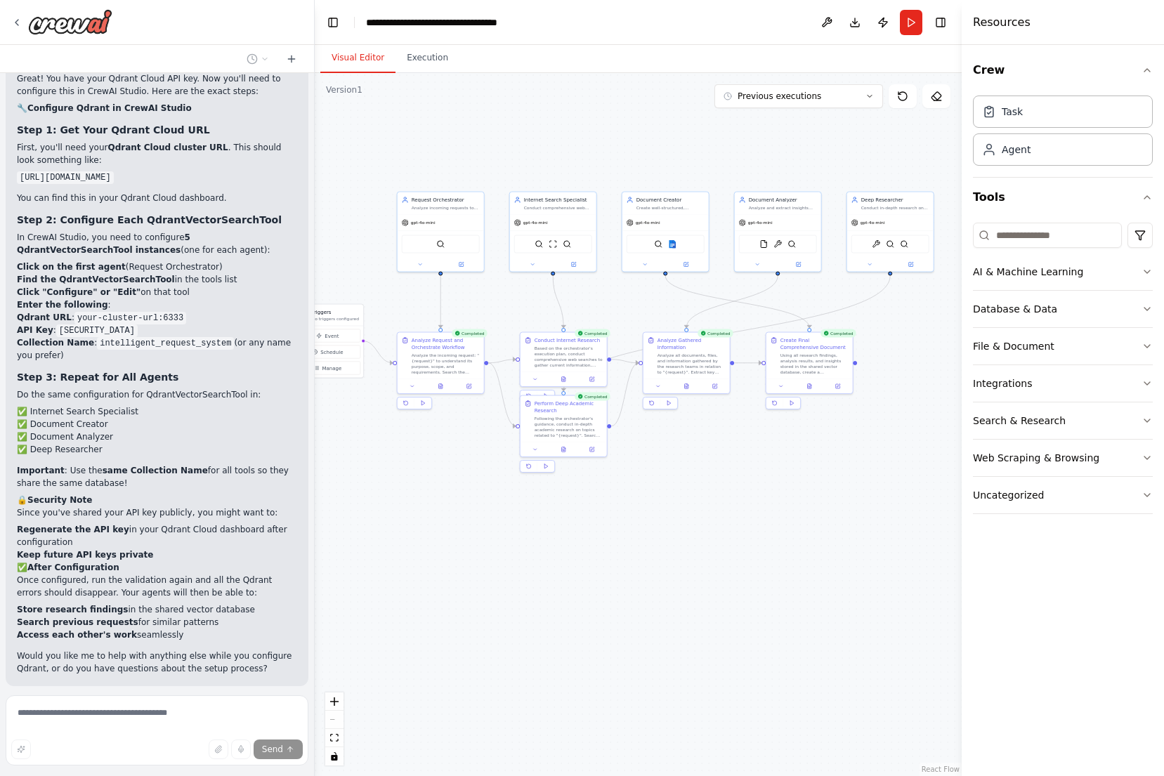
click at [350, 55] on button "Visual Editor" at bounding box center [357, 58] width 75 height 29
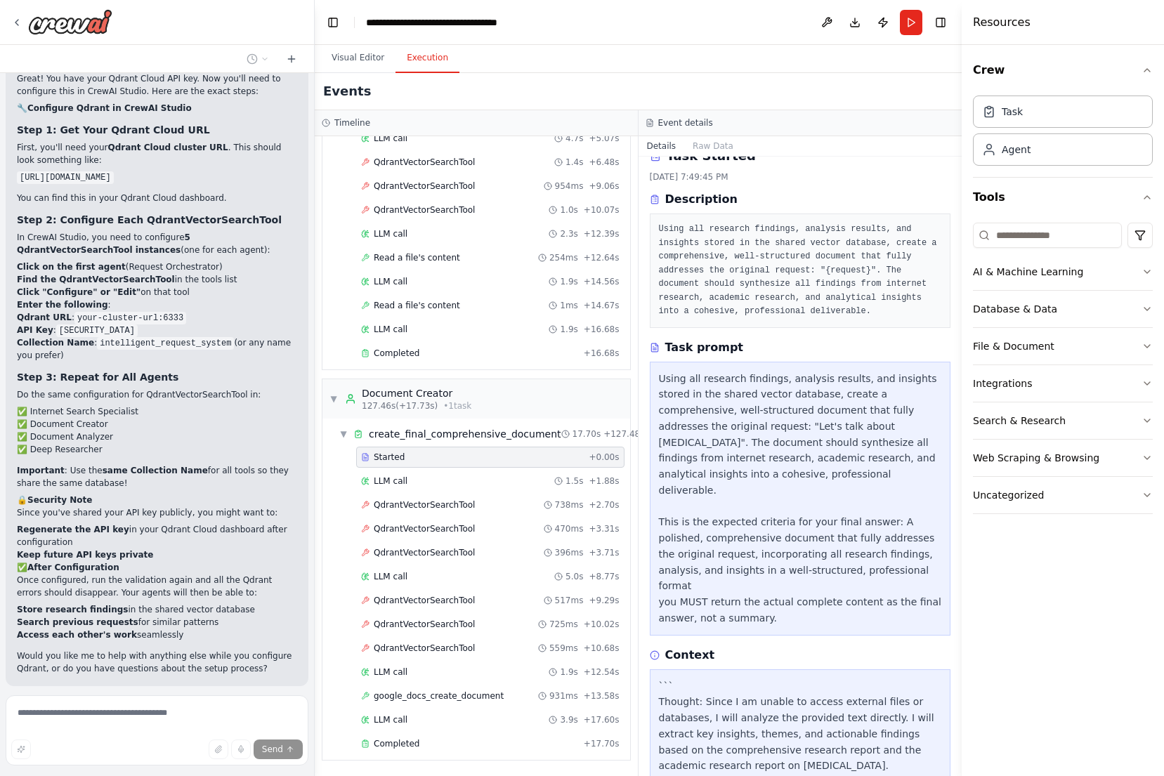
click at [412, 60] on button "Execution" at bounding box center [427, 58] width 64 height 29
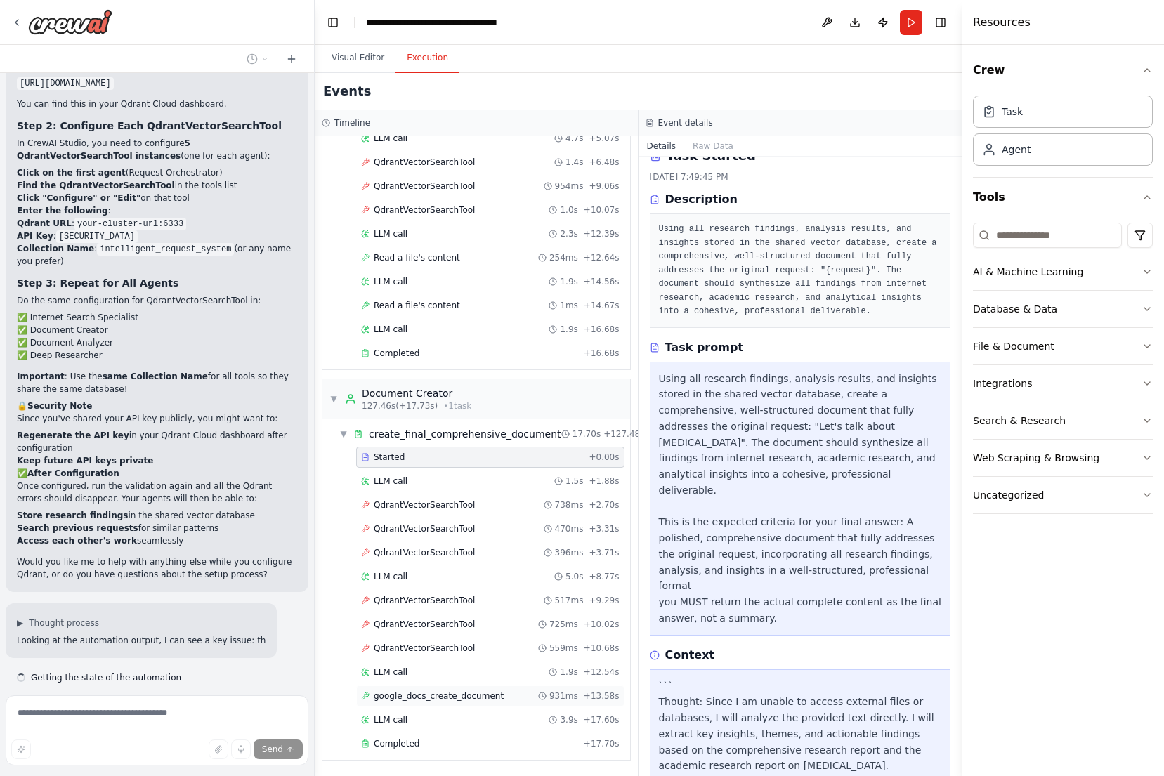
scroll to position [4895, 0]
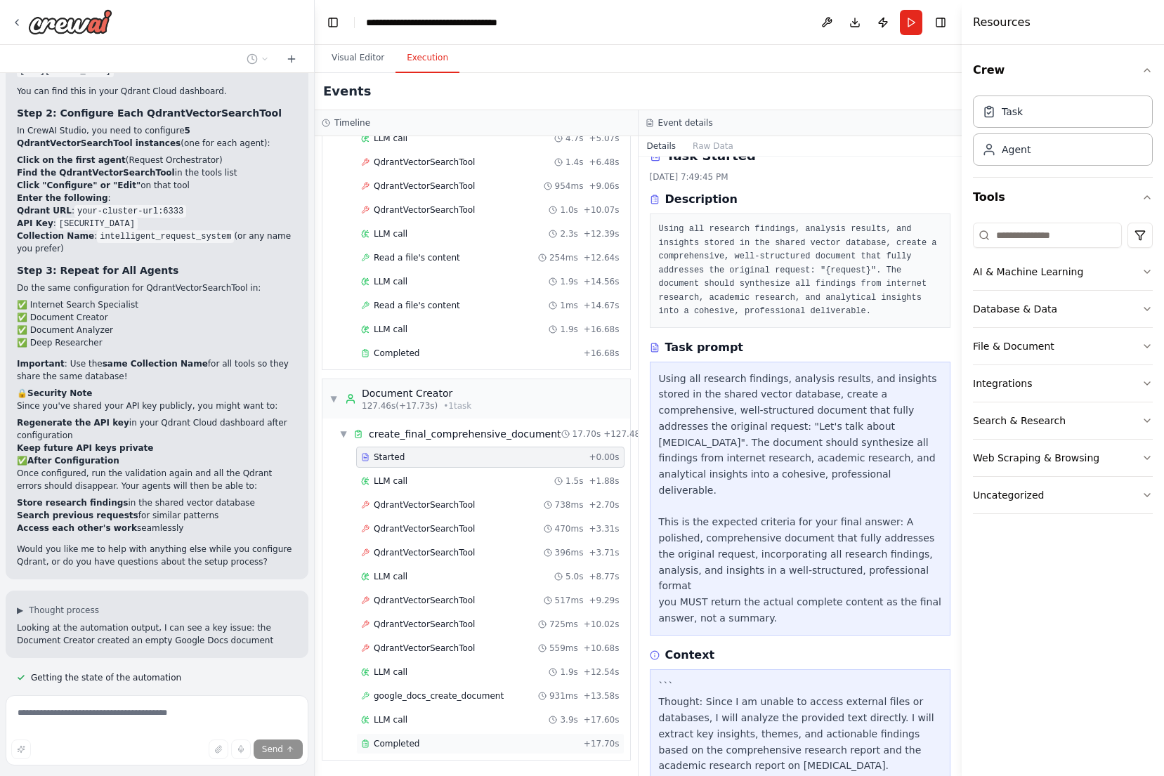
click at [406, 749] on span "Completed" at bounding box center [397, 743] width 46 height 11
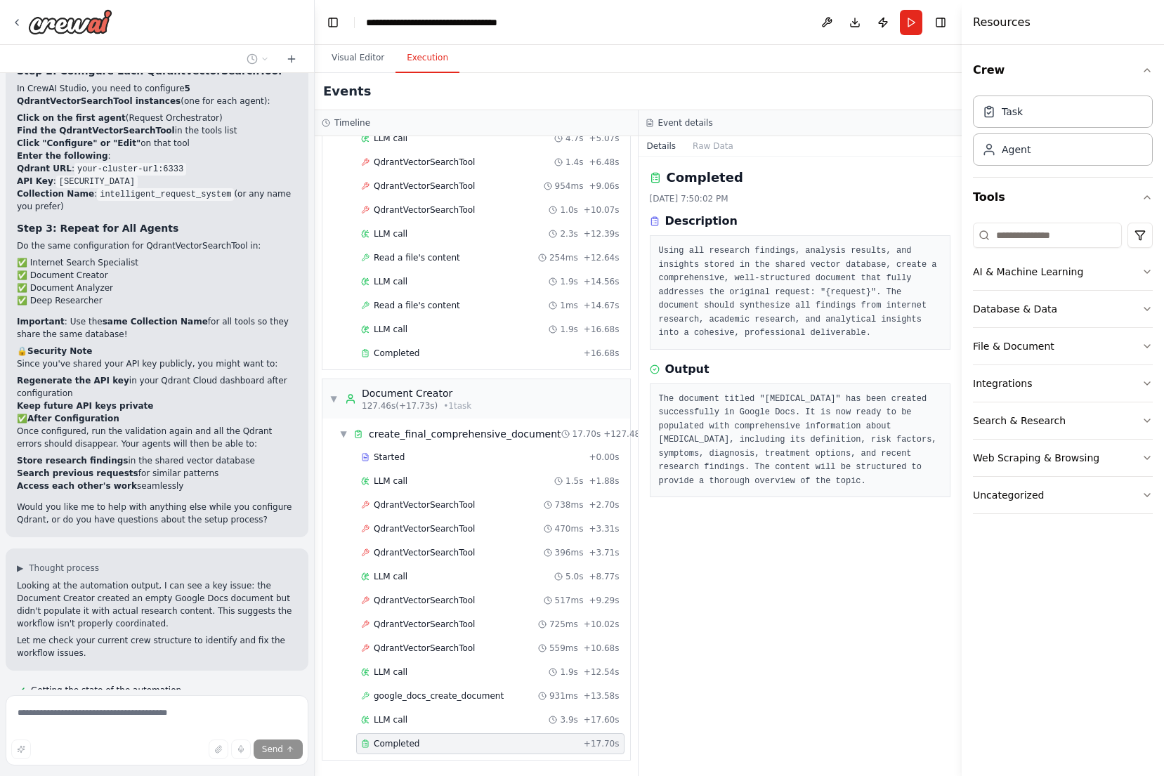
scroll to position [4950, 0]
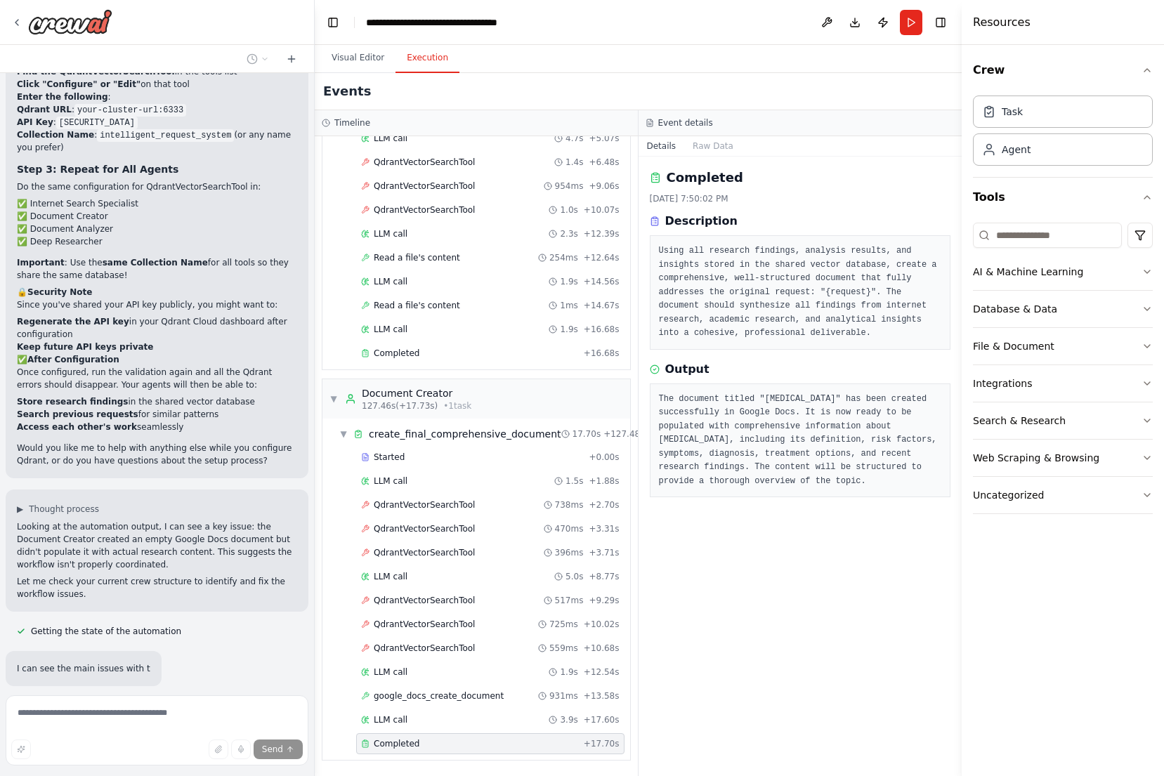
click at [912, 600] on div "Completed 10/6/2025, 7:50:02 PM Description Using all research findings, analys…" at bounding box center [800, 466] width 324 height 619
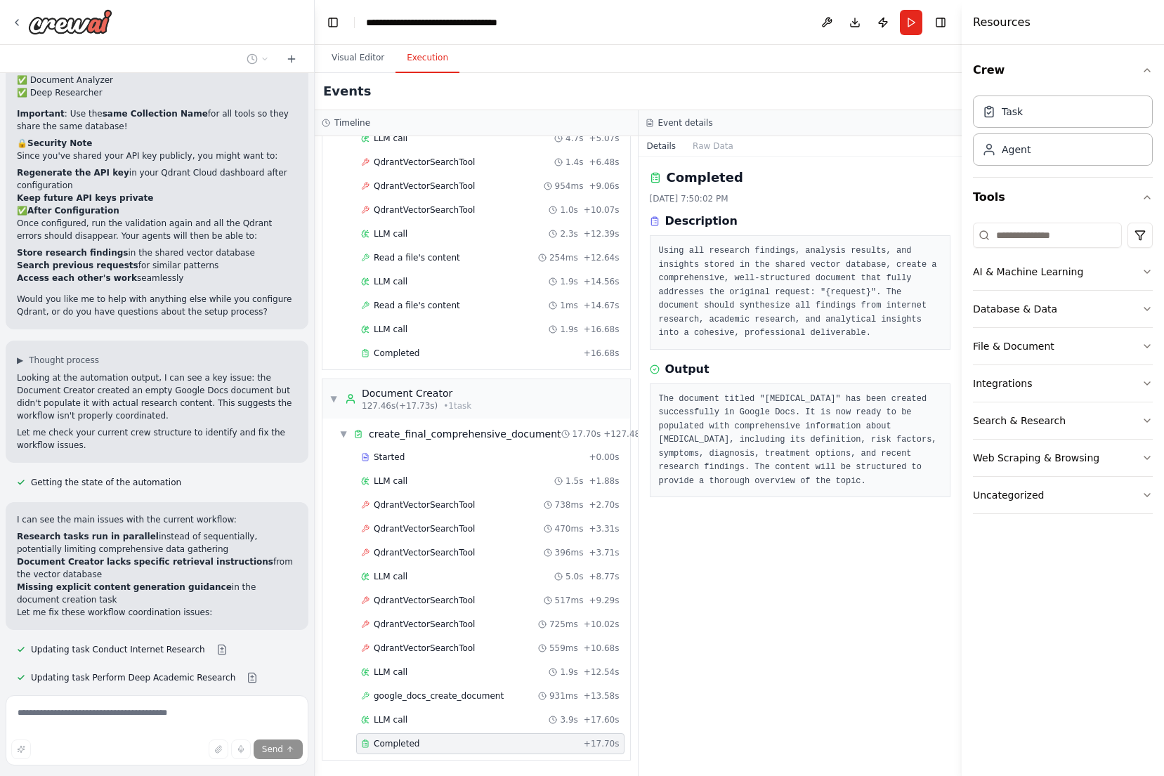
scroll to position [5173, 0]
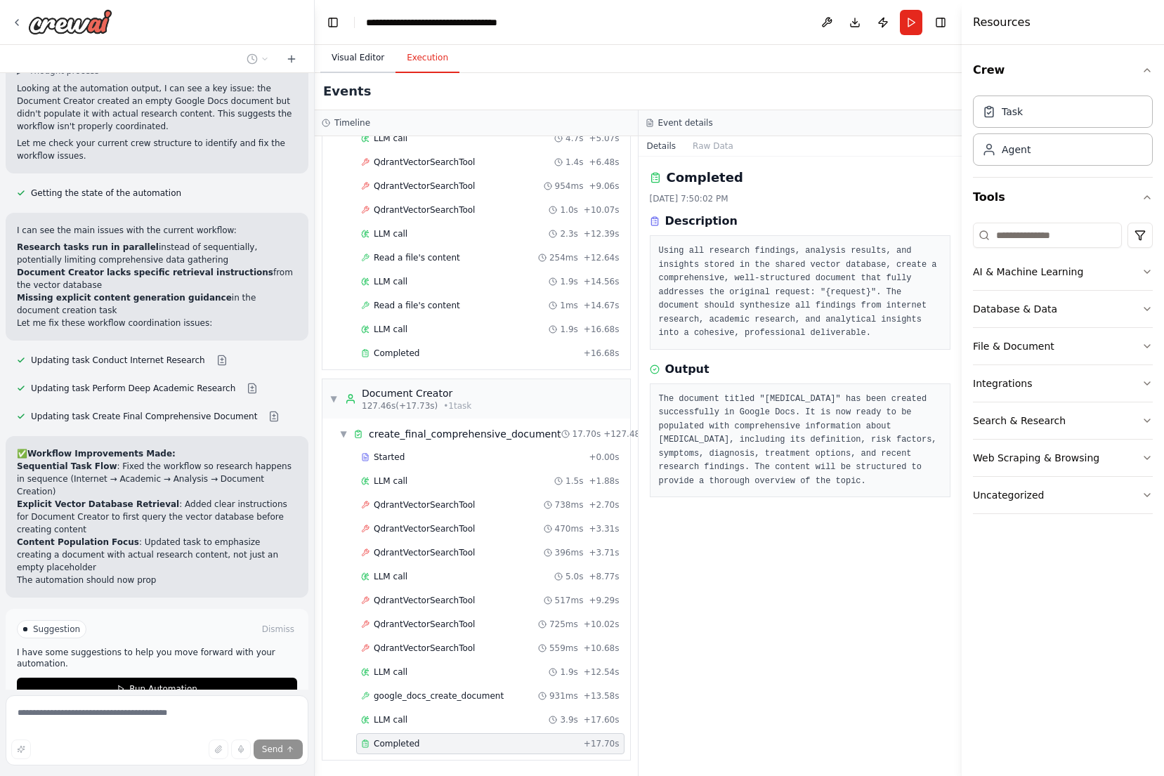
click at [360, 47] on button "Visual Editor" at bounding box center [357, 58] width 75 height 29
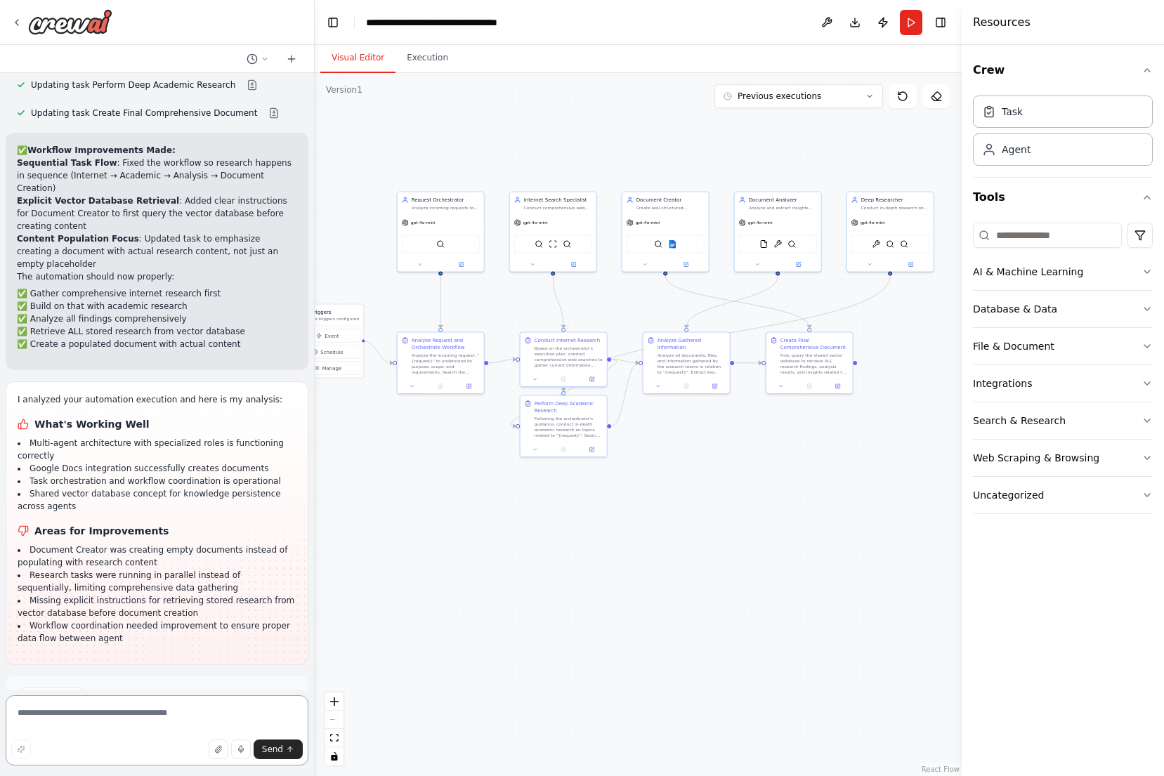
scroll to position [5751, 0]
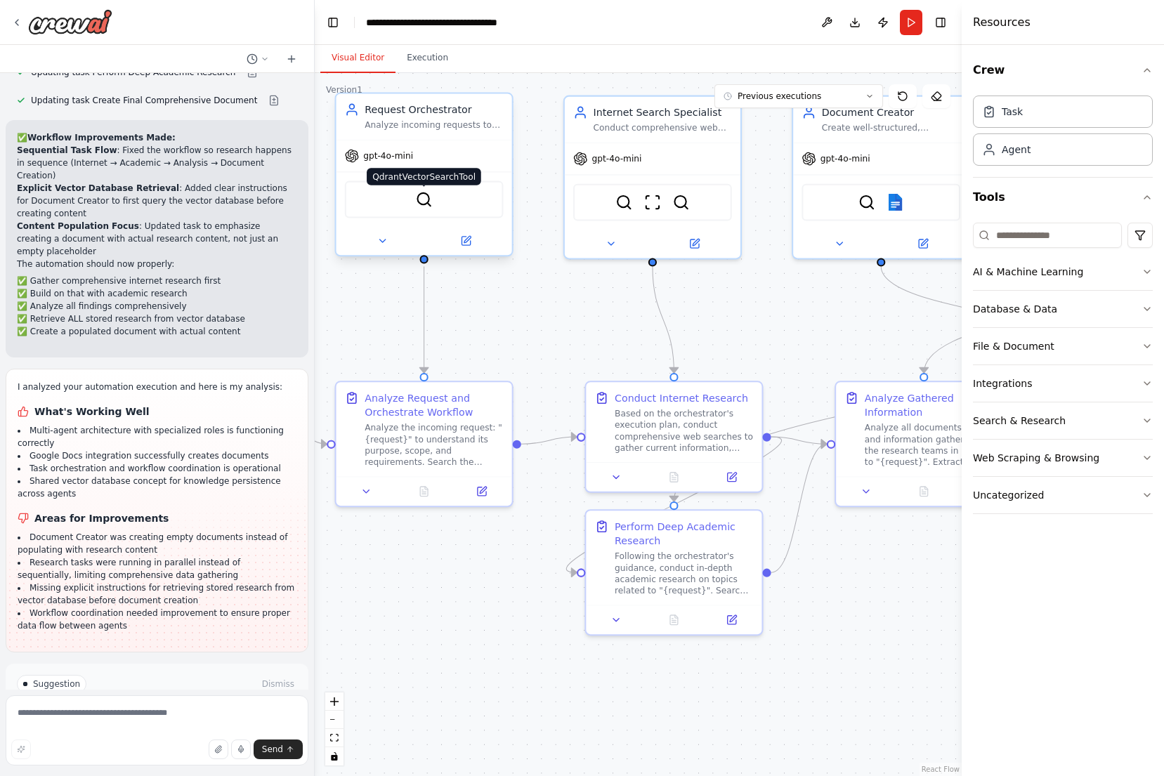
click at [425, 204] on img at bounding box center [423, 199] width 17 height 17
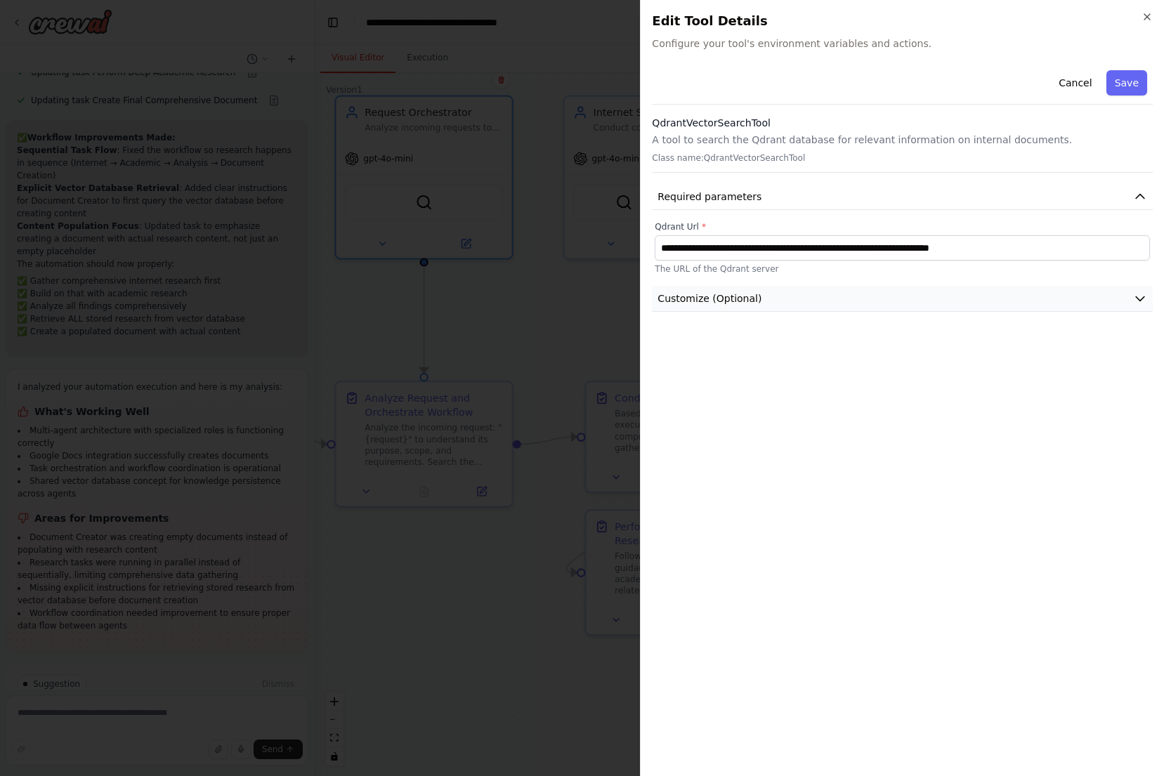
click at [763, 294] on button "Customize (Optional)" at bounding box center [902, 299] width 501 height 26
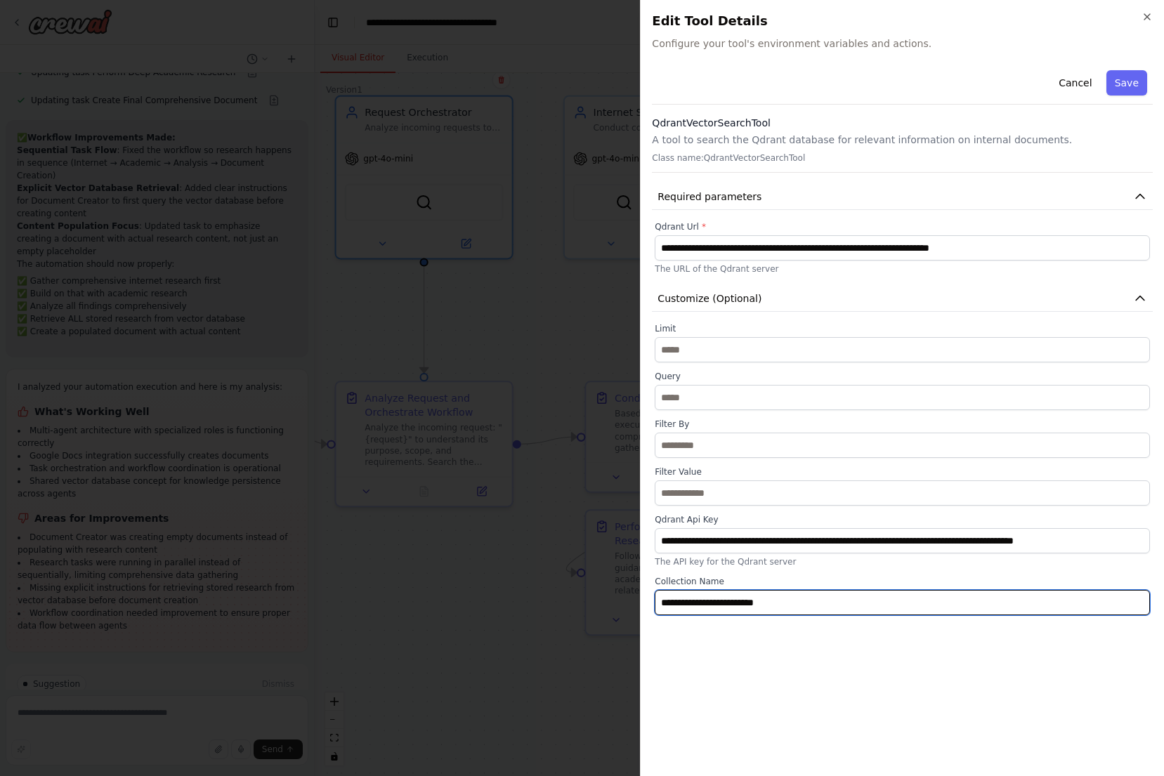
click at [781, 602] on input "**********" at bounding box center [902, 602] width 495 height 25
paste input "text"
type input "**********"
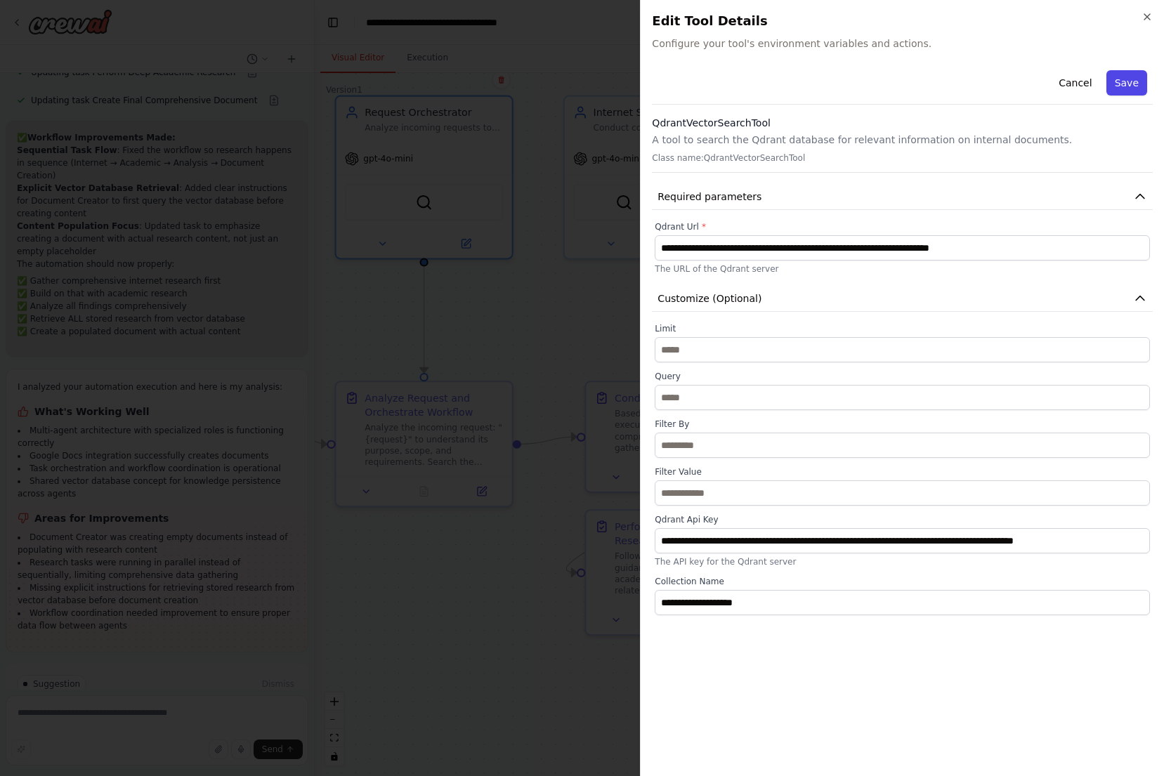
click at [1129, 80] on button "Save" at bounding box center [1126, 82] width 41 height 25
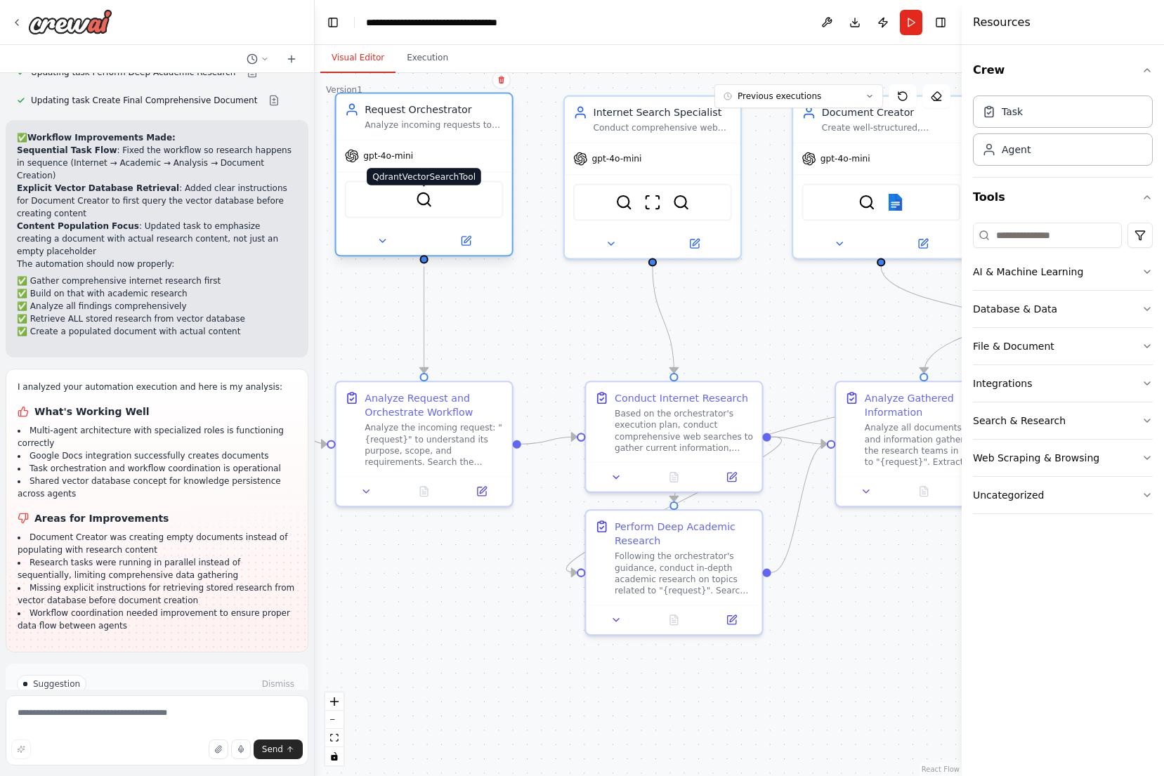
click at [427, 206] on img at bounding box center [423, 199] width 17 height 17
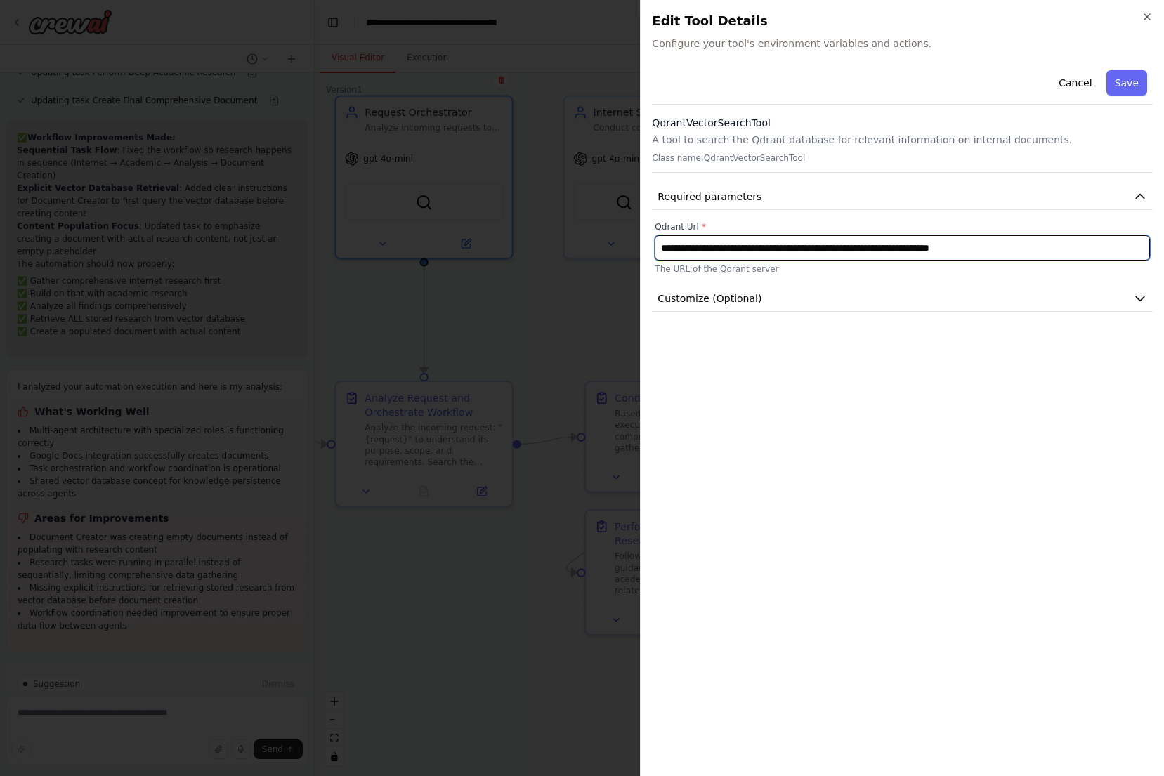
click at [790, 255] on input "**********" at bounding box center [902, 247] width 495 height 25
type input "**********"
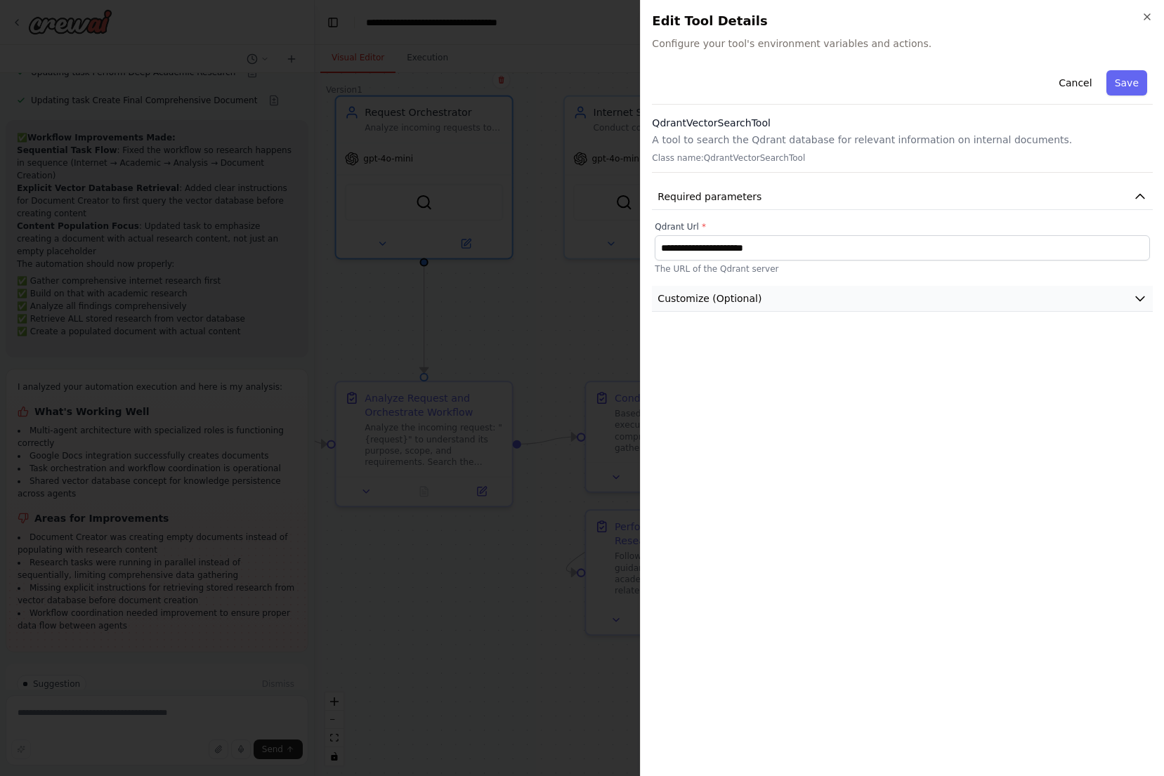
click at [867, 306] on button "Customize (Optional)" at bounding box center [902, 299] width 501 height 26
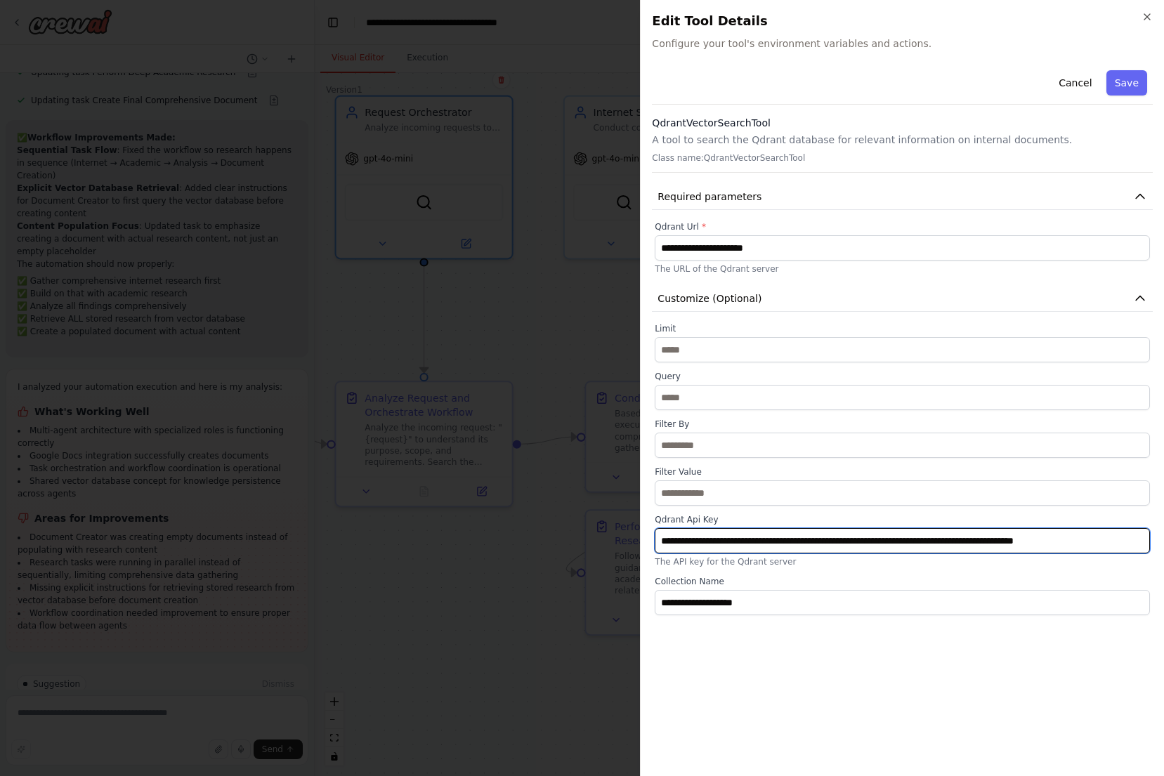
click at [815, 536] on input "**********" at bounding box center [902, 540] width 495 height 25
paste input "text"
type input "**********"
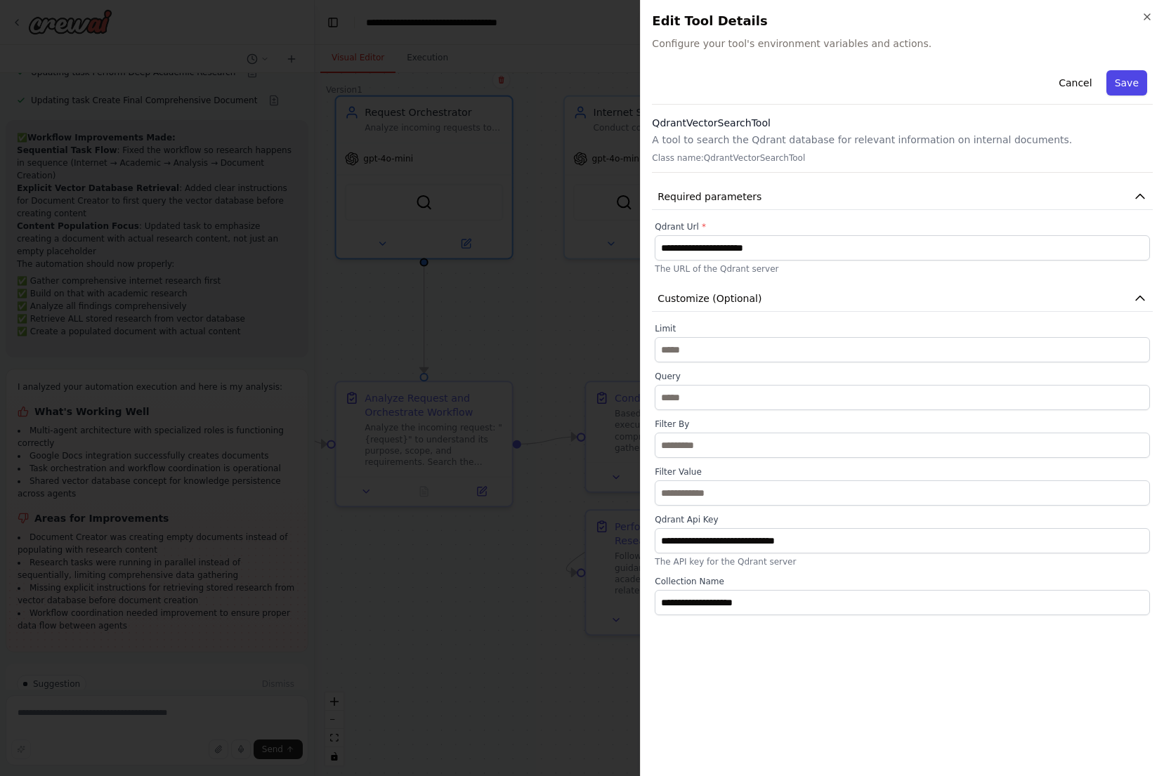
click at [1129, 88] on button "Save" at bounding box center [1126, 82] width 41 height 25
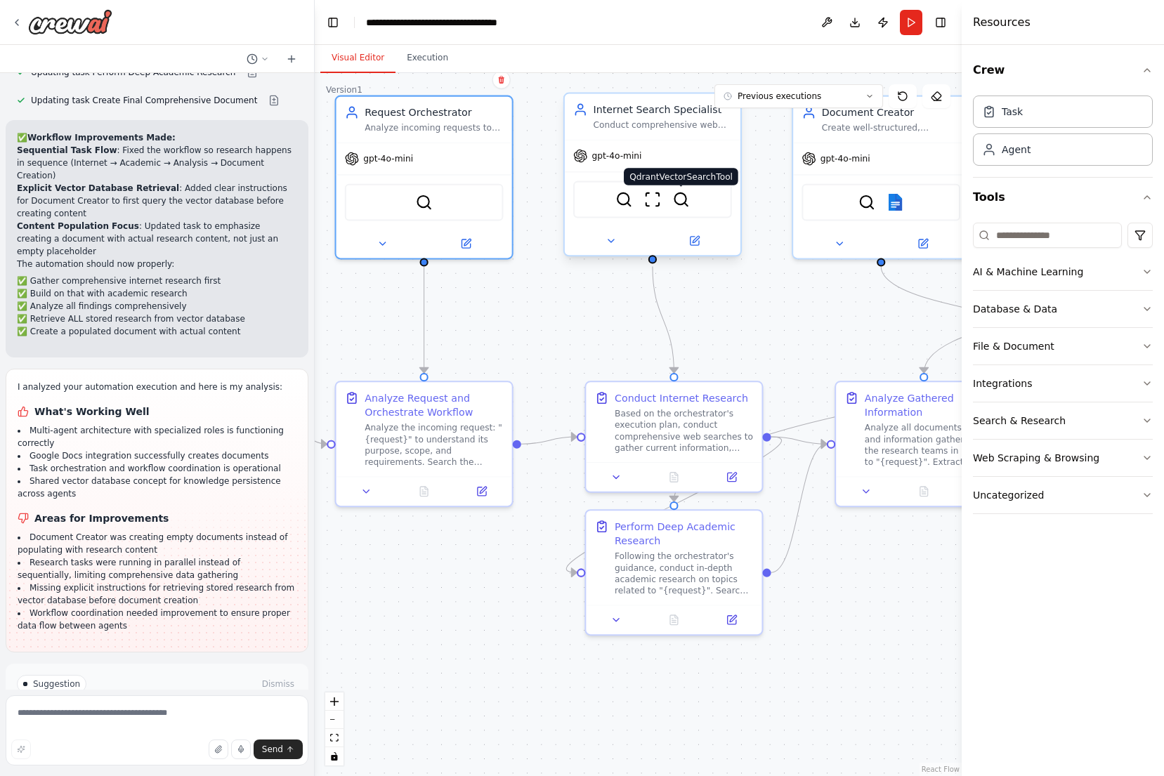
click at [685, 201] on img at bounding box center [680, 199] width 17 height 17
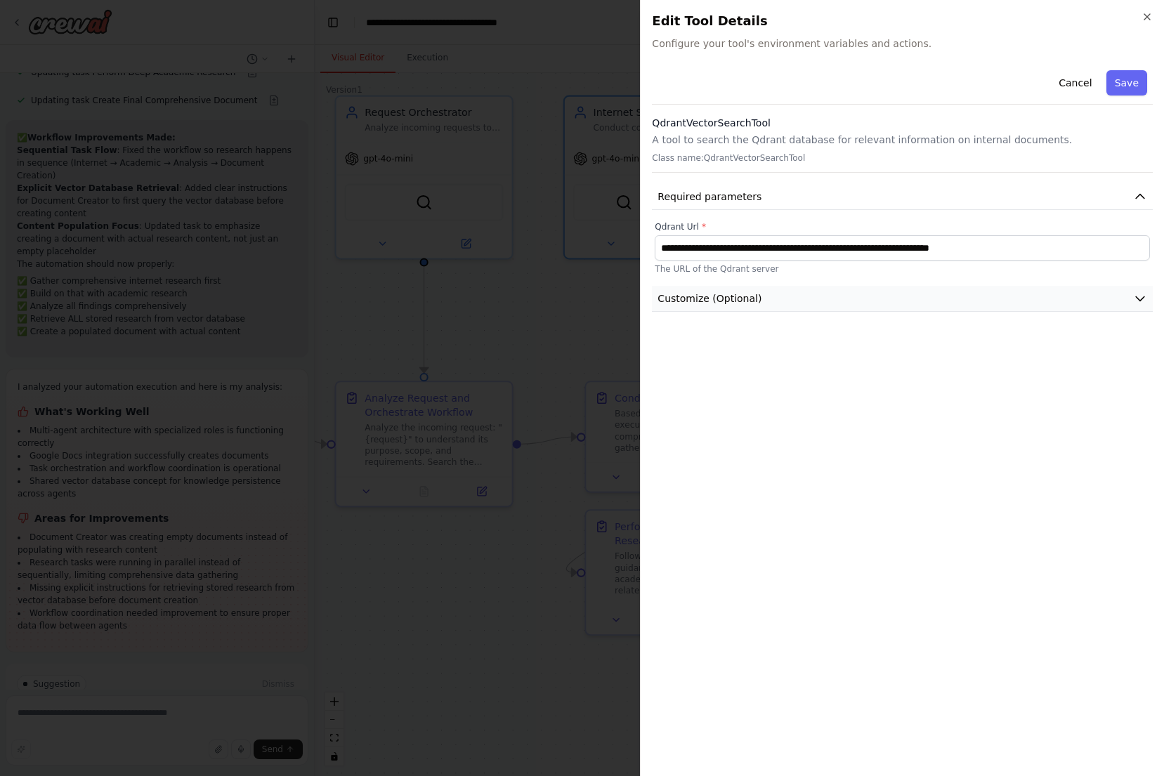
click at [751, 306] on button "Customize (Optional)" at bounding box center [902, 299] width 501 height 26
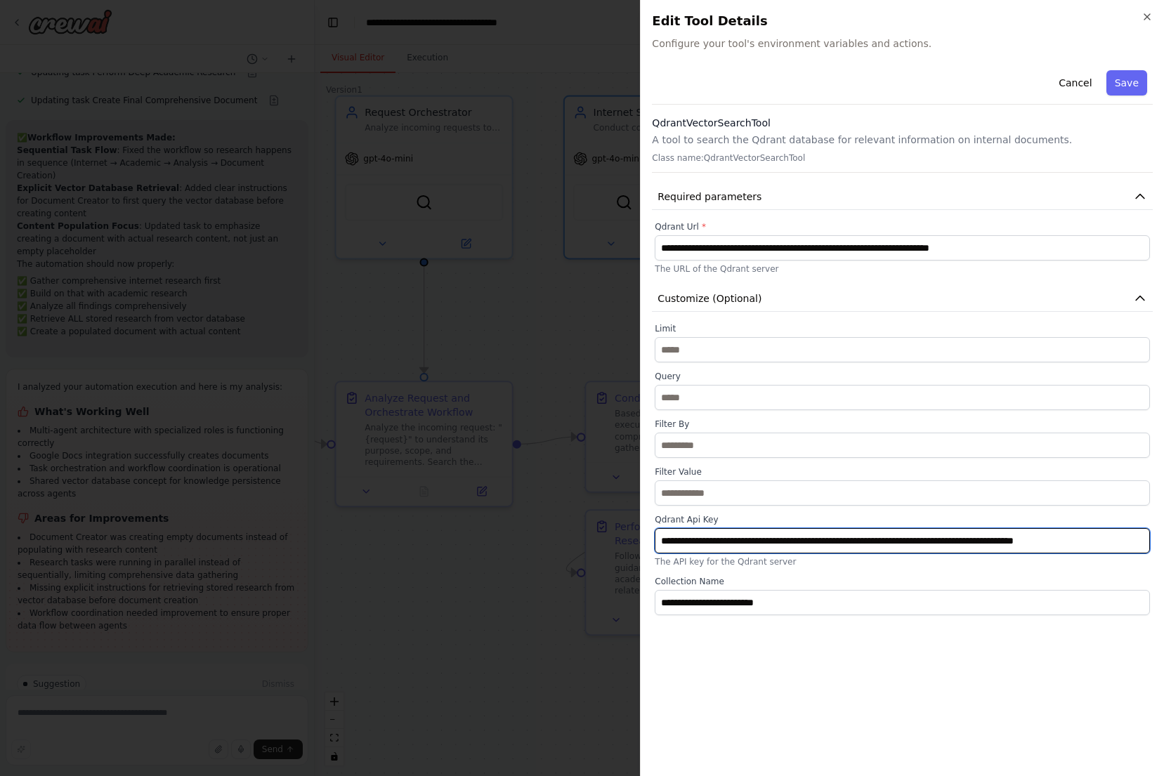
click at [827, 545] on input "**********" at bounding box center [902, 540] width 495 height 25
paste input "text"
type input "**********"
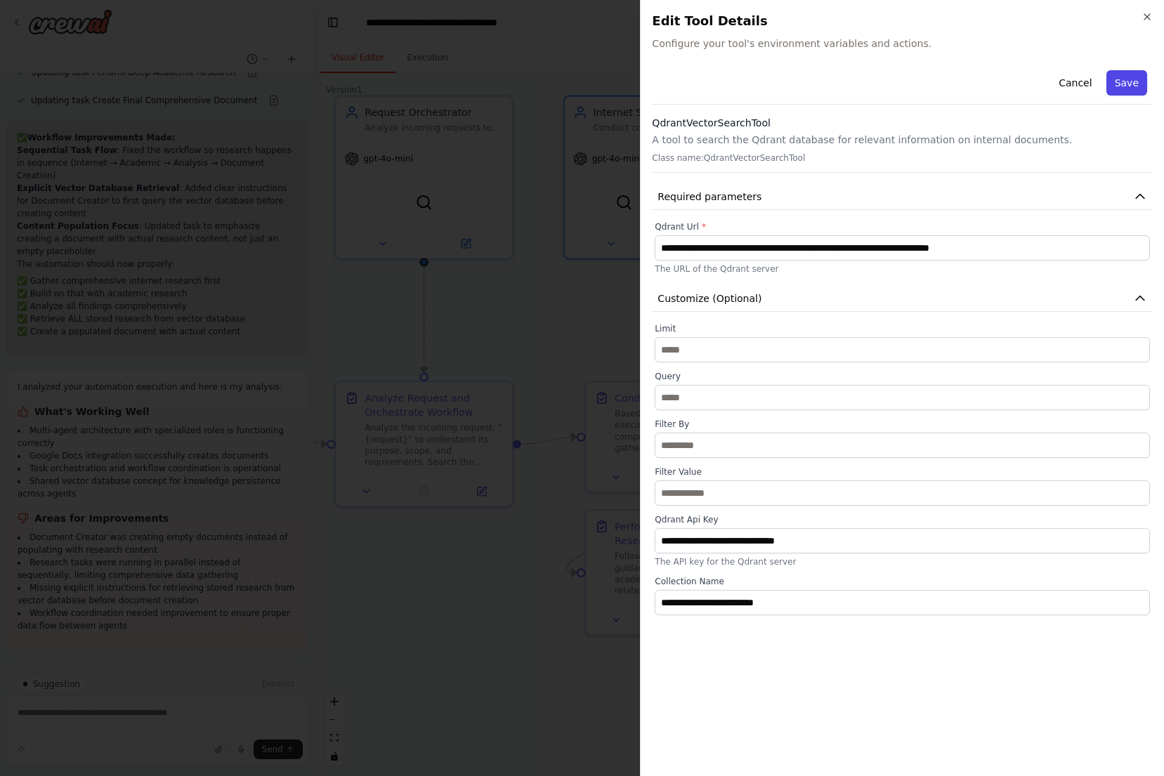
click at [1121, 83] on button "Save" at bounding box center [1126, 82] width 41 height 25
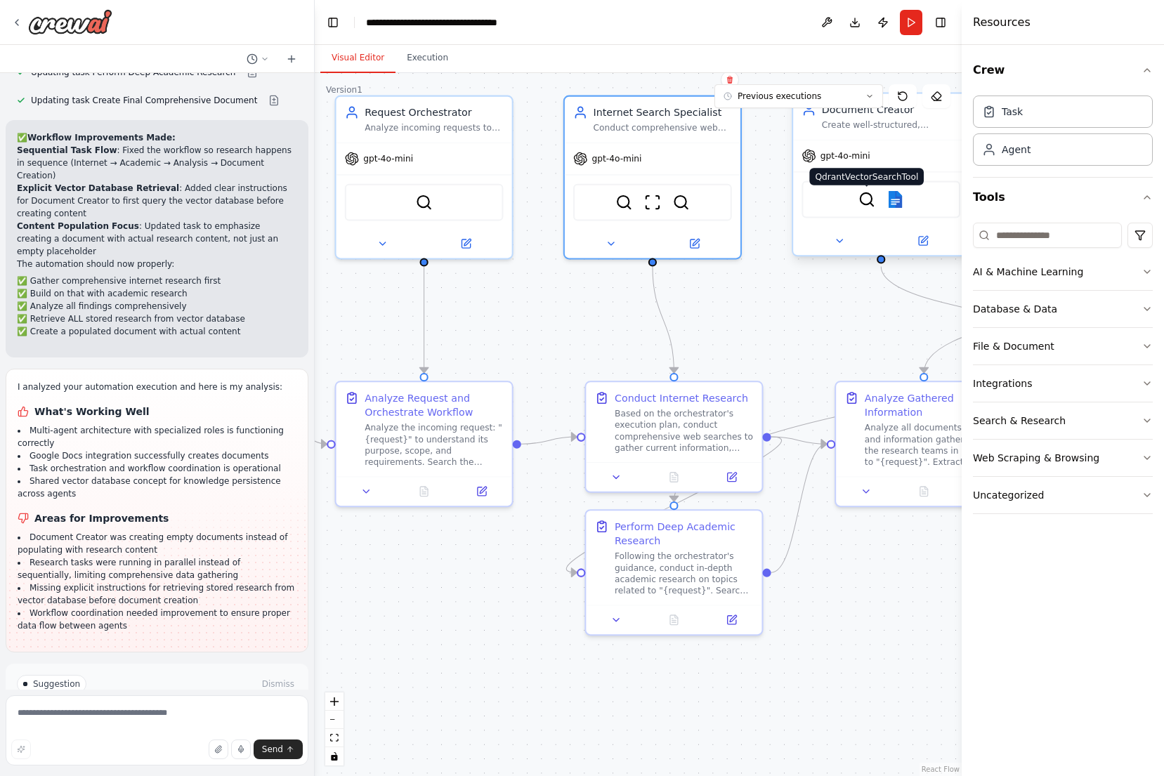
click at [875, 208] on img at bounding box center [866, 199] width 17 height 17
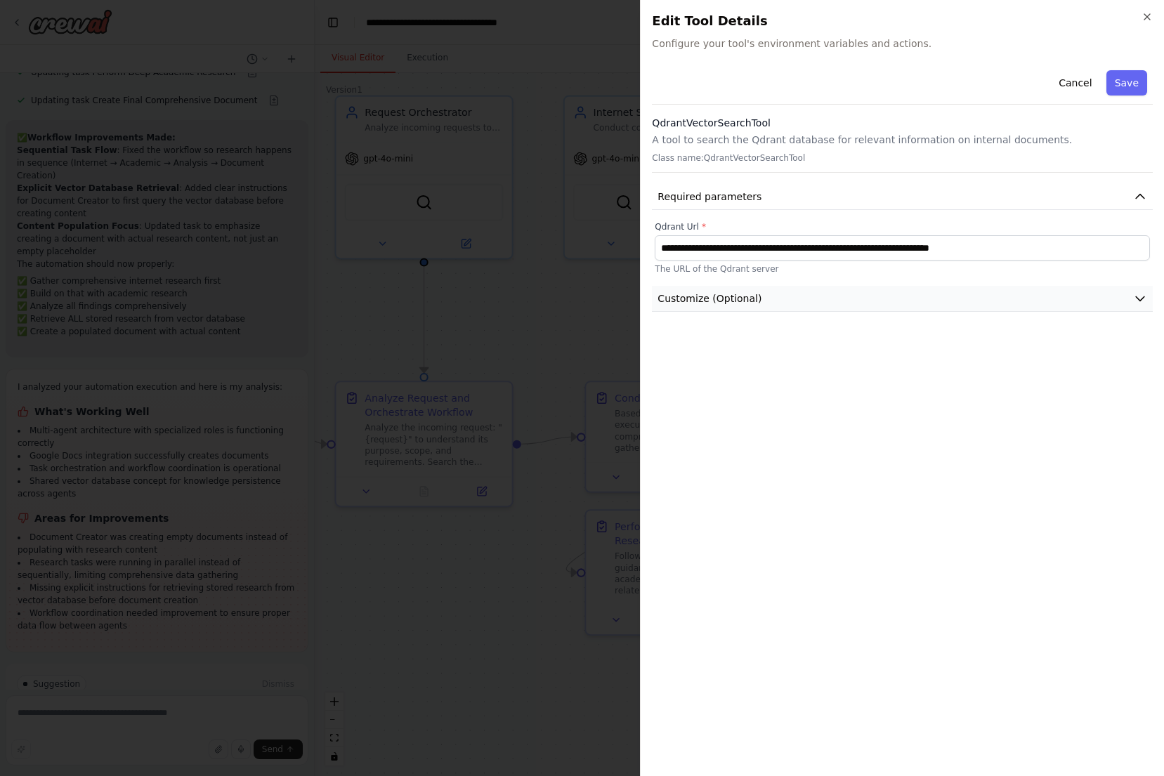
click at [872, 296] on button "Customize (Optional)" at bounding box center [902, 299] width 501 height 26
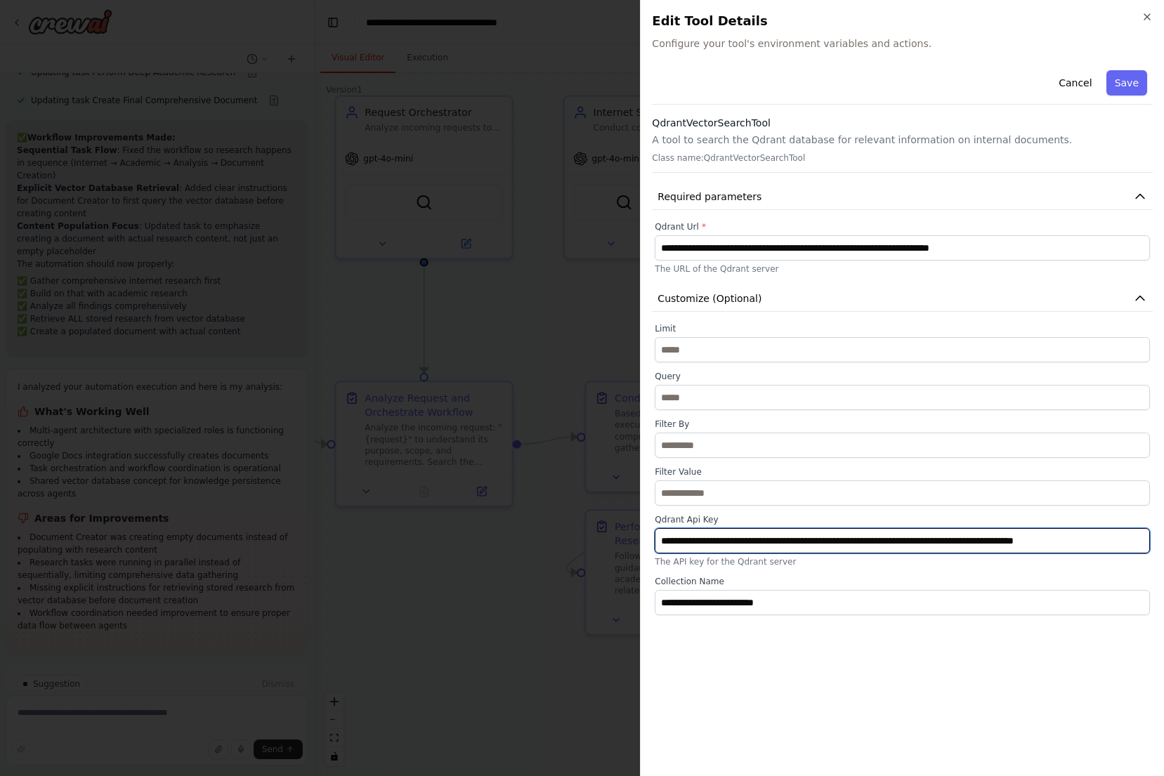
click at [869, 544] on input "**********" at bounding box center [902, 540] width 495 height 25
paste input "text"
type input "**********"
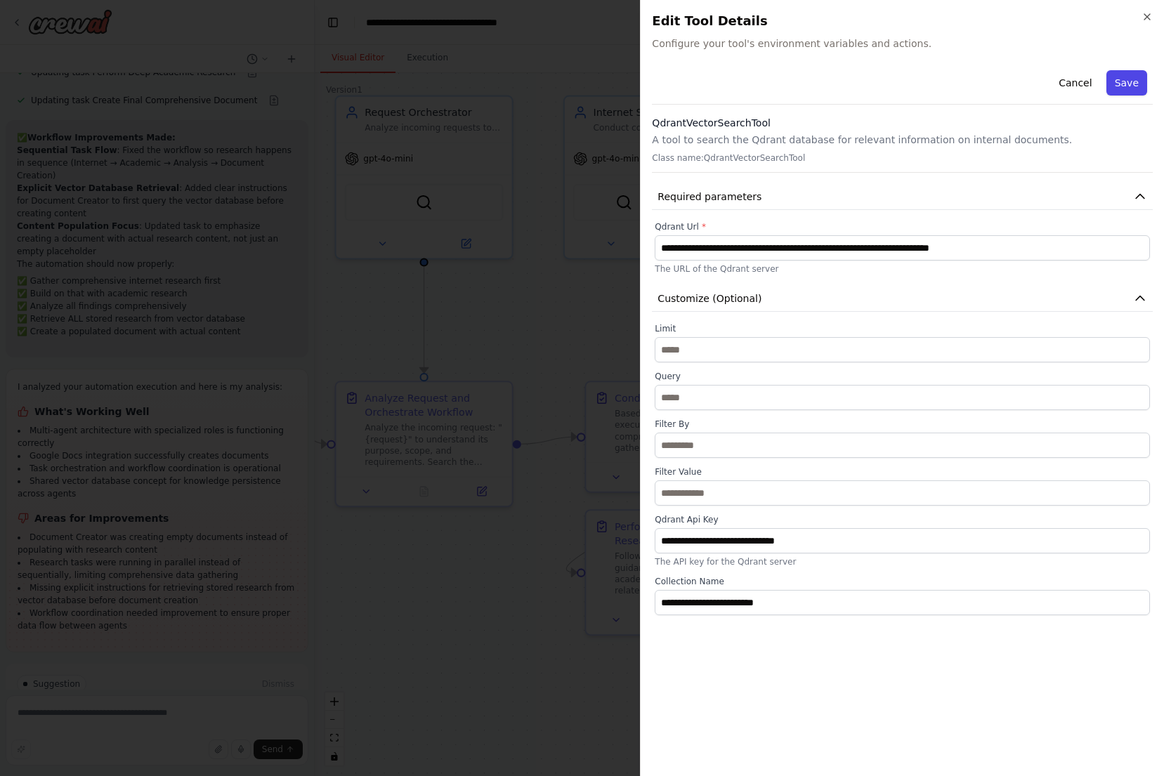
click at [1131, 82] on button "Save" at bounding box center [1126, 82] width 41 height 25
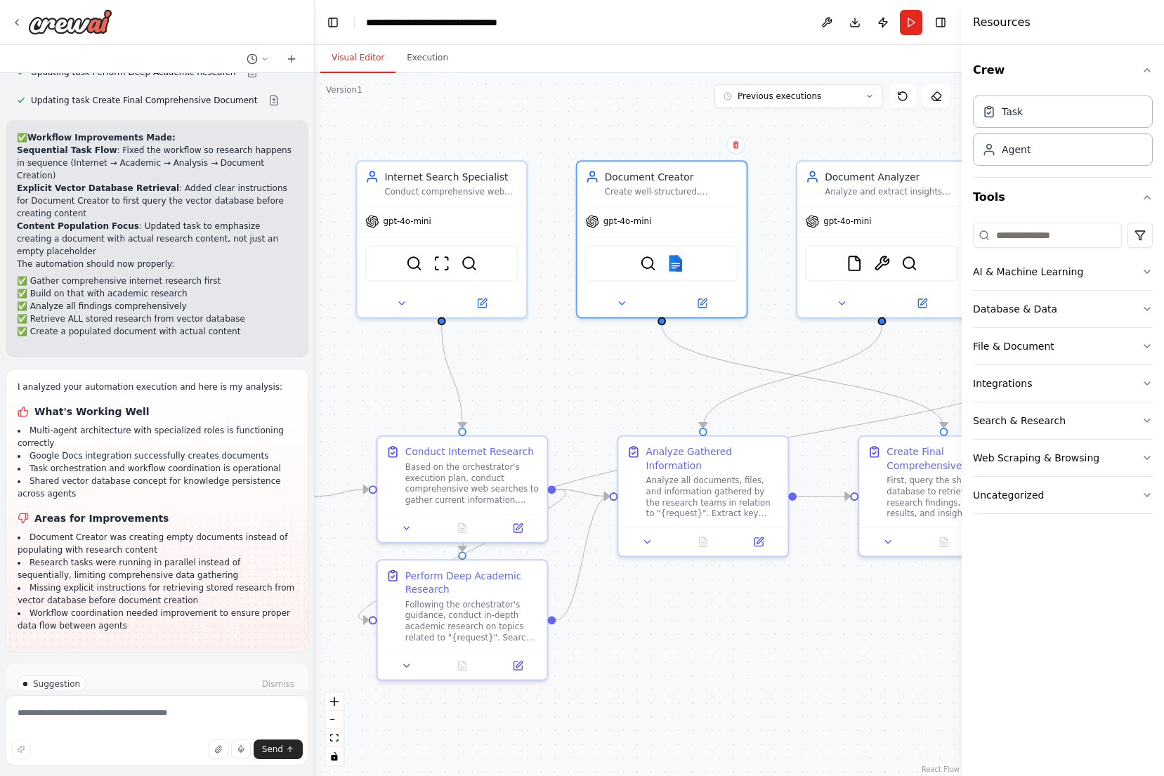
drag, startPoint x: 853, startPoint y: 292, endPoint x: 601, endPoint y: 364, distance: 262.1
click at [601, 364] on div ".deletable-edge-delete-btn { width: 20px; height: 20px; border: 0px solid #ffff…" at bounding box center [638, 424] width 647 height 703
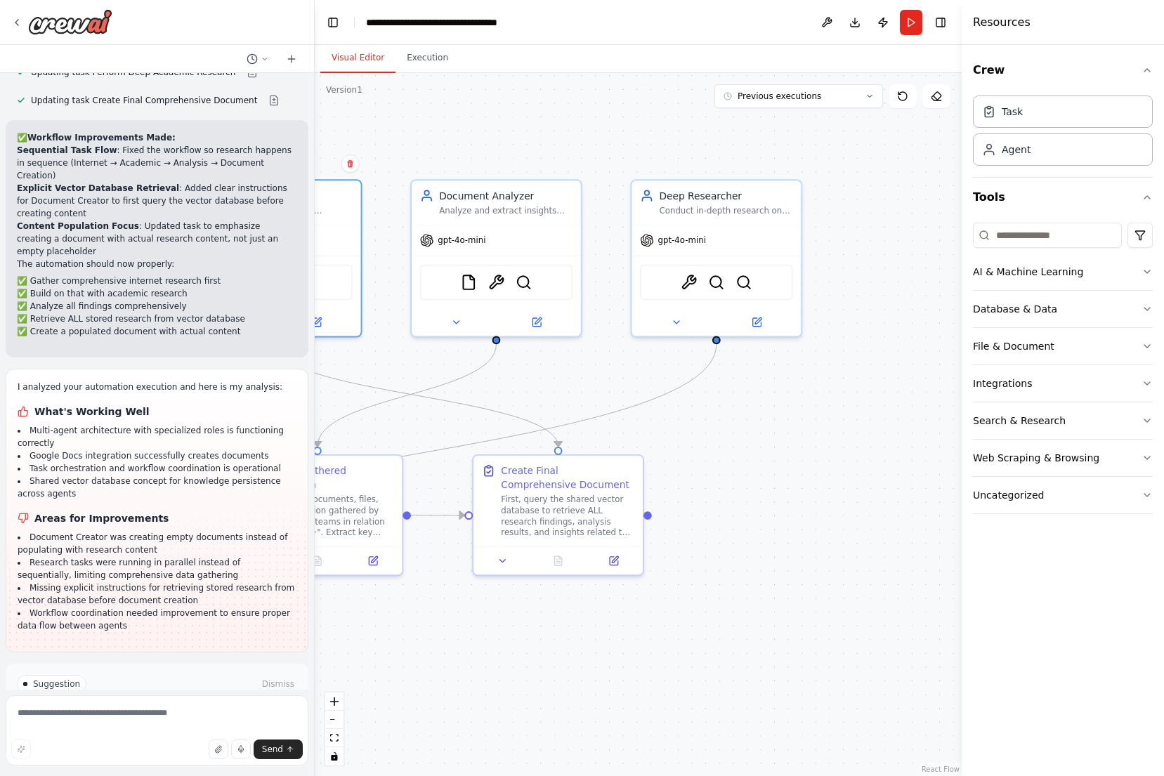
drag, startPoint x: 887, startPoint y: 372, endPoint x: 533, endPoint y: 376, distance: 354.0
click at [533, 376] on div ".deletable-edge-delete-btn { width: 20px; height: 20px; border: 0px solid #ffff…" at bounding box center [638, 424] width 647 height 703
click at [522, 281] on img at bounding box center [521, 279] width 17 height 17
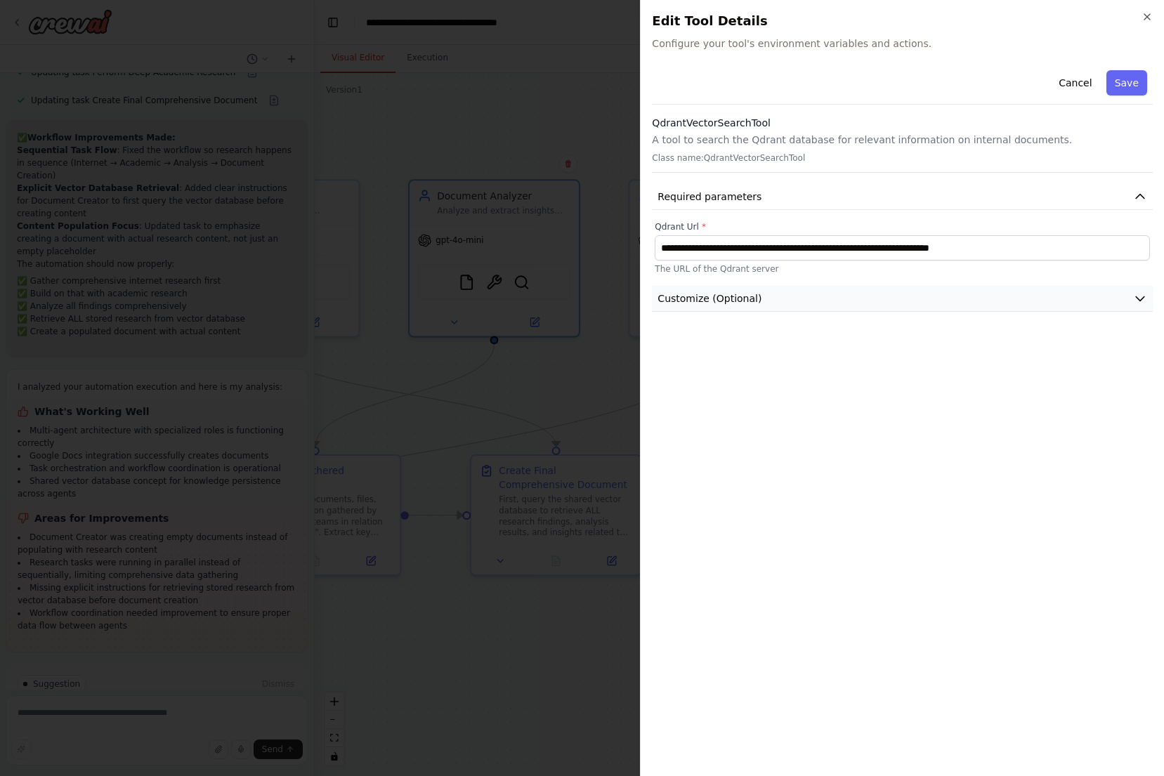
click at [765, 291] on button "Customize (Optional)" at bounding box center [902, 299] width 501 height 26
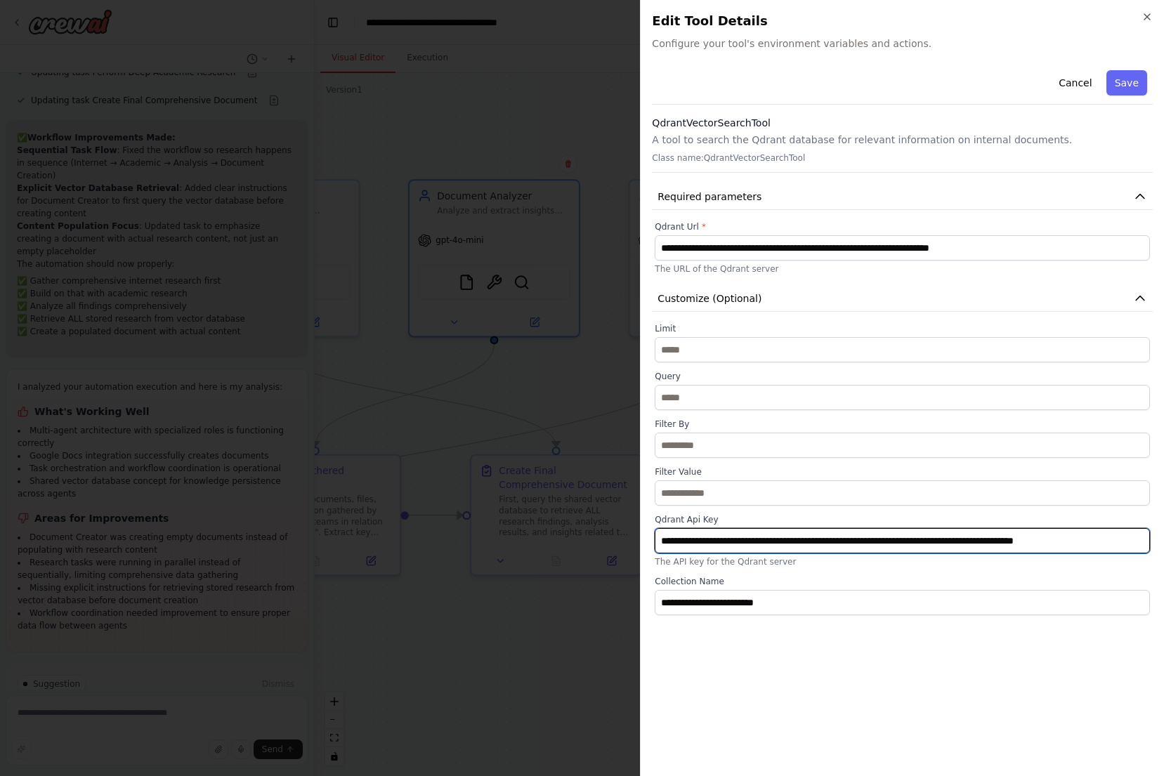
click at [811, 544] on input "**********" at bounding box center [902, 540] width 495 height 25
paste input "text"
type input "**********"
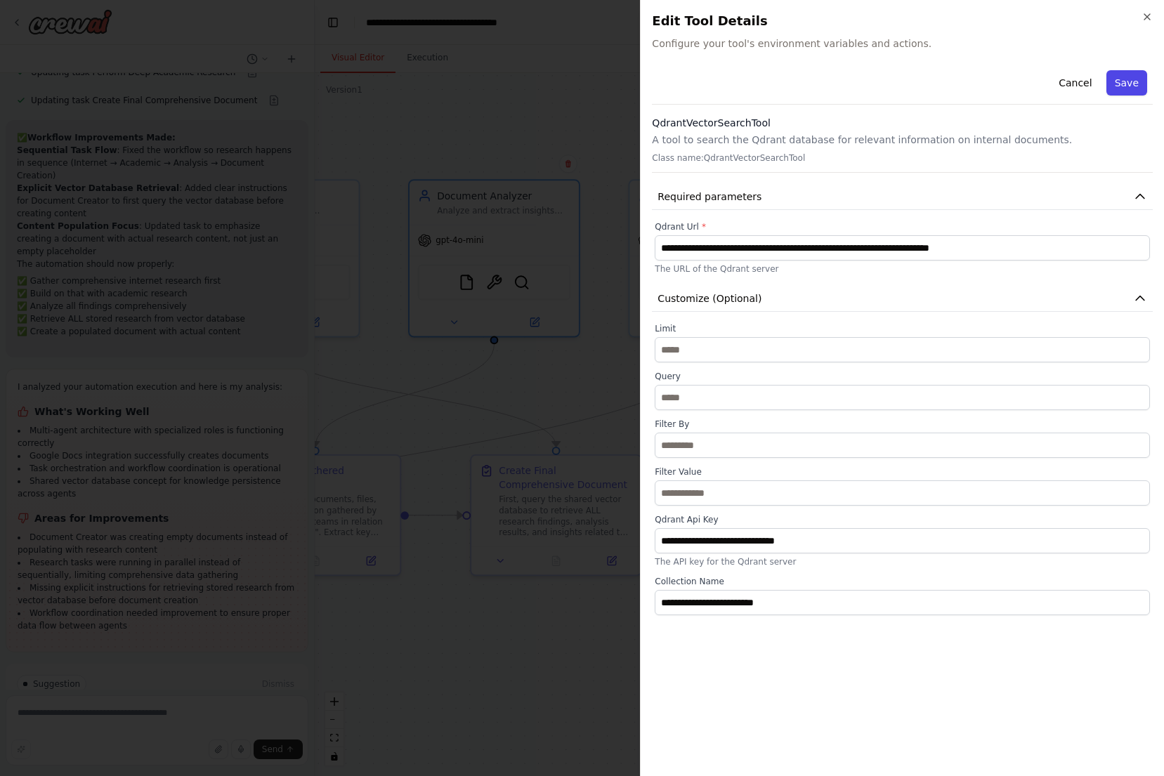
click at [1126, 86] on button "Save" at bounding box center [1126, 82] width 41 height 25
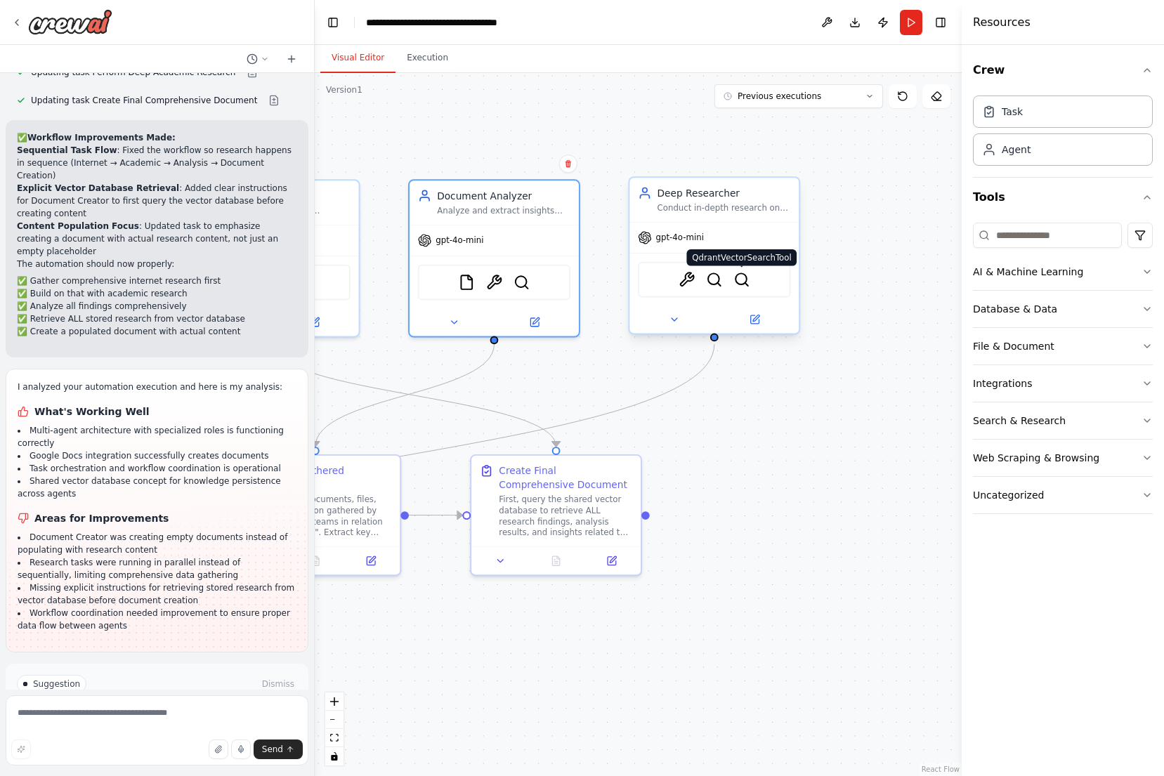
click at [741, 284] on img at bounding box center [741, 279] width 17 height 17
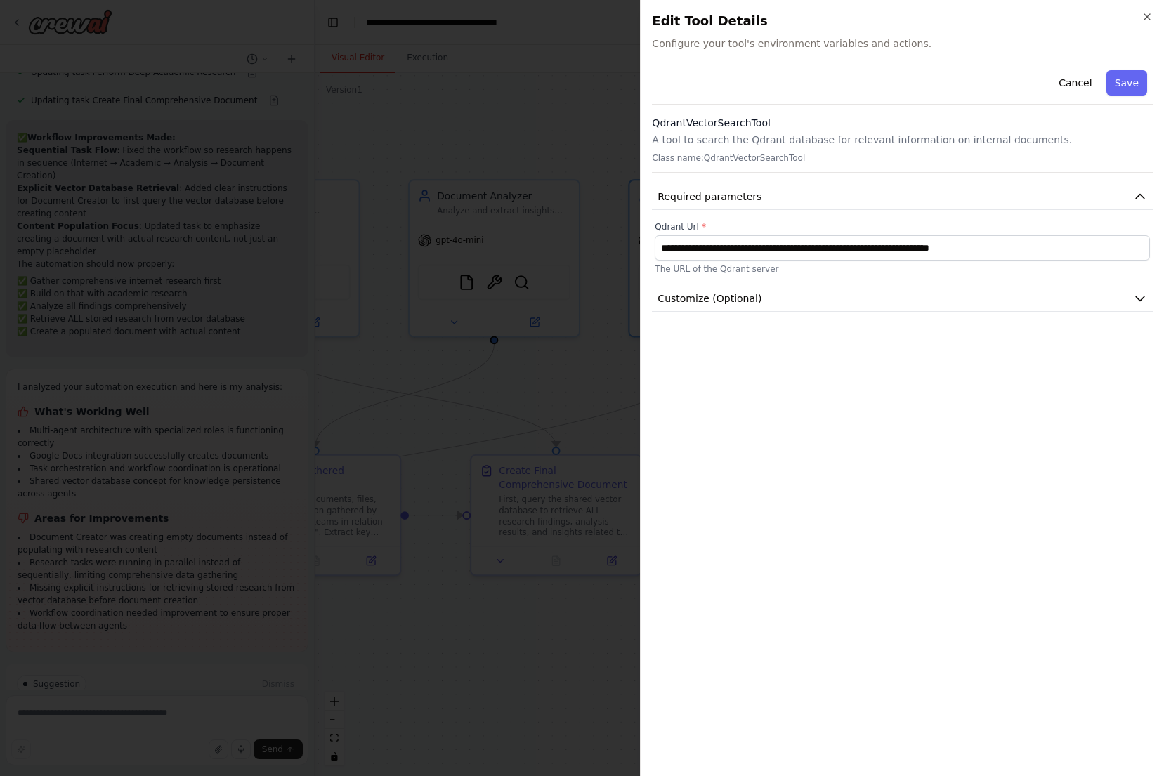
click at [1051, 317] on div "**********" at bounding box center [902, 415] width 501 height 700
click at [1053, 306] on button "Customize (Optional)" at bounding box center [902, 299] width 501 height 26
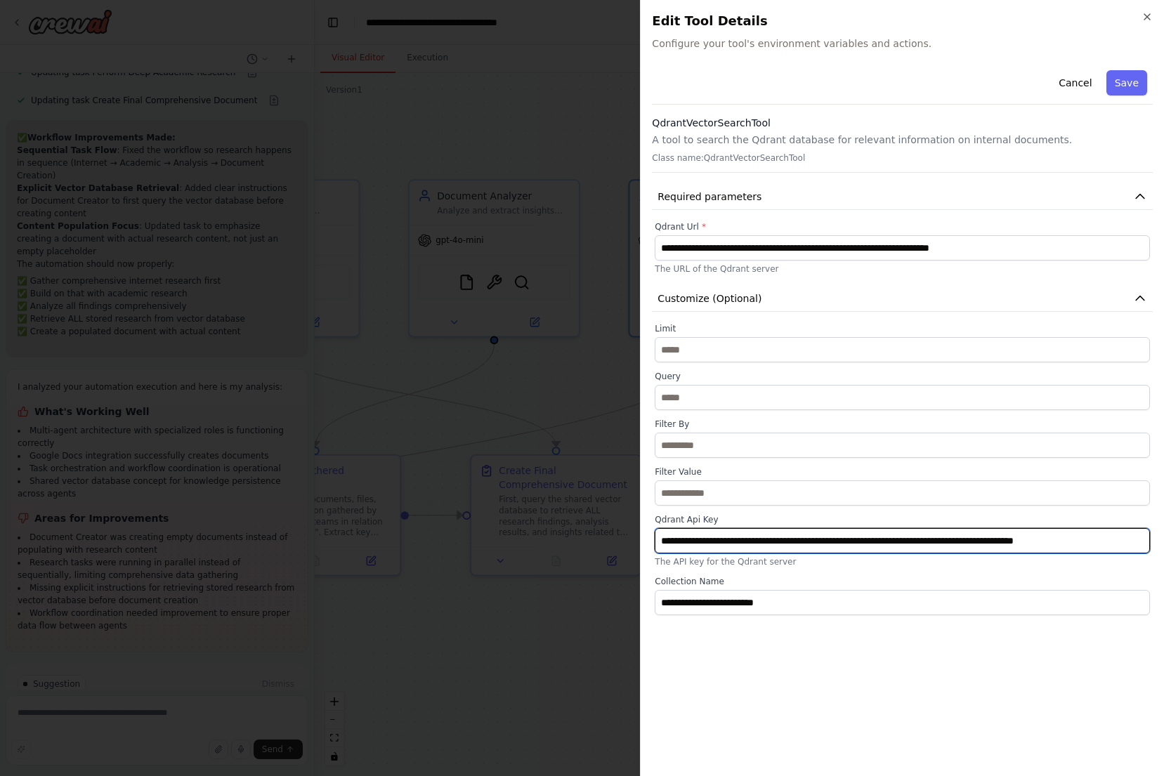
click at [865, 537] on input "**********" at bounding box center [902, 540] width 495 height 25
paste input "text"
type input "**********"
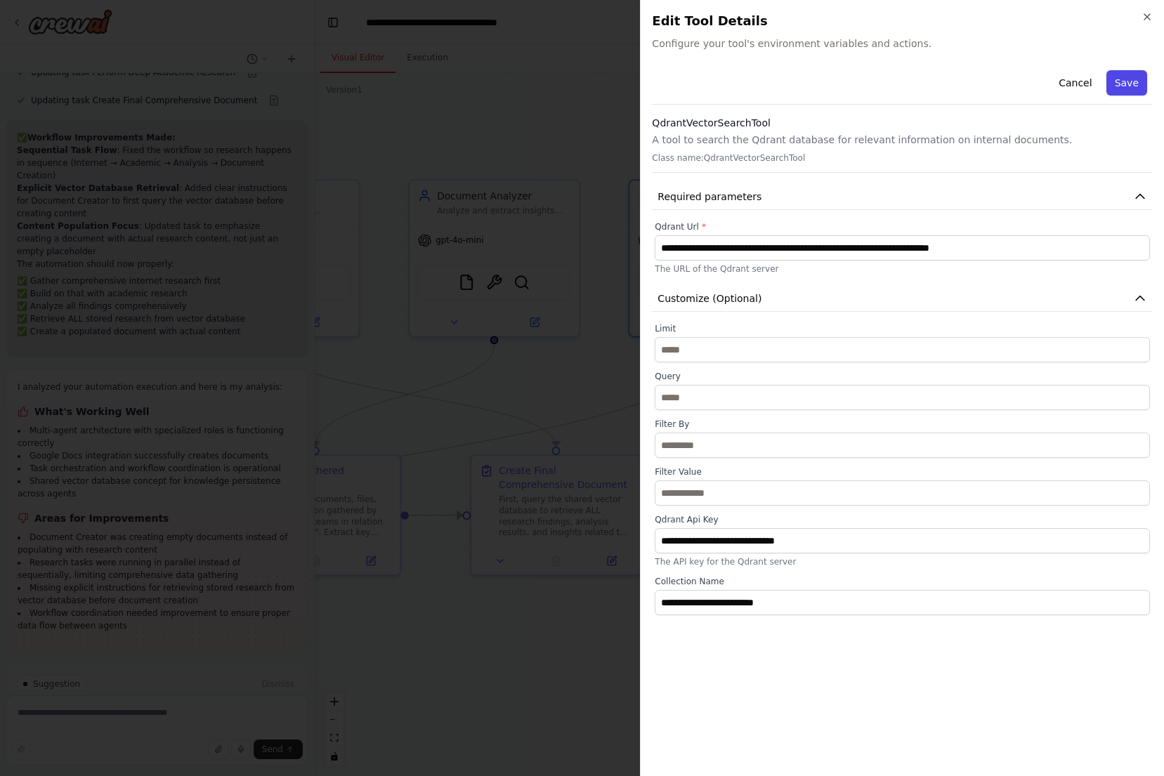
click at [1124, 90] on button "Save" at bounding box center [1126, 82] width 41 height 25
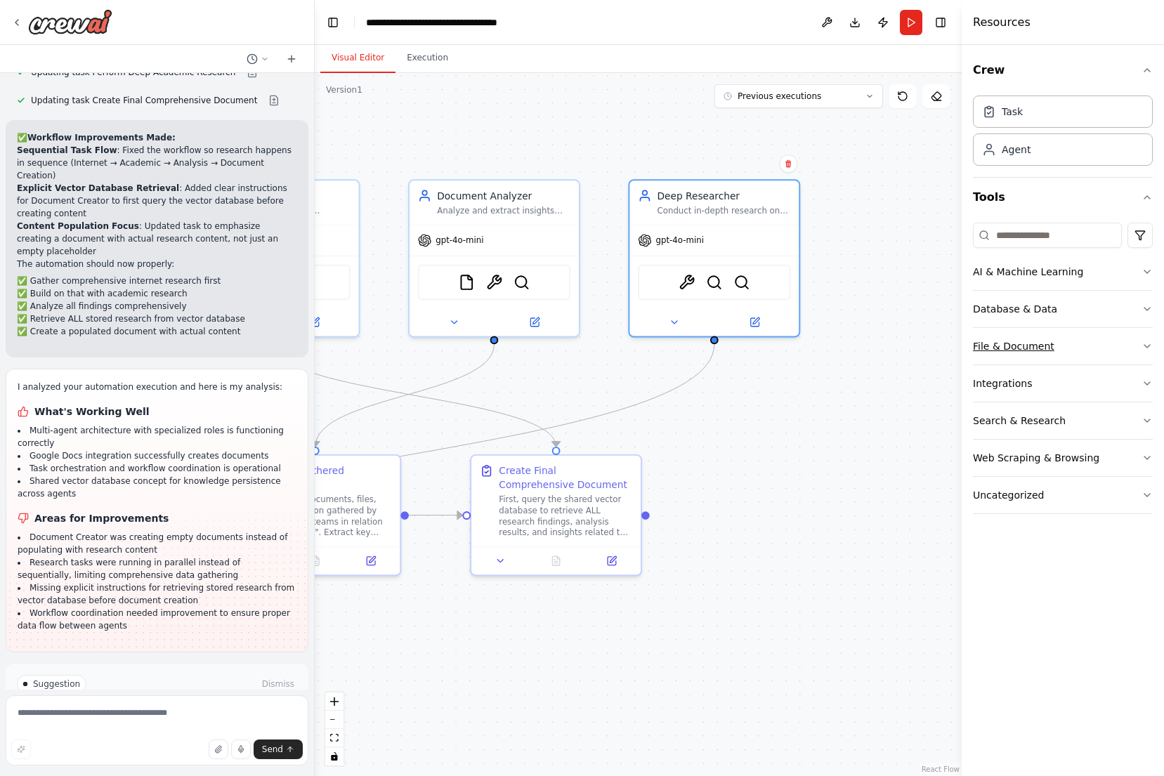
drag, startPoint x: 598, startPoint y: 369, endPoint x: 989, endPoint y: 354, distance: 391.5
click at [948, 367] on div ".deletable-edge-delete-btn { width: 20px; height: 20px; border: 0px solid #ffff…" at bounding box center [638, 424] width 647 height 703
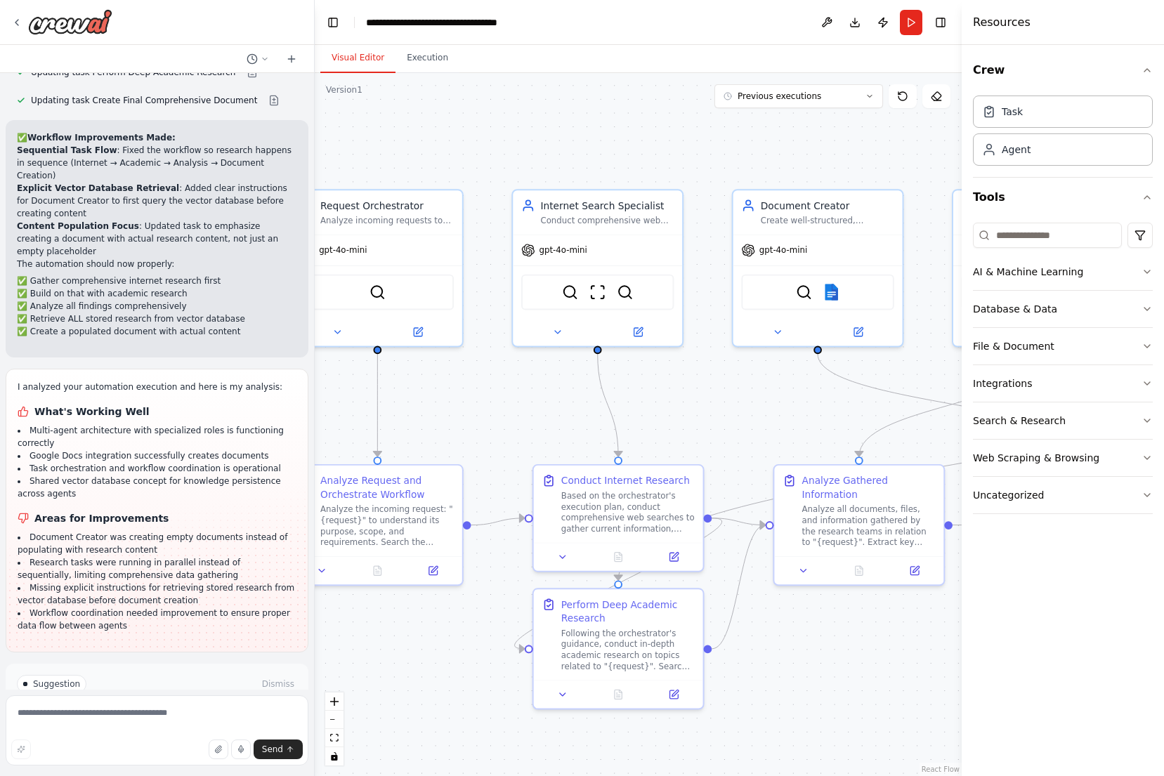
drag, startPoint x: 728, startPoint y: 405, endPoint x: 867, endPoint y: 410, distance: 138.5
click at [858, 410] on div ".deletable-edge-delete-btn { width: 20px; height: 20px; border: 0px solid #ffff…" at bounding box center [638, 424] width 647 height 703
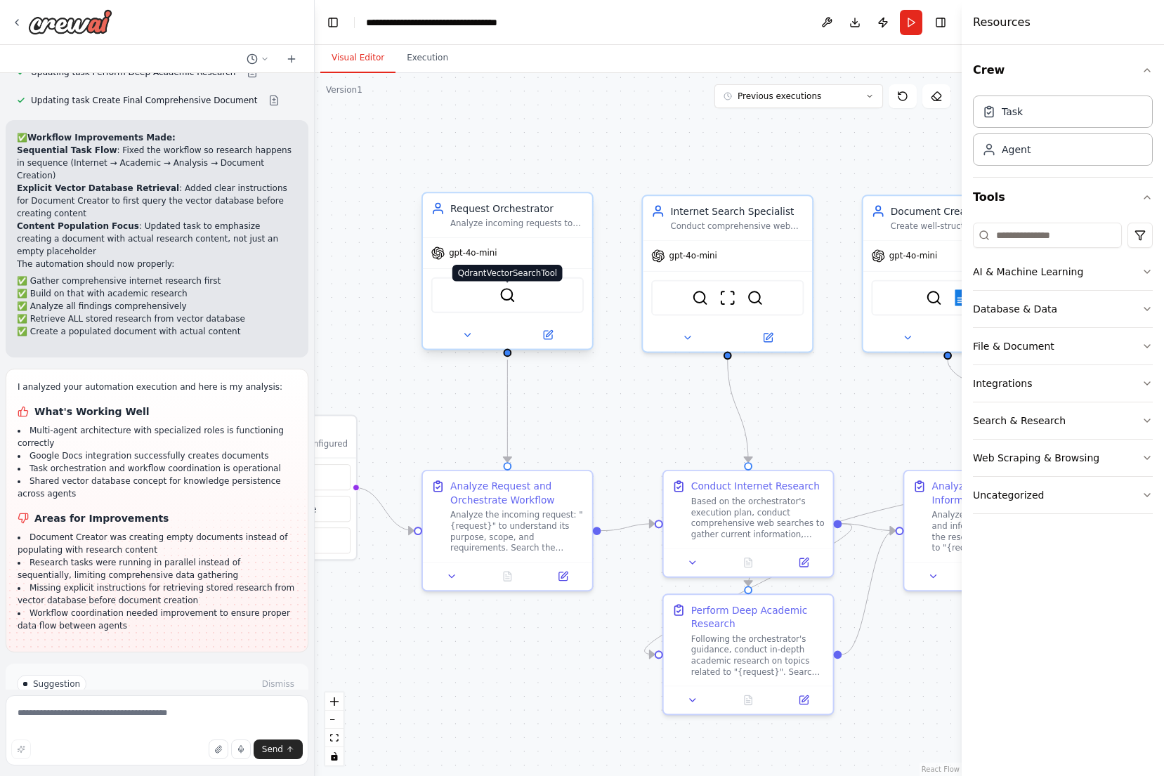
click at [508, 303] on img at bounding box center [507, 295] width 17 height 17
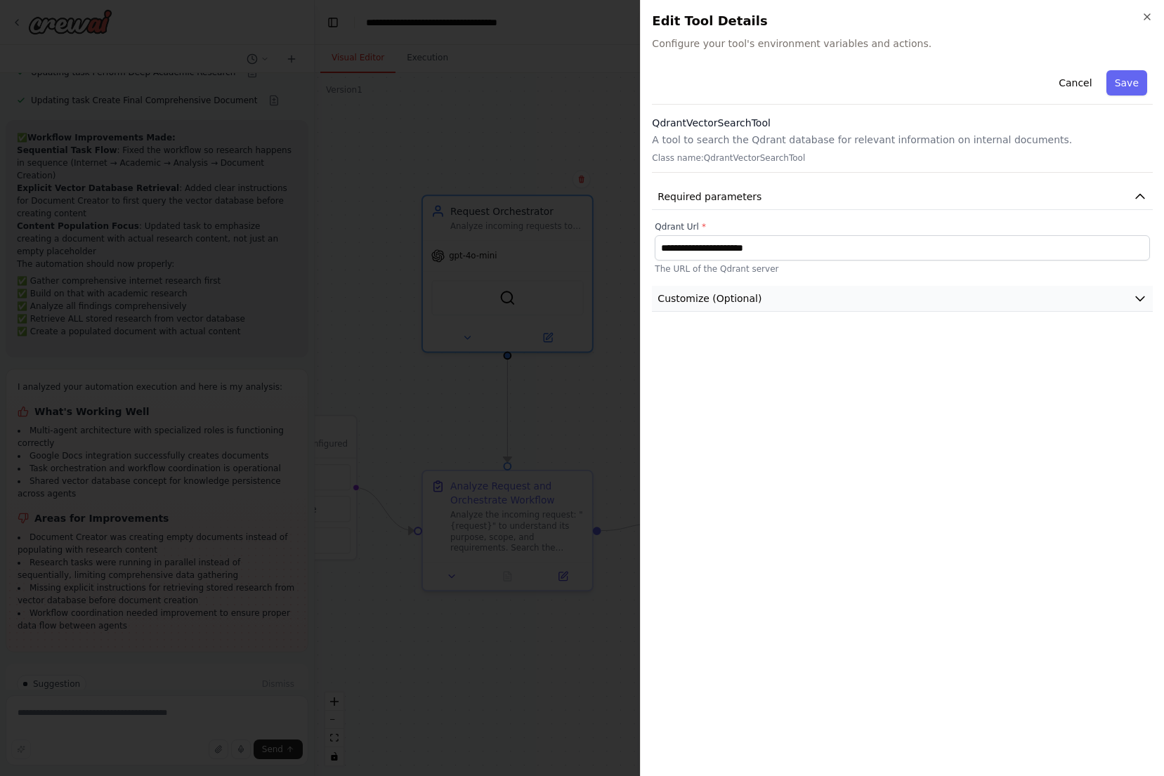
click at [777, 308] on button "Customize (Optional)" at bounding box center [902, 299] width 501 height 26
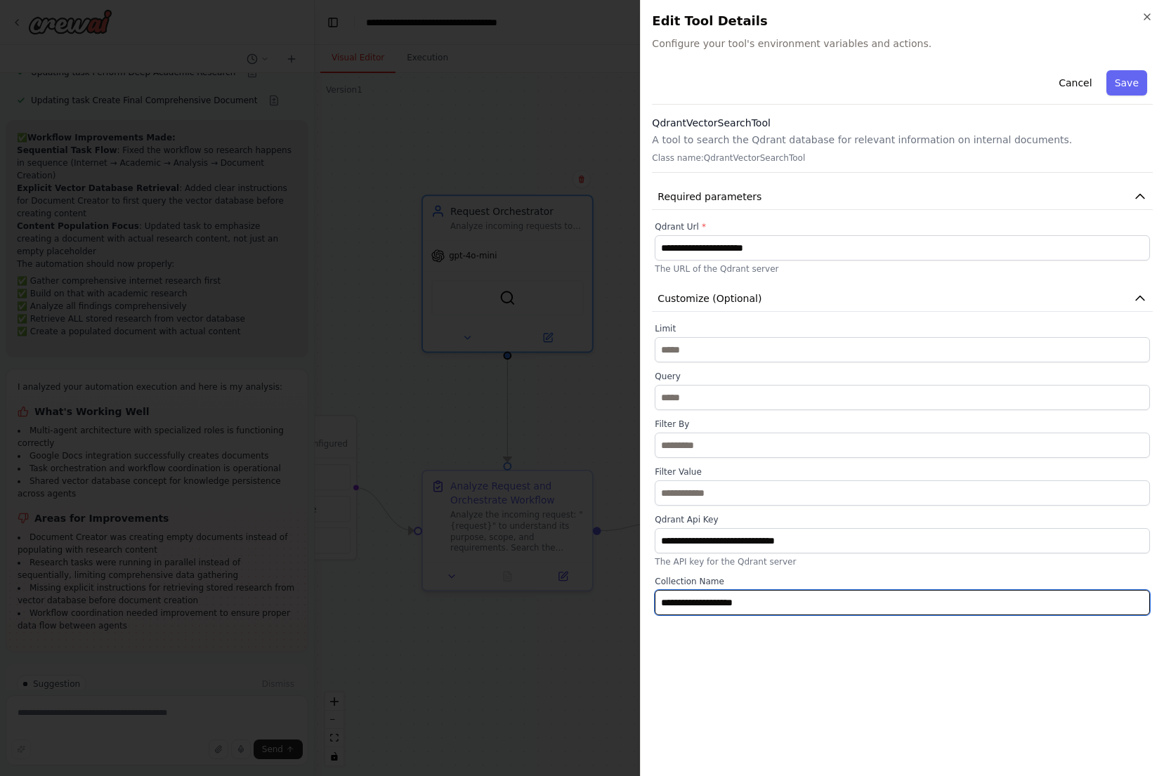
click at [822, 611] on input "**********" at bounding box center [902, 602] width 495 height 25
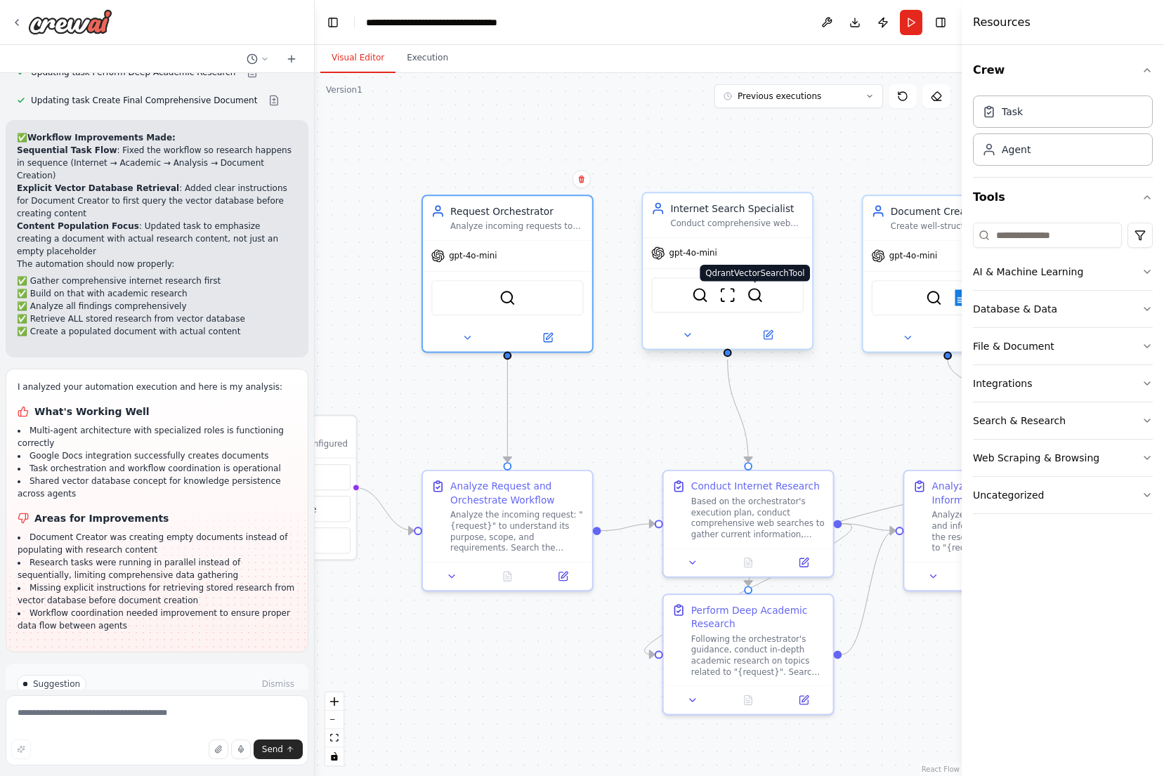
click at [759, 296] on img at bounding box center [755, 295] width 17 height 17
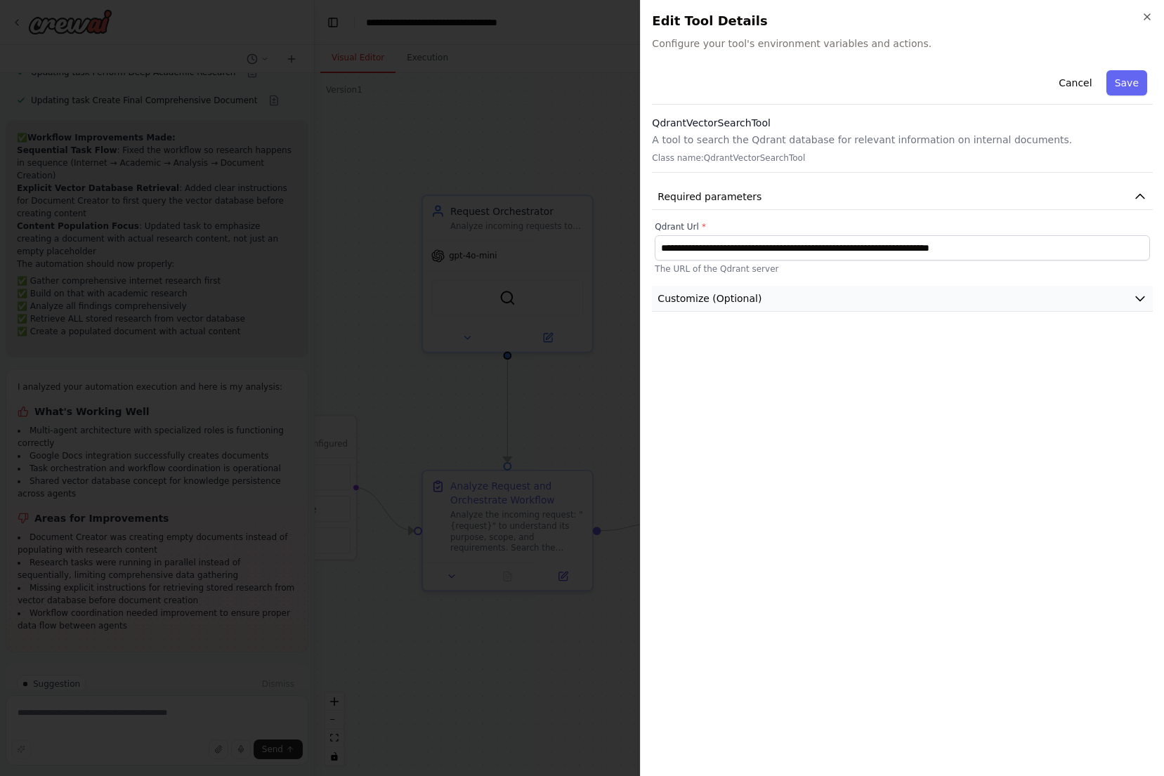
click at [775, 308] on button "Customize (Optional)" at bounding box center [902, 299] width 501 height 26
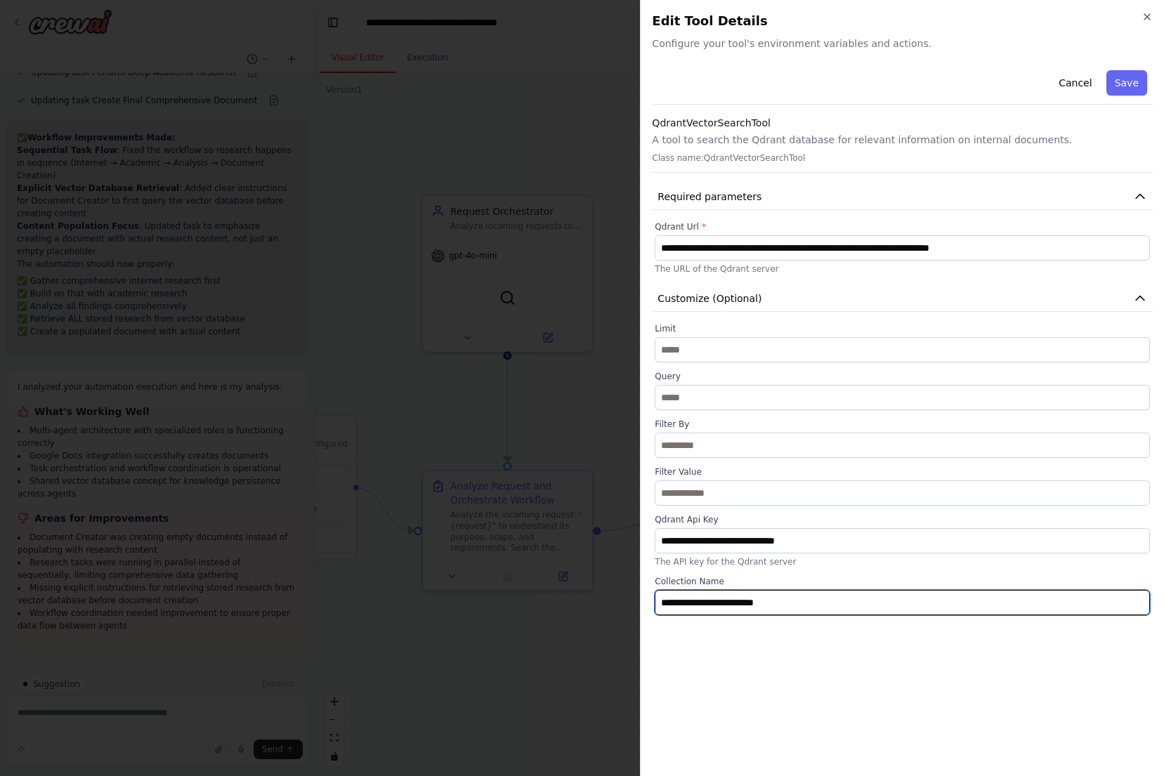
click at [799, 605] on input "**********" at bounding box center [902, 602] width 495 height 25
paste input "text"
type input "**********"
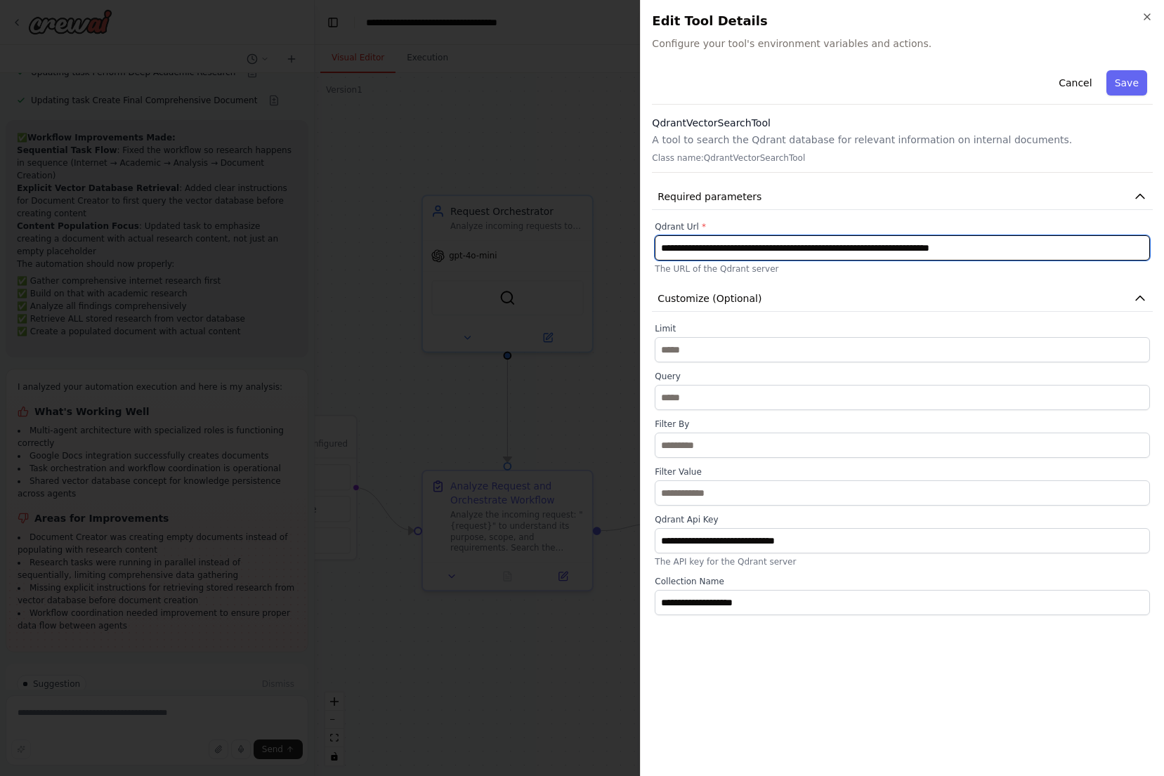
click at [764, 240] on input "**********" at bounding box center [902, 247] width 495 height 25
type input "**********"
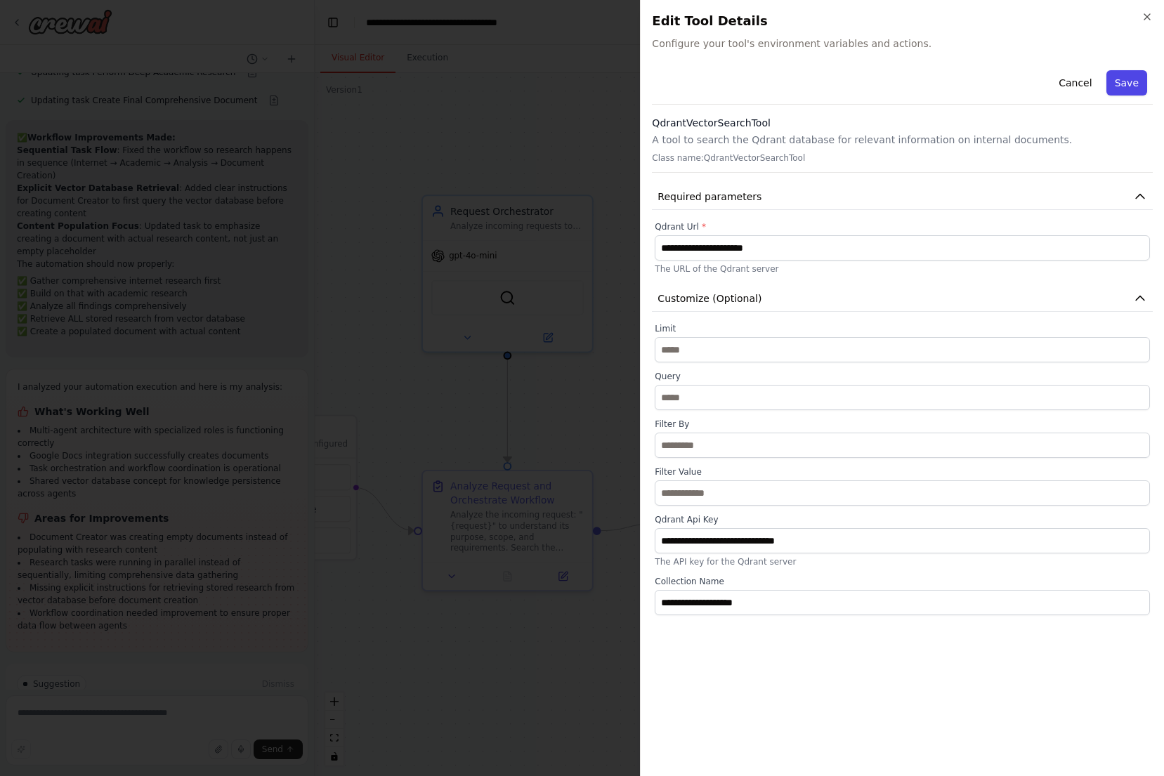
click at [1137, 78] on button "Save" at bounding box center [1126, 82] width 41 height 25
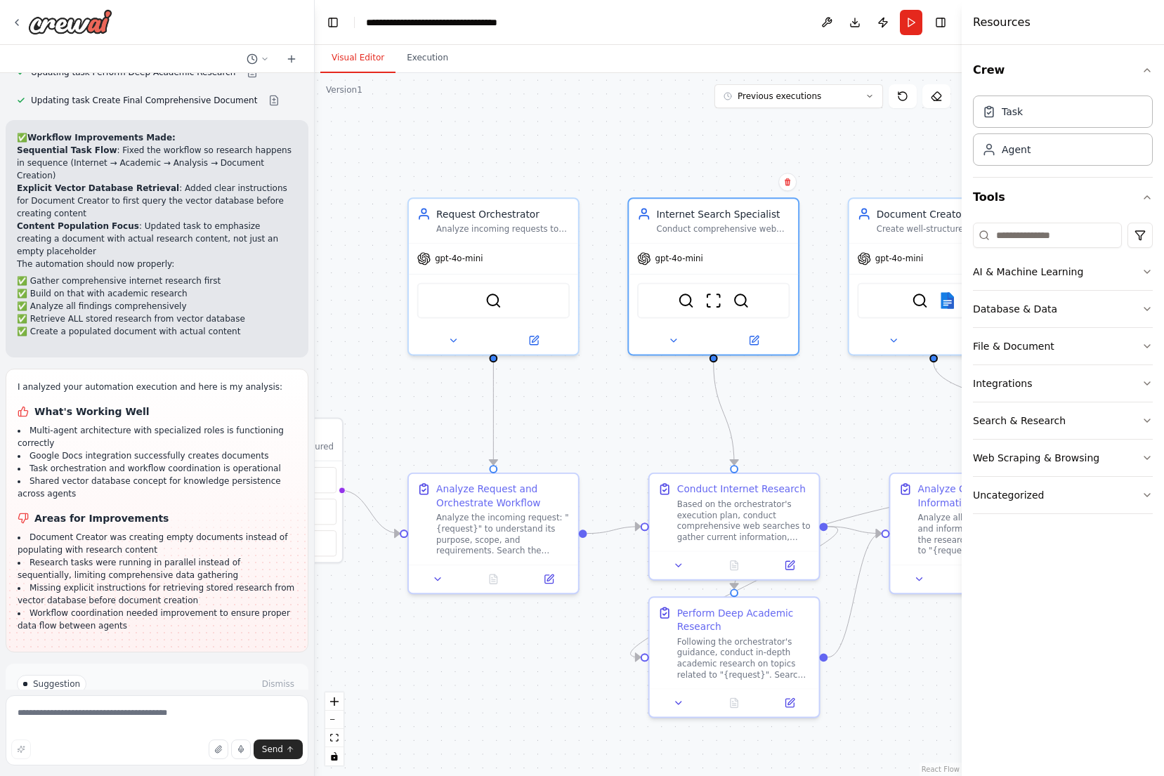
drag, startPoint x: 829, startPoint y: 404, endPoint x: 523, endPoint y: 398, distance: 306.3
click at [523, 398] on div ".deletable-edge-delete-btn { width: 20px; height: 20px; border: 0px solid #ffff…" at bounding box center [638, 424] width 647 height 703
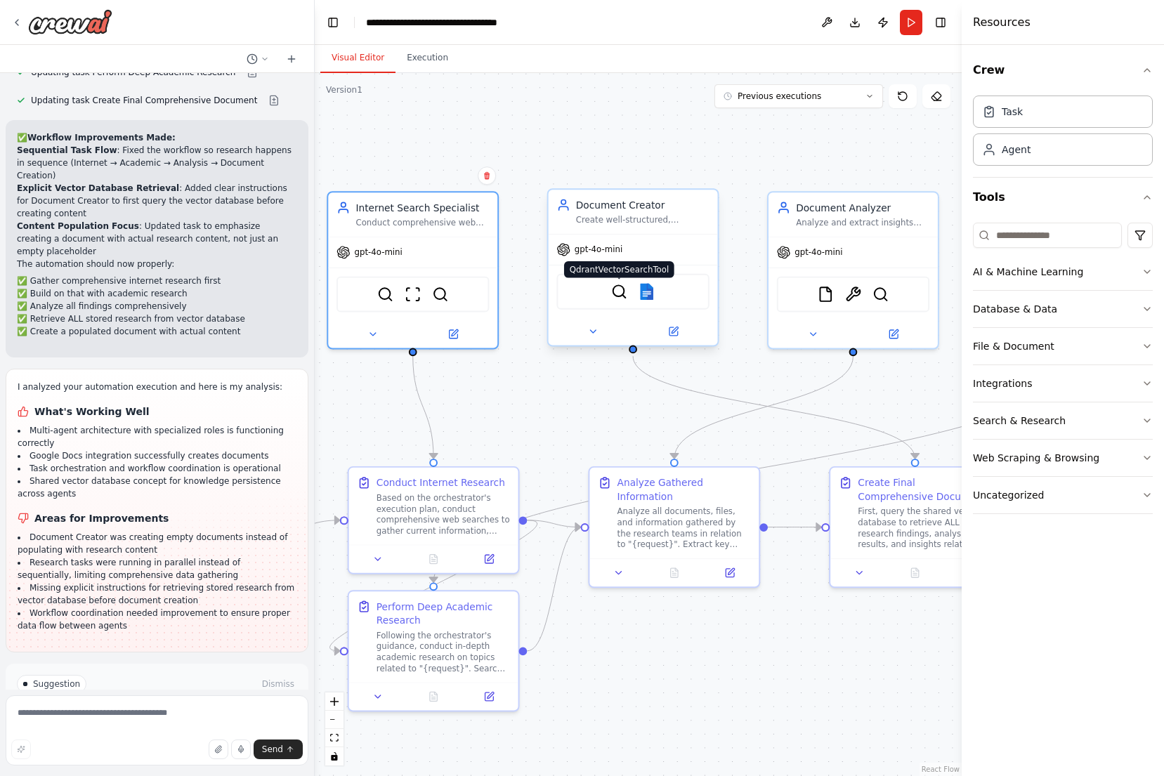
click at [624, 294] on img at bounding box center [619, 291] width 17 height 17
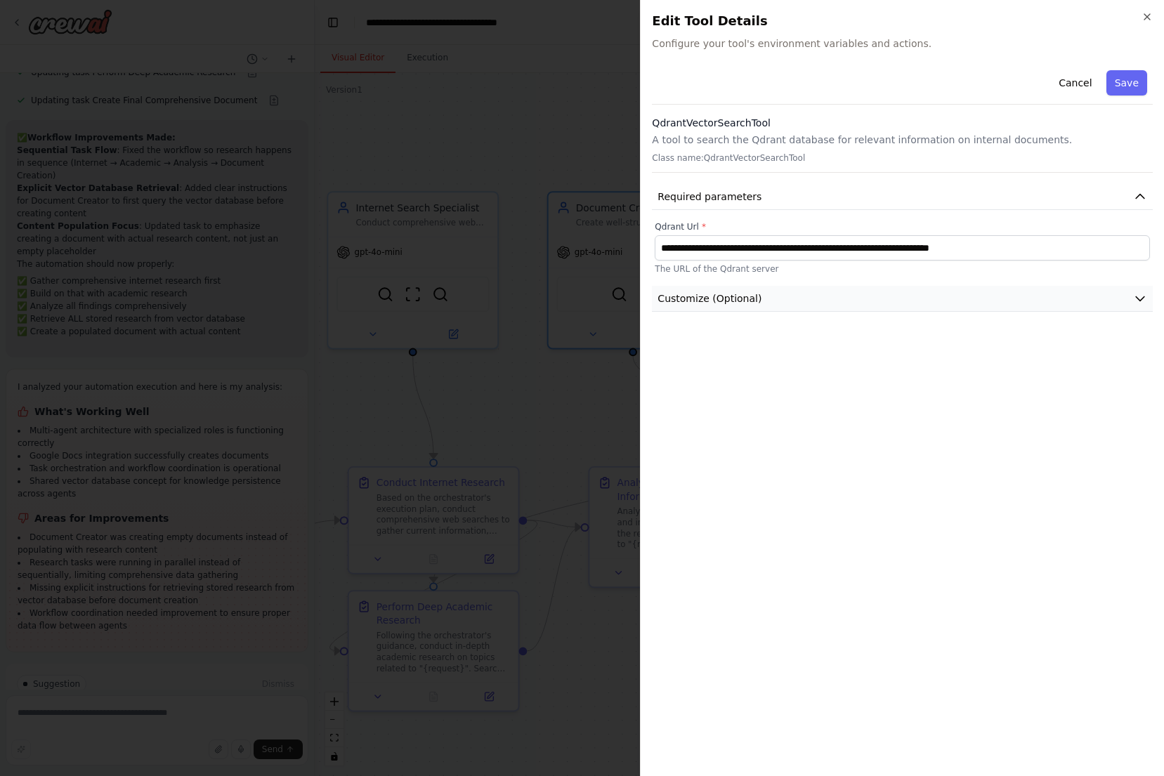
click at [766, 294] on button "Customize (Optional)" at bounding box center [902, 299] width 501 height 26
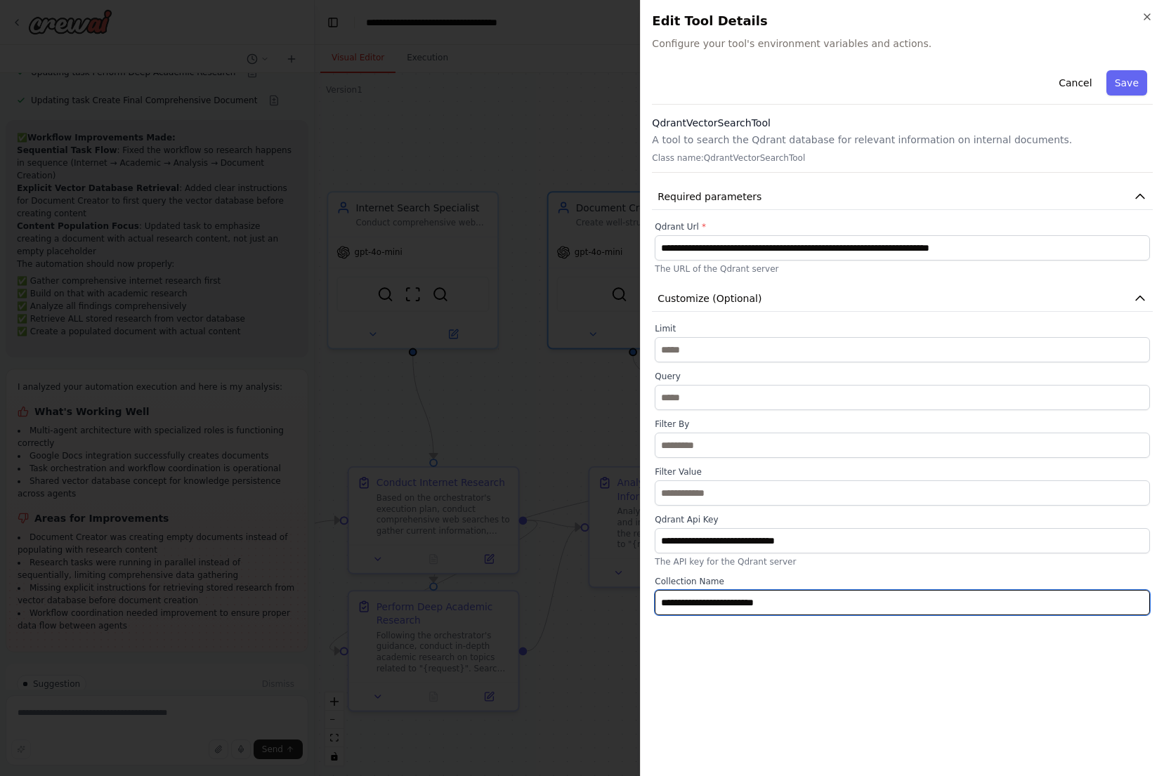
click at [796, 600] on input "**********" at bounding box center [902, 602] width 495 height 25
paste input "text"
type input "**********"
click at [799, 261] on div "**********" at bounding box center [902, 247] width 495 height 53
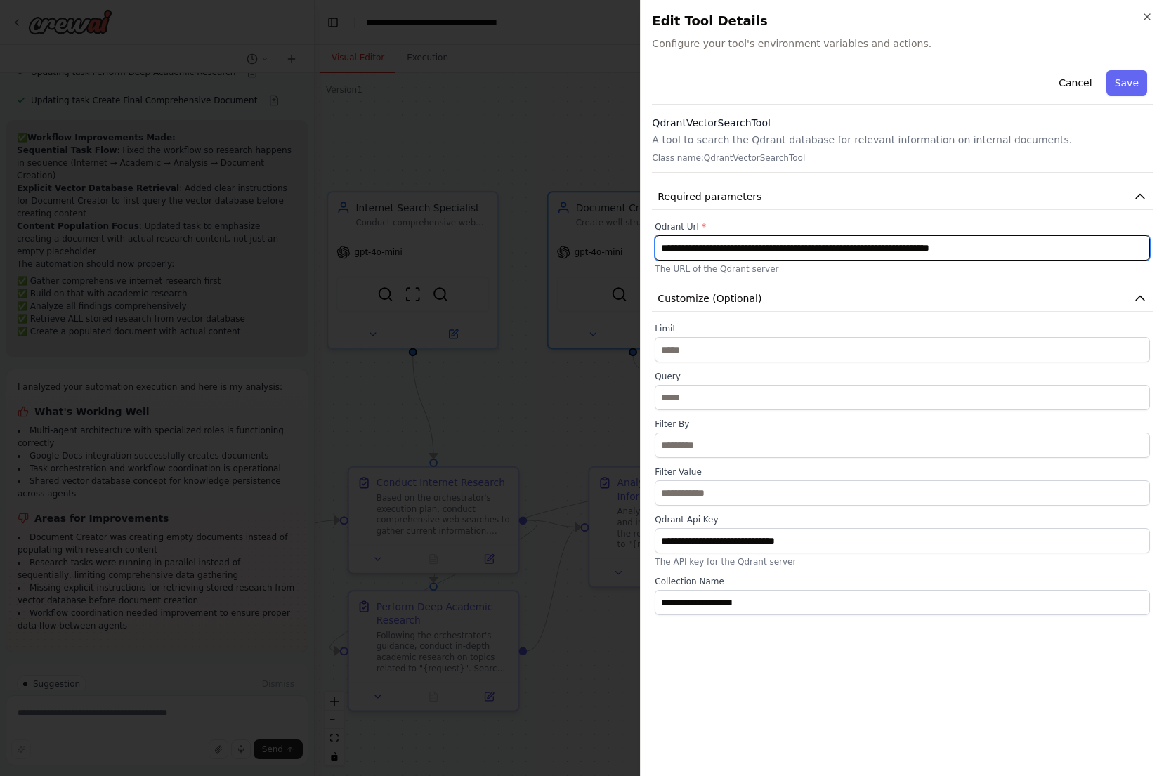
click at [805, 240] on input "**********" at bounding box center [902, 247] width 495 height 25
type input "**********"
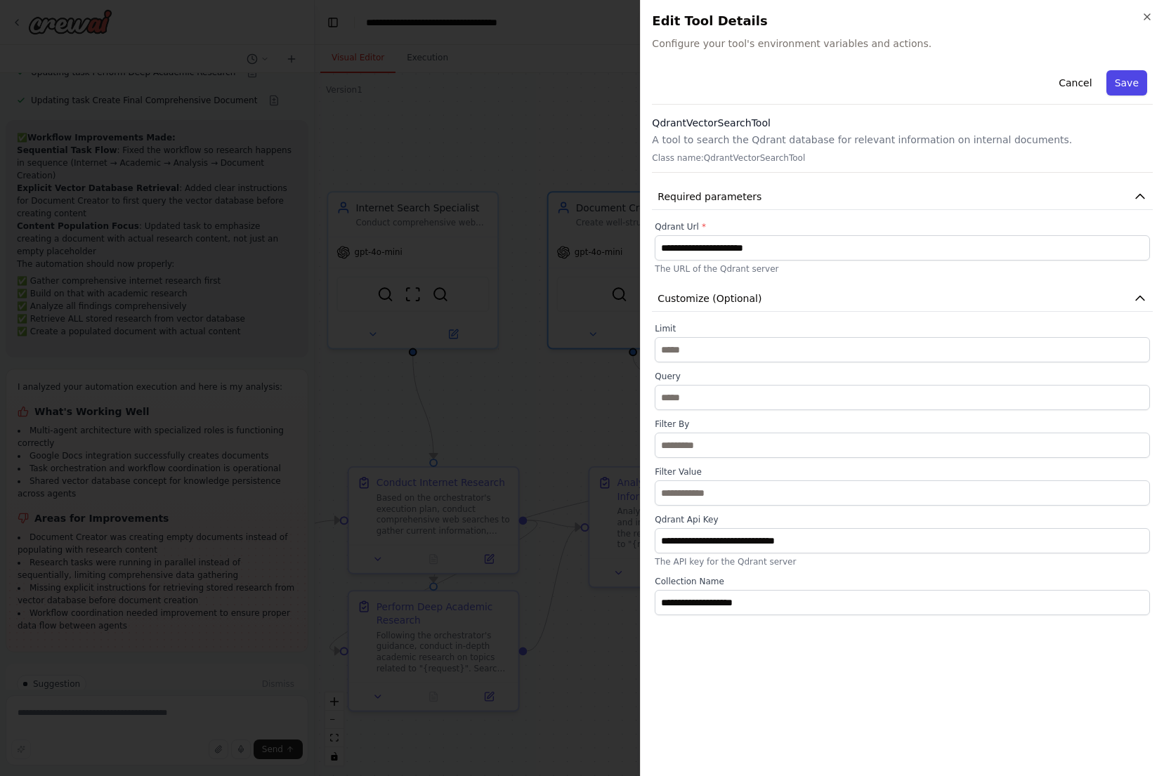
click at [1120, 80] on button "Save" at bounding box center [1126, 82] width 41 height 25
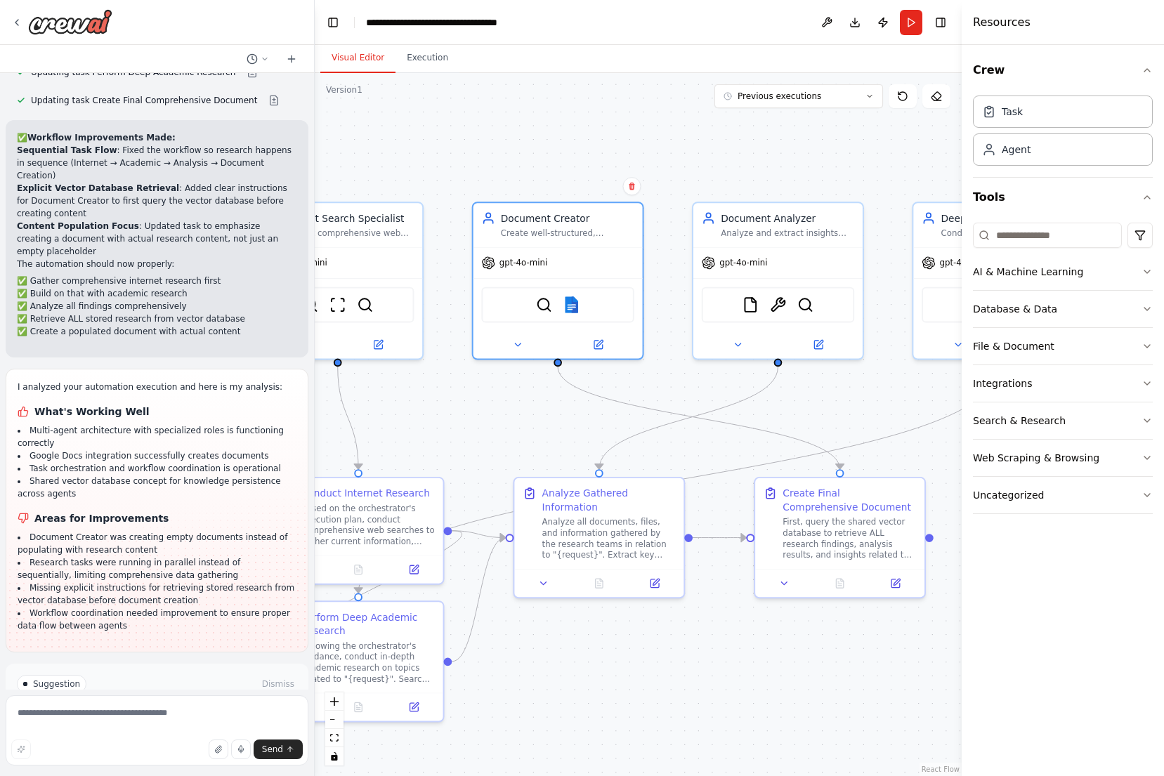
drag, startPoint x: 790, startPoint y: 376, endPoint x: 653, endPoint y: 400, distance: 139.0
click at [653, 400] on div ".deletable-edge-delete-btn { width: 20px; height: 20px; border: 0px solid #ffff…" at bounding box center [638, 424] width 647 height 703
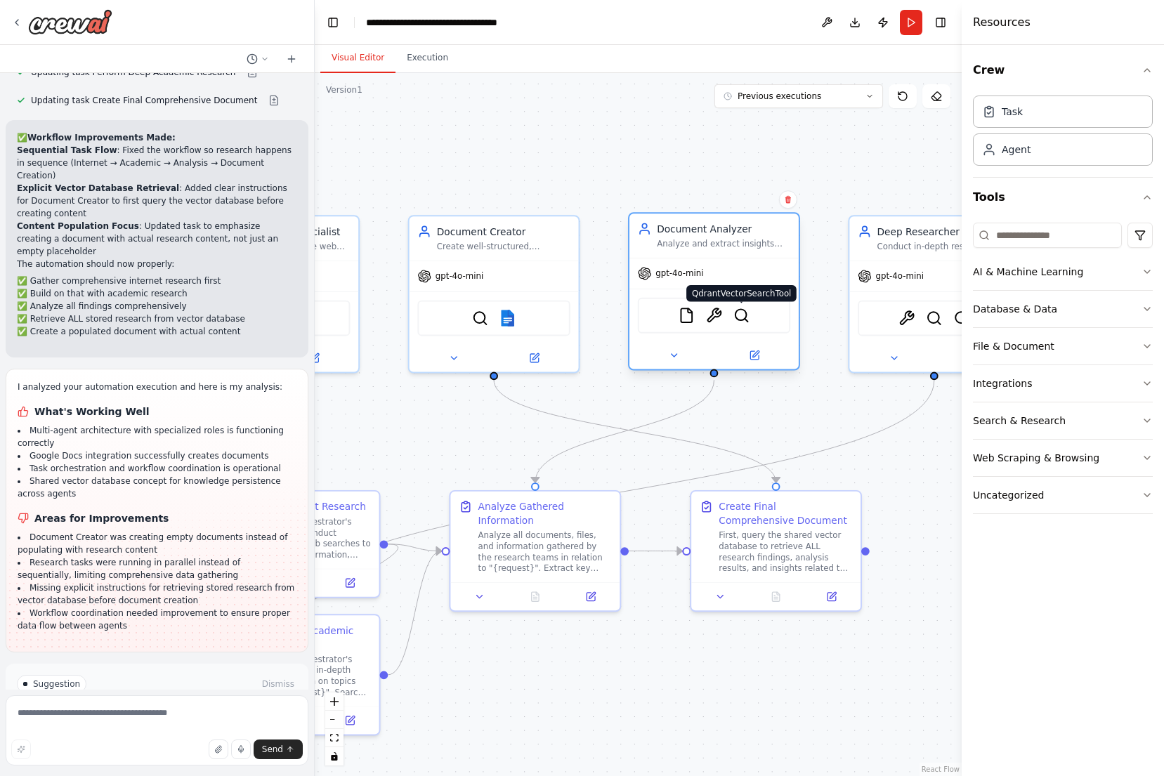
click at [742, 322] on img at bounding box center [741, 315] width 17 height 17
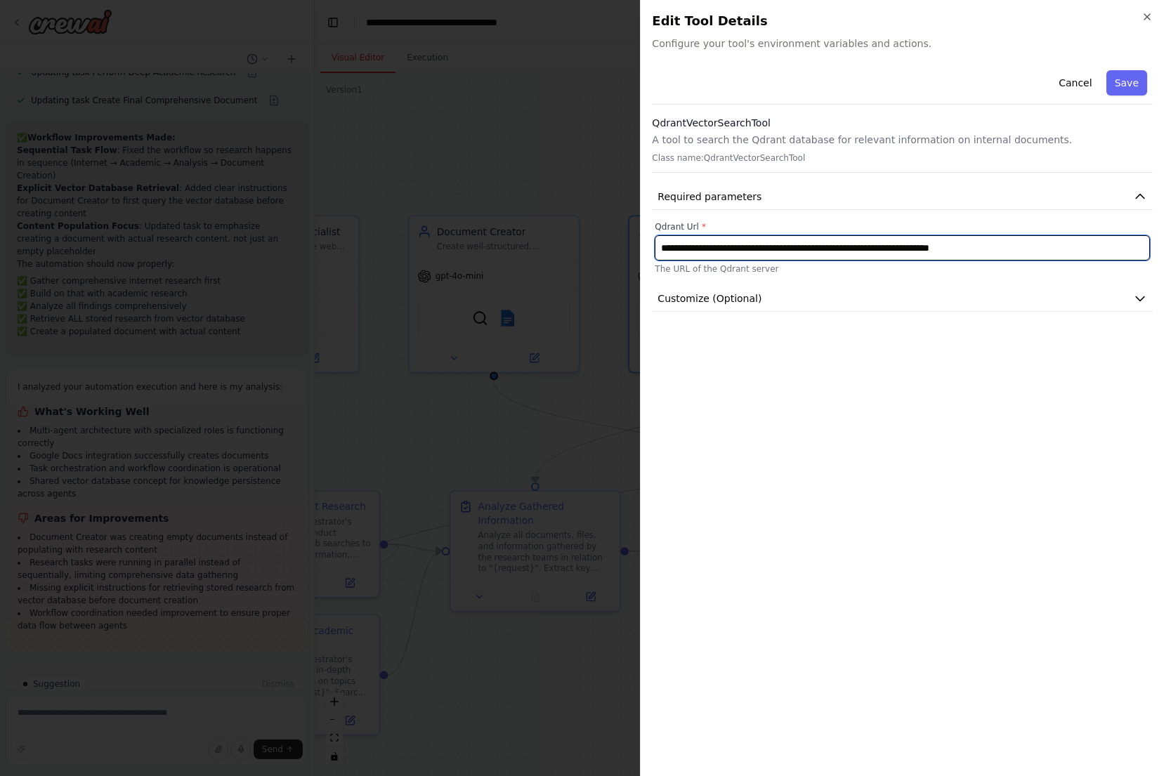
click at [823, 246] on input "**********" at bounding box center [902, 247] width 495 height 25
type input "**********"
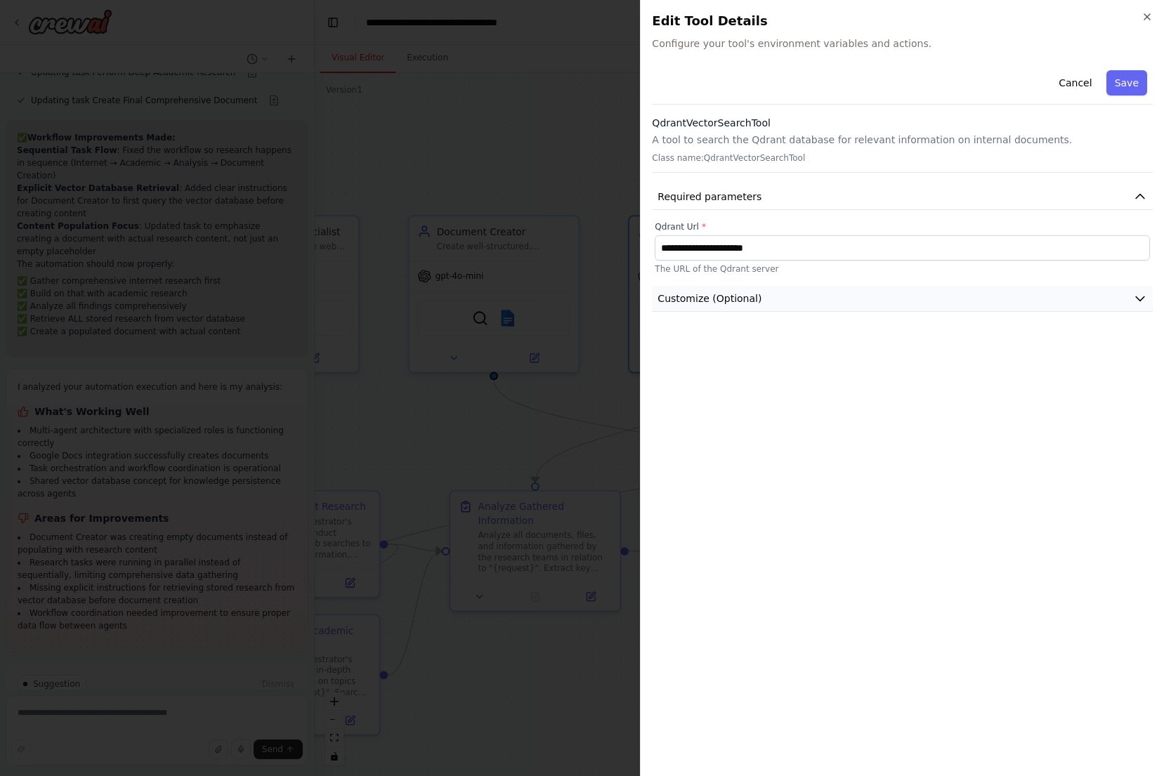
click at [789, 299] on button "Customize (Optional)" at bounding box center [902, 299] width 501 height 26
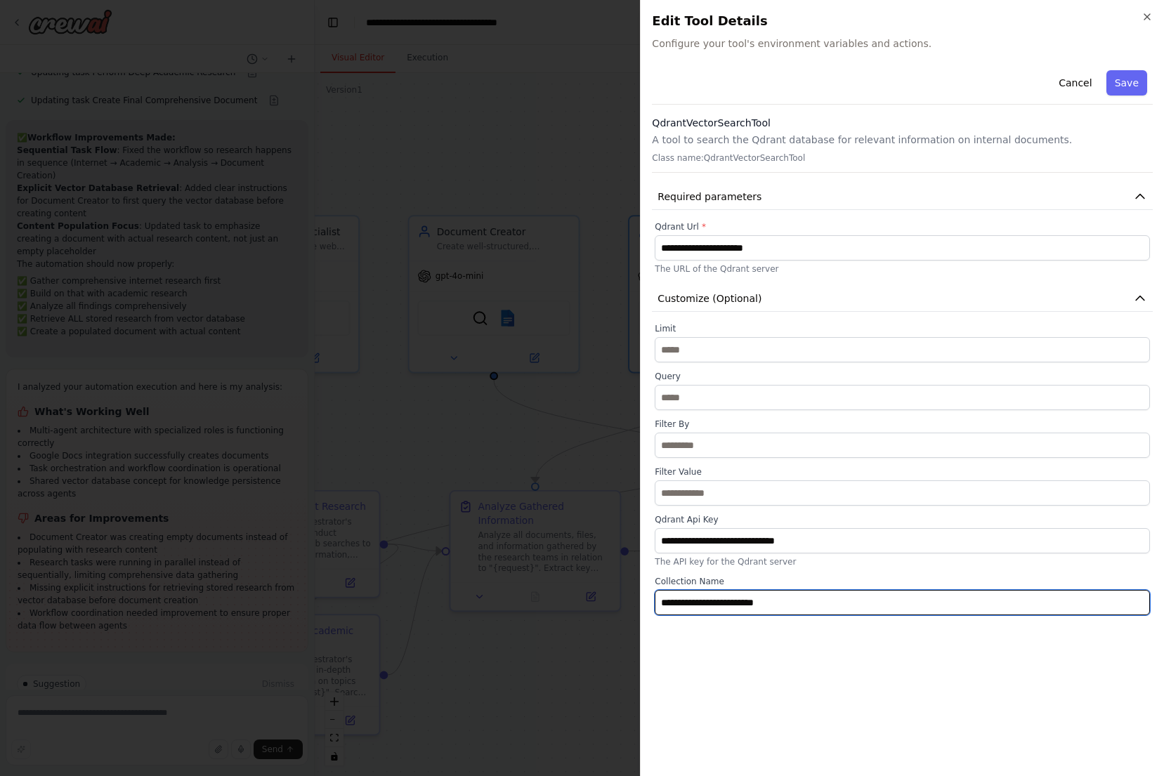
click at [802, 594] on input "**********" at bounding box center [902, 602] width 495 height 25
paste input "text"
type input "**********"
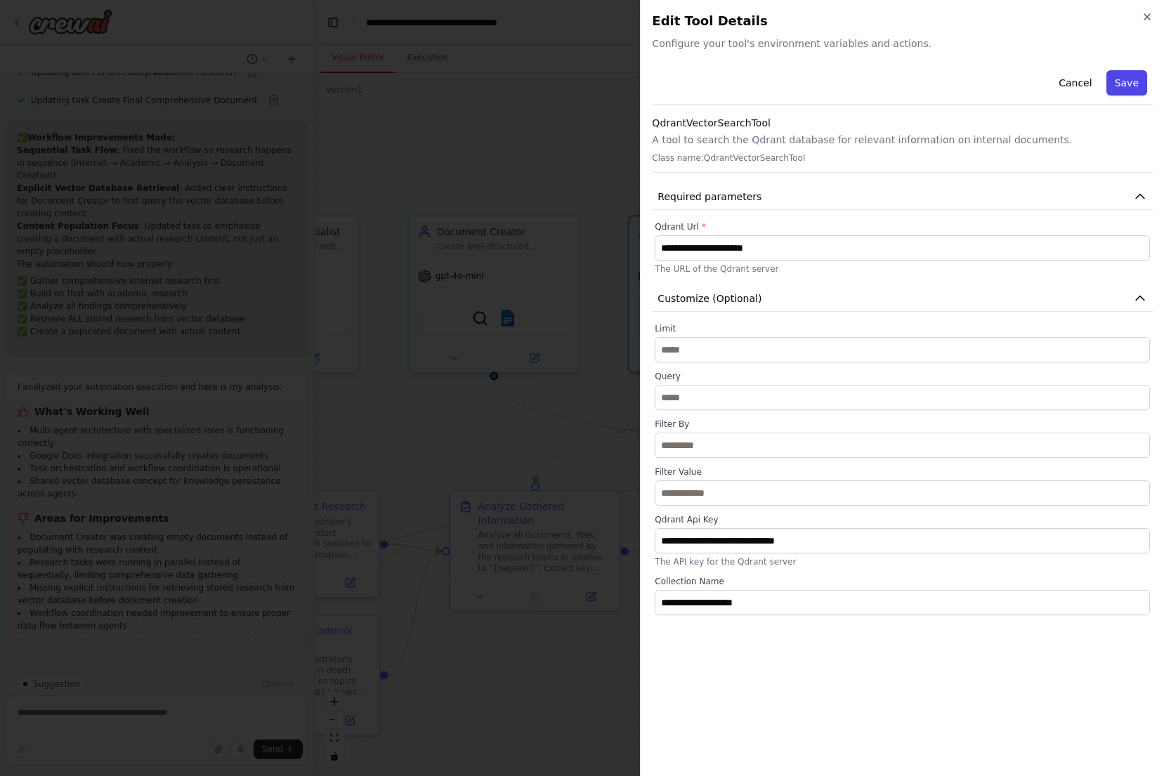
click at [1133, 88] on button "Save" at bounding box center [1126, 82] width 41 height 25
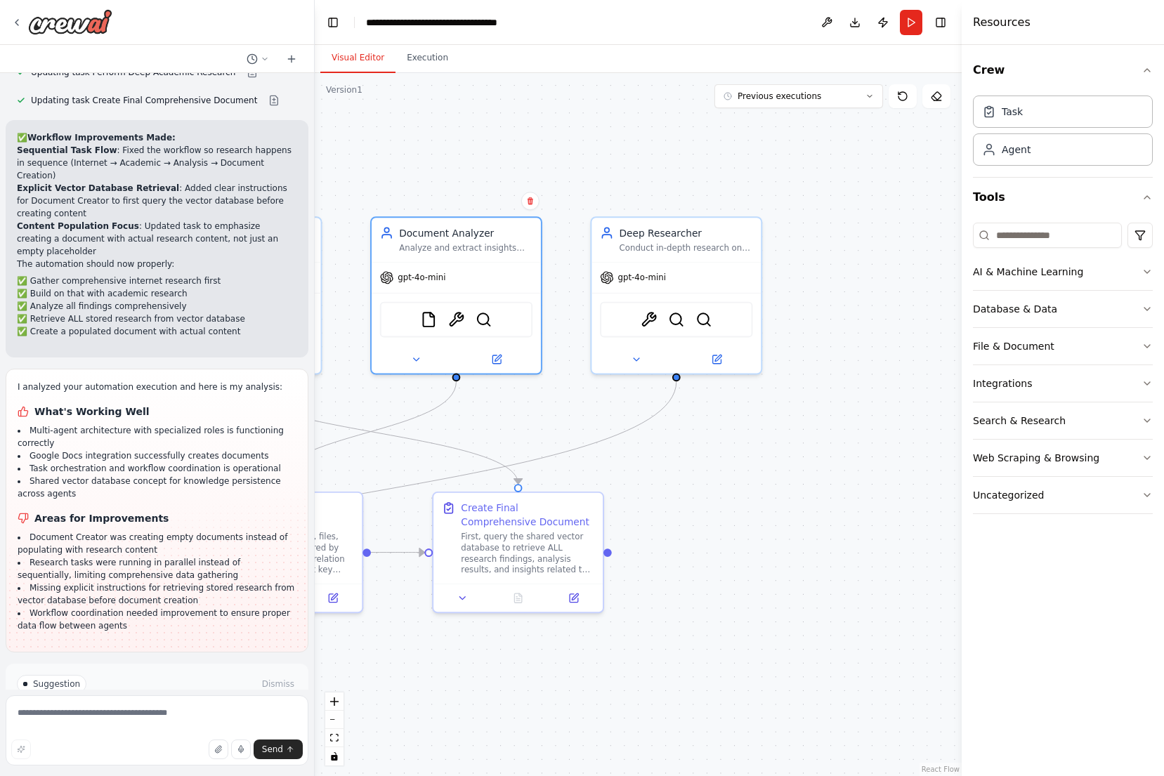
drag, startPoint x: 721, startPoint y: 416, endPoint x: 574, endPoint y: 422, distance: 146.9
click at [574, 422] on div ".deletable-edge-delete-btn { width: 20px; height: 20px; border: 0px solid #ffff…" at bounding box center [638, 424] width 647 height 703
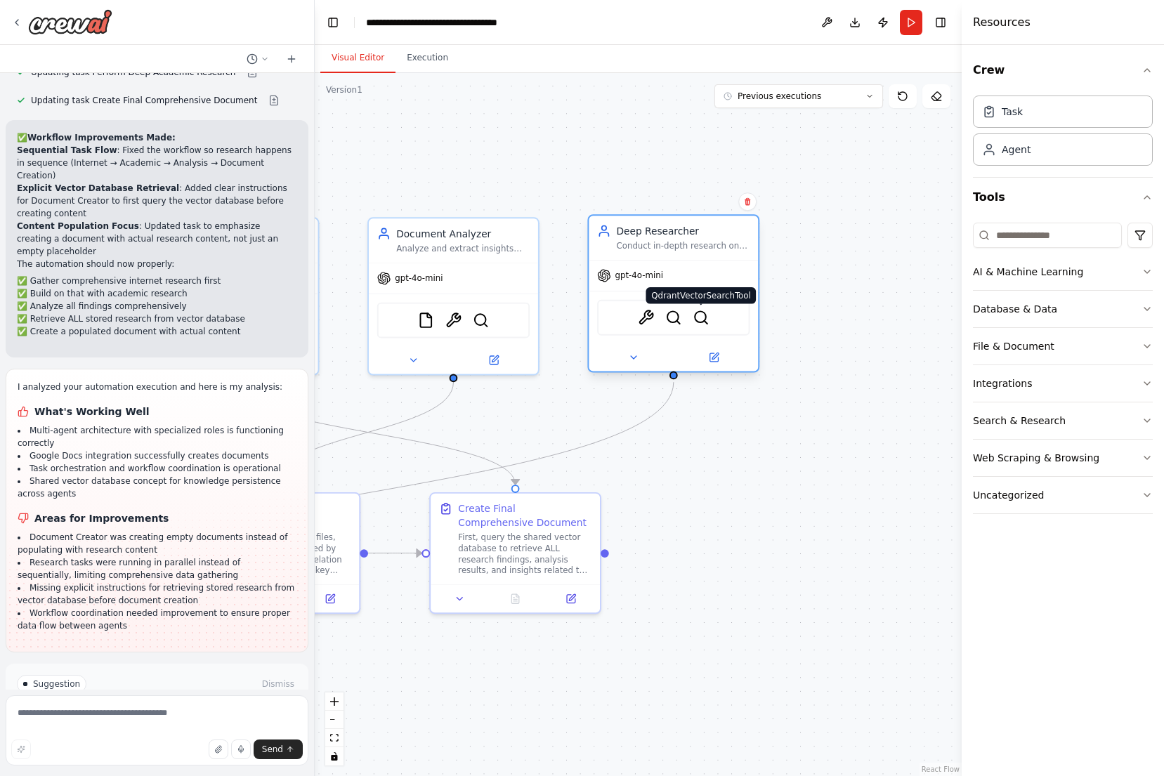
click at [709, 322] on img at bounding box center [700, 317] width 17 height 17
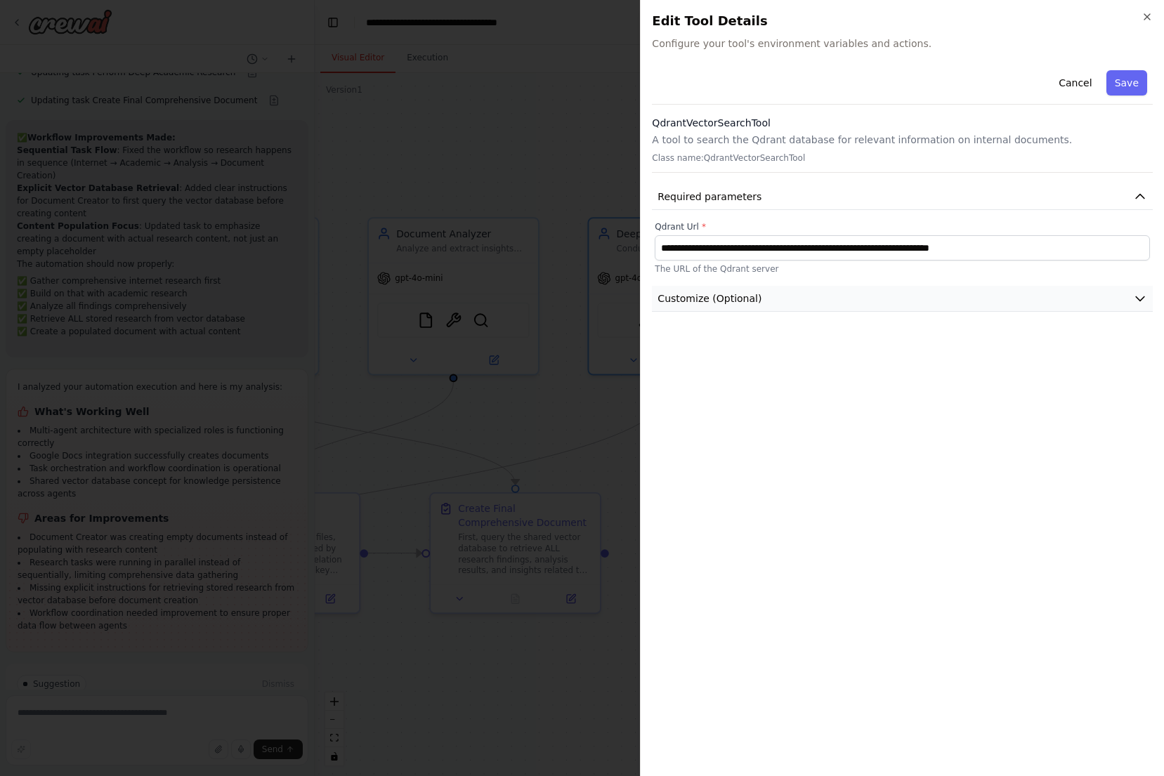
click at [770, 298] on button "Customize (Optional)" at bounding box center [902, 299] width 501 height 26
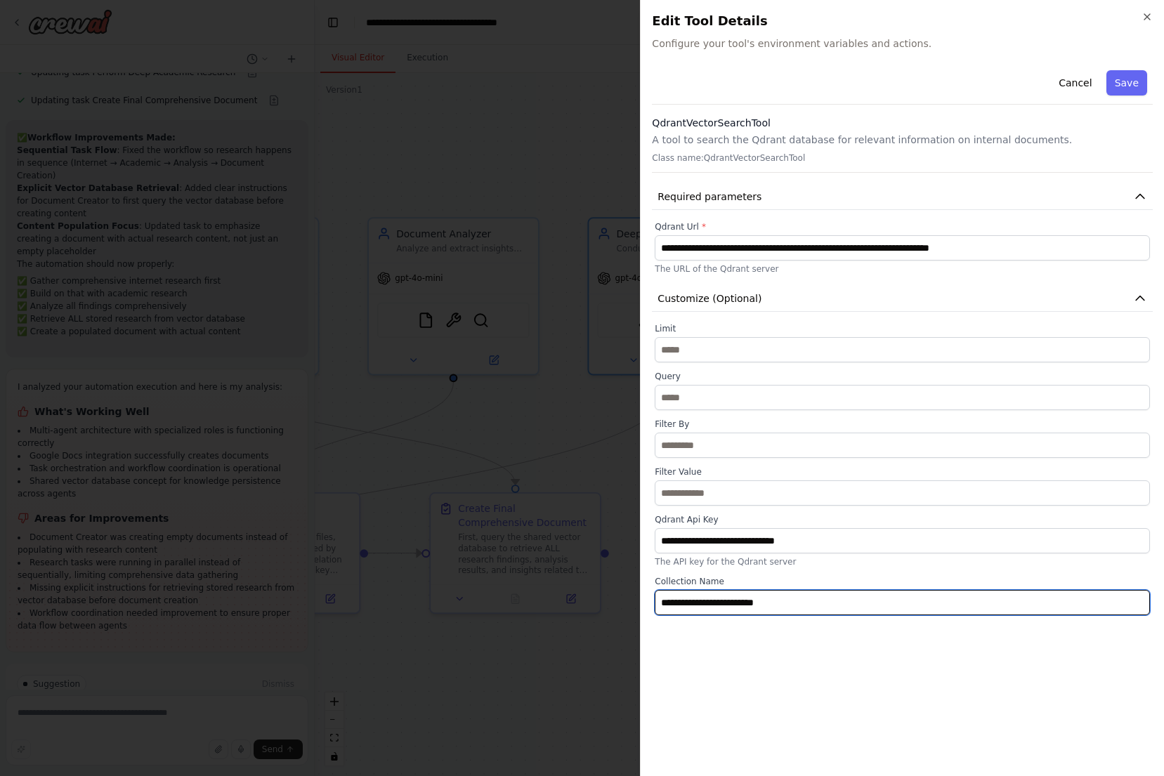
click at [839, 603] on input "**********" at bounding box center [902, 602] width 495 height 25
paste input "text"
type input "**********"
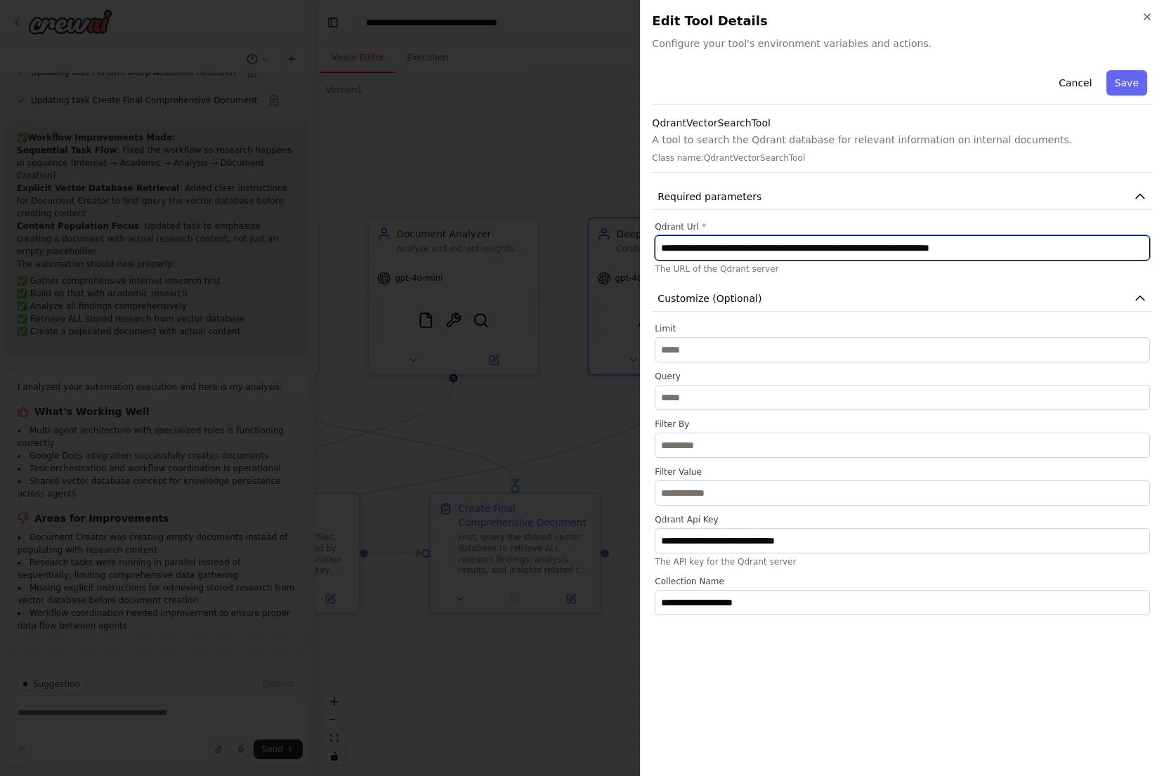
click at [874, 253] on input "**********" at bounding box center [902, 247] width 495 height 25
type input "**********"
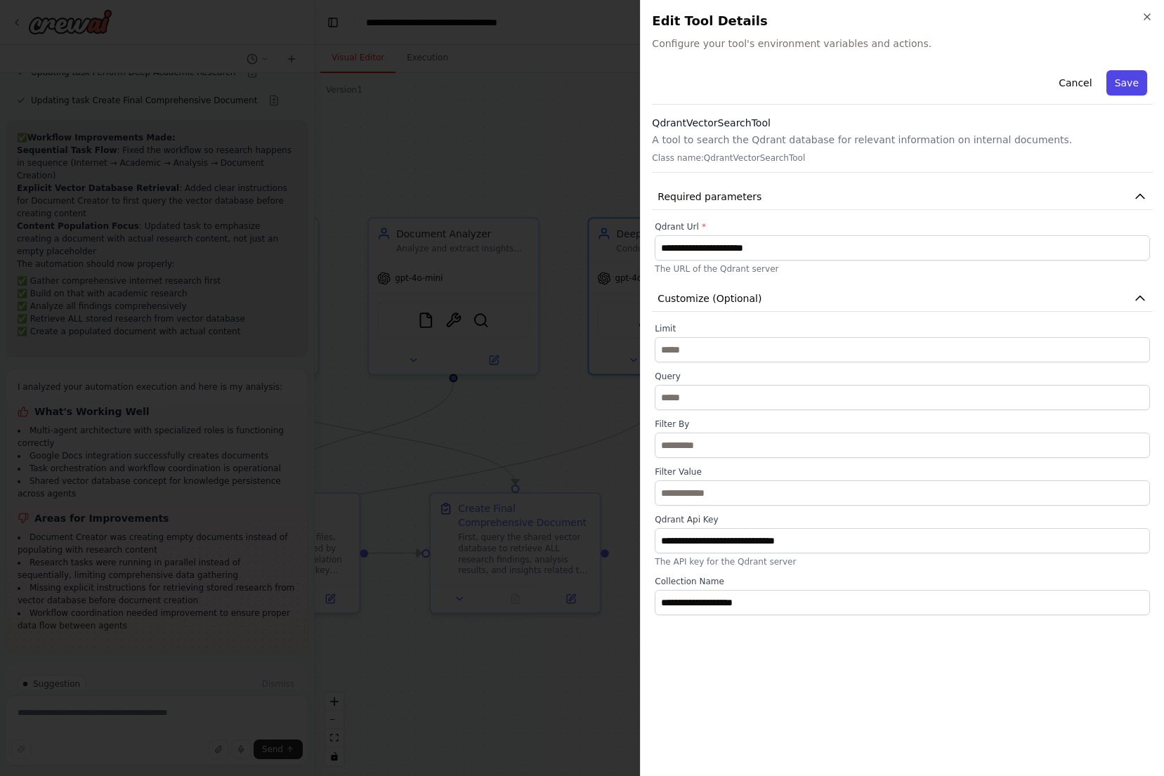
click at [1127, 77] on button "Save" at bounding box center [1126, 82] width 41 height 25
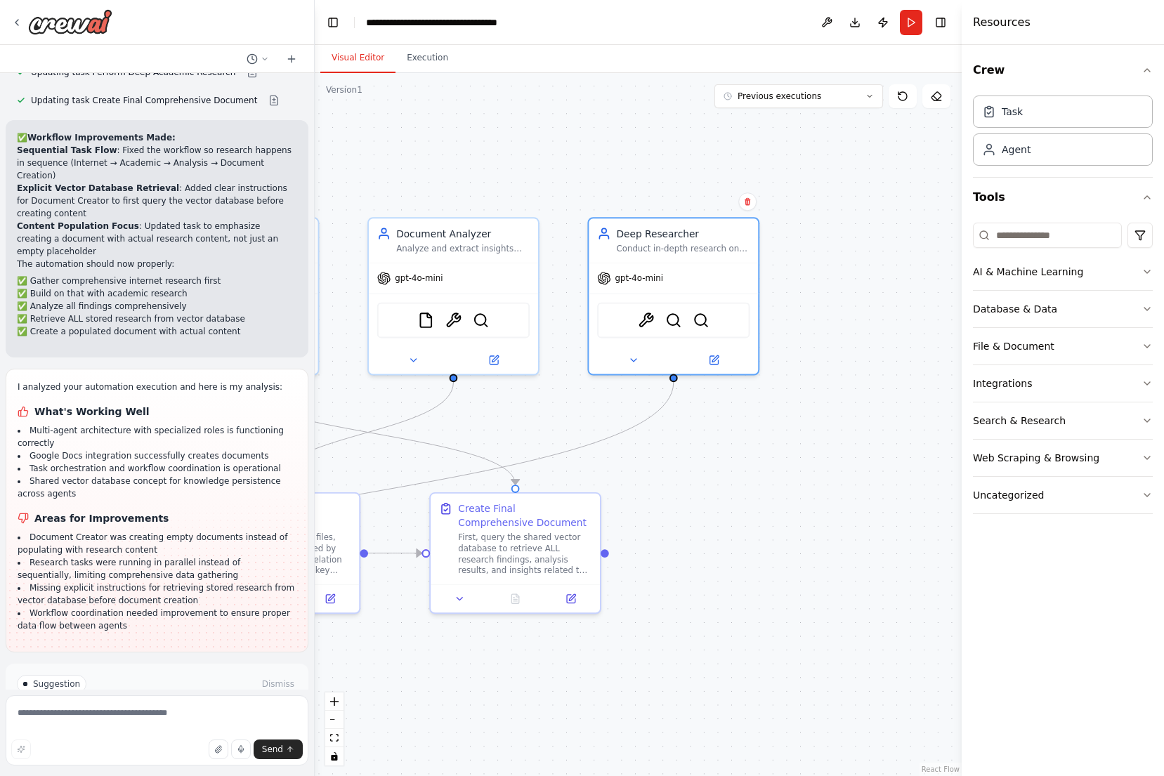
click at [202, 733] on button "Run Automation" at bounding box center [157, 744] width 280 height 22
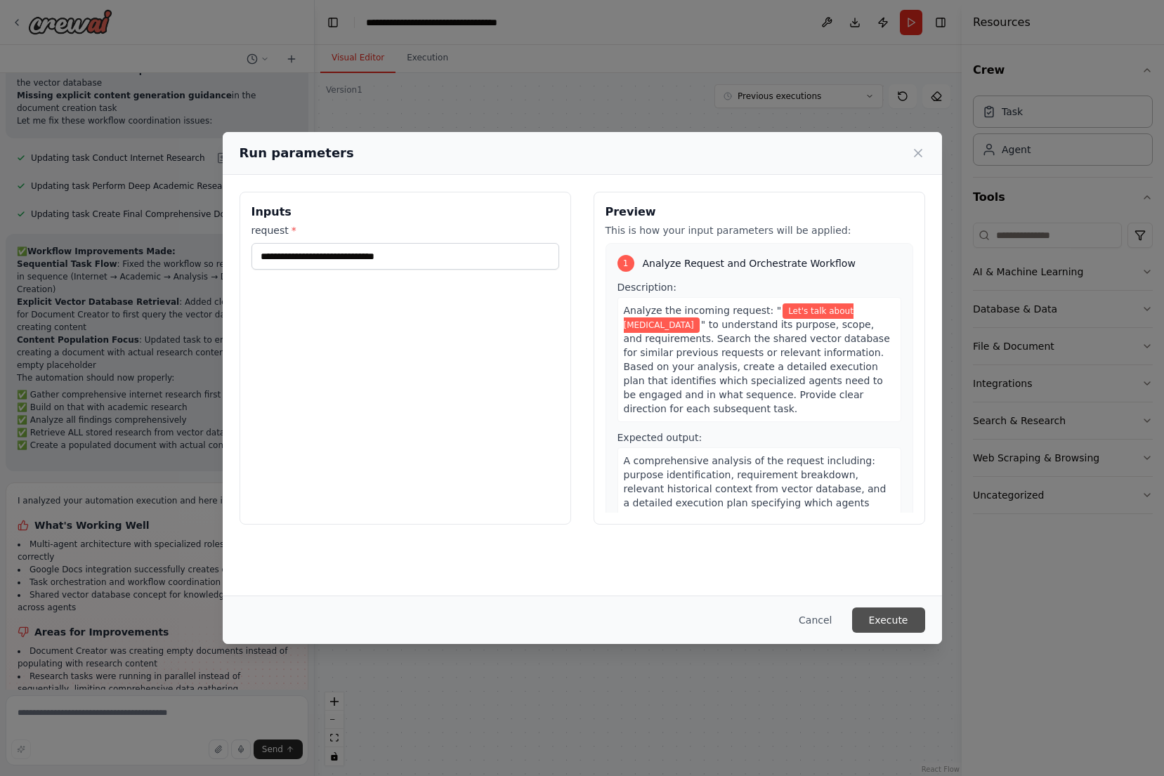
click at [891, 619] on button "Execute" at bounding box center [888, 620] width 73 height 25
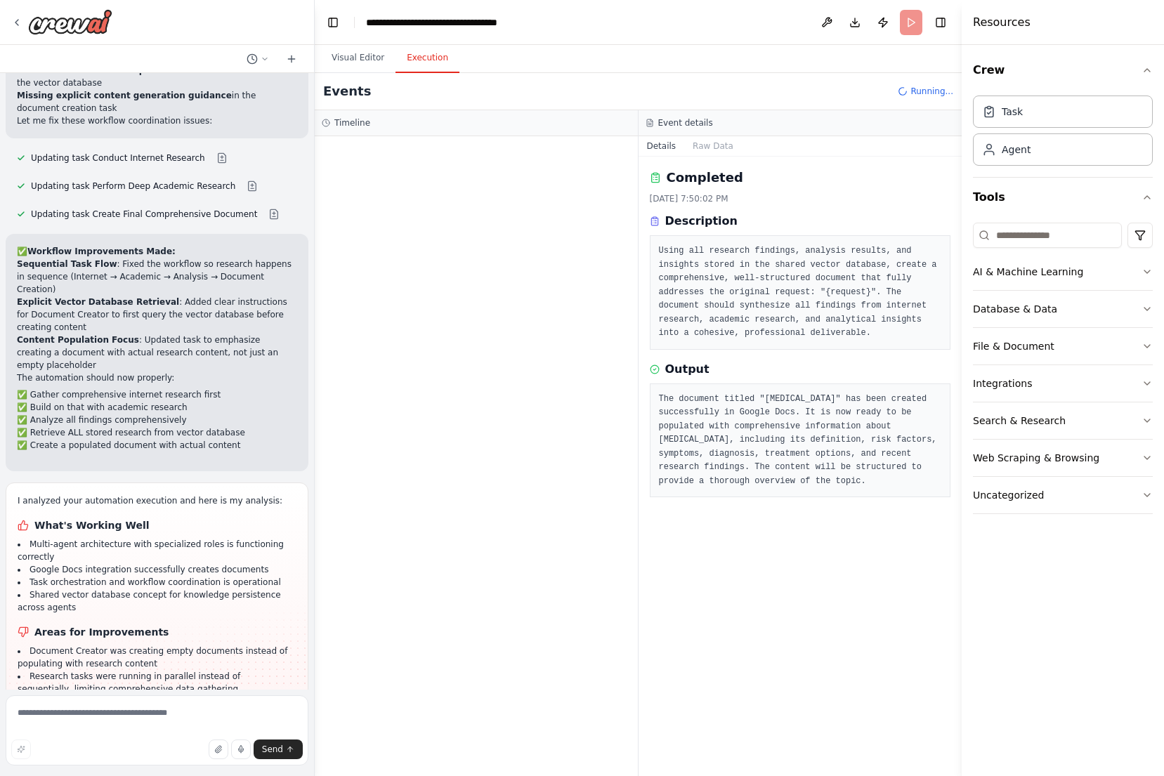
scroll to position [0, 0]
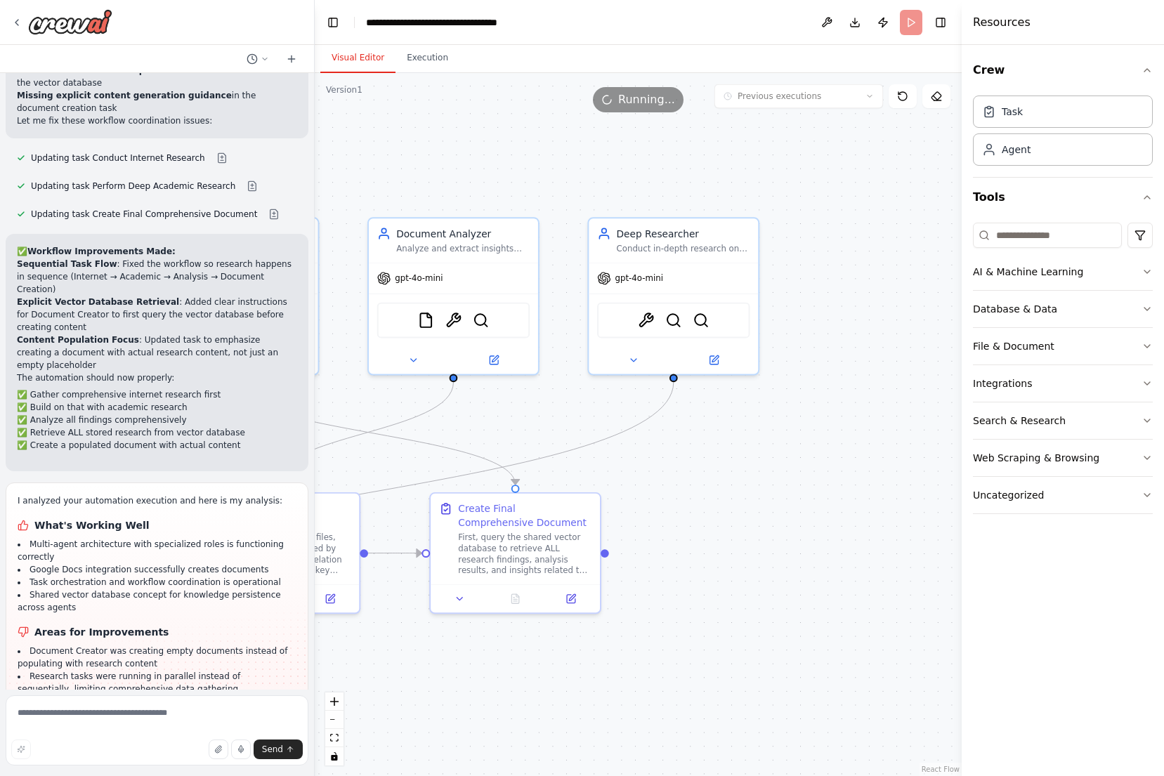
click at [372, 61] on button "Visual Editor" at bounding box center [357, 58] width 75 height 29
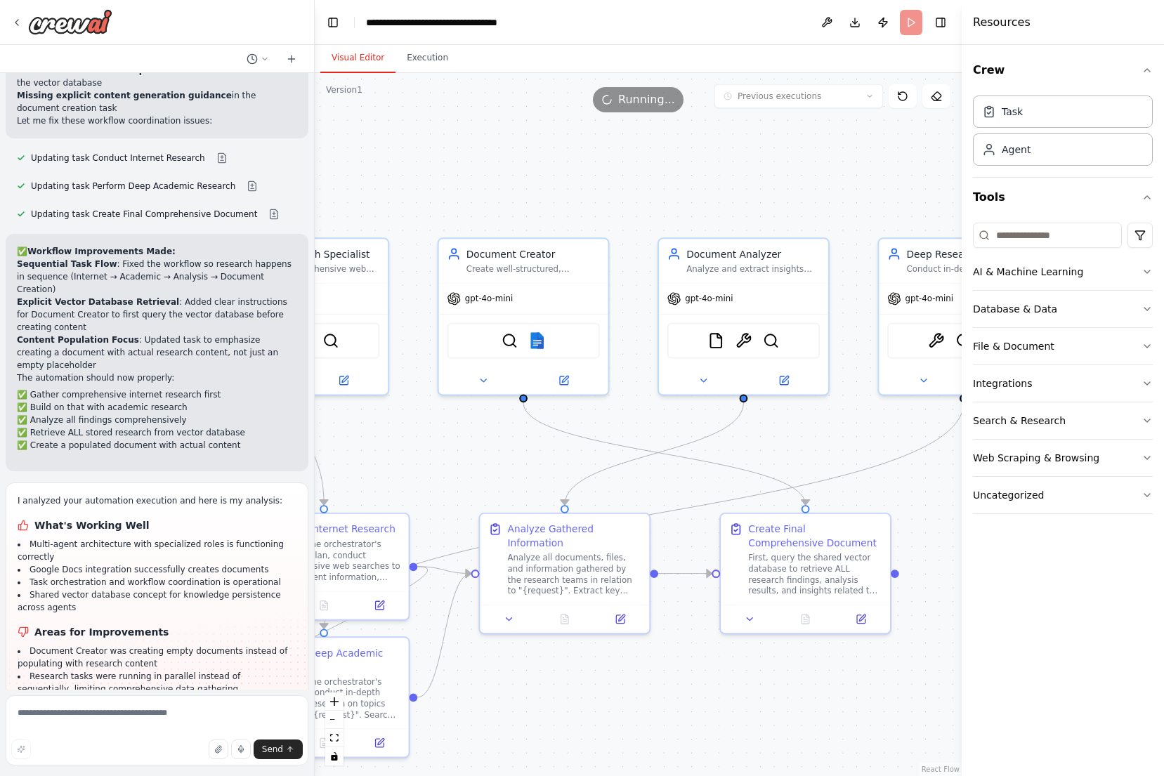
drag, startPoint x: 489, startPoint y: 179, endPoint x: 778, endPoint y: 199, distance: 290.1
click at [779, 199] on div ".deletable-edge-delete-btn { width: 20px; height: 20px; border: 0px solid #ffff…" at bounding box center [638, 424] width 647 height 703
click at [422, 57] on button "Execution" at bounding box center [427, 58] width 64 height 29
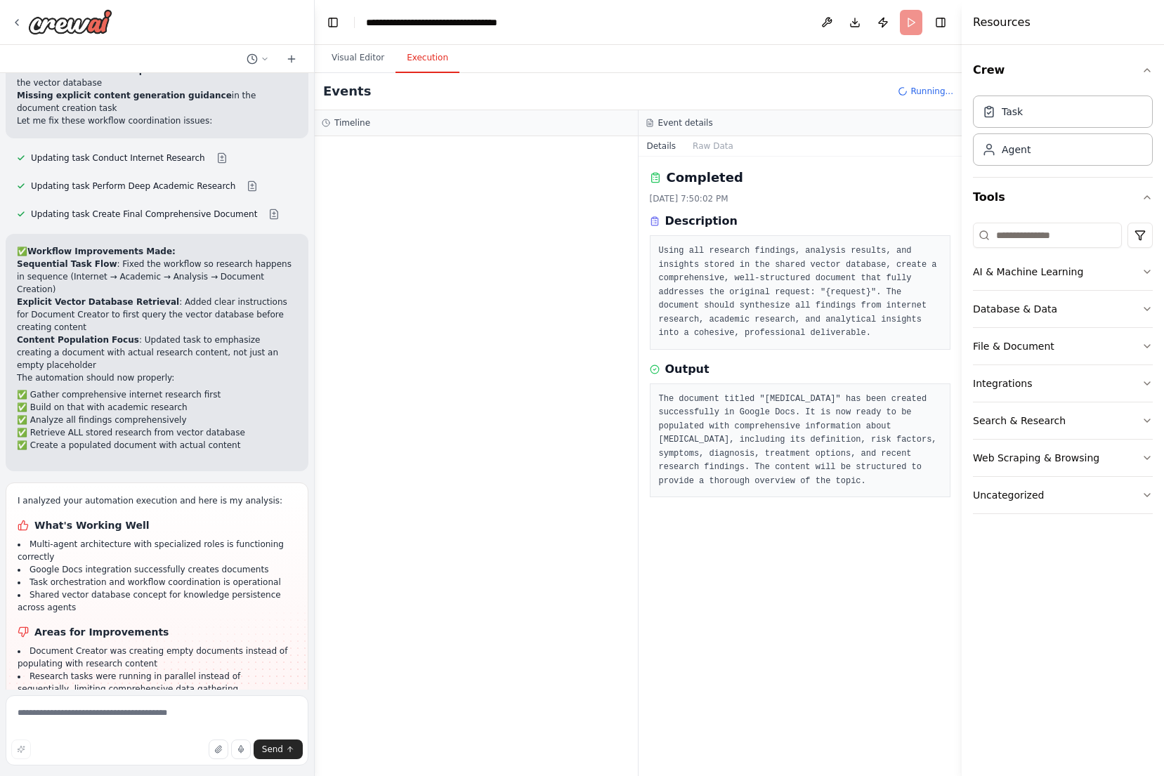
click at [382, 165] on div at bounding box center [476, 456] width 323 height 640
click at [723, 145] on button "Raw Data" at bounding box center [713, 146] width 58 height 20
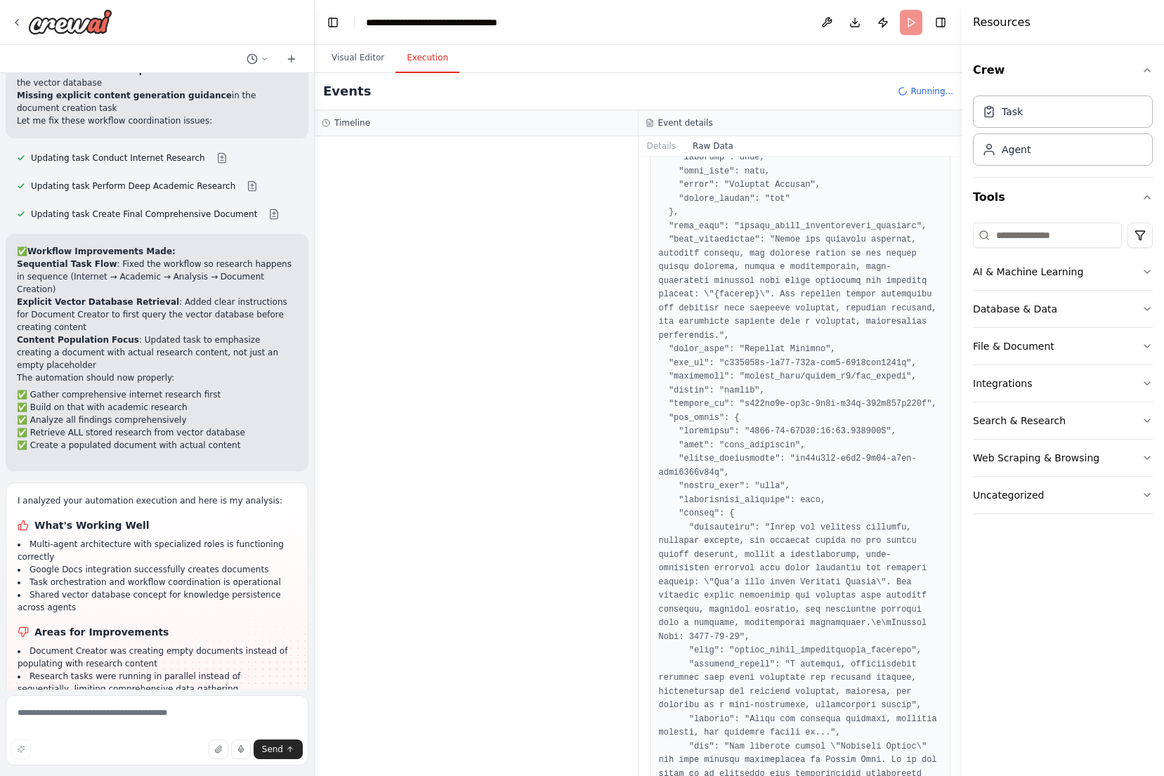
scroll to position [379, 0]
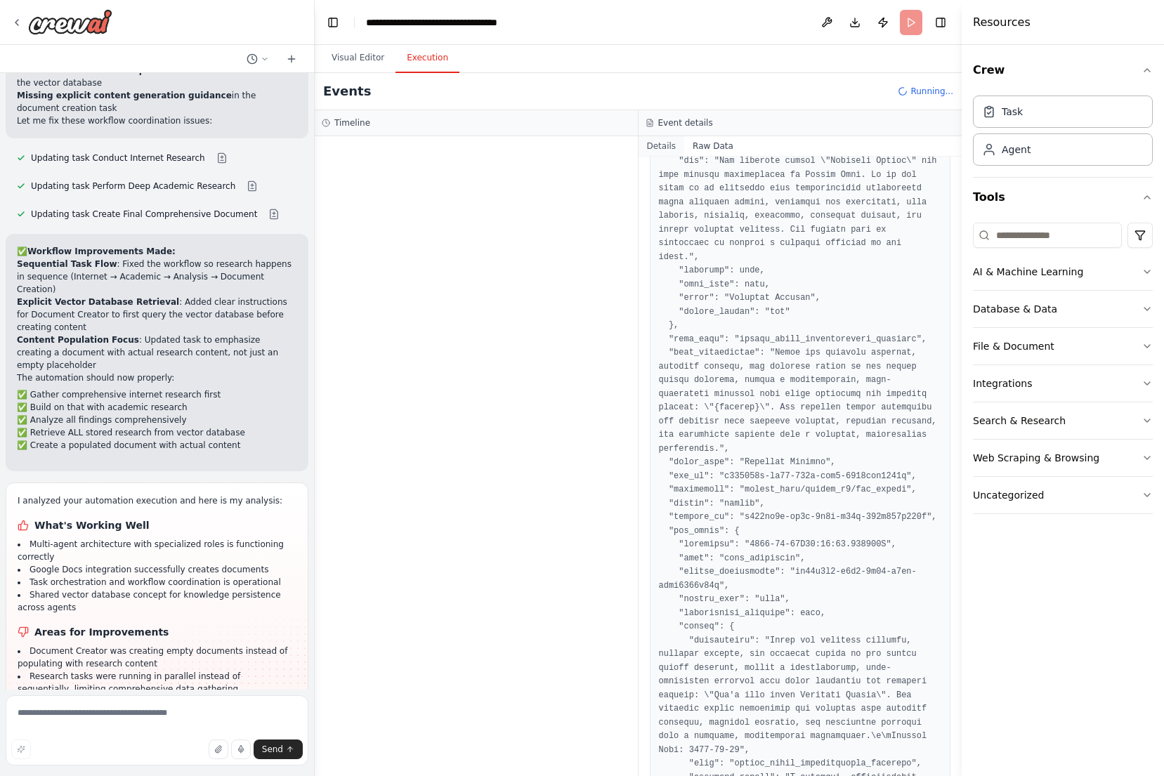
click at [666, 152] on button "Details" at bounding box center [661, 146] width 46 height 20
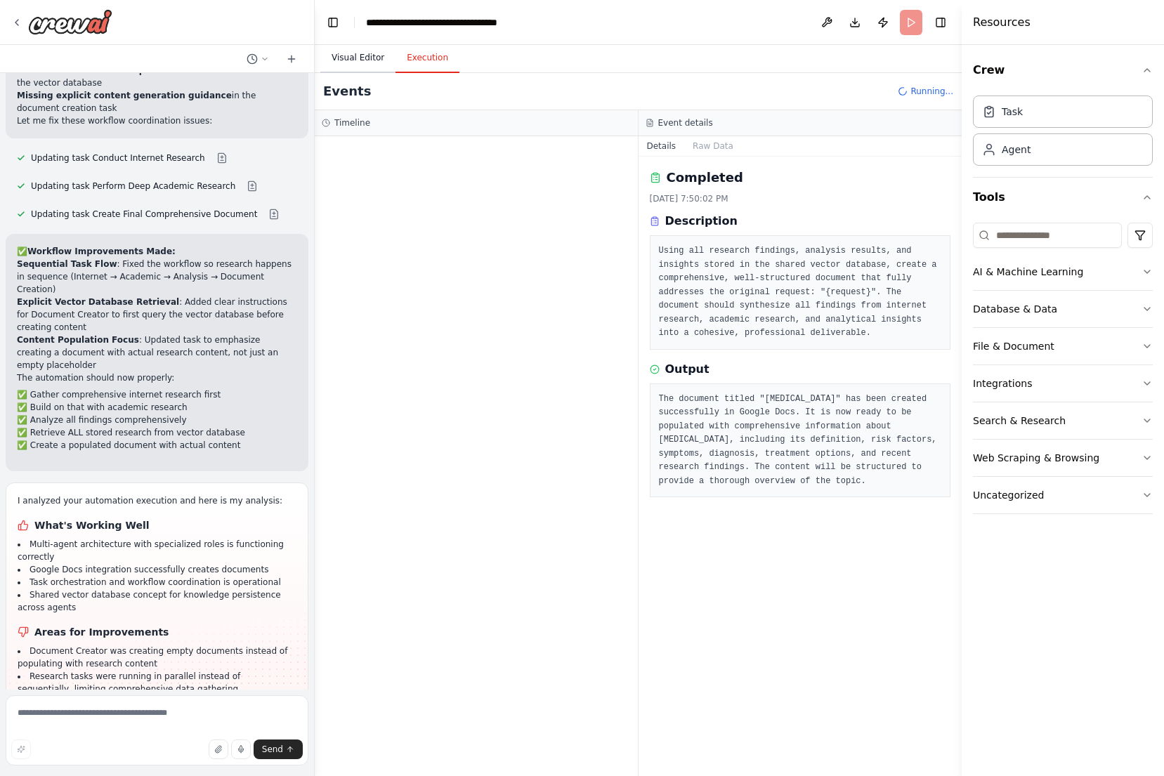
click at [362, 66] on button "Visual Editor" at bounding box center [357, 58] width 75 height 29
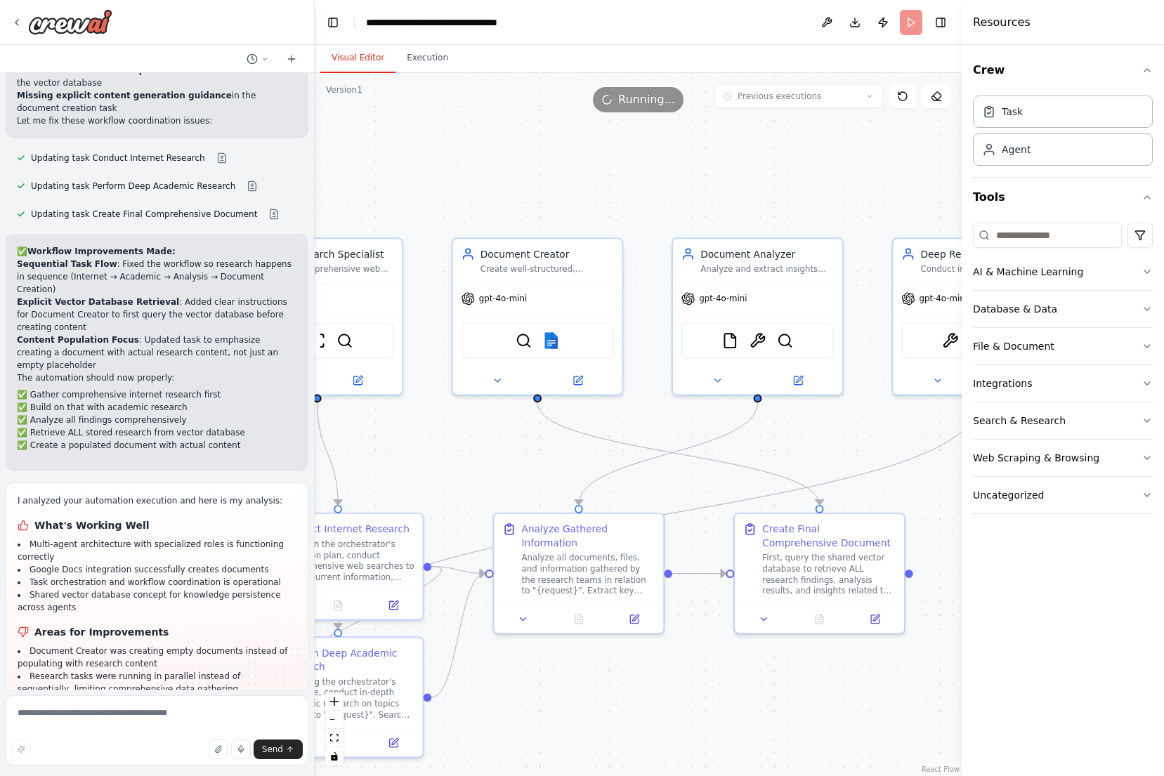
drag, startPoint x: 419, startPoint y: 143, endPoint x: 560, endPoint y: 143, distance: 141.2
click at [560, 143] on div ".deletable-edge-delete-btn { width: 20px; height: 20px; border: 0px solid #ffff…" at bounding box center [638, 424] width 647 height 703
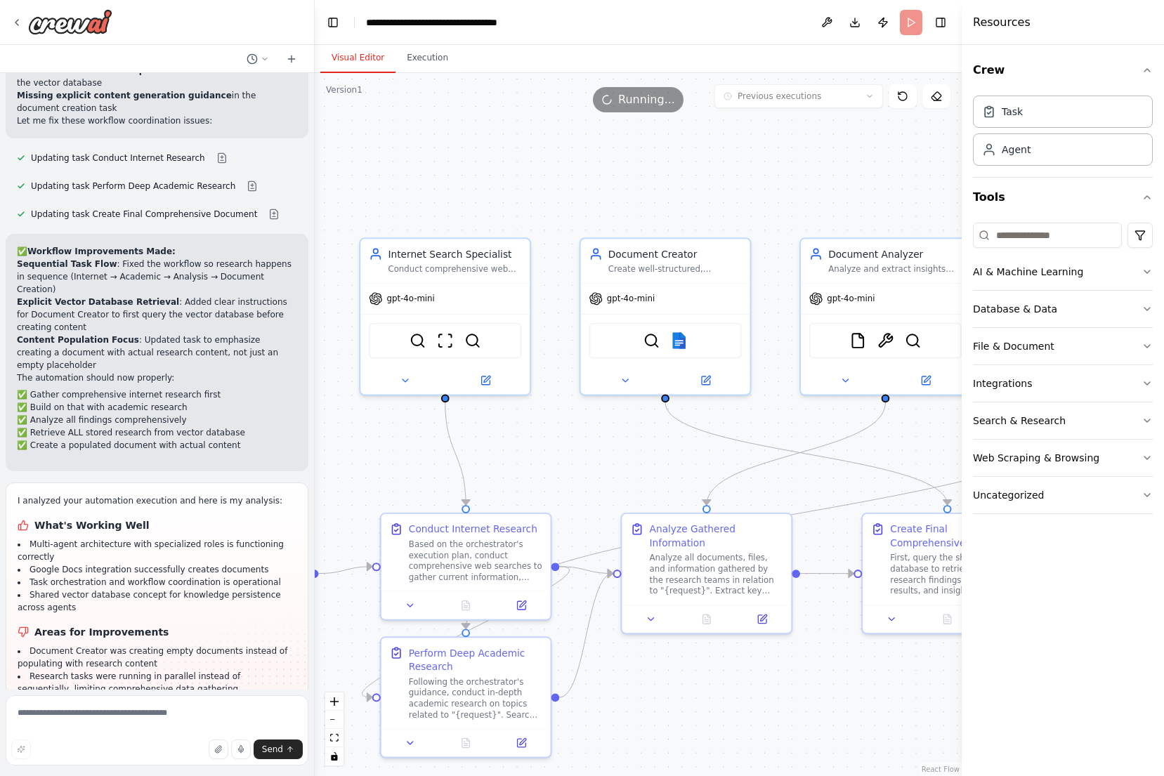
click at [629, 107] on span "Running..." at bounding box center [646, 99] width 57 height 17
click at [827, 24] on button at bounding box center [826, 22] width 22 height 25
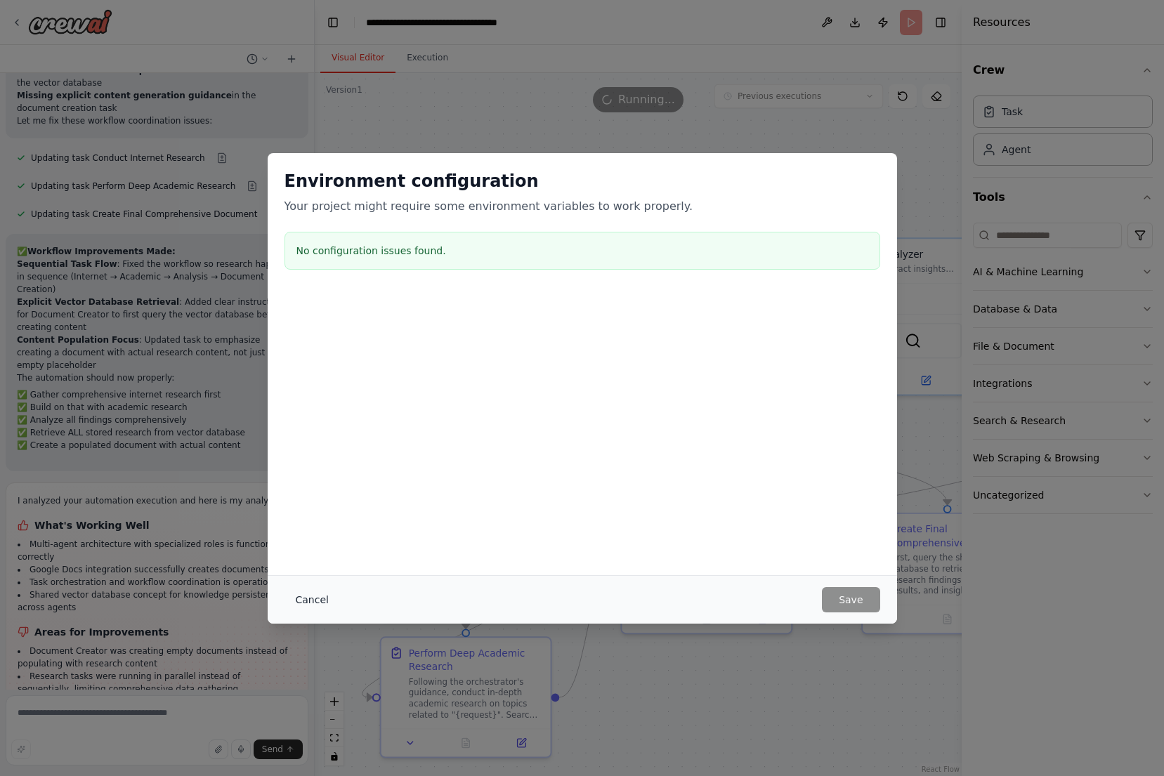
click at [293, 591] on button "Cancel" at bounding box center [311, 599] width 55 height 25
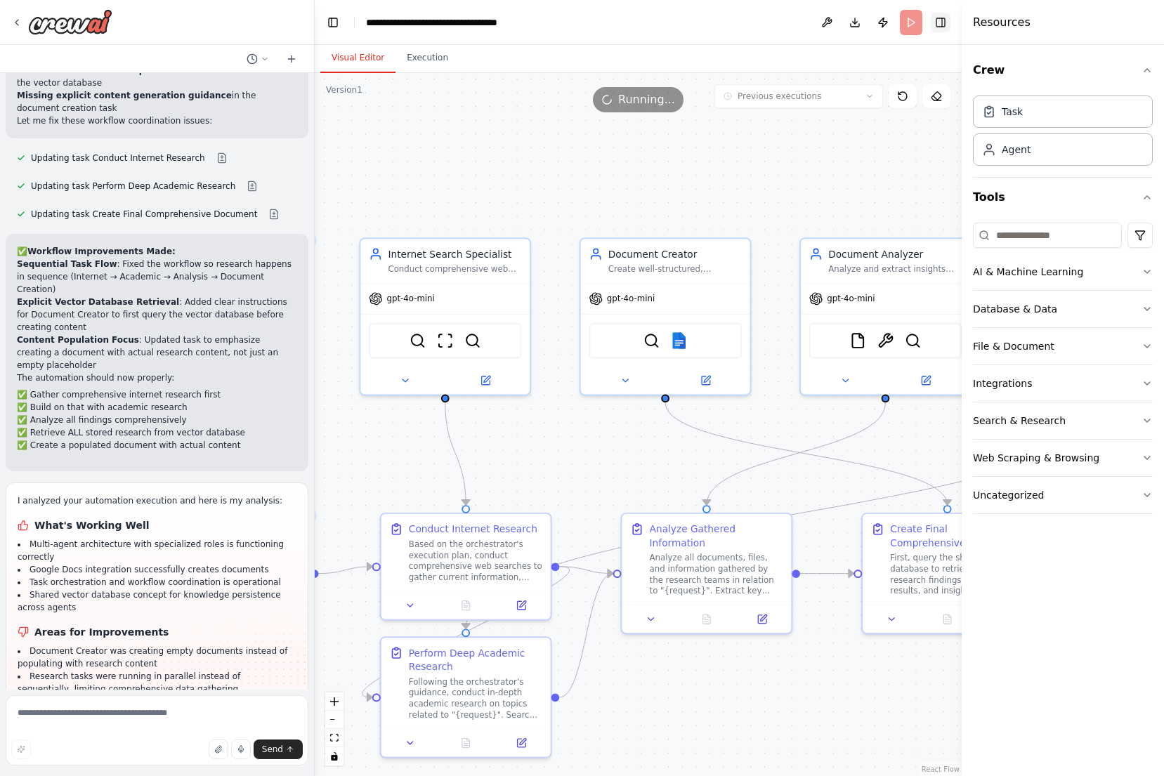
click at [947, 24] on button "Toggle Right Sidebar" at bounding box center [941, 23] width 20 height 20
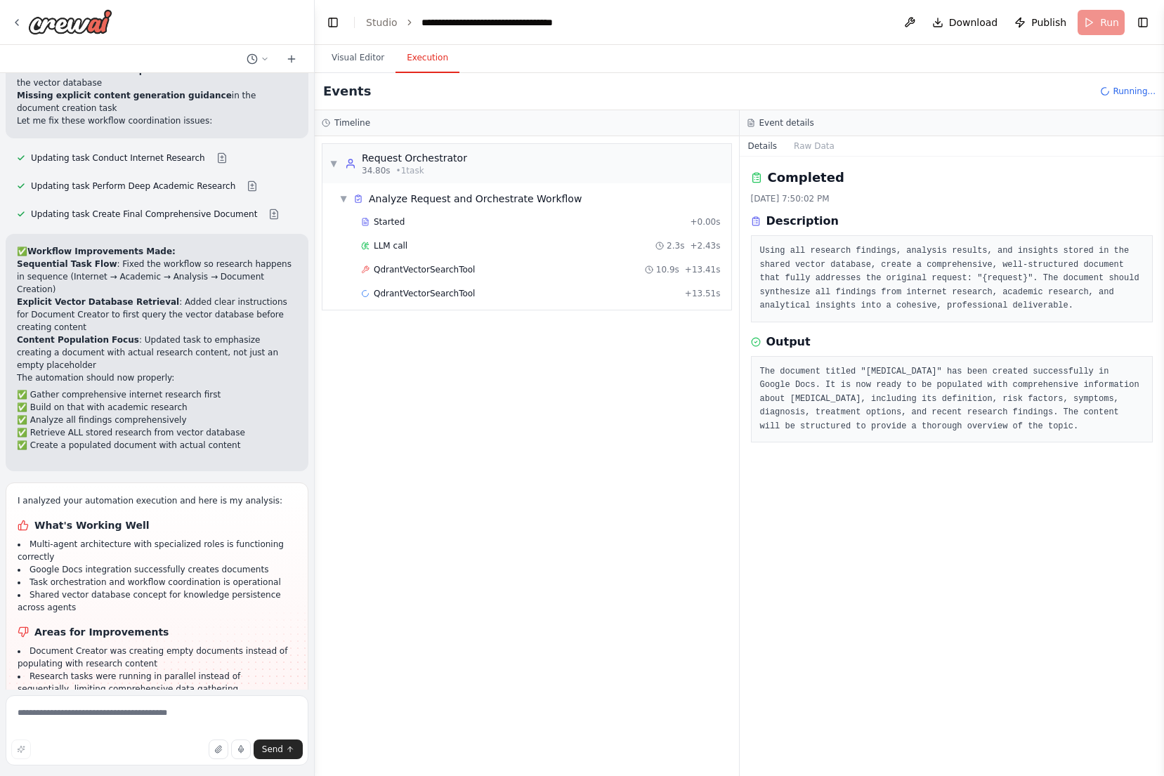
click at [427, 65] on button "Execution" at bounding box center [427, 58] width 64 height 29
click at [456, 269] on span "QdrantVectorSearchTool" at bounding box center [424, 269] width 101 height 11
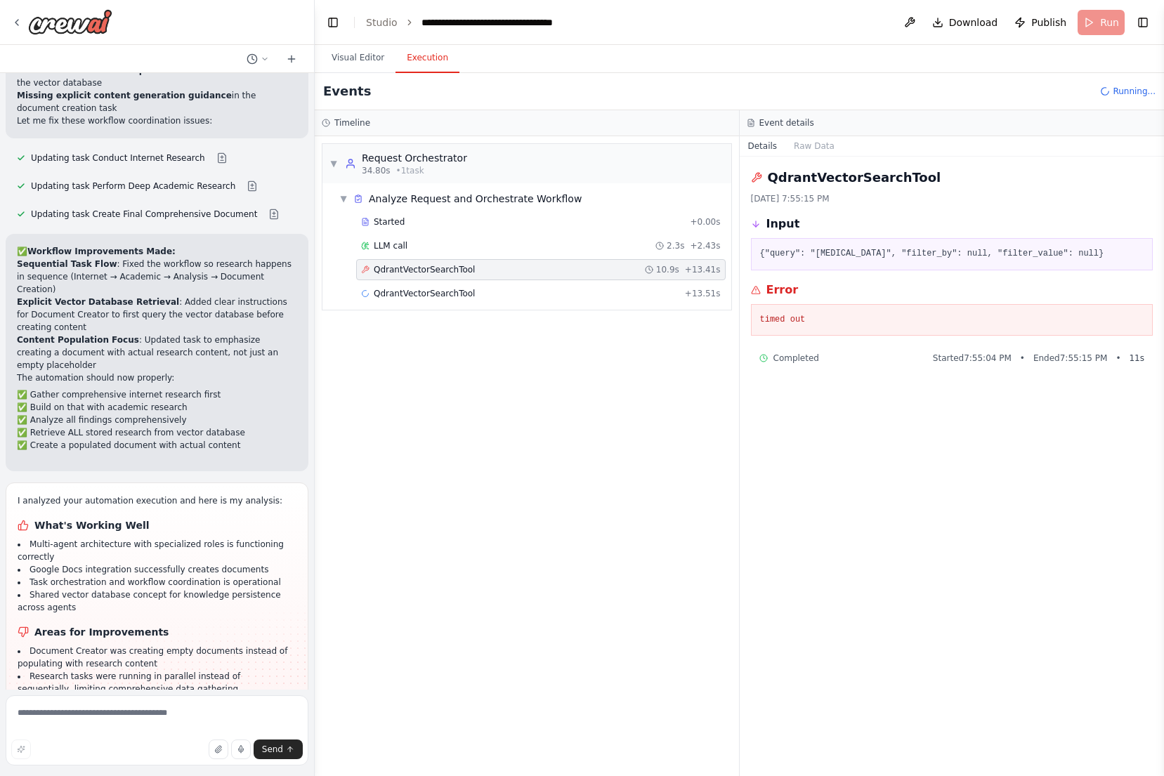
click at [827, 324] on pre "timed out" at bounding box center [952, 320] width 384 height 14
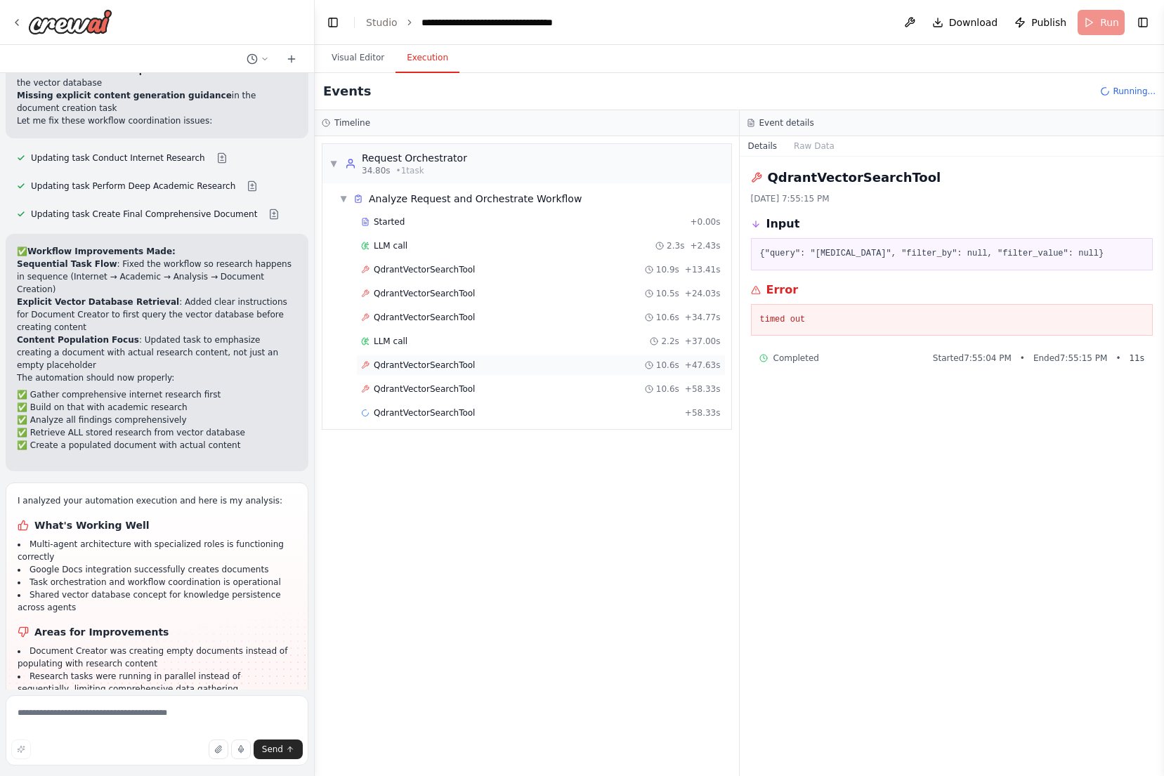
click at [527, 367] on div "QdrantVectorSearchTool 10.6s + 47.63s" at bounding box center [541, 365] width 360 height 11
click at [947, 249] on pre "{"query": "Prostate Cancer", "filter_by": null, "filter_value": null}" at bounding box center [952, 254] width 384 height 14
click at [822, 147] on button "Raw Data" at bounding box center [814, 146] width 58 height 20
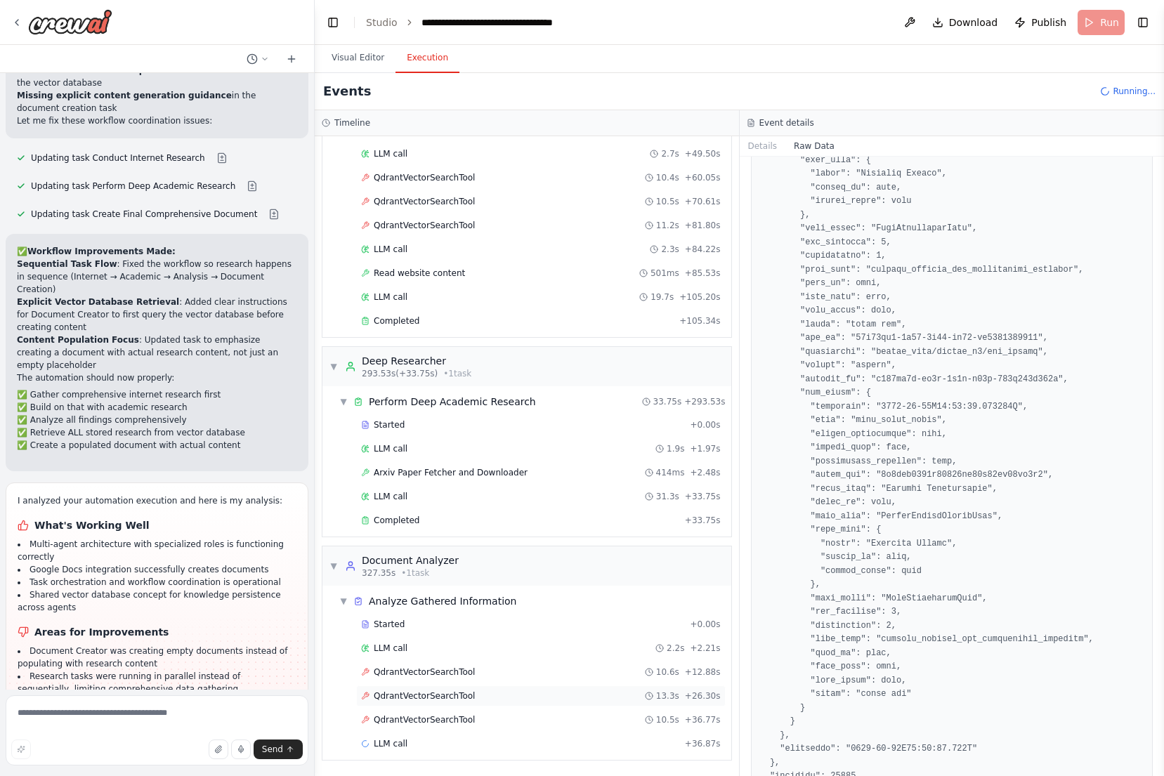
scroll to position [912, 0]
click at [435, 723] on span "QdrantVectorSearchTool" at bounding box center [424, 719] width 101 height 11
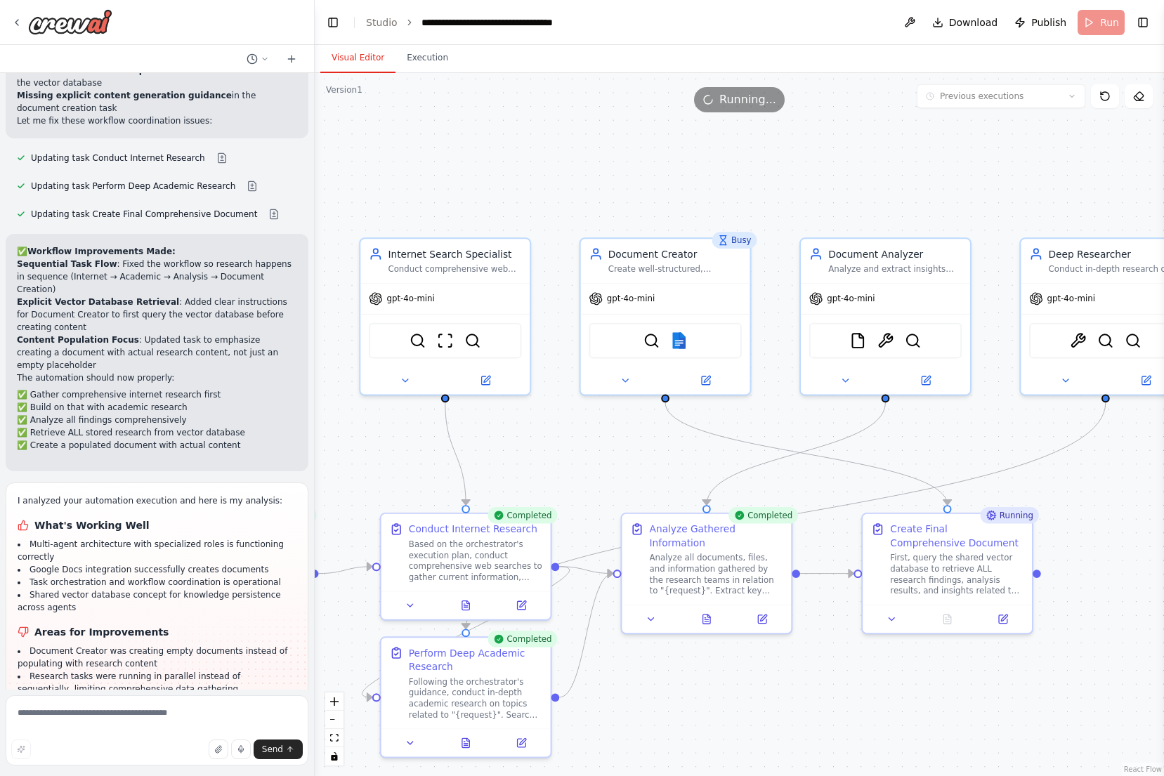
click at [369, 54] on button "Visual Editor" at bounding box center [357, 58] width 75 height 29
click at [757, 105] on span "Running..." at bounding box center [747, 99] width 57 height 17
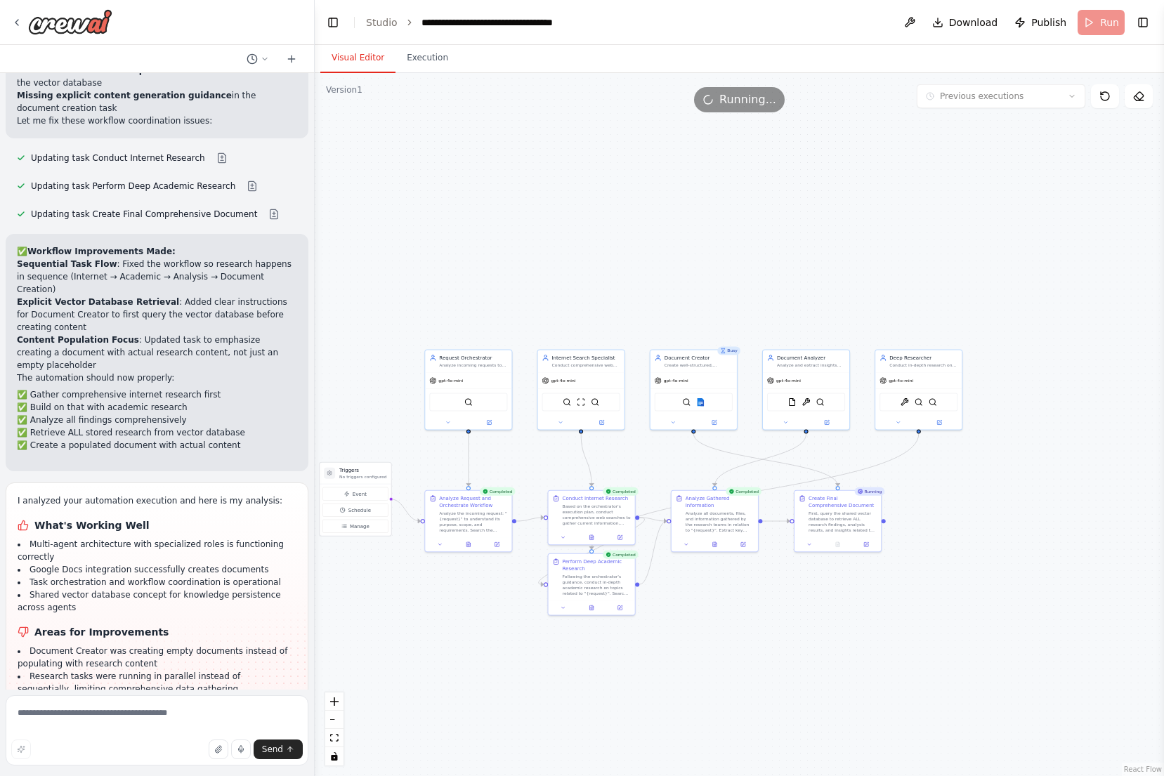
drag, startPoint x: 464, startPoint y: 446, endPoint x: 511, endPoint y: 446, distance: 47.1
click at [511, 446] on div ".deletable-edge-delete-btn { width: 20px; height: 20px; border: 0px solid #ffff…" at bounding box center [739, 424] width 849 height 703
click at [469, 401] on img at bounding box center [468, 401] width 8 height 8
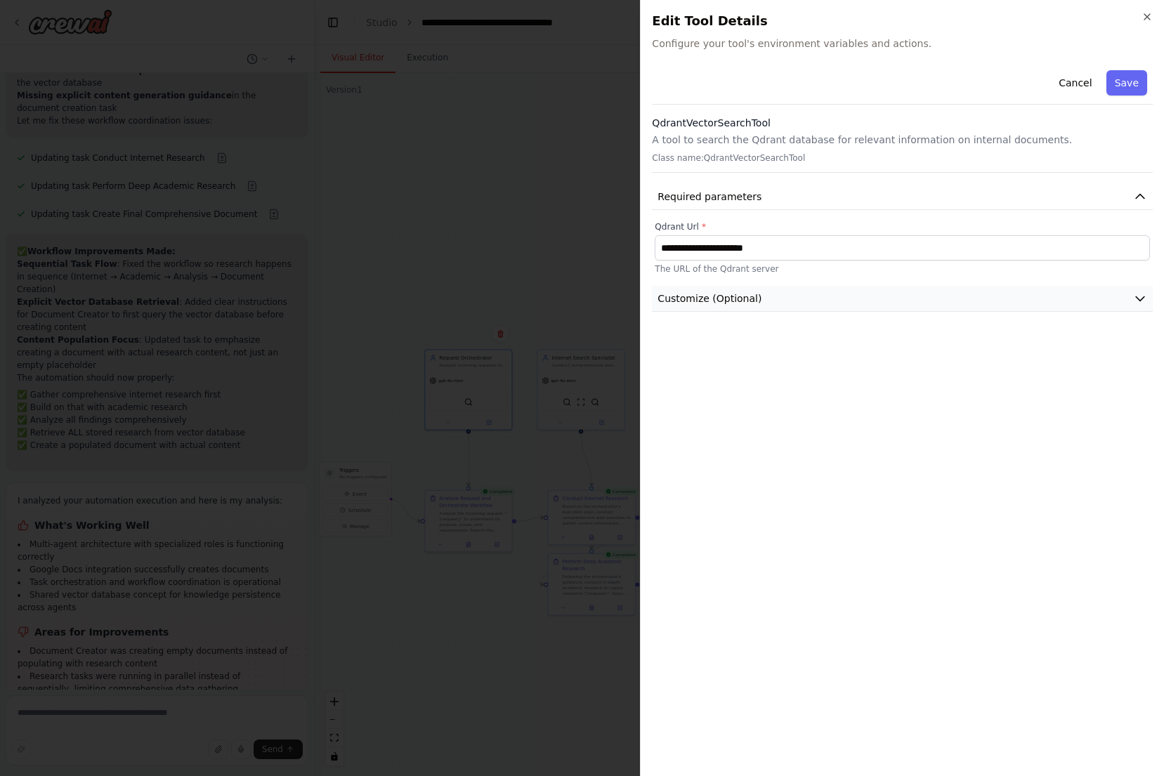
click at [787, 291] on button "Customize (Optional)" at bounding box center [902, 299] width 501 height 26
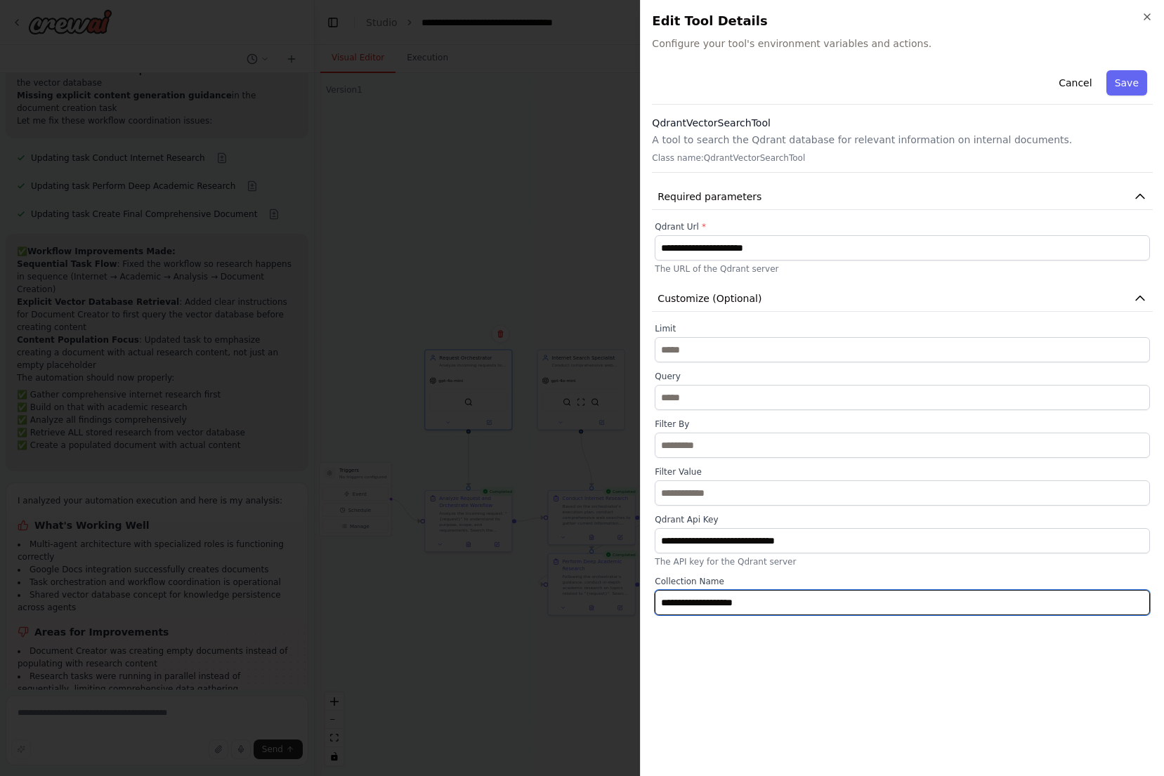
click at [789, 606] on input "**********" at bounding box center [902, 602] width 495 height 25
paste input "**********"
paste input "text"
type input "**********"
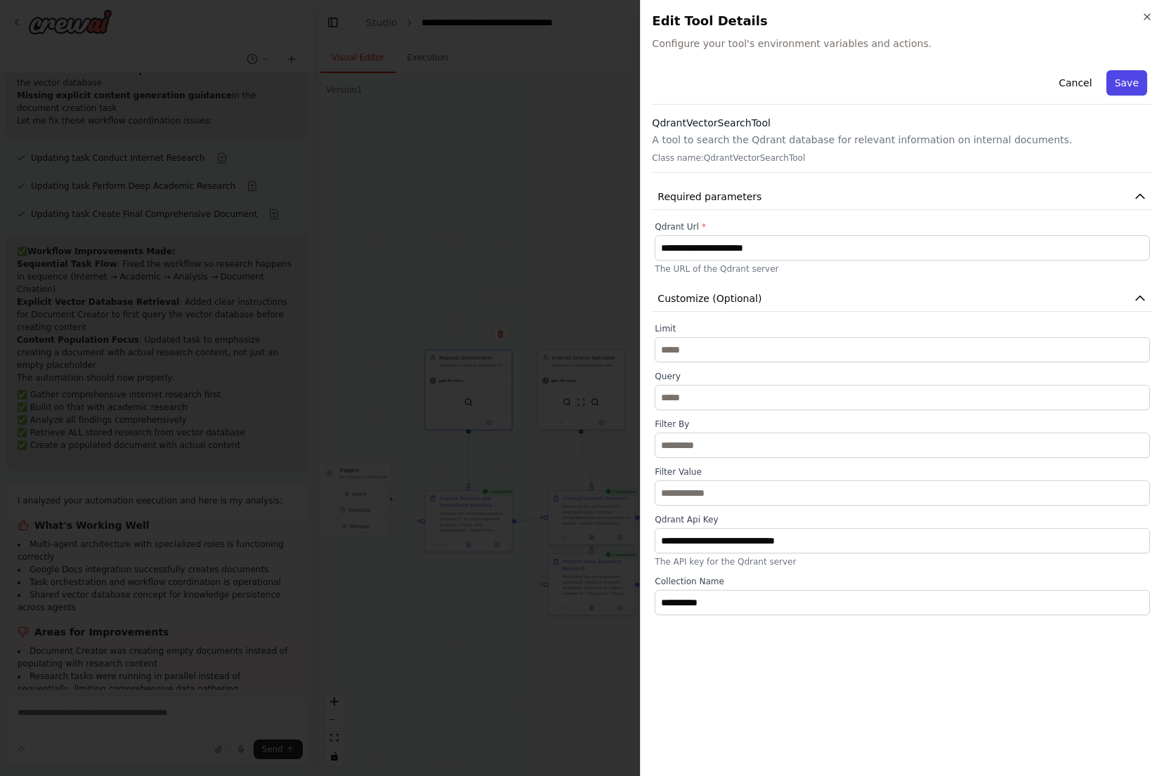
click at [1129, 80] on button "Save" at bounding box center [1126, 82] width 41 height 25
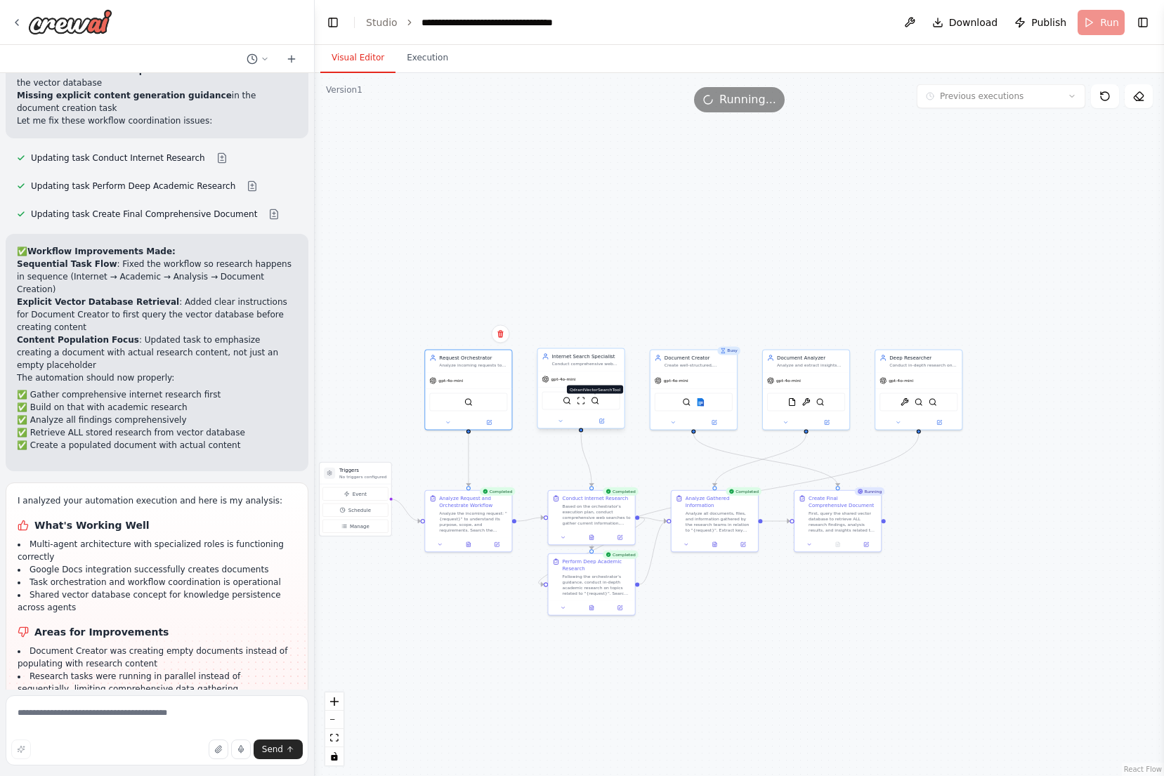
click at [595, 402] on img at bounding box center [595, 401] width 8 height 8
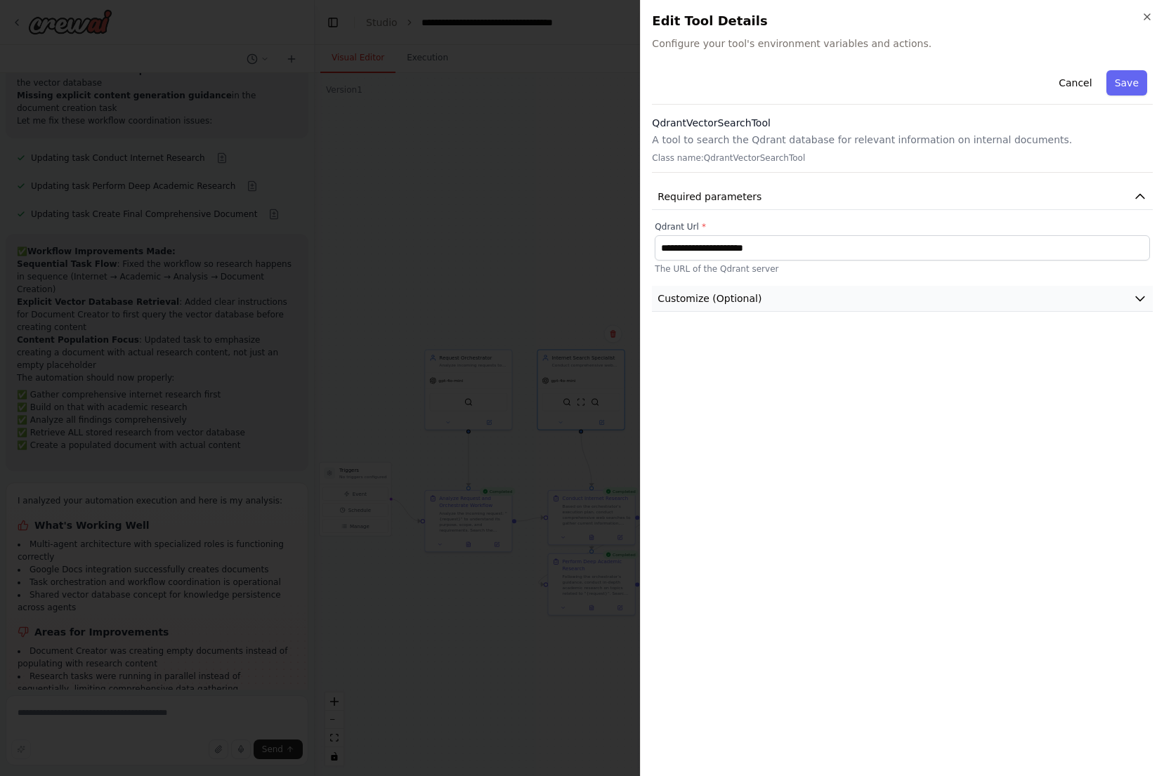
click at [820, 294] on button "Customize (Optional)" at bounding box center [902, 299] width 501 height 26
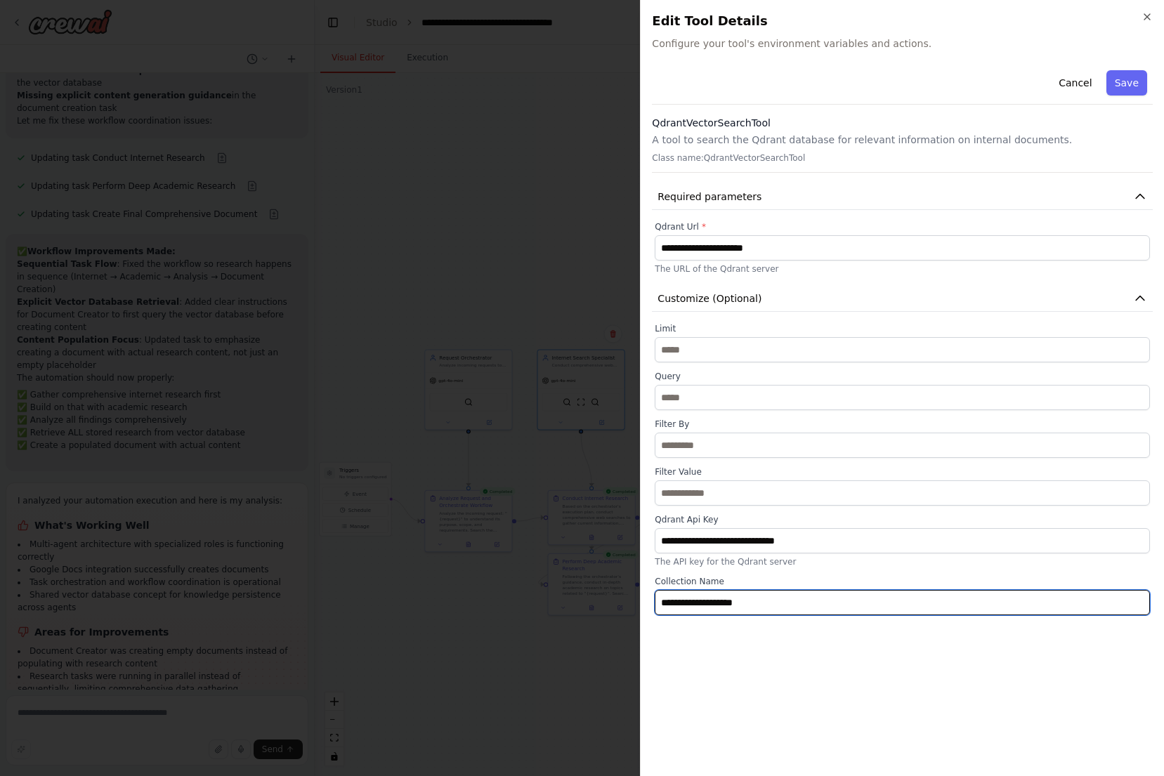
click at [813, 599] on input "**********" at bounding box center [902, 602] width 495 height 25
paste input "text"
type input "**********"
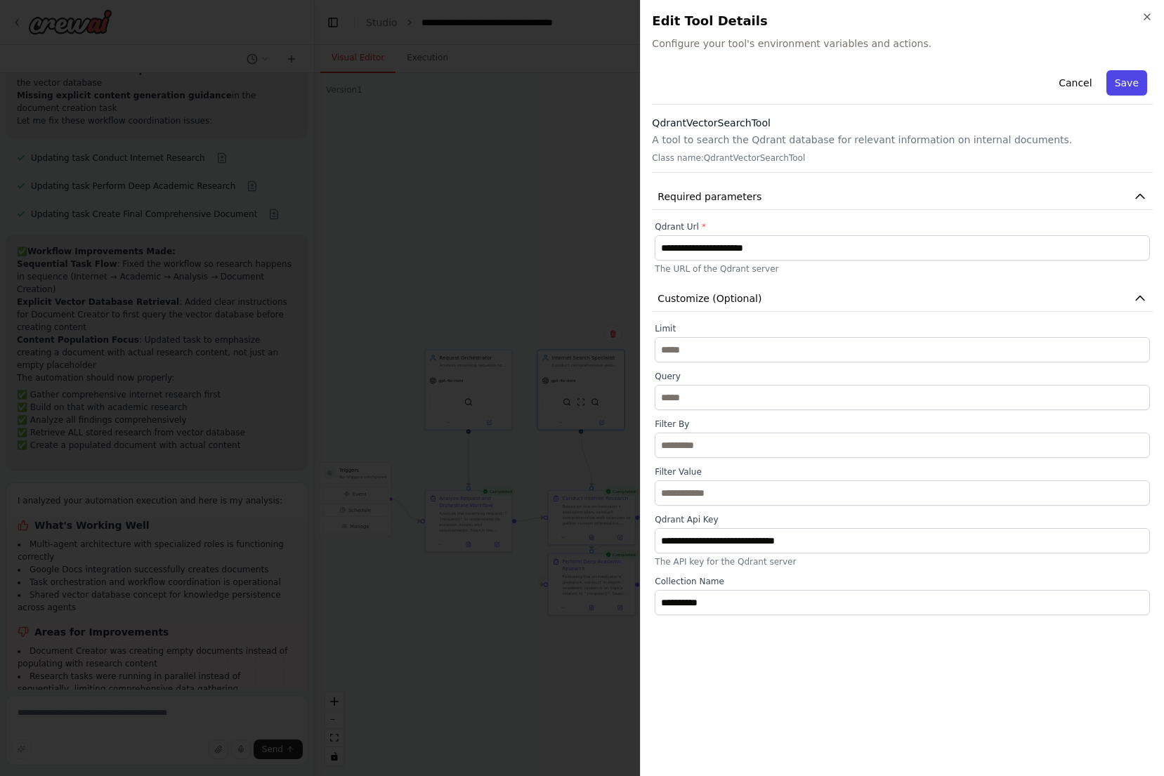
click at [1135, 81] on button "Save" at bounding box center [1126, 82] width 41 height 25
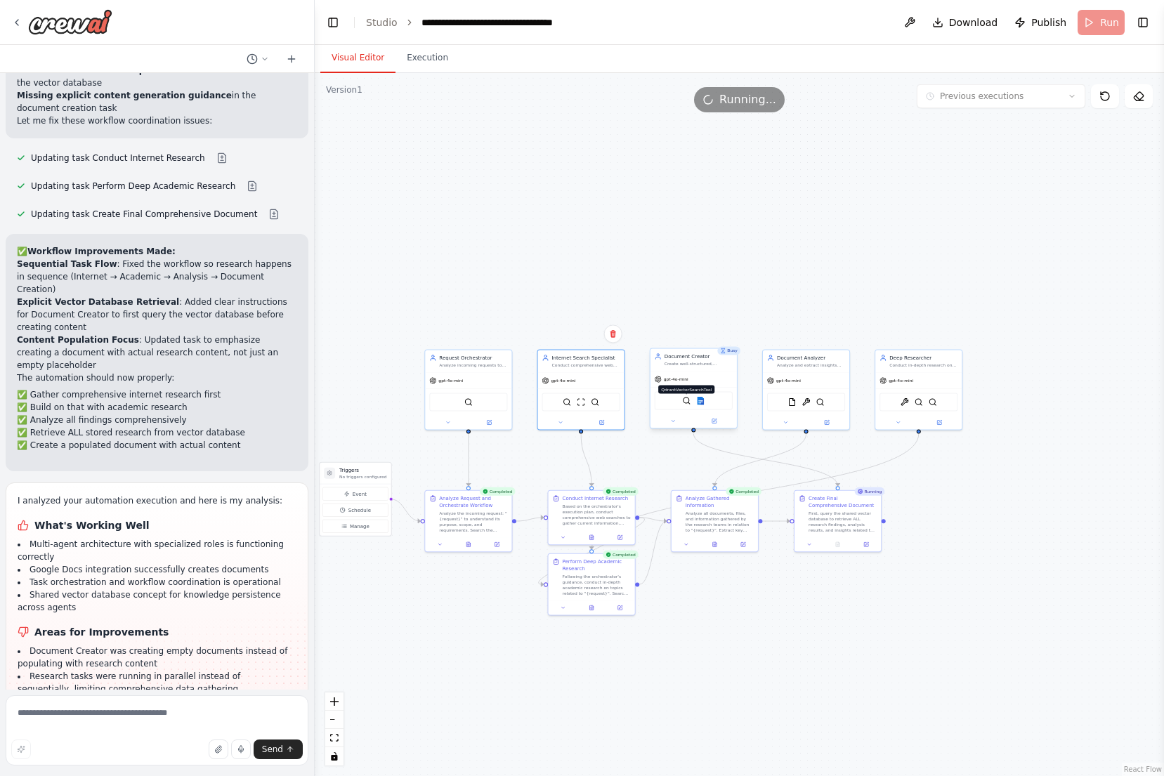
click at [687, 400] on img at bounding box center [686, 401] width 8 height 8
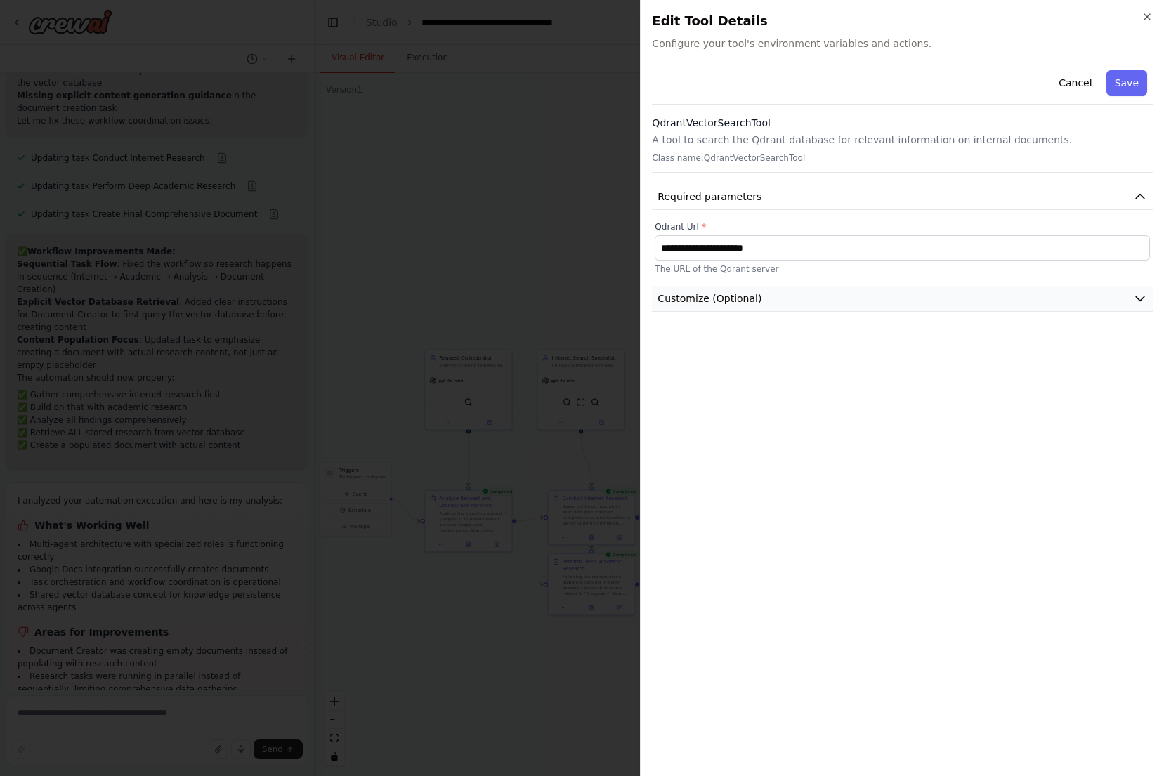
click at [806, 298] on button "Customize (Optional)" at bounding box center [902, 299] width 501 height 26
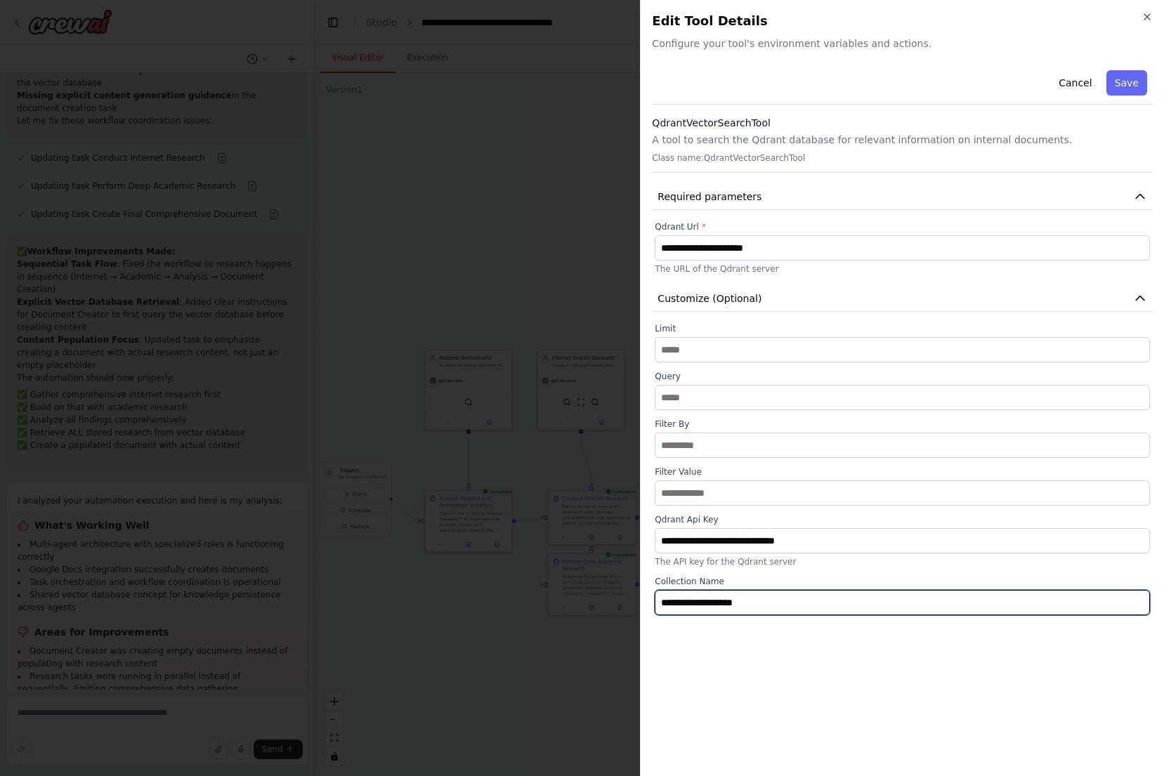
click at [794, 612] on input "**********" at bounding box center [902, 602] width 495 height 25
paste input "text"
type input "**********"
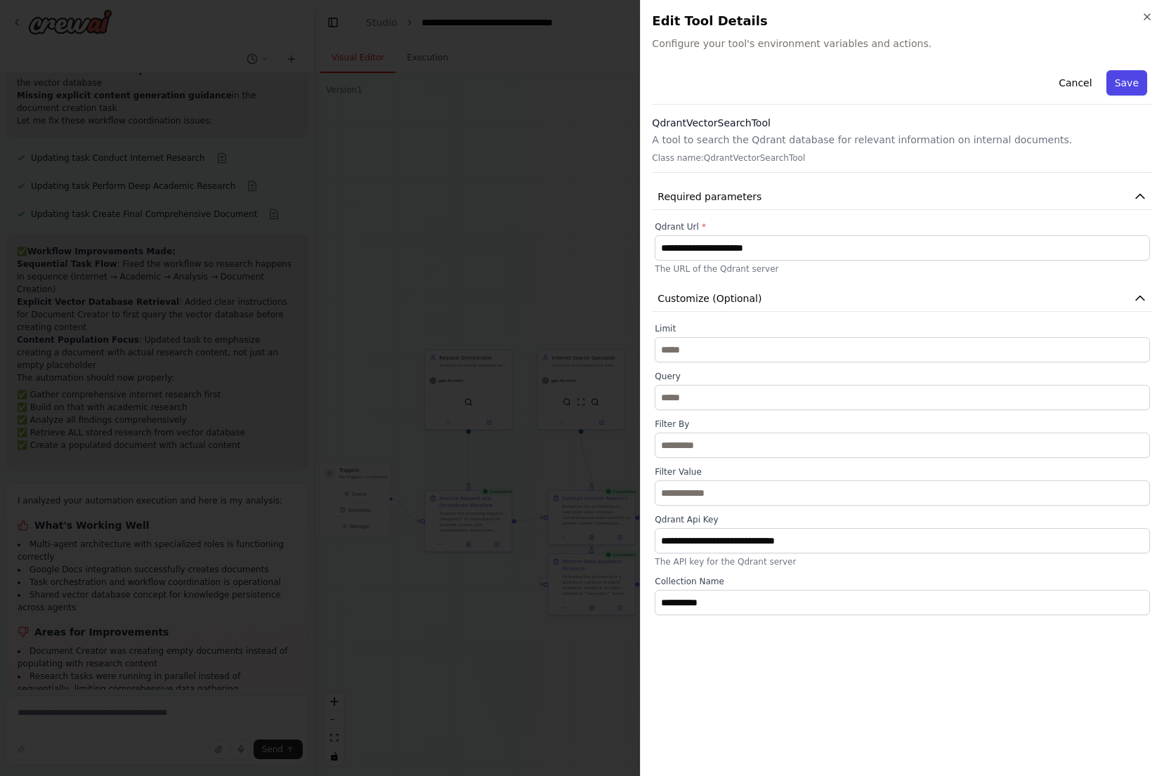
click at [1129, 86] on button "Save" at bounding box center [1126, 82] width 41 height 25
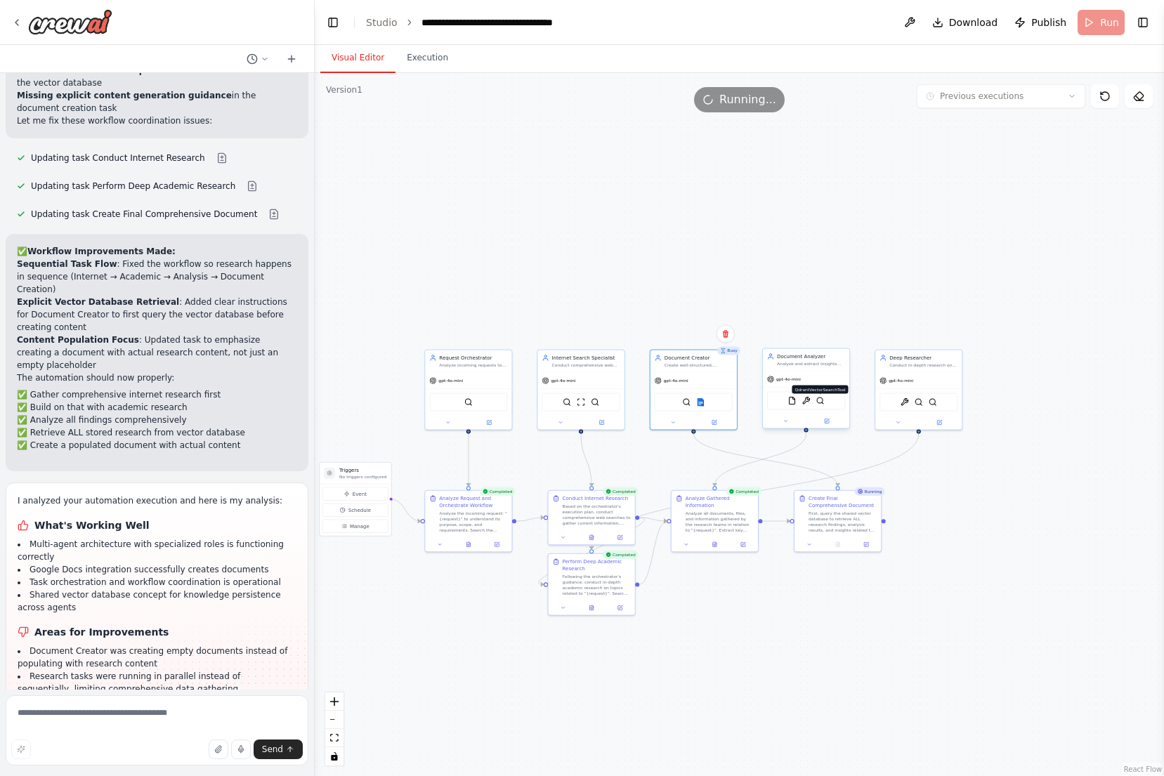
click at [823, 403] on img at bounding box center [820, 401] width 8 height 8
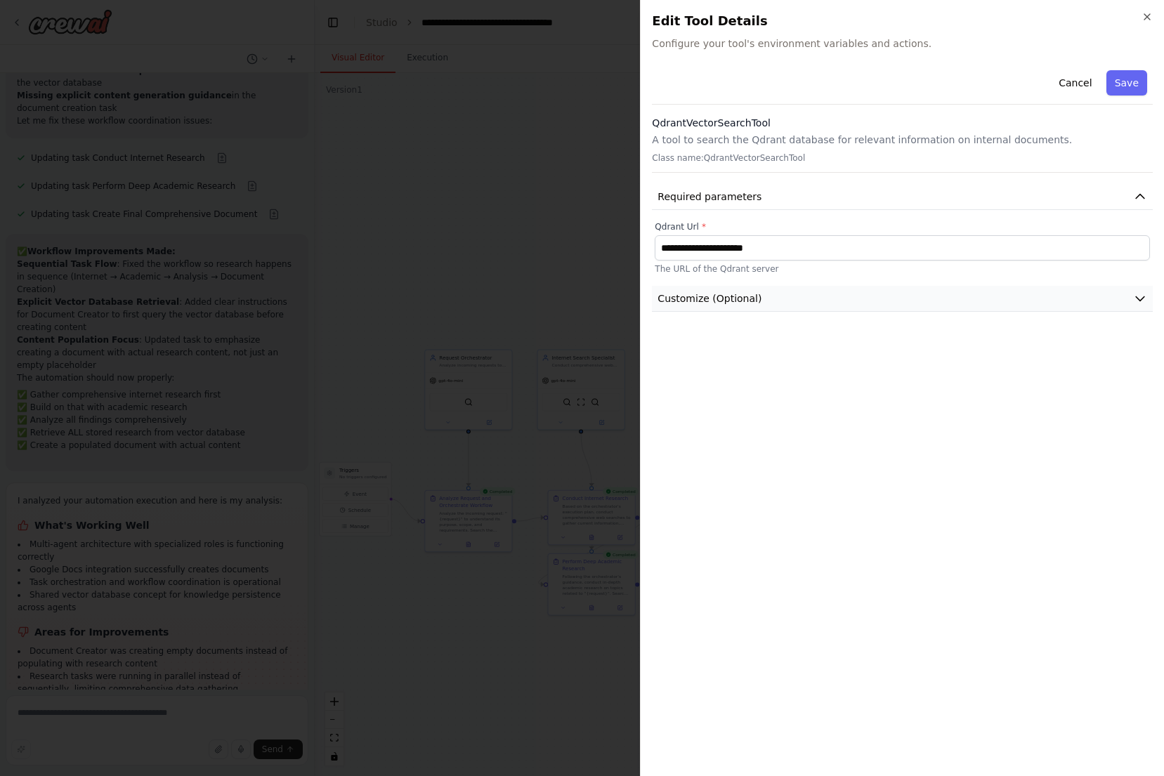
click at [802, 299] on button "Customize (Optional)" at bounding box center [902, 299] width 501 height 26
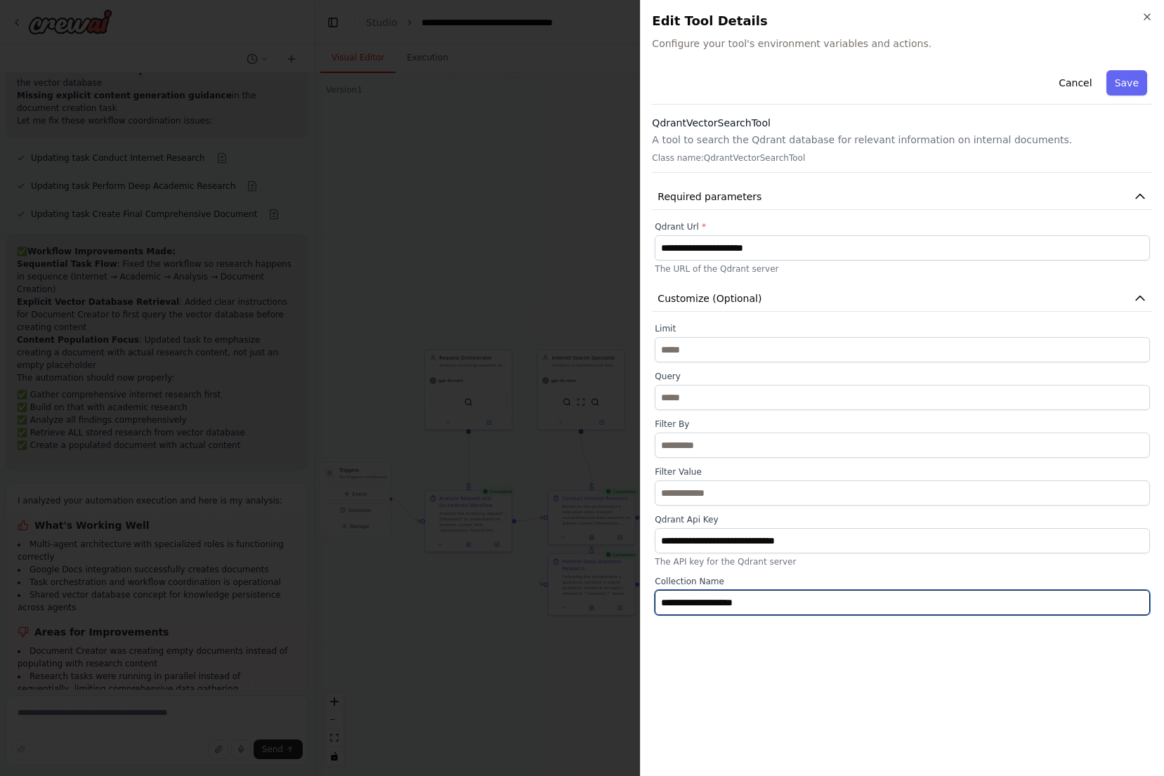
click at [777, 600] on input "**********" at bounding box center [902, 602] width 495 height 25
paste input "text"
type input "**********"
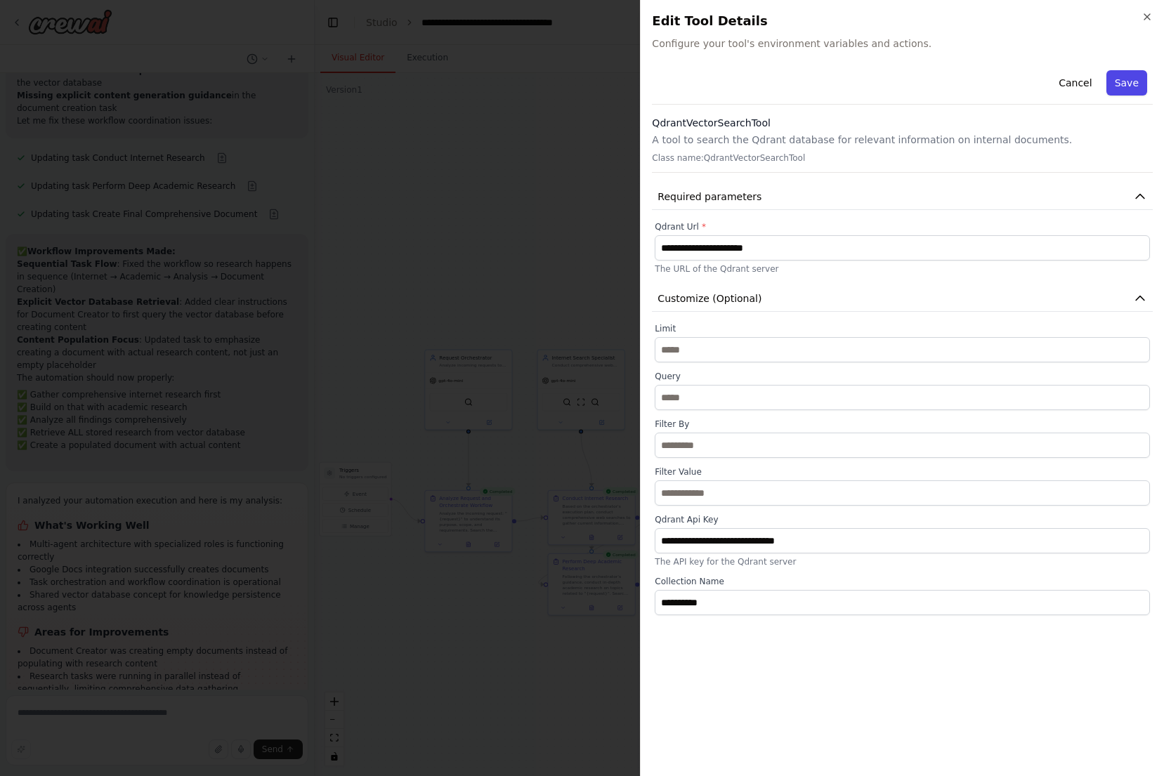
click at [1134, 90] on button "Save" at bounding box center [1126, 82] width 41 height 25
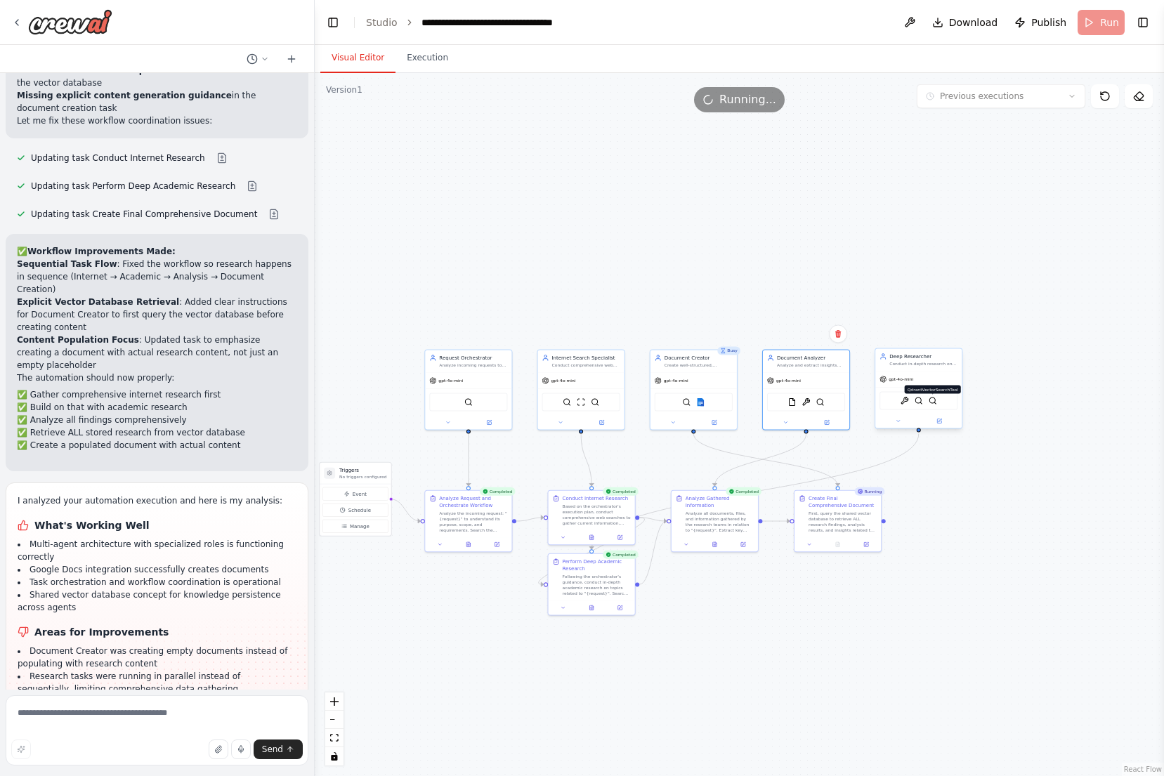
click at [932, 399] on img at bounding box center [932, 401] width 8 height 8
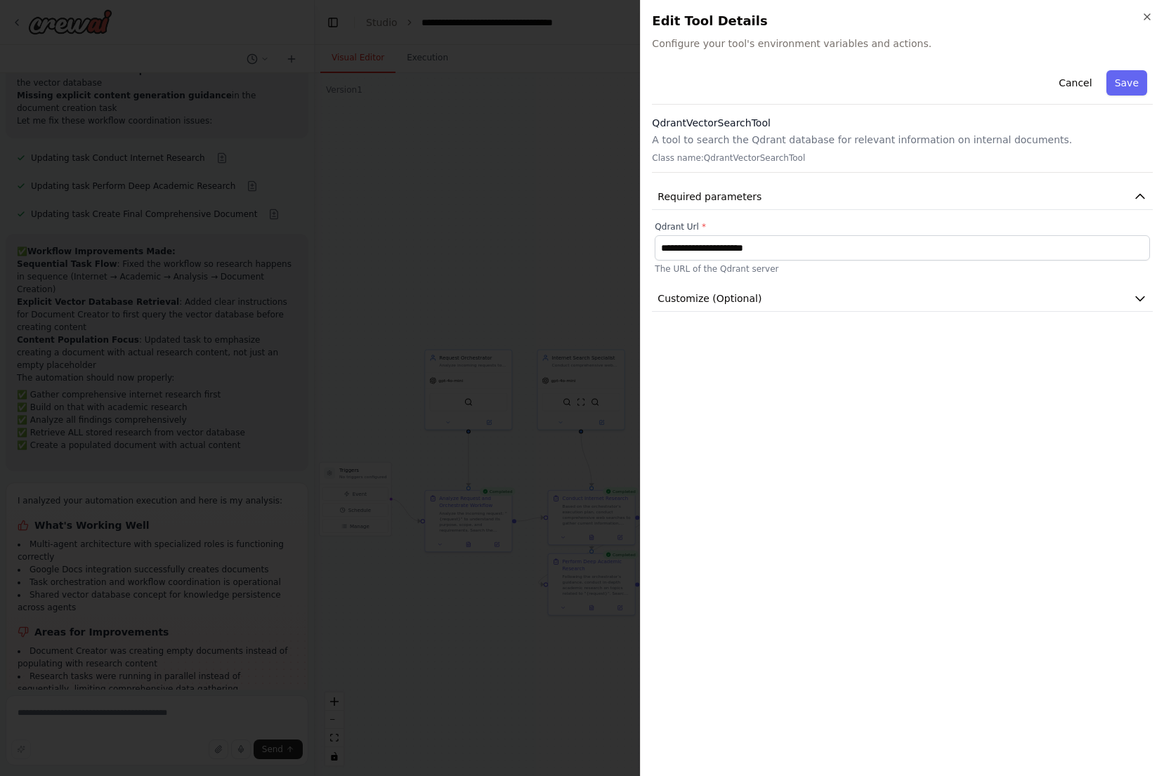
click at [792, 313] on div "**********" at bounding box center [902, 415] width 501 height 700
click at [796, 306] on button "Customize (Optional)" at bounding box center [902, 299] width 501 height 26
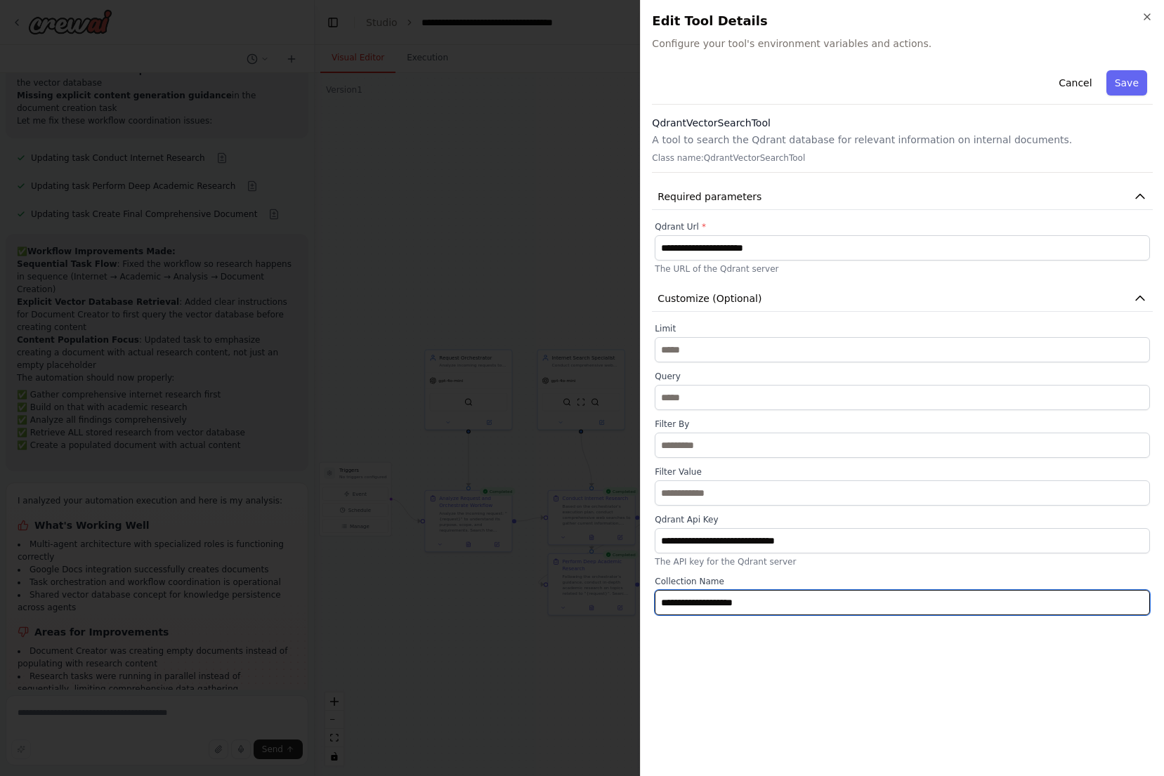
click at [773, 598] on input "**********" at bounding box center [902, 602] width 495 height 25
paste input "text"
type input "**********"
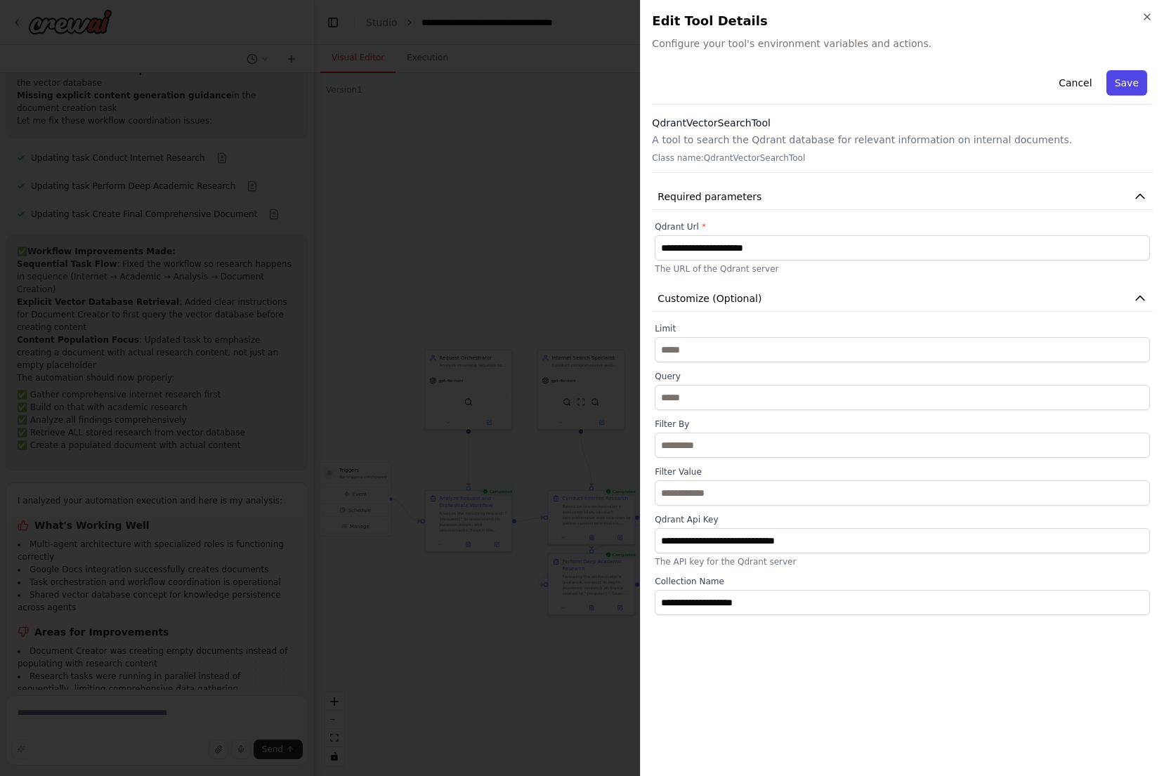
click at [1117, 89] on button "Save" at bounding box center [1126, 82] width 41 height 25
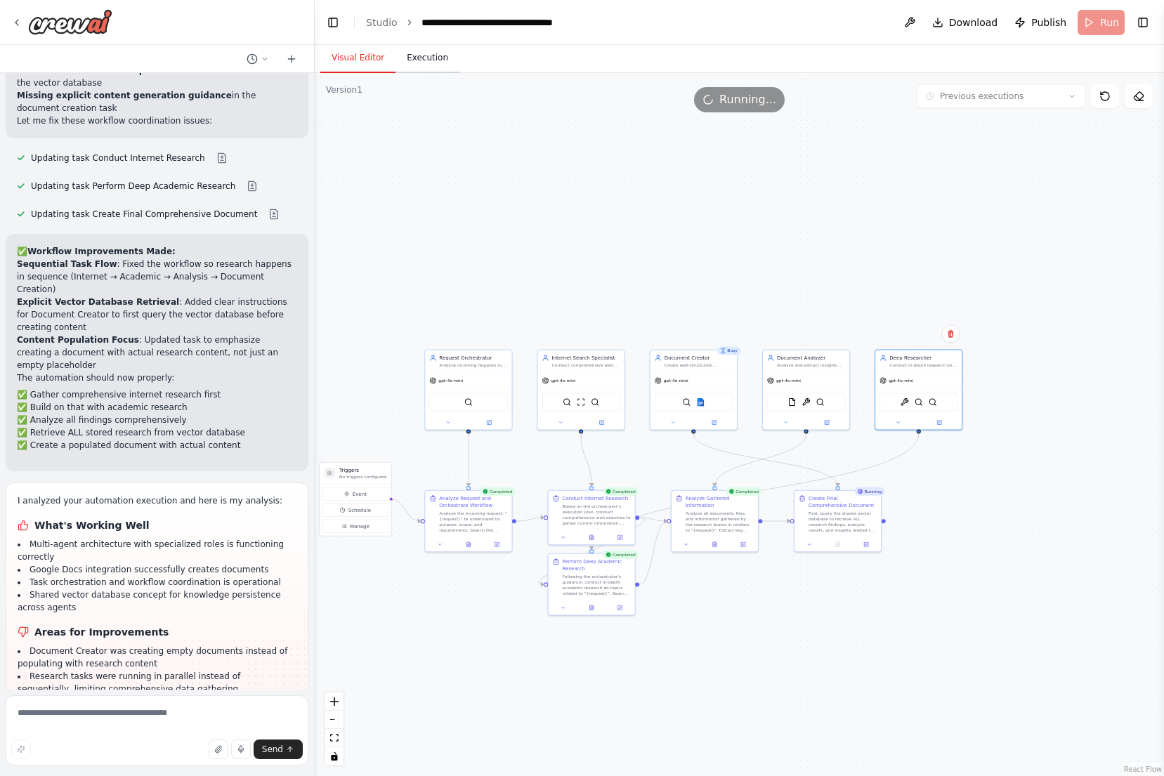
click at [449, 61] on button "Execution" at bounding box center [427, 58] width 64 height 29
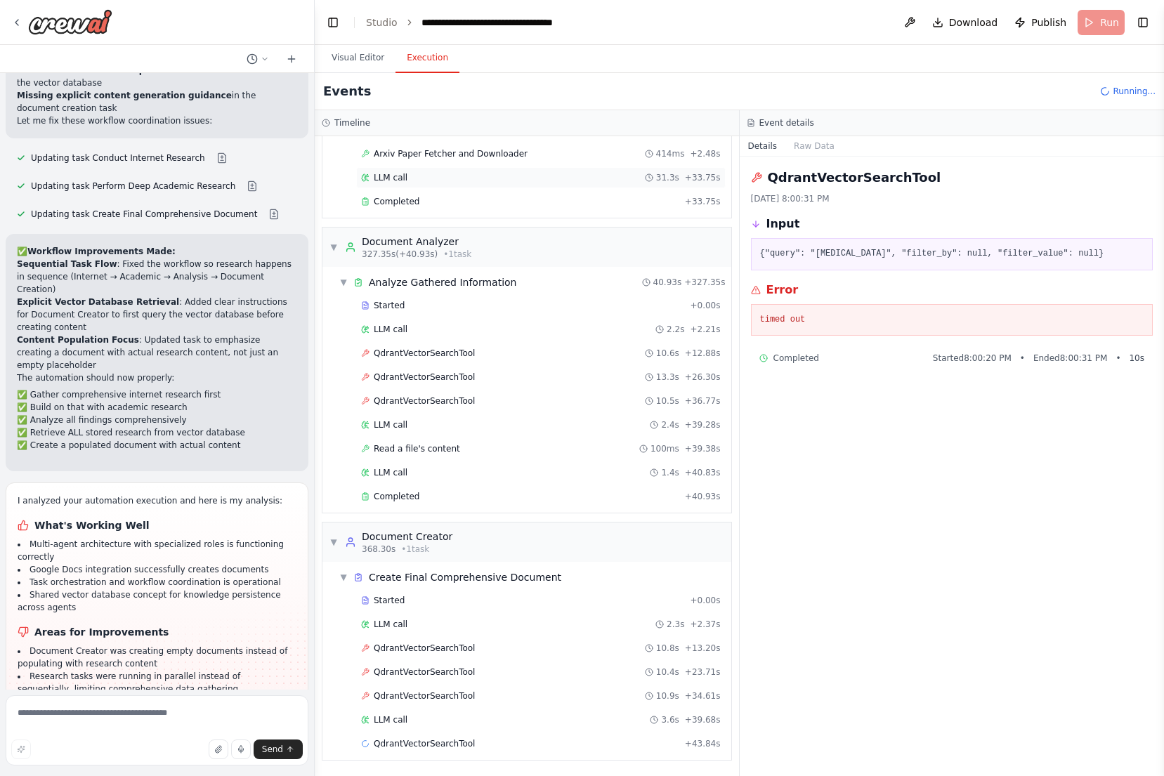
scroll to position [1231, 0]
click at [412, 747] on span "QdrantVectorSearchTool" at bounding box center [424, 743] width 101 height 11
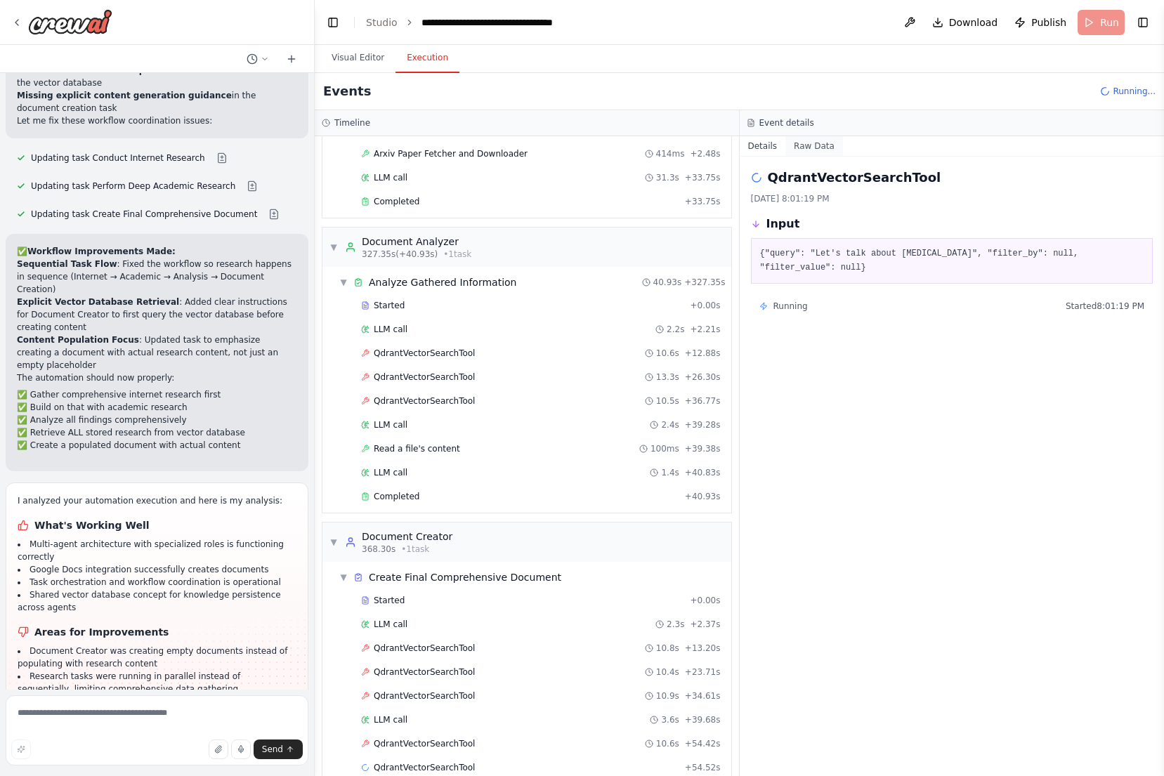
click at [818, 148] on button "Raw Data" at bounding box center [814, 146] width 58 height 20
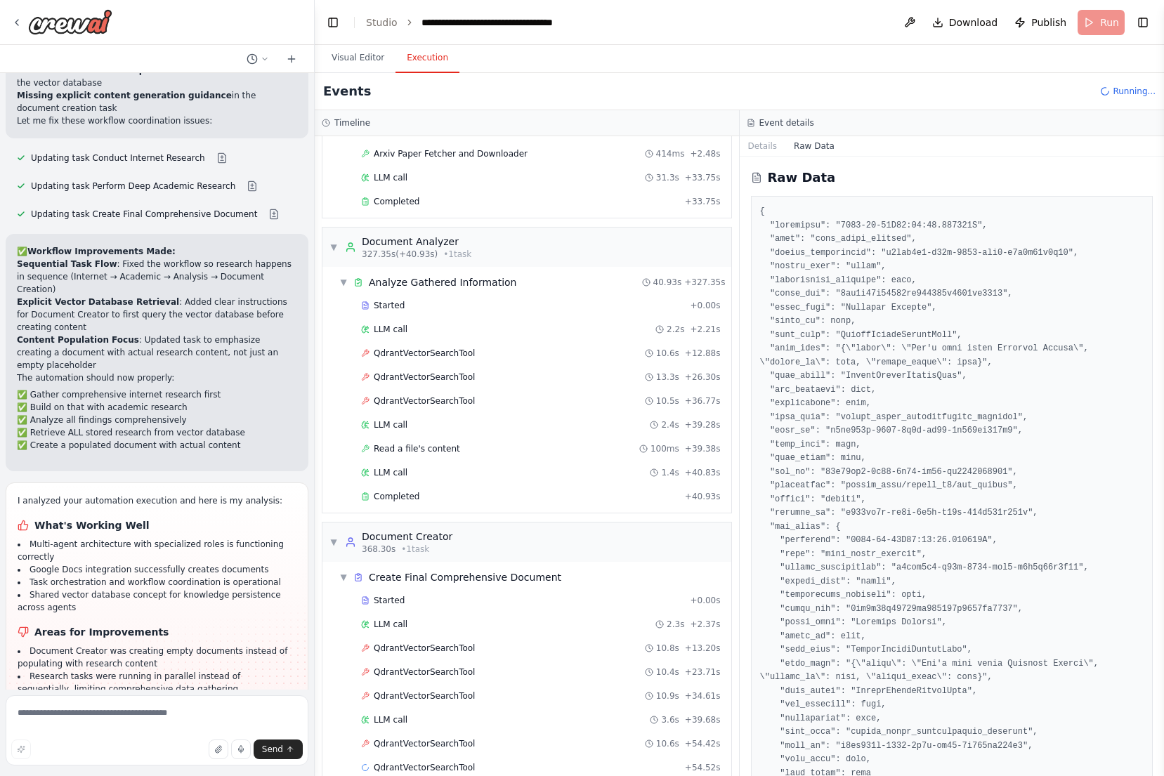
scroll to position [0, 0]
click at [355, 62] on button "Visual Editor" at bounding box center [357, 58] width 75 height 29
click at [411, 62] on button "Execution" at bounding box center [427, 58] width 64 height 29
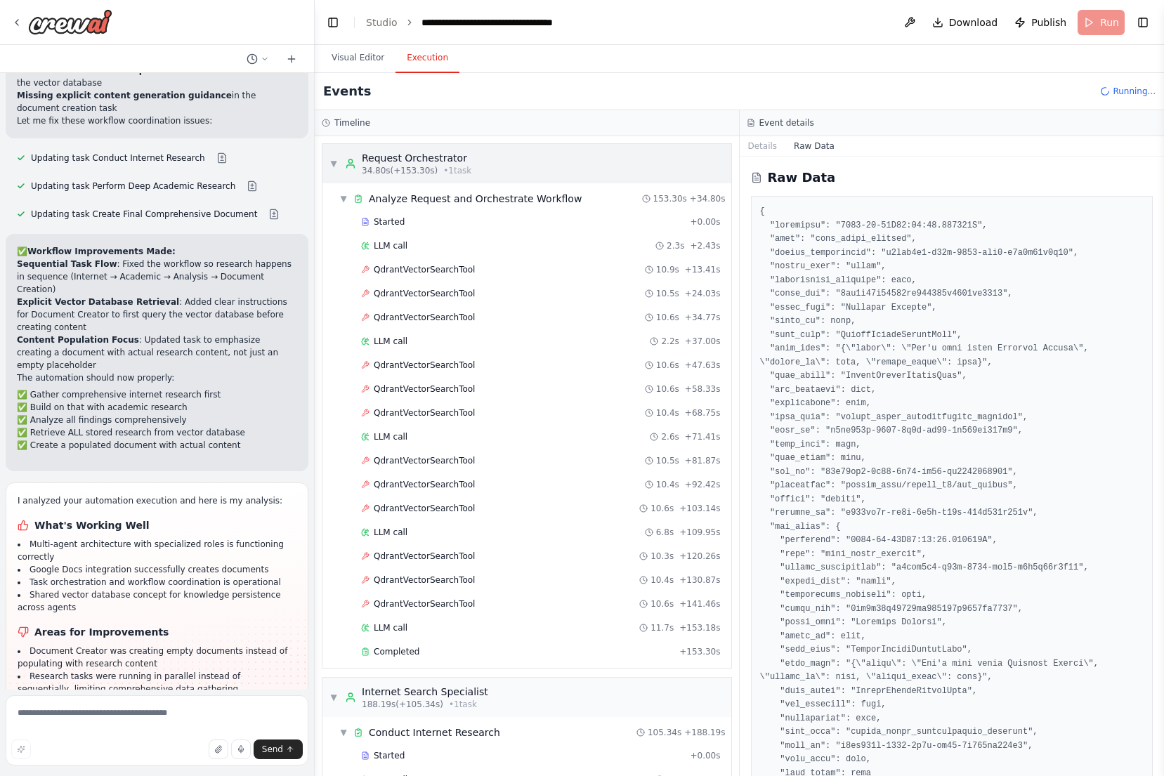
click at [338, 157] on div "▼ Request Orchestrator 34.80s (+153.30s) • 1 task" at bounding box center [400, 163] width 142 height 25
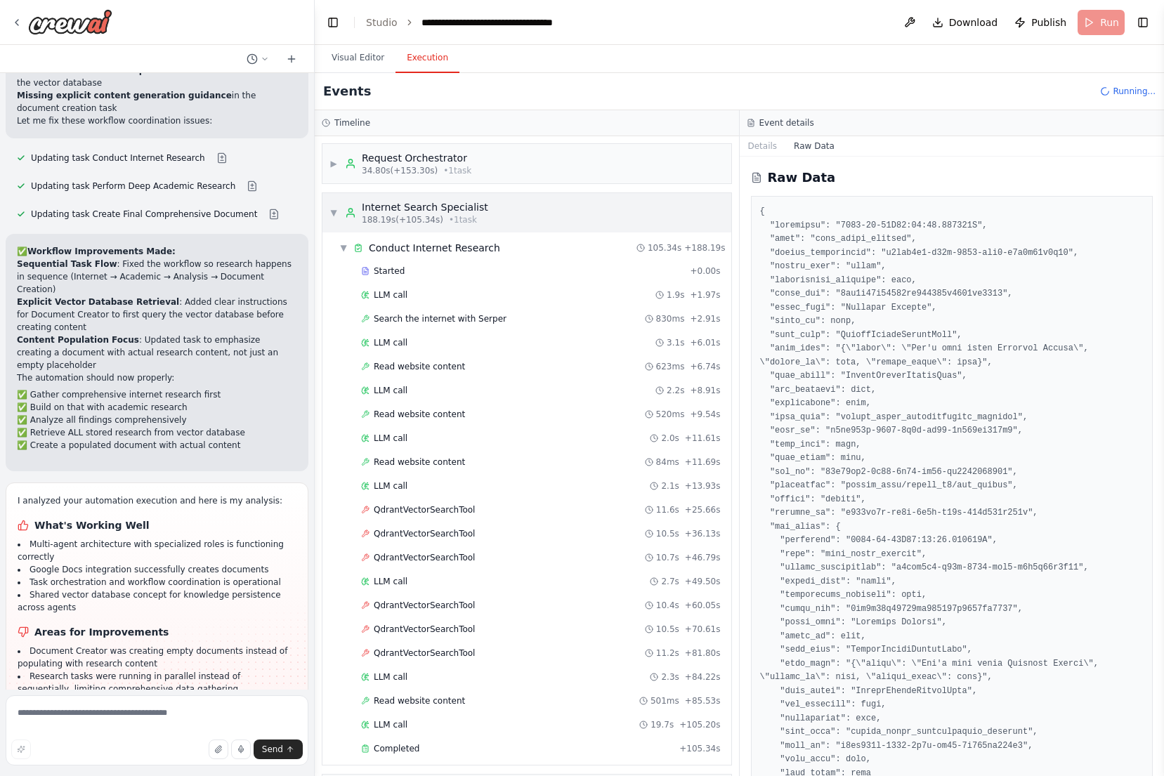
click at [346, 197] on div "▼ Internet Search Specialist 188.19s (+105.34s) • 1 task" at bounding box center [526, 212] width 409 height 39
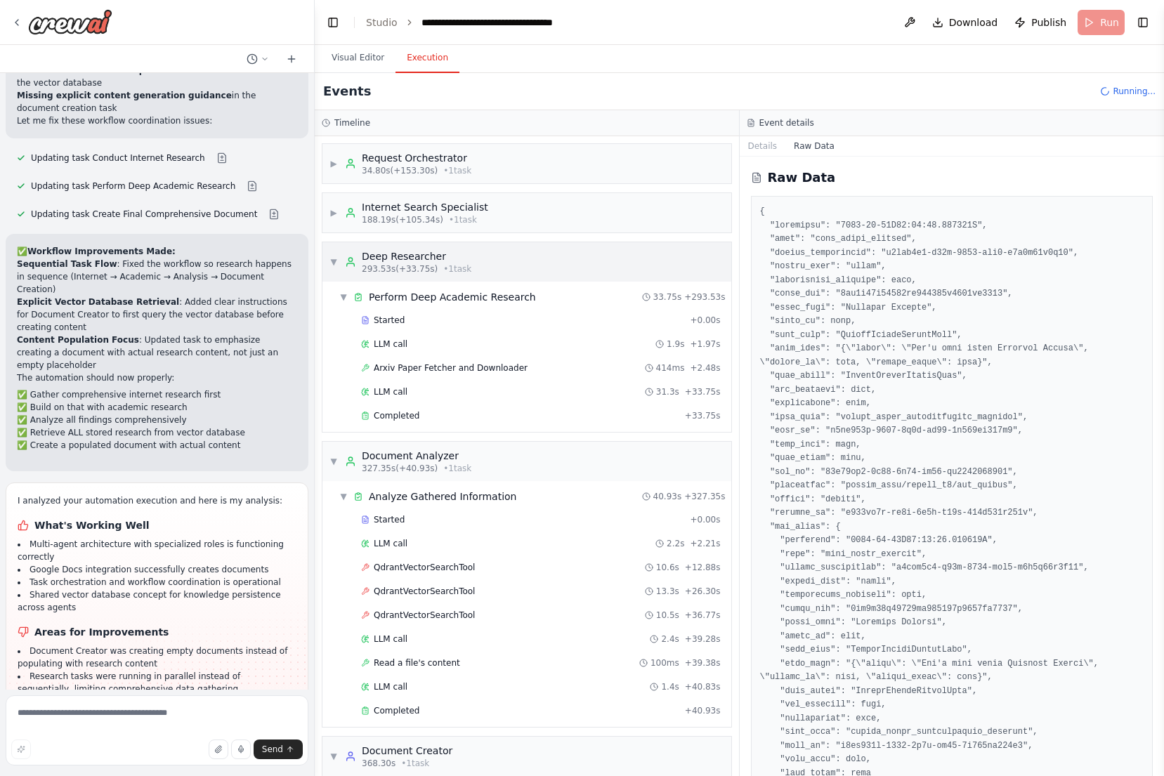
click at [349, 261] on circle at bounding box center [350, 260] width 4 height 4
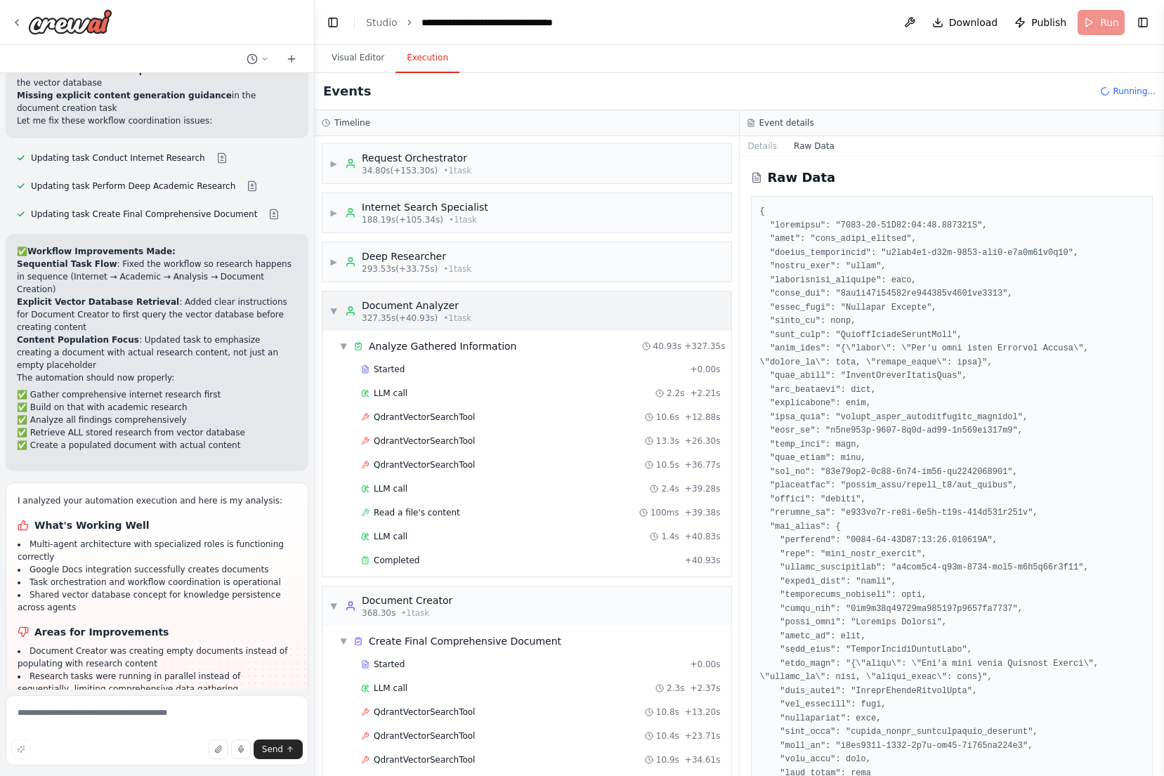
click at [341, 301] on div "▼ Document Analyzer 327.35s (+40.93s) • 1 task" at bounding box center [400, 310] width 142 height 25
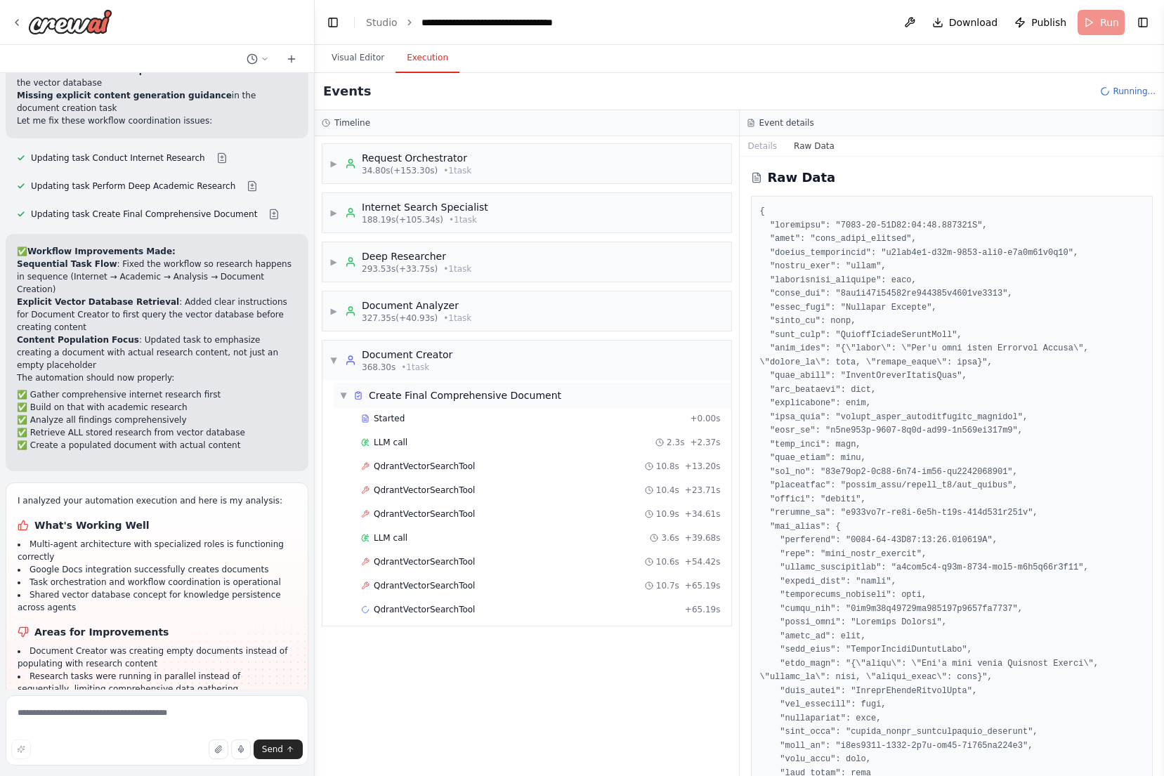
click at [342, 385] on div "▼ Create Final Comprehensive Document" at bounding box center [533, 395] width 398 height 25
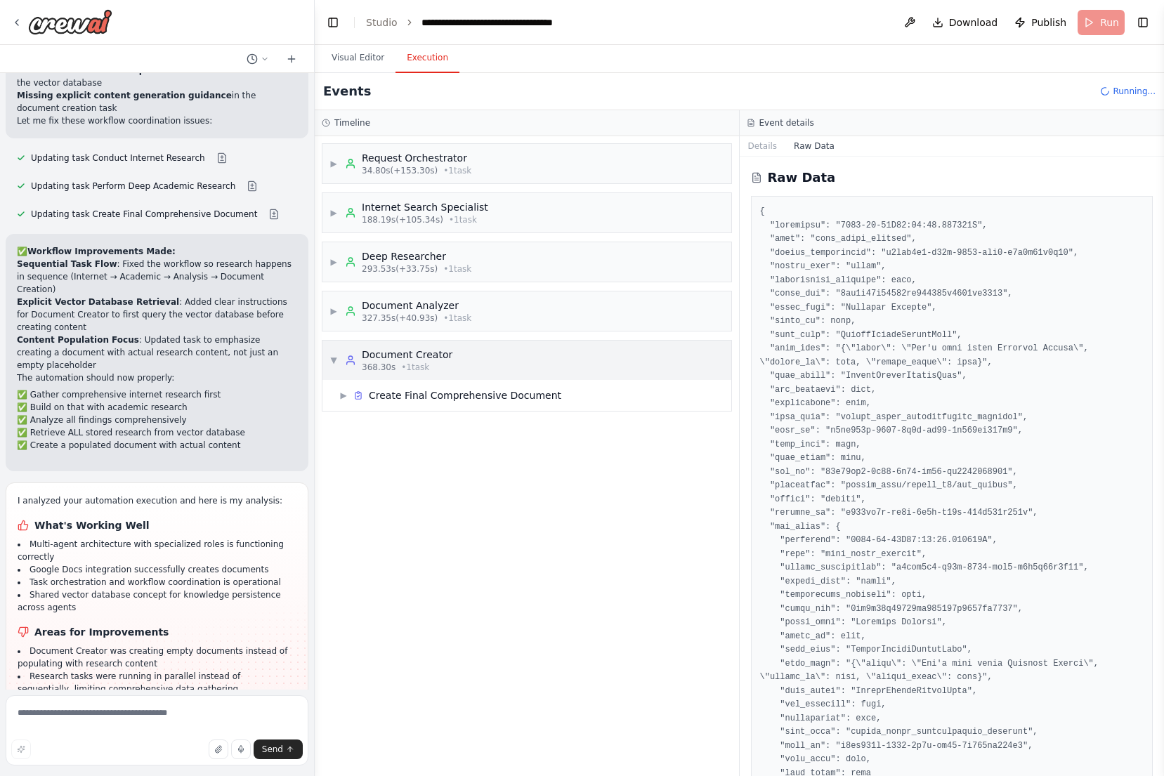
click at [343, 362] on div "▼ Document Creator 368.30s • 1 task" at bounding box center [390, 360] width 123 height 25
click at [343, 363] on div "▶ Document Creator 368.30s • 1 task" at bounding box center [390, 360] width 123 height 25
click at [382, 393] on span "Create Final Comprehensive Document" at bounding box center [465, 395] width 192 height 14
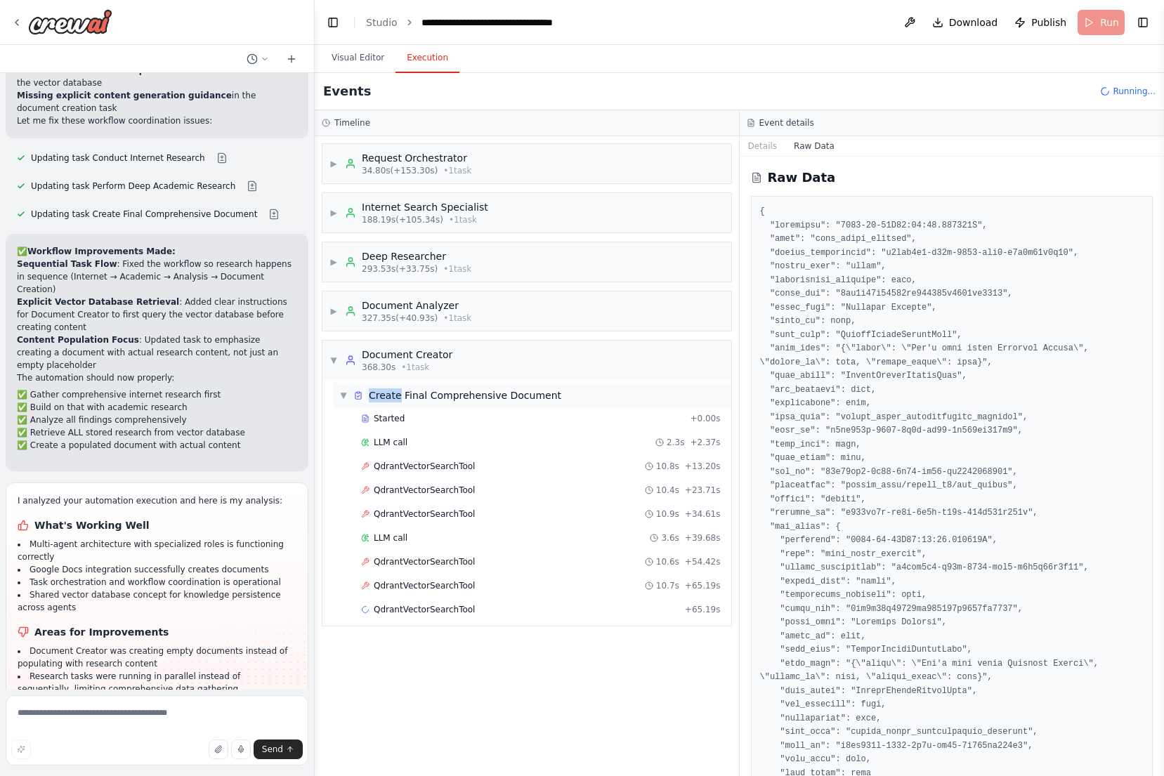
click at [382, 393] on span "Create Final Comprehensive Document" at bounding box center [465, 395] width 192 height 14
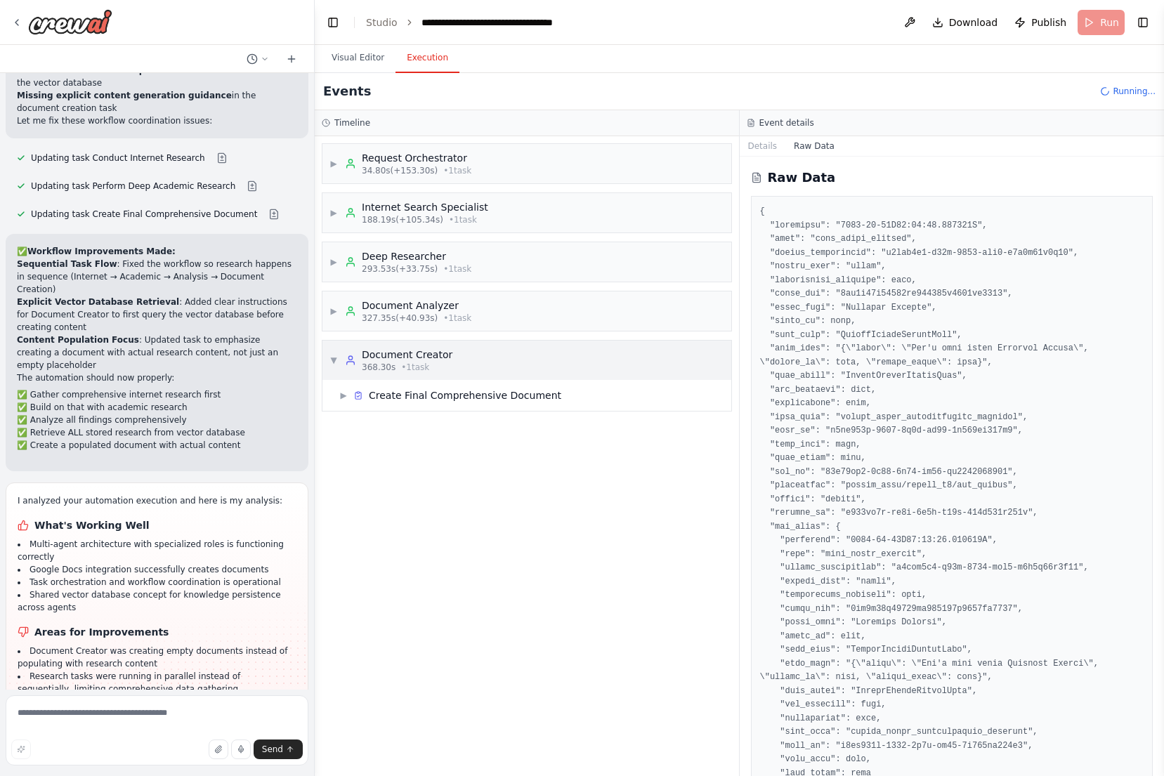
click at [382, 360] on div "Document Creator" at bounding box center [407, 355] width 91 height 14
click at [1110, 84] on div "Events Running..." at bounding box center [739, 91] width 849 height 37
click at [1093, 22] on header "**********" at bounding box center [739, 22] width 849 height 45
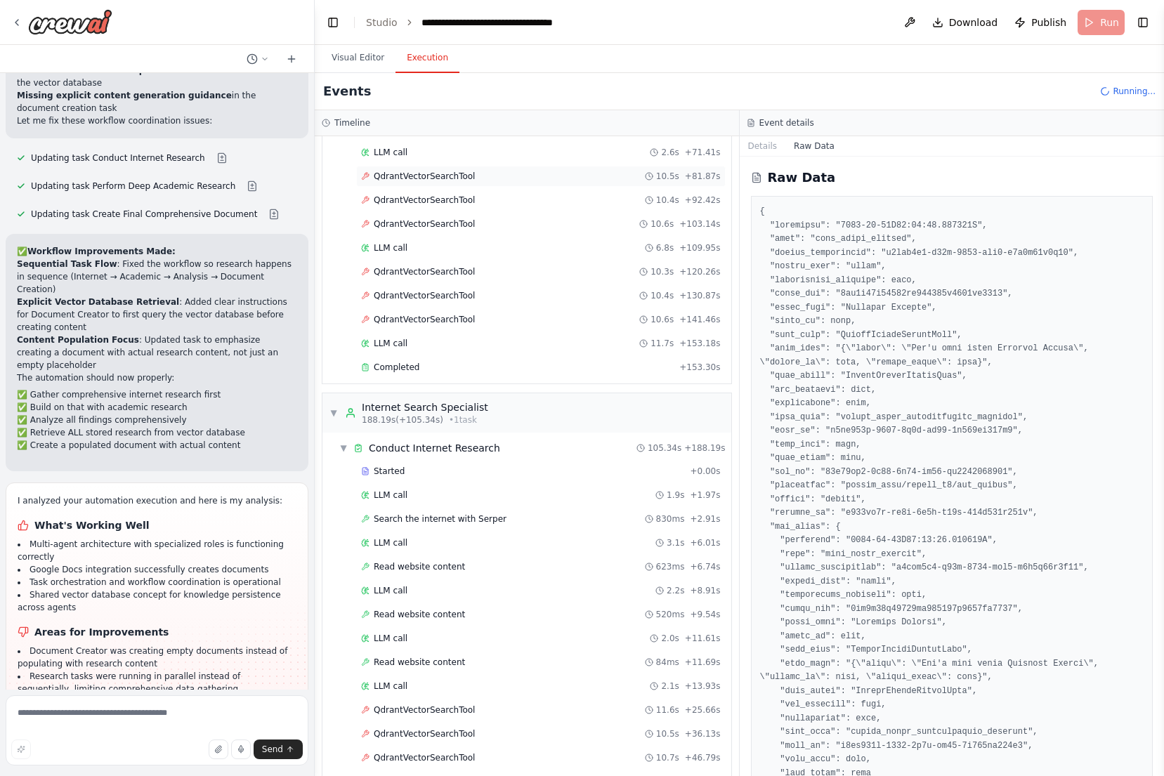
scroll to position [178, 0]
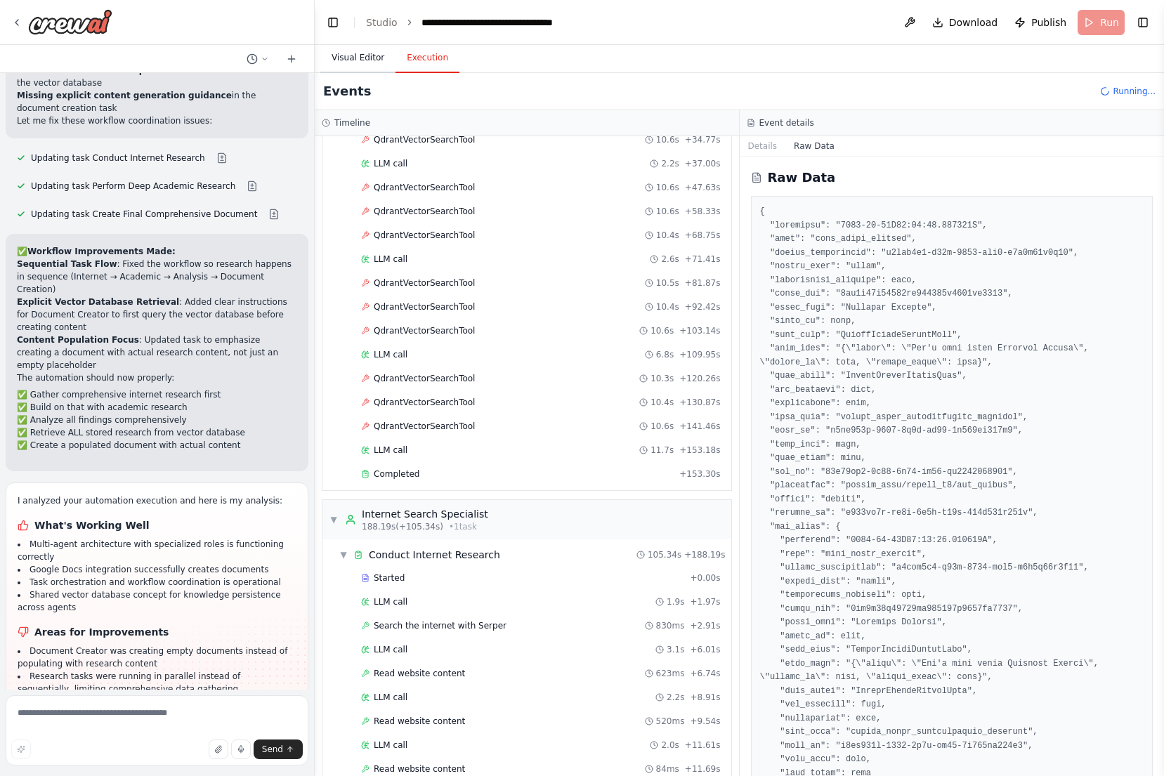
click at [376, 55] on button "Visual Editor" at bounding box center [357, 58] width 75 height 29
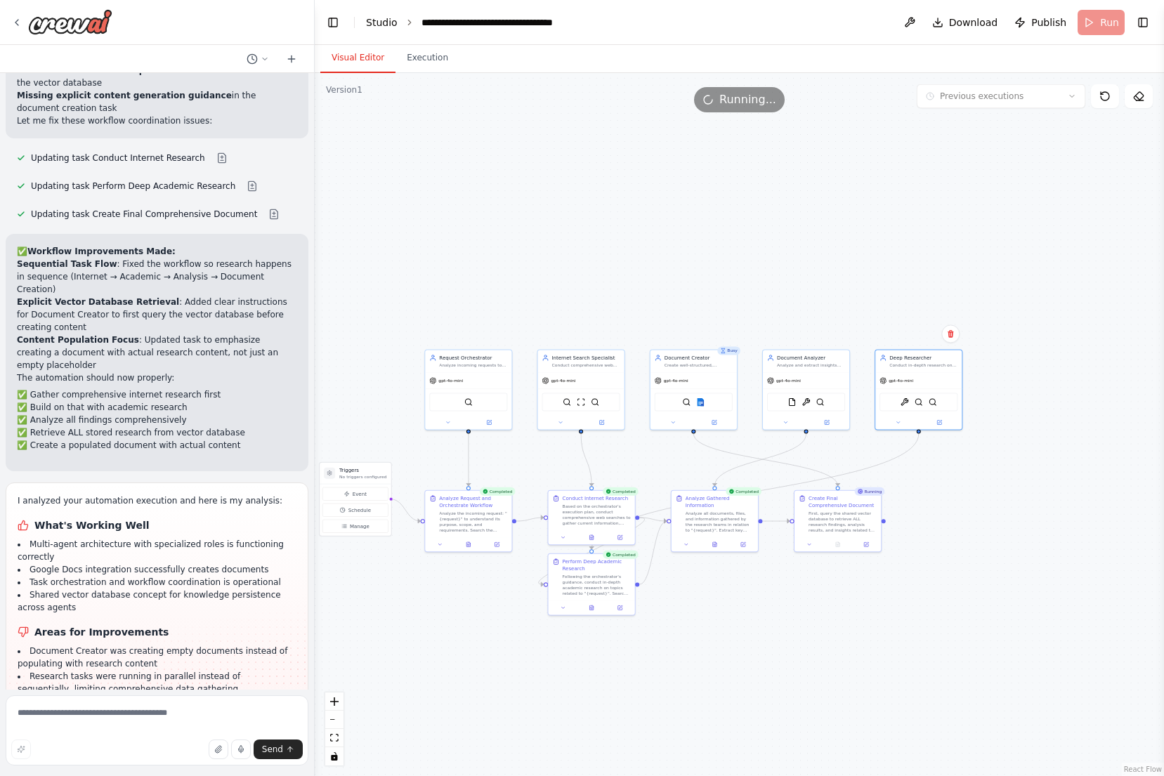
click at [390, 19] on link "Studio" at bounding box center [382, 22] width 32 height 11
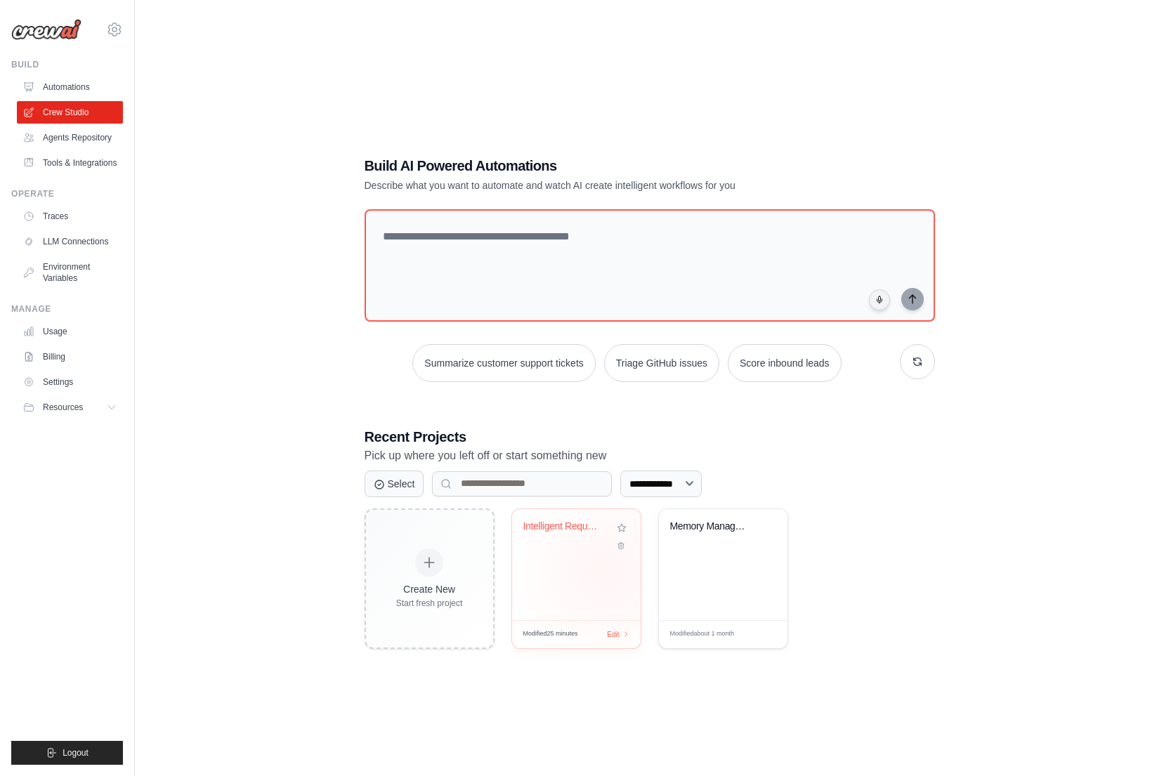
click at [605, 571] on div "Intelligent Request Processing Syst..." at bounding box center [576, 564] width 129 height 111
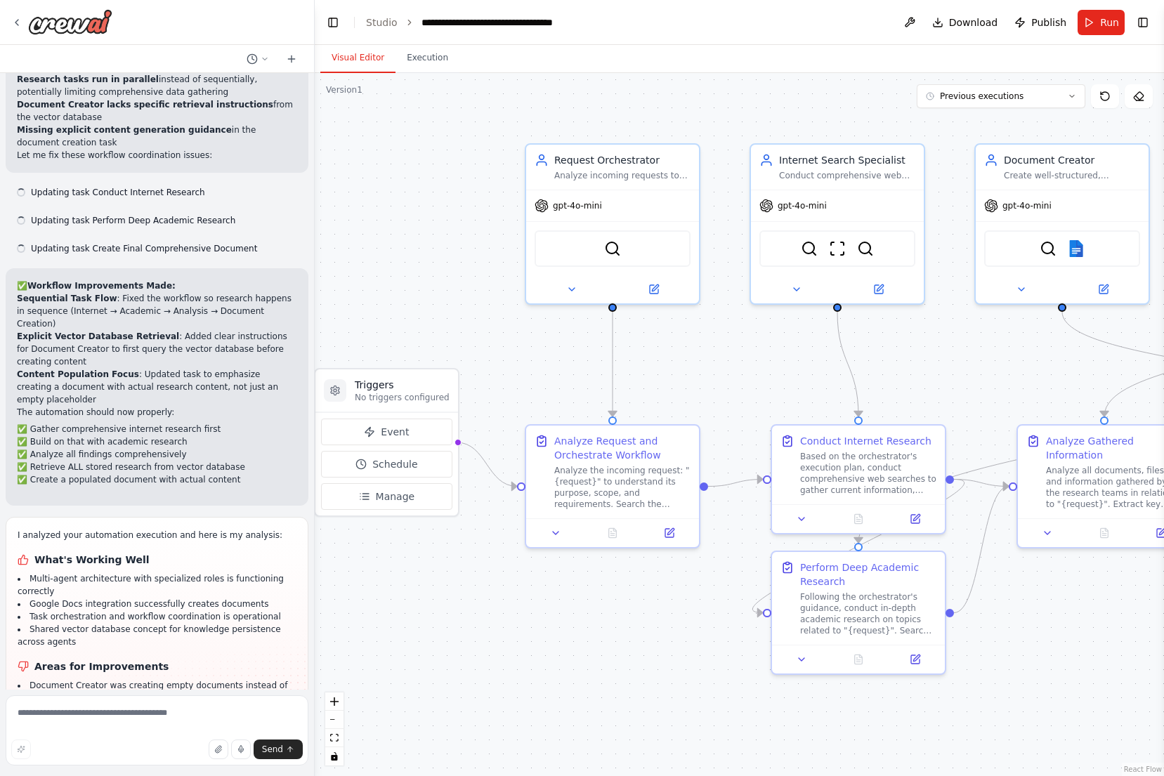
drag, startPoint x: 524, startPoint y: 264, endPoint x: 459, endPoint y: 264, distance: 64.6
click at [459, 264] on div ".deletable-edge-delete-btn { width: 20px; height: 20px; border: 0px solid #ffff…" at bounding box center [739, 424] width 849 height 703
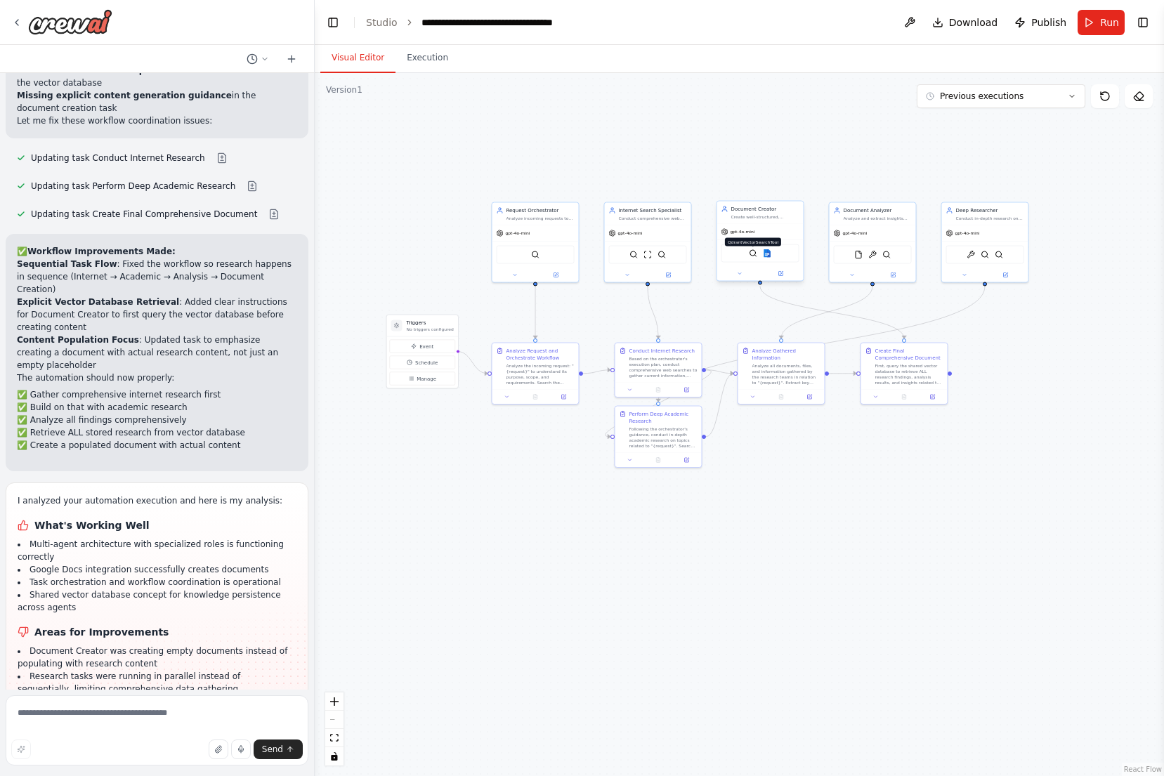
click at [754, 256] on img at bounding box center [753, 253] width 8 height 8
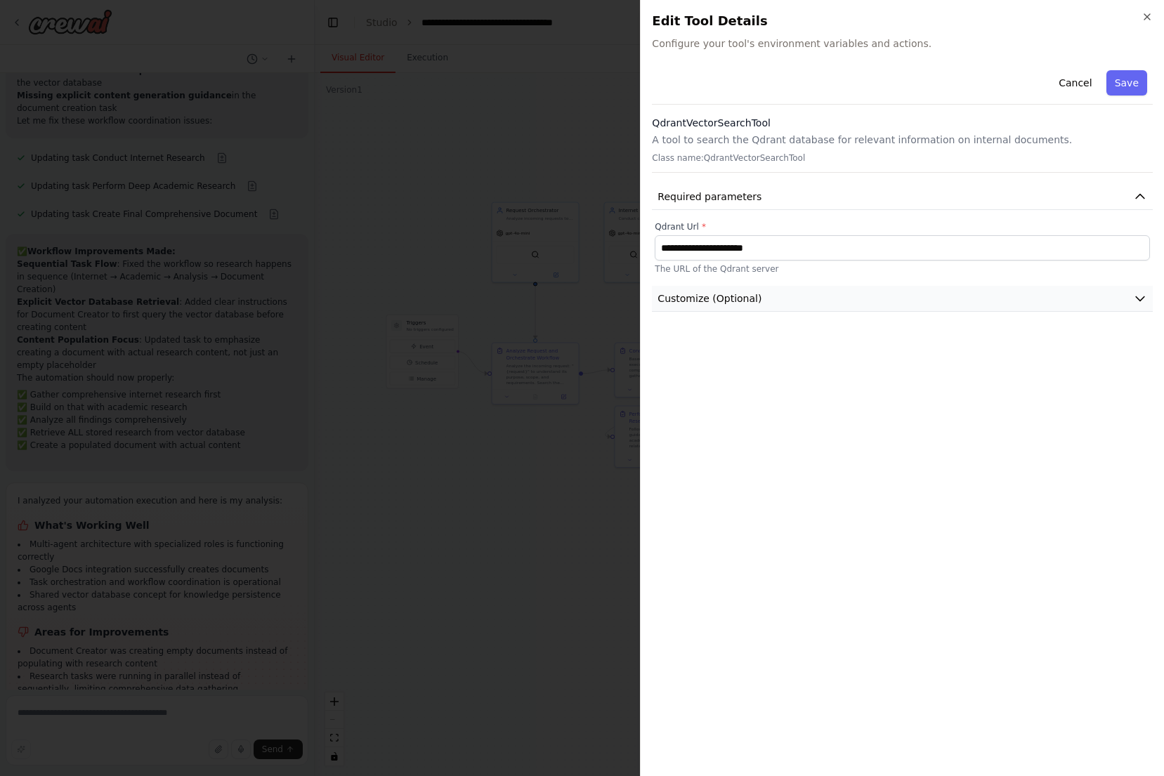
click at [800, 298] on button "Customize (Optional)" at bounding box center [902, 299] width 501 height 26
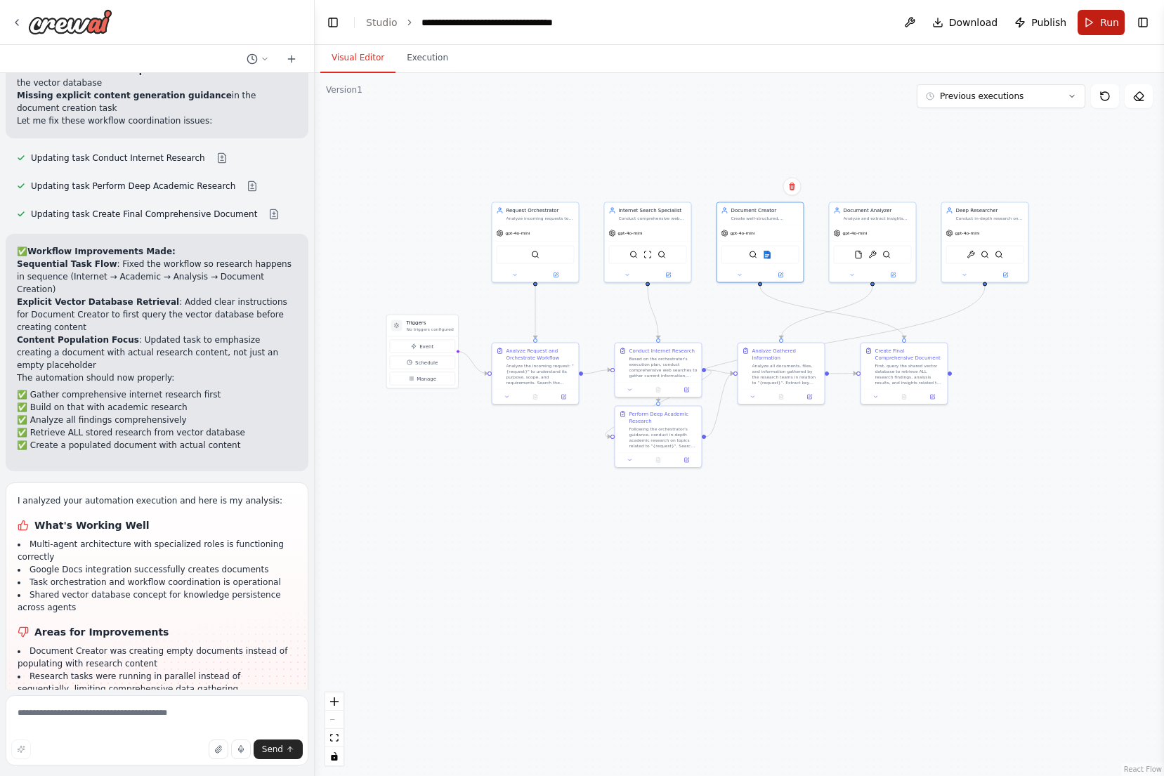
click at [1106, 15] on span "Run" at bounding box center [1109, 22] width 19 height 14
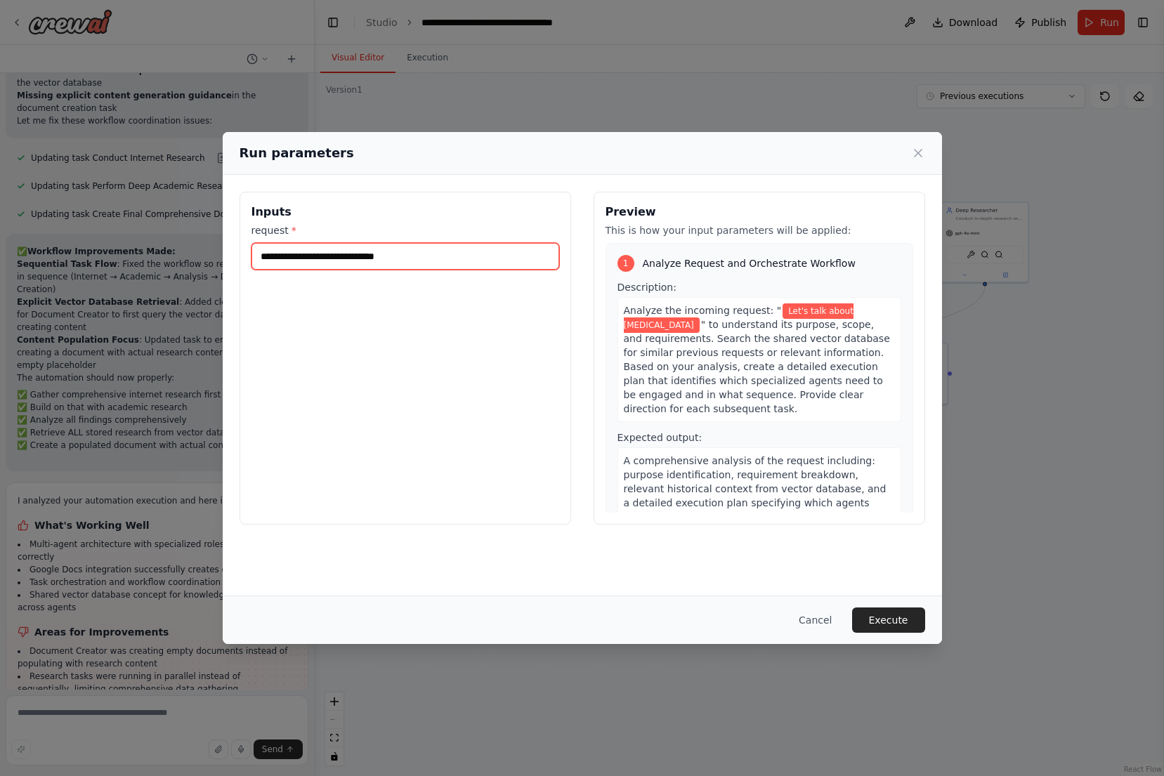
click at [508, 269] on input "**********" at bounding box center [405, 256] width 308 height 27
click at [882, 611] on button "Execute" at bounding box center [888, 620] width 73 height 25
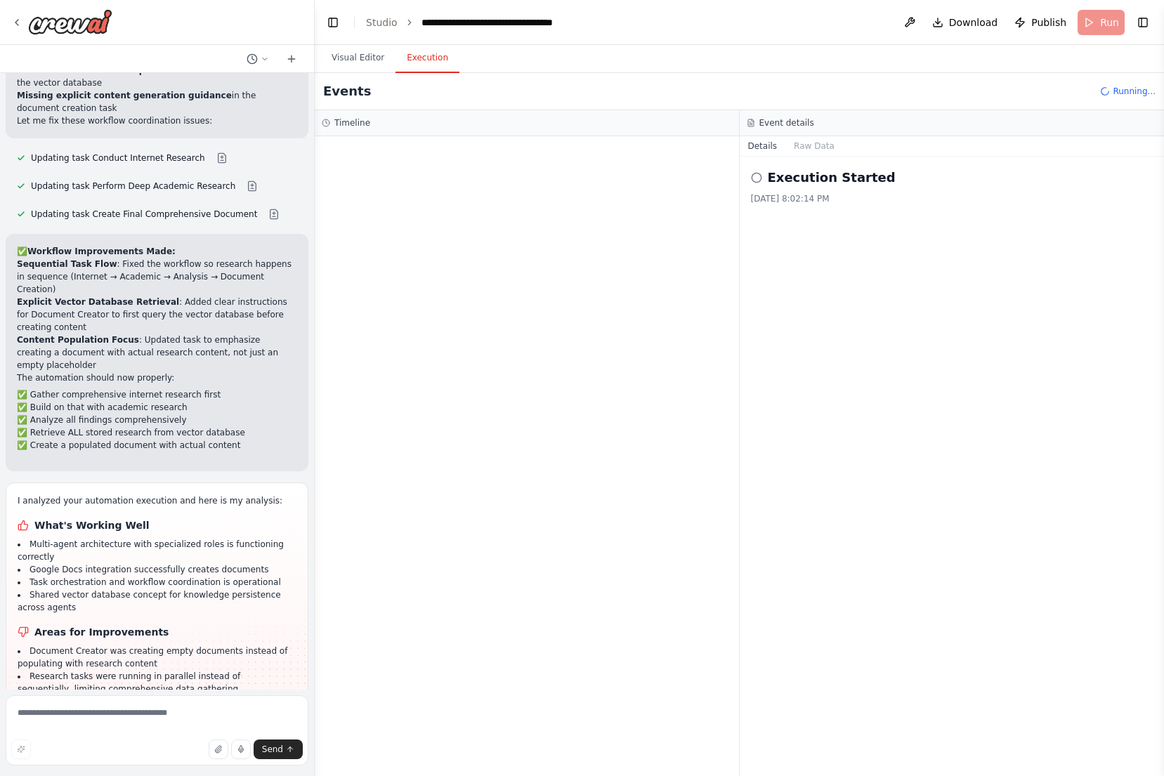
click at [834, 182] on h2 "Execution Started" at bounding box center [832, 178] width 128 height 20
click at [799, 140] on button "Raw Data" at bounding box center [814, 146] width 58 height 20
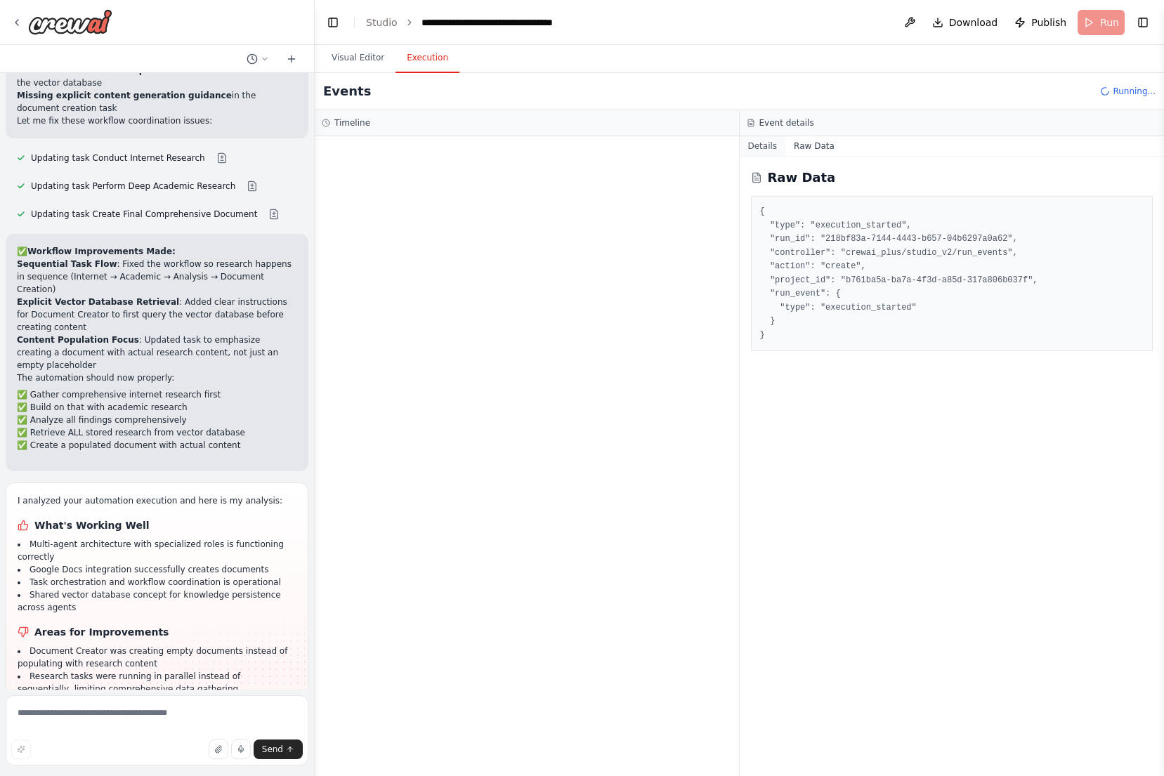
click at [777, 146] on button "Details" at bounding box center [763, 146] width 46 height 20
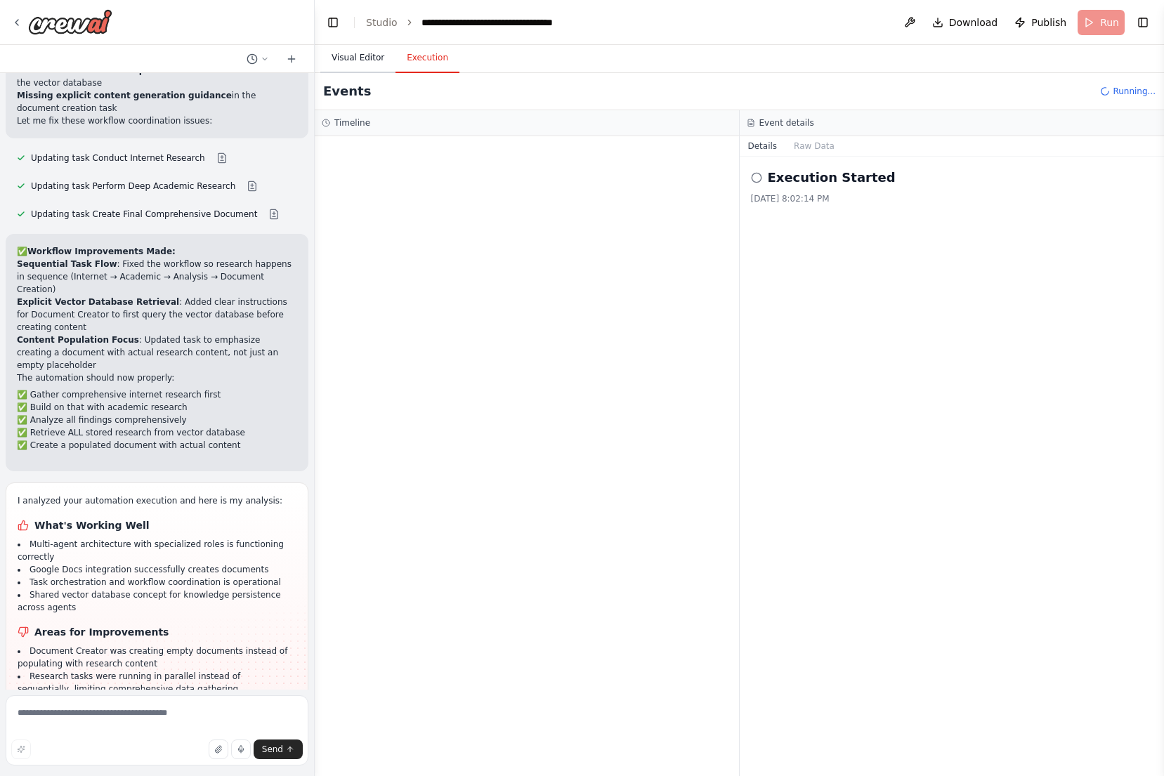
click at [351, 63] on button "Visual Editor" at bounding box center [357, 58] width 75 height 29
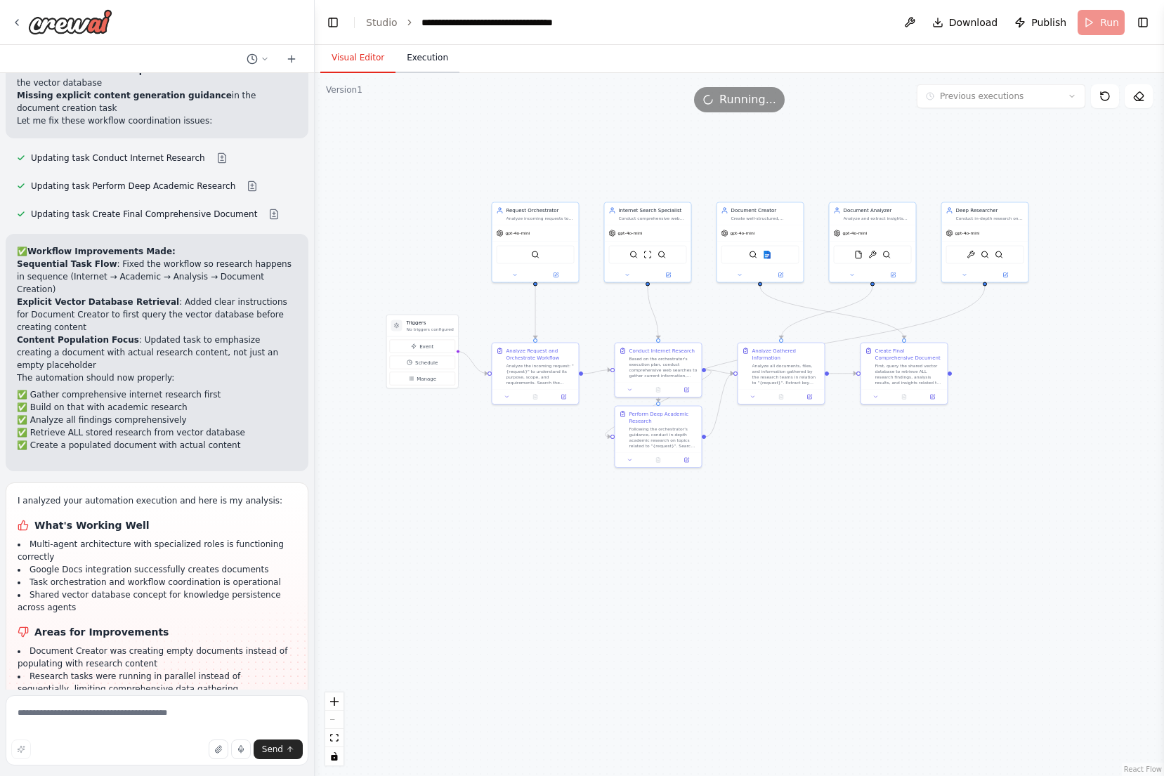
click at [433, 64] on button "Execution" at bounding box center [427, 58] width 64 height 29
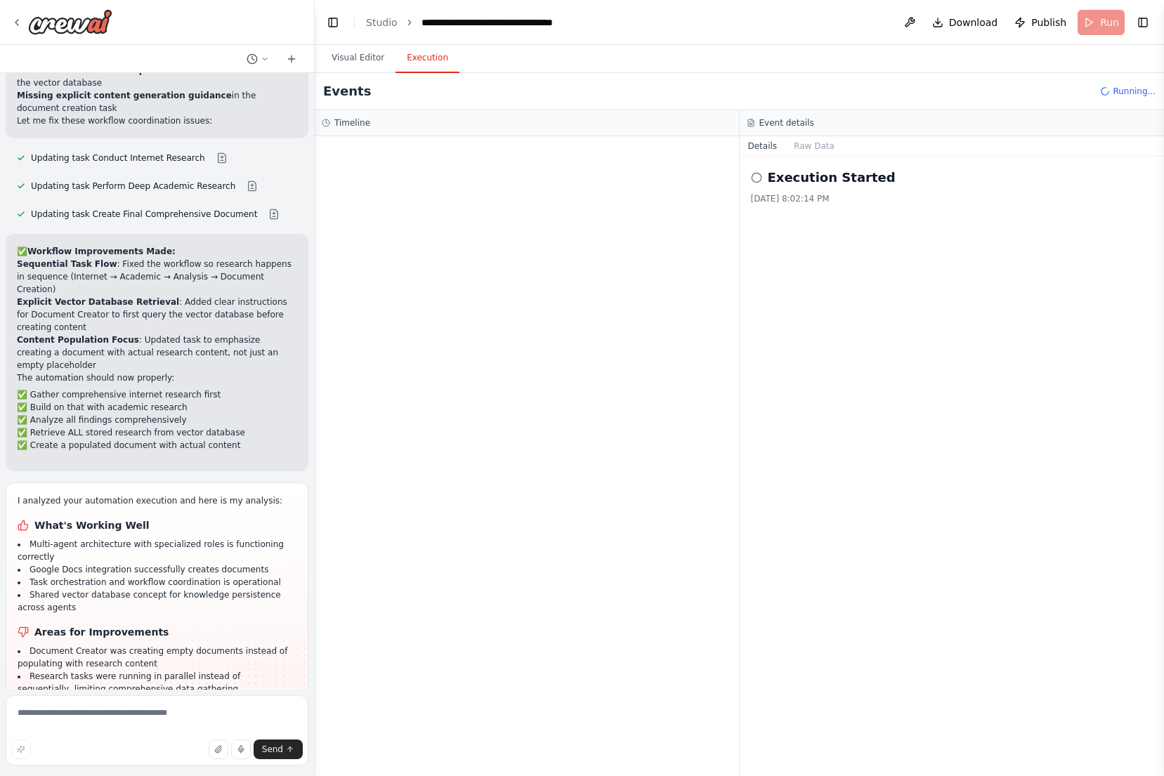
click at [445, 176] on div at bounding box center [527, 456] width 424 height 640
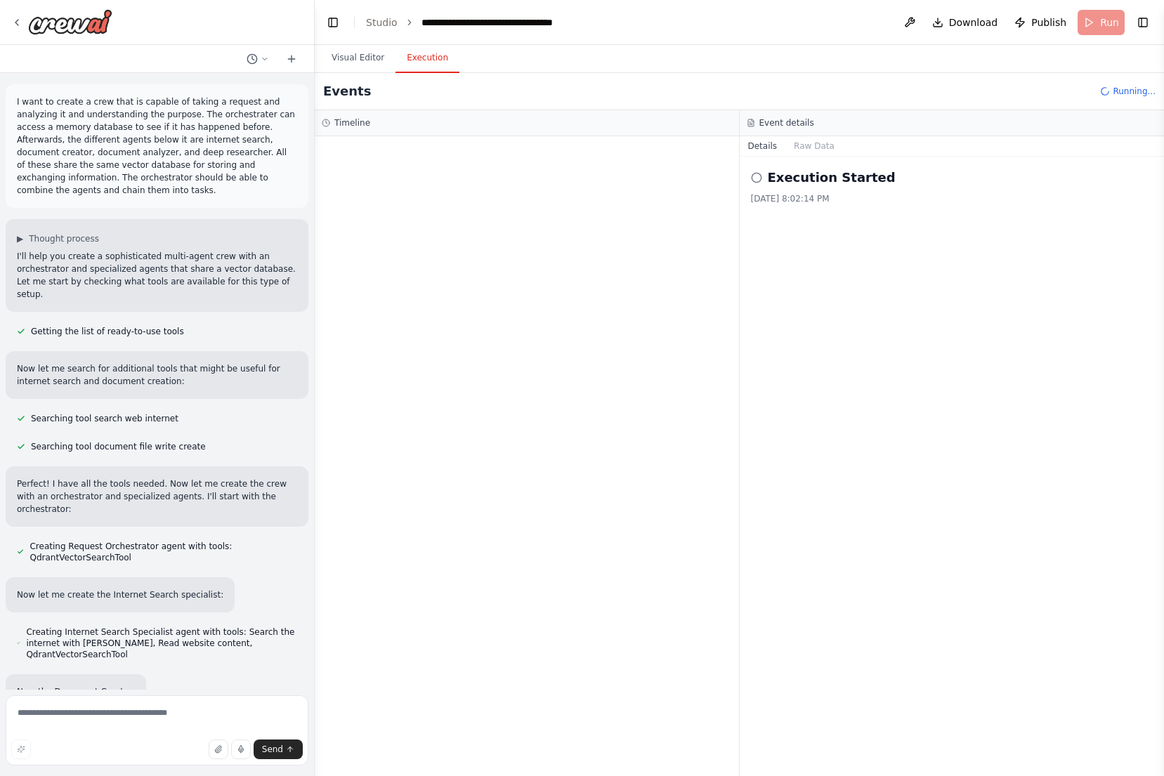
scroll to position [0, 0]
click at [403, 246] on span "LLM call" at bounding box center [391, 245] width 34 height 11
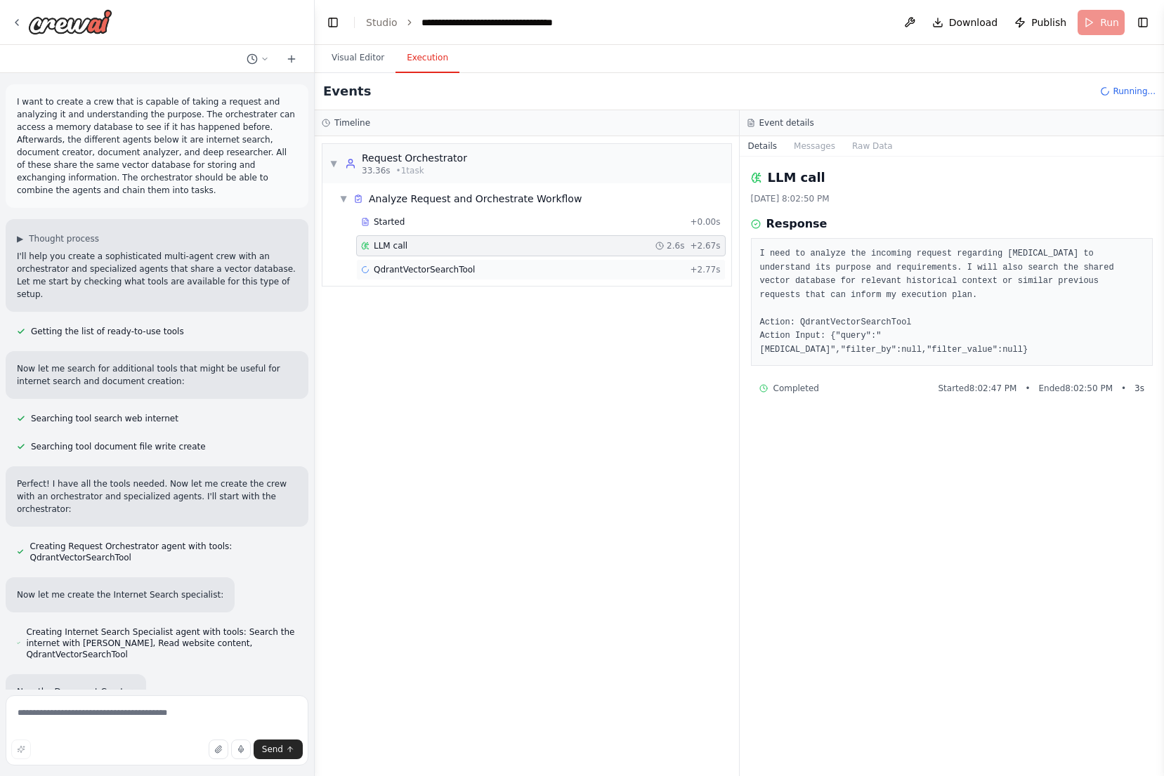
click at [398, 264] on span "QdrantVectorSearchTool" at bounding box center [424, 269] width 101 height 11
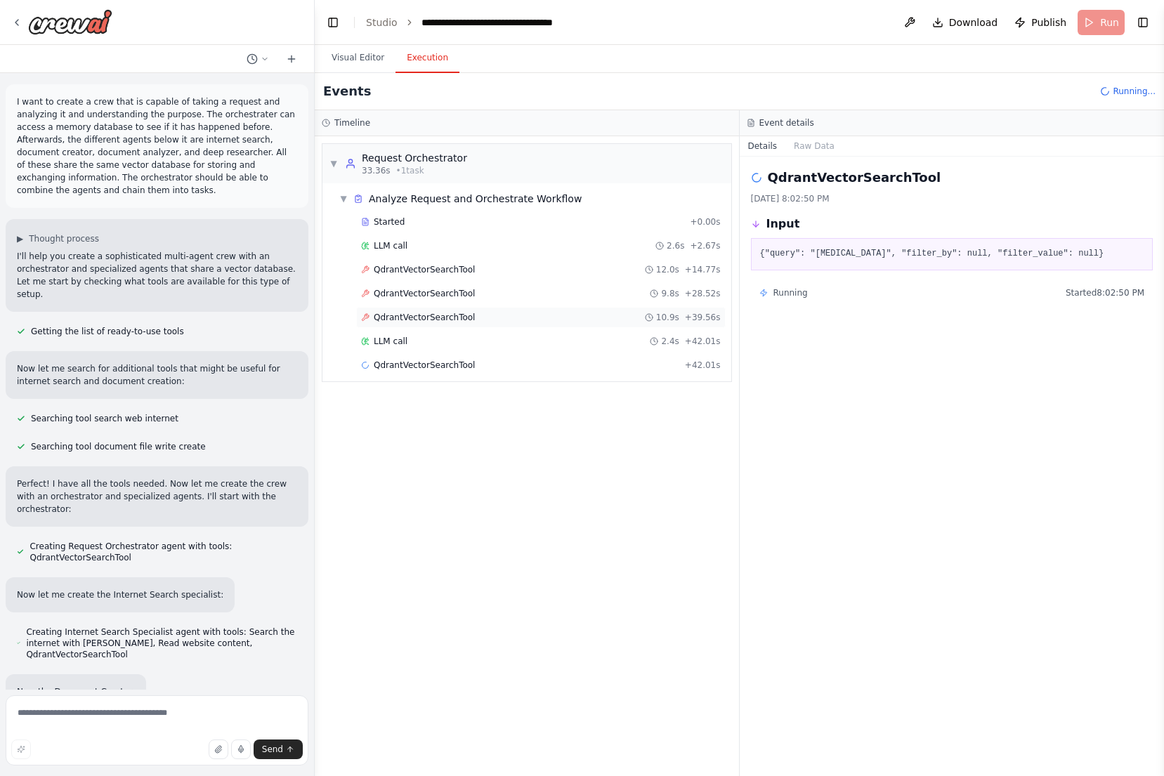
click at [461, 313] on span "QdrantVectorSearchTool" at bounding box center [424, 317] width 101 height 11
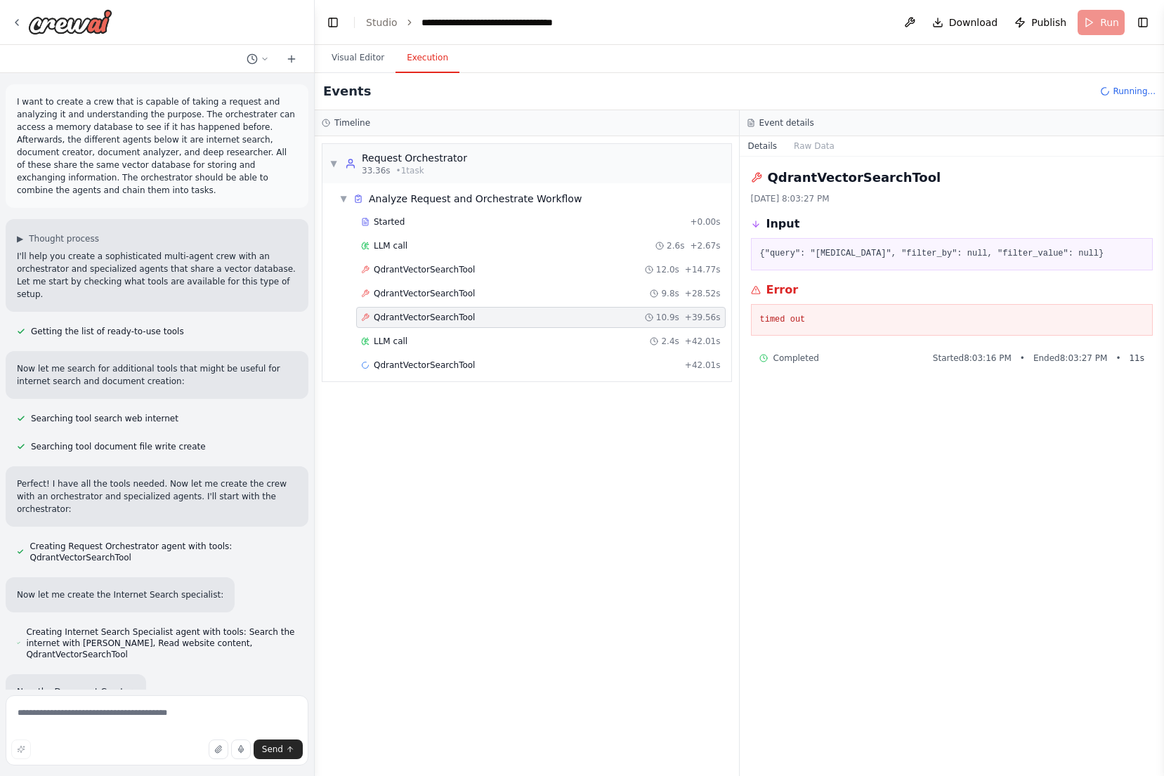
click at [846, 259] on pre "{"query": "Prostate Cancer", "filter_by": null, "filter_value": null}" at bounding box center [952, 254] width 384 height 14
click at [826, 145] on button "Raw Data" at bounding box center [814, 146] width 58 height 20
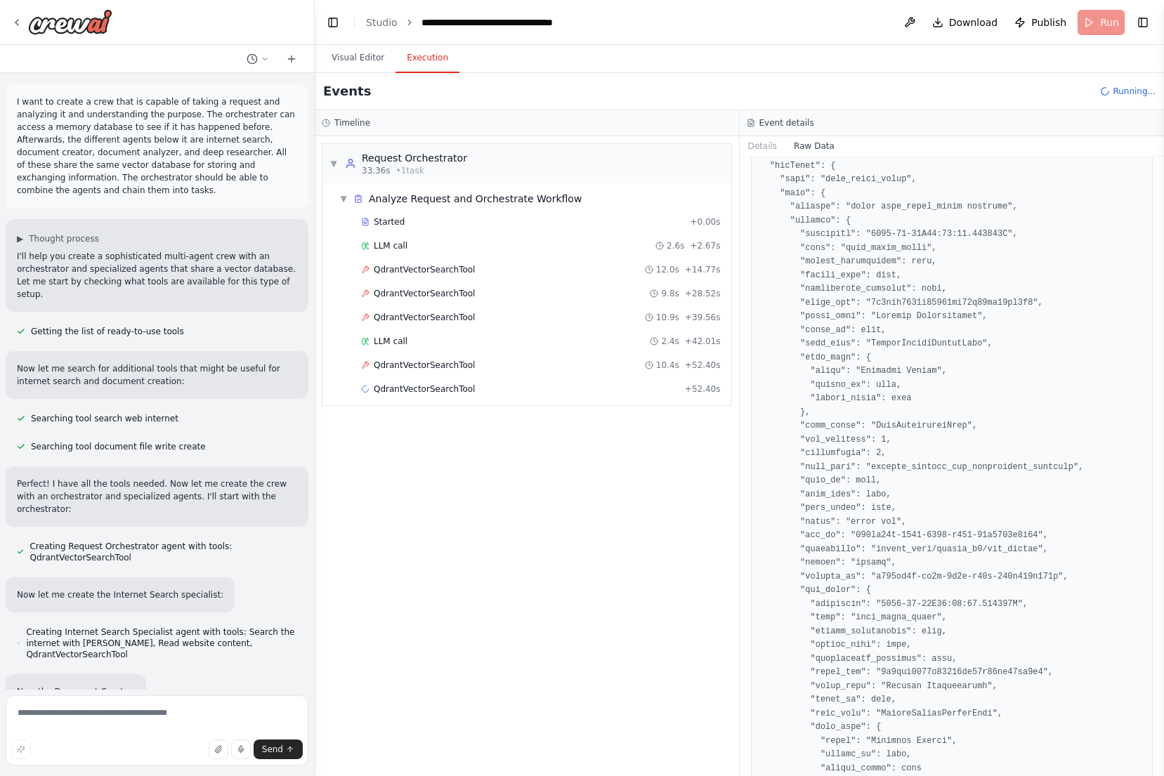
scroll to position [1296, 0]
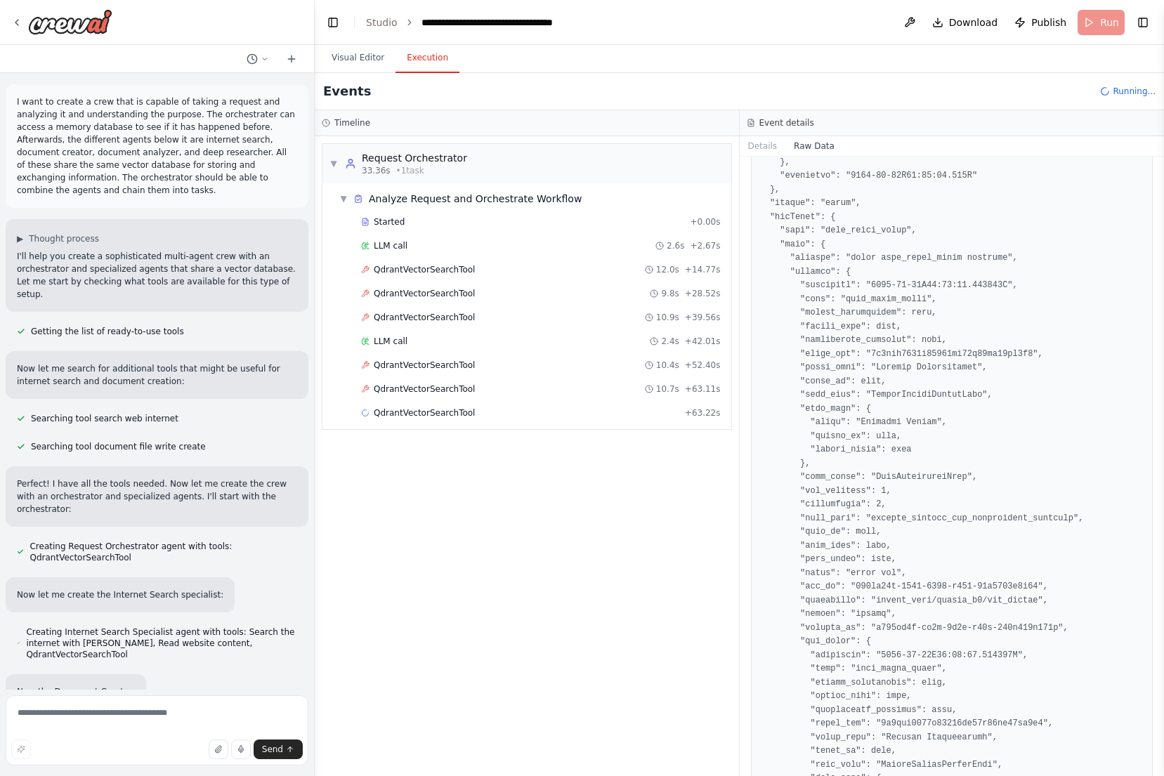
click at [481, 457] on div "▼ Request Orchestrator 33.36s • 1 task ▼ Analyze Request and Orchestrate Workfl…" at bounding box center [527, 456] width 424 height 640
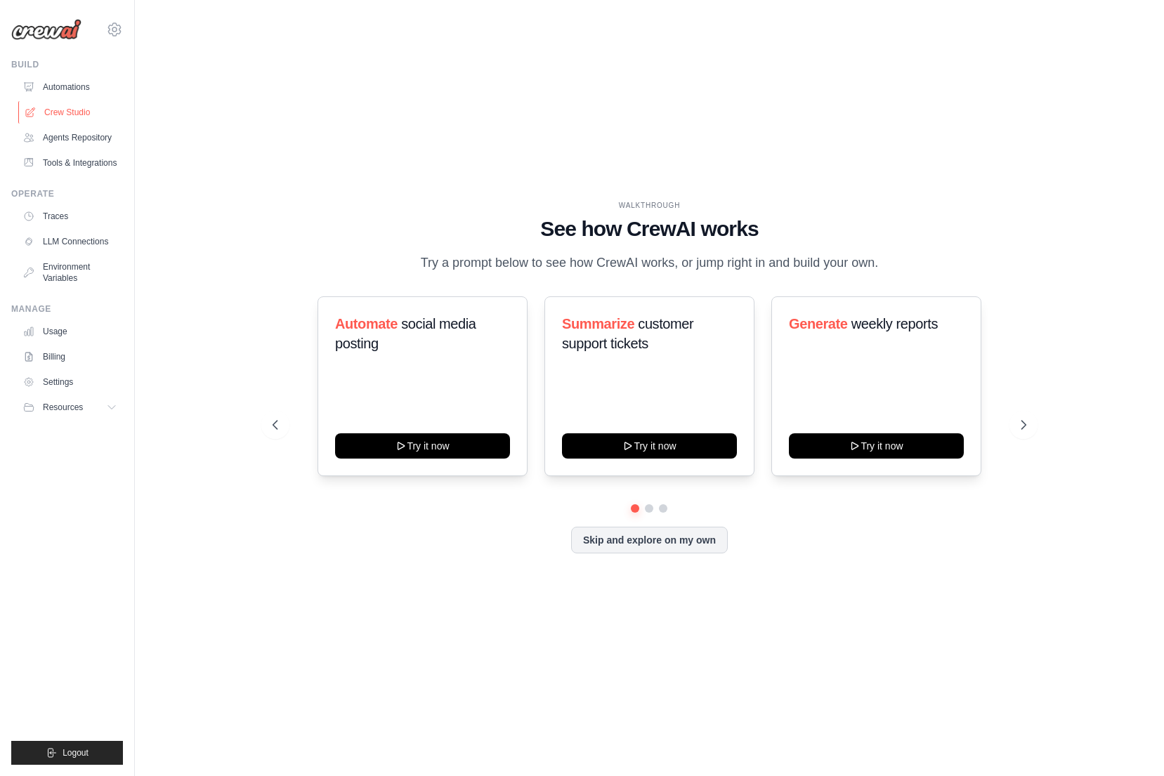
click at [71, 114] on link "Crew Studio" at bounding box center [71, 112] width 106 height 22
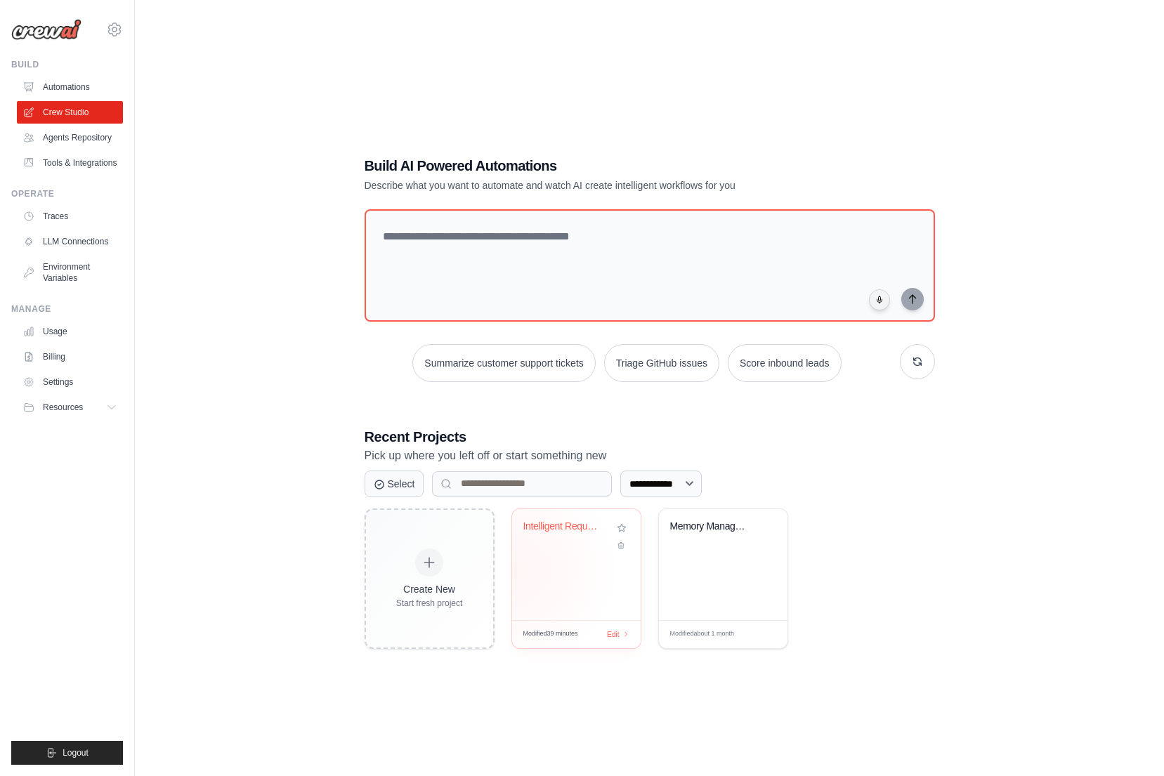
click at [526, 565] on div "Intelligent Request Processing Syst..." at bounding box center [576, 564] width 129 height 111
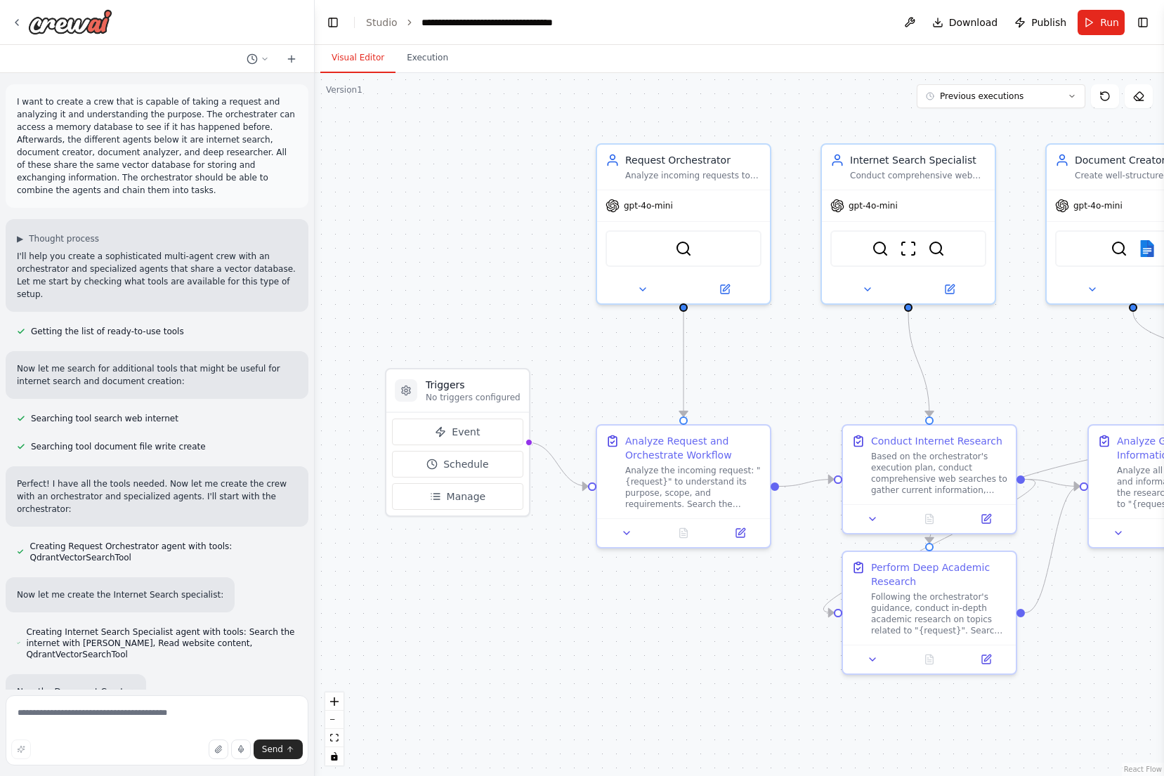
click at [115, 166] on p "I want to create a crew that is capable of taking a request and analyzing it an…" at bounding box center [157, 146] width 280 height 101
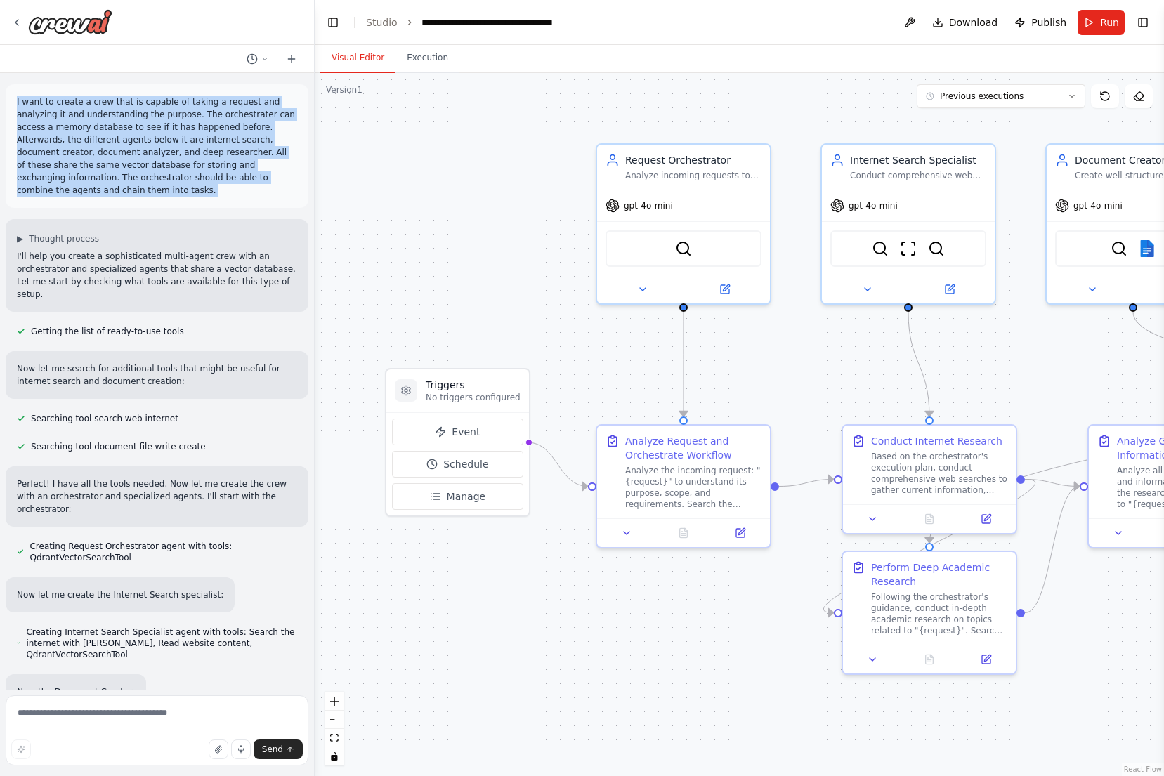
click at [115, 166] on p "I want to create a crew that is capable of taking a request and analyzing it an…" at bounding box center [157, 146] width 280 height 101
click at [146, 202] on div "I want to create a crew that is capable of taking a request and analyzing it an…" at bounding box center [157, 146] width 303 height 124
click at [145, 188] on p "I want to create a crew that is capable of taking a request and analyzing it an…" at bounding box center [157, 146] width 280 height 101
drag, startPoint x: 137, startPoint y: 188, endPoint x: 13, endPoint y: 102, distance: 151.0
click at [13, 101] on div "I want to create a crew that is capable of taking a request and analyzing it an…" at bounding box center [157, 146] width 303 height 124
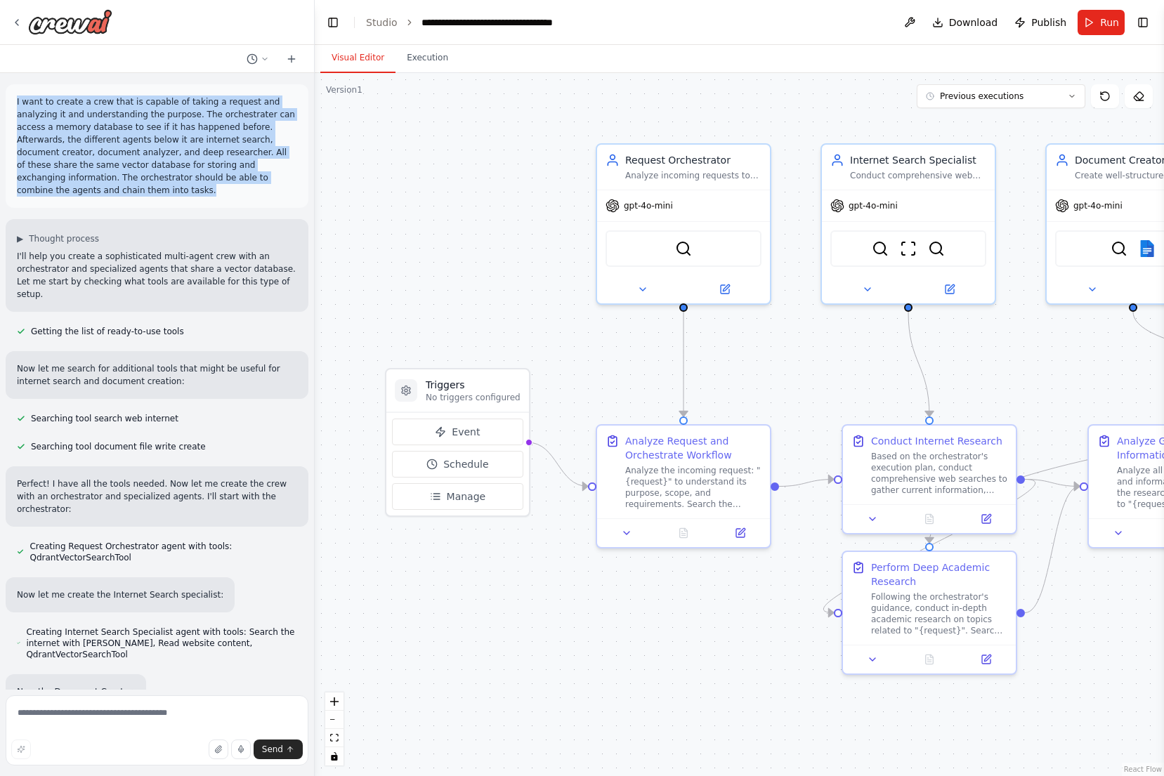
copy p "I want to create a crew that is capable of taking a request and analyzing it an…"
